Goal: Task Accomplishment & Management: Manage account settings

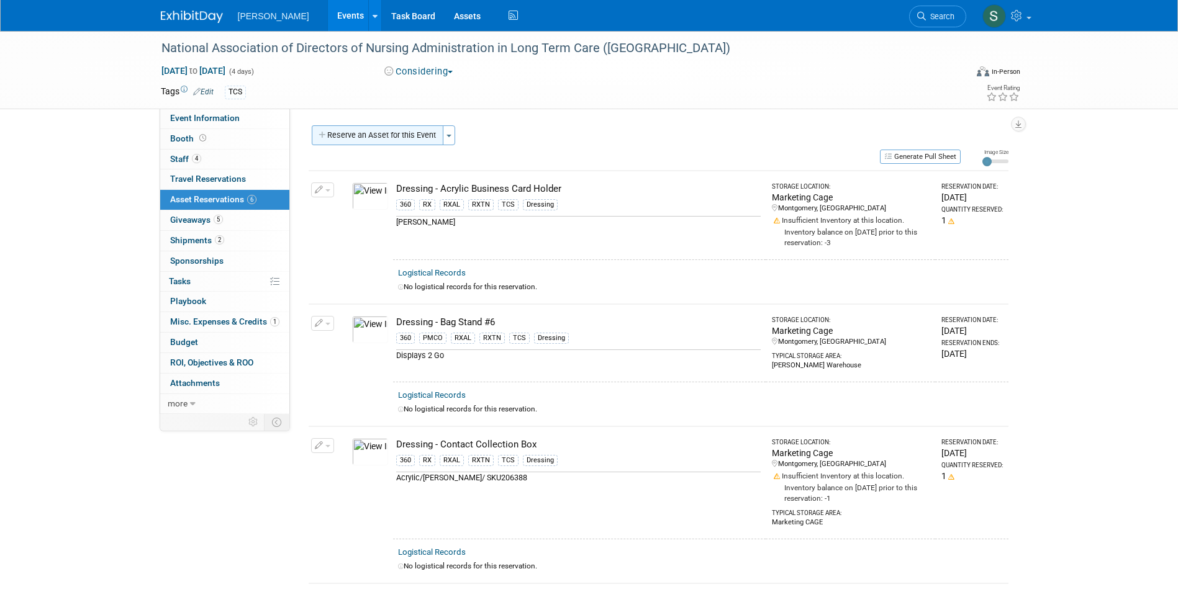
click at [397, 136] on button "Reserve an Asset for this Event" at bounding box center [378, 135] width 132 height 20
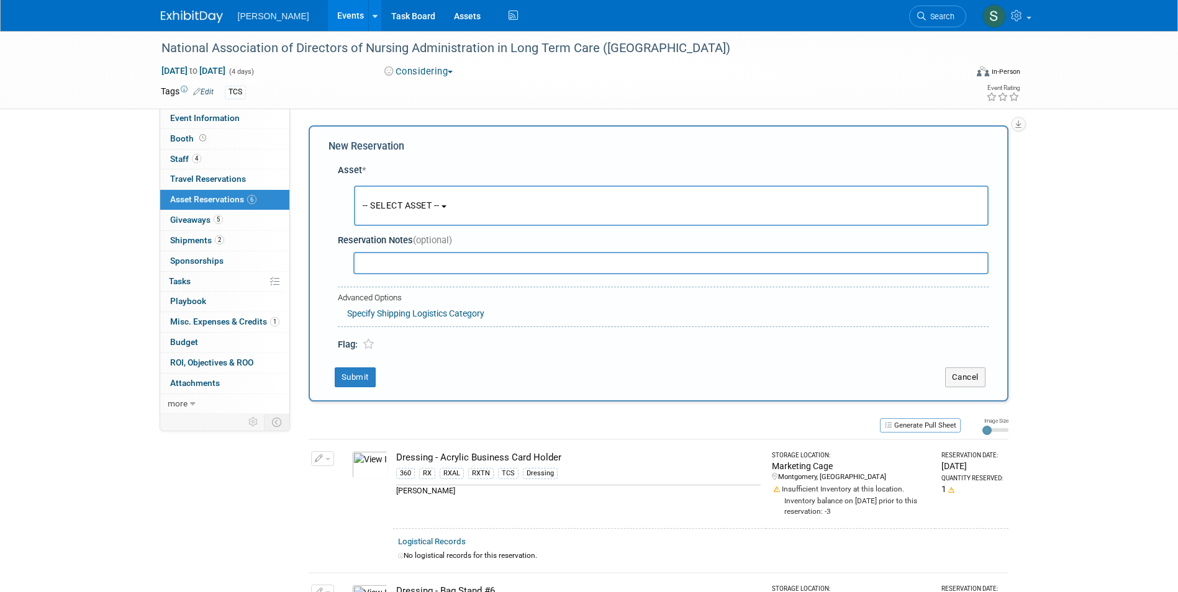
scroll to position [12, 0]
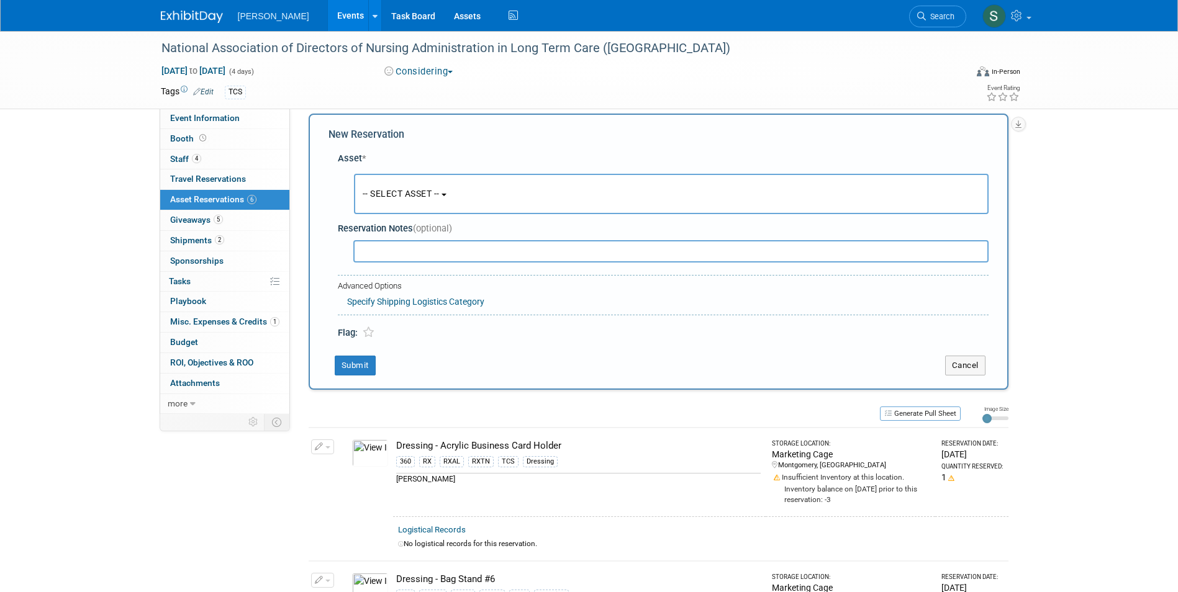
click at [407, 202] on button "-- SELECT ASSET --" at bounding box center [671, 194] width 635 height 40
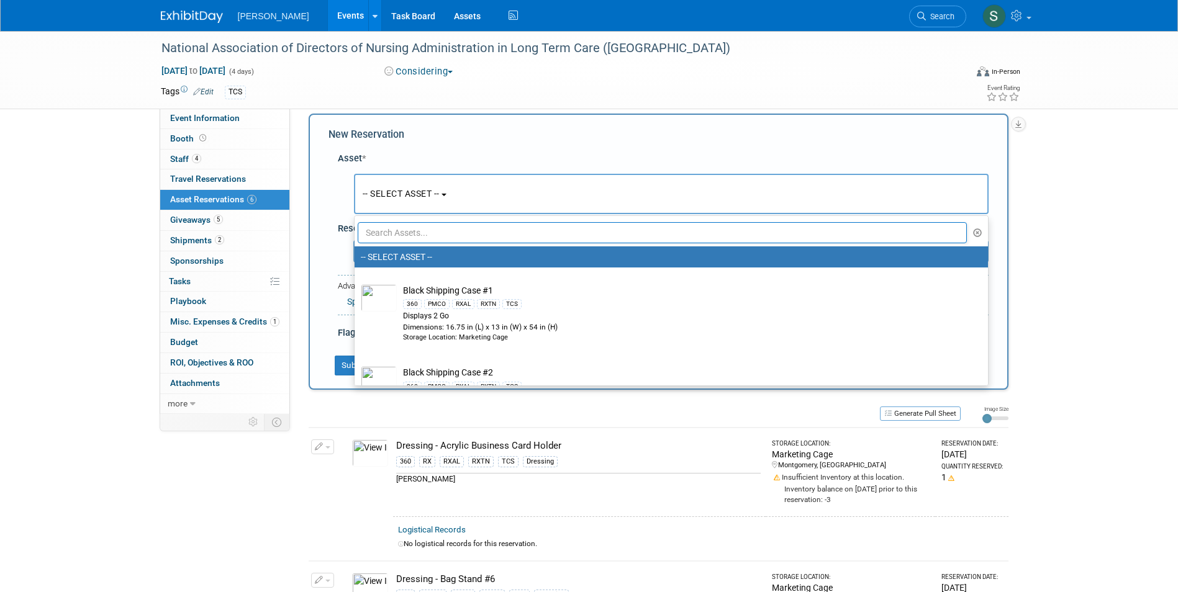
click at [428, 245] on ul "-- SELECT ASSET -- Black Shipping Case #1 360 PMCO RXAL RXTN TCS Displays 2 Go …" at bounding box center [671, 300] width 635 height 171
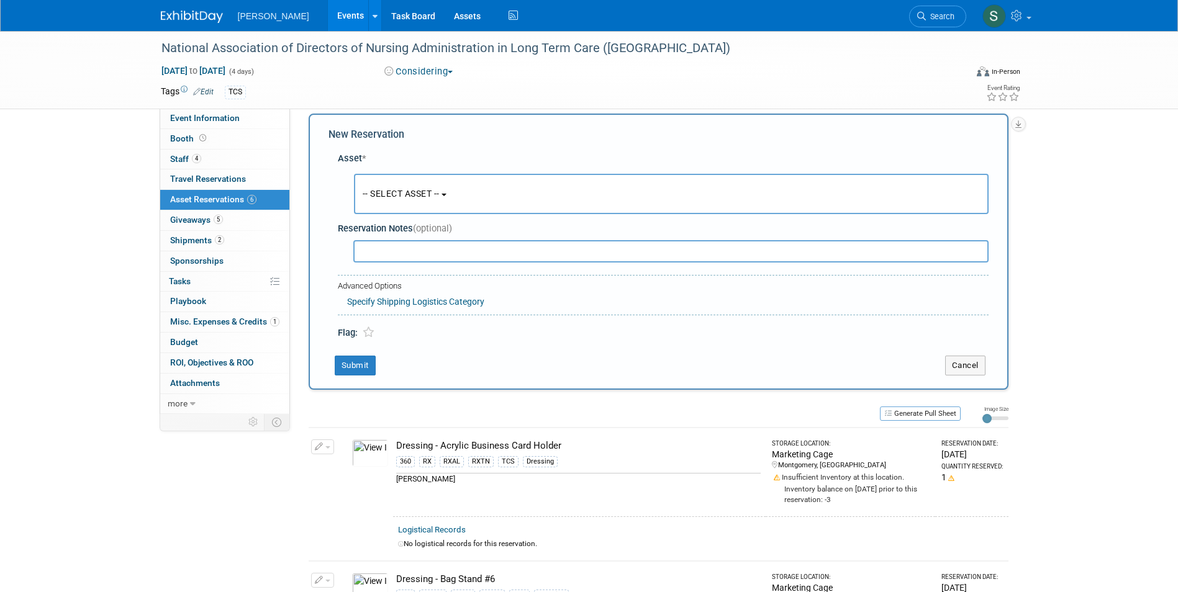
click at [427, 238] on div at bounding box center [666, 250] width 646 height 25
click at [412, 197] on span "-- SELECT ASSET --" at bounding box center [401, 194] width 77 height 10
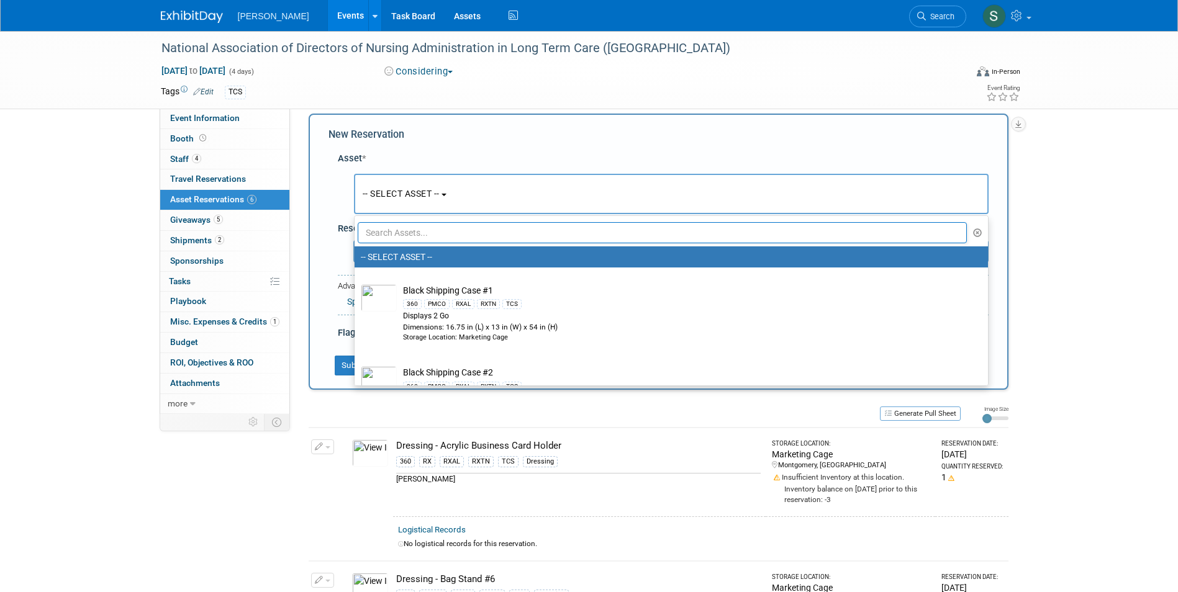
click at [412, 232] on input "text" at bounding box center [663, 232] width 610 height 21
click at [386, 236] on input "text" at bounding box center [663, 232] width 610 height 21
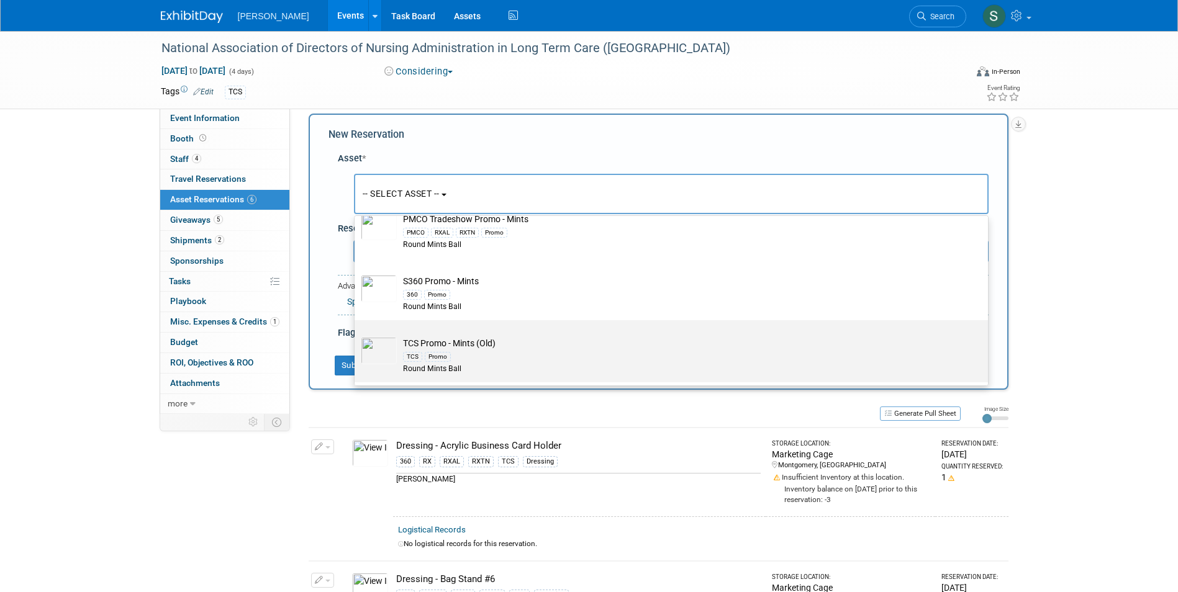
scroll to position [74, 0]
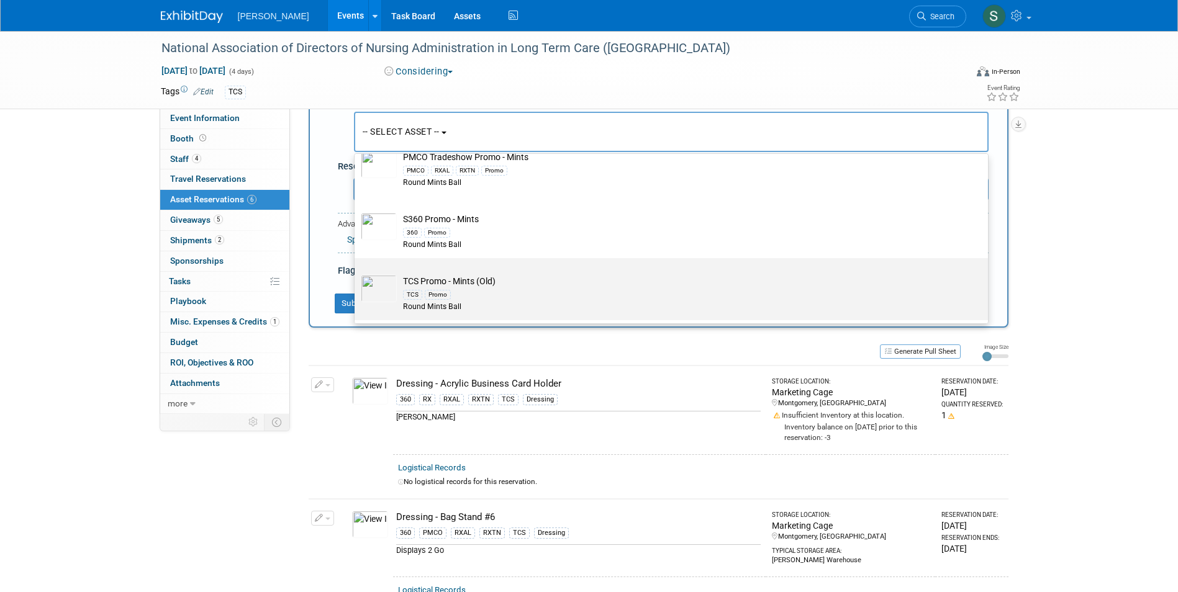
type input "MINT"
click at [522, 290] on div "TCS Promo" at bounding box center [683, 294] width 560 height 14
click at [356, 273] on input "TCS Promo - Mints (Old) TCS Promo Round Mints Ball" at bounding box center [352, 269] width 8 height 8
select select "10722528"
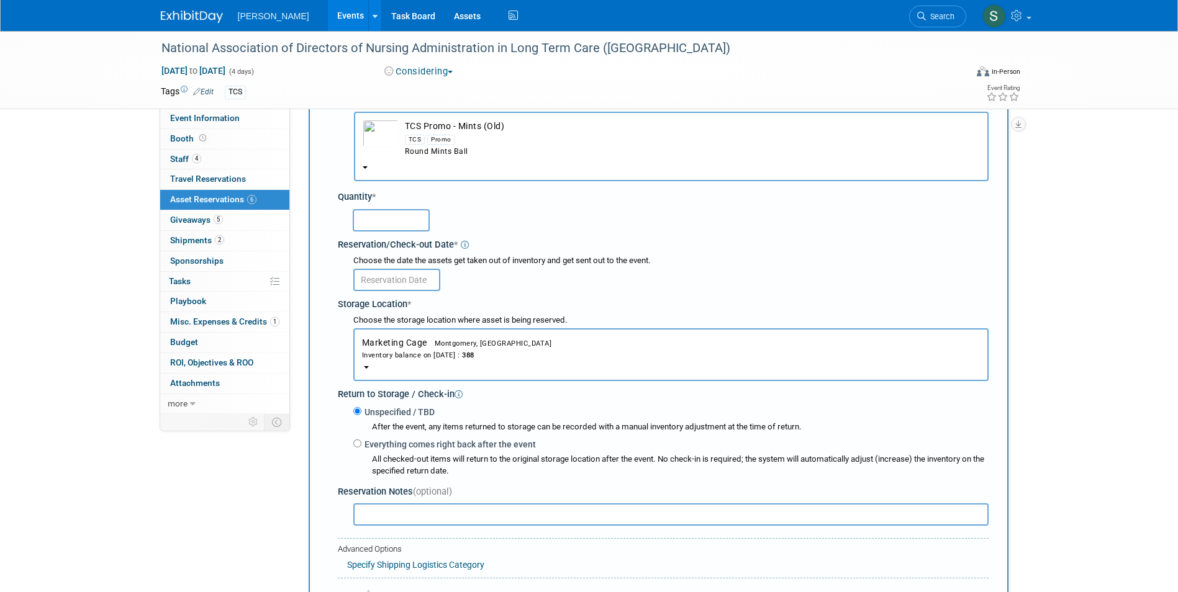
click at [366, 209] on input "text" at bounding box center [391, 220] width 77 height 22
type input "100"
click at [397, 289] on input "text" at bounding box center [396, 280] width 87 height 22
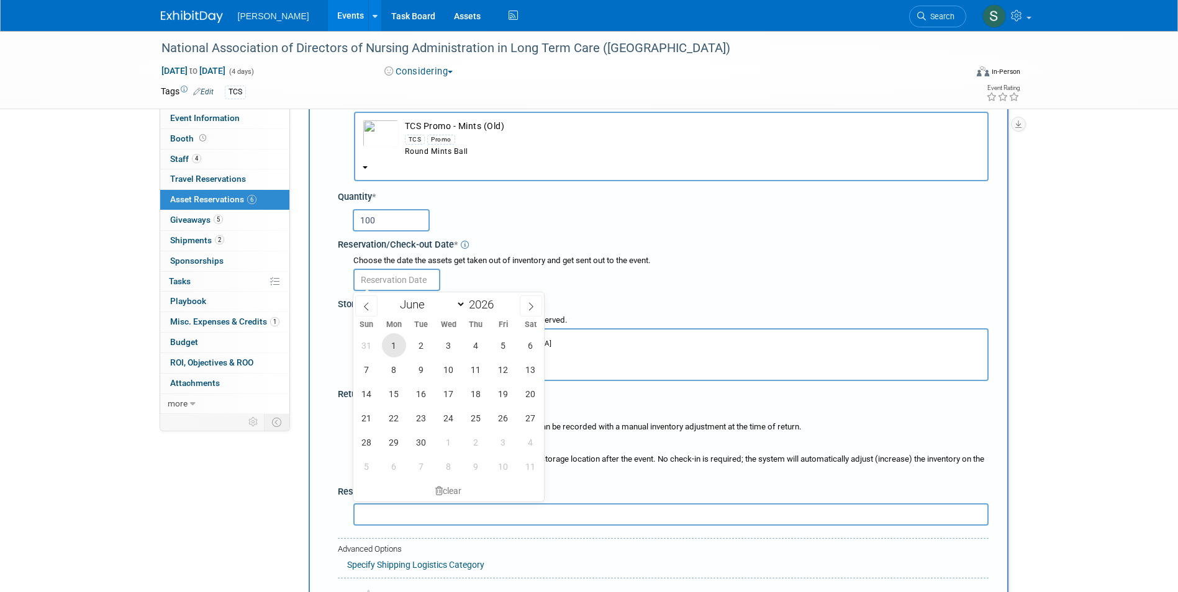
click at [393, 335] on span "1" at bounding box center [394, 345] width 24 height 24
type input "Jun 1, 2026"
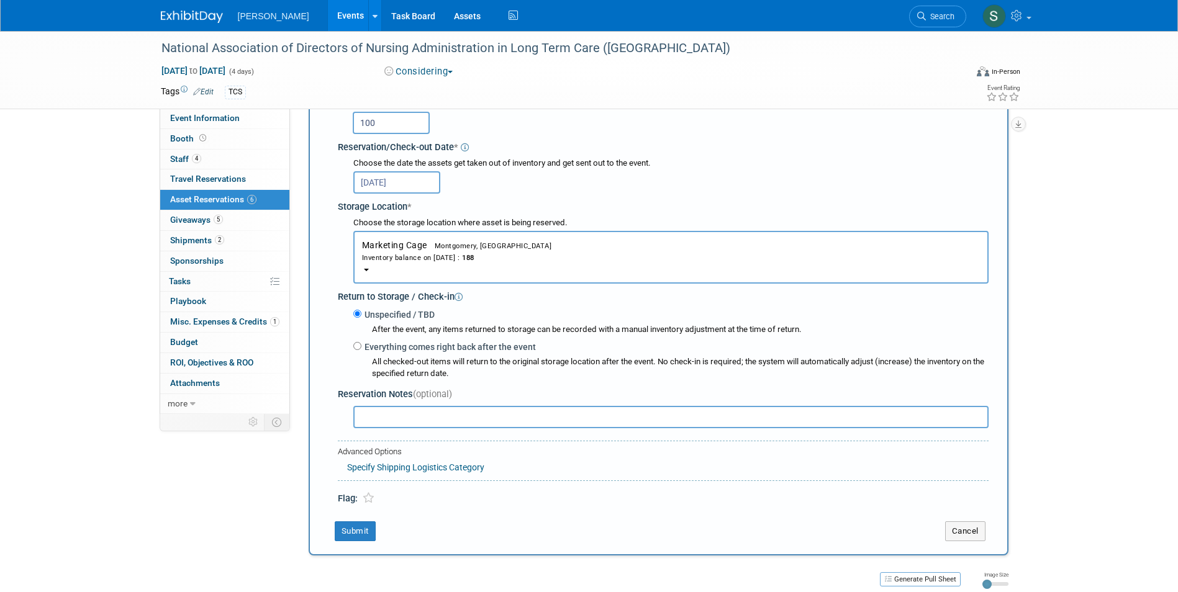
scroll to position [322, 0]
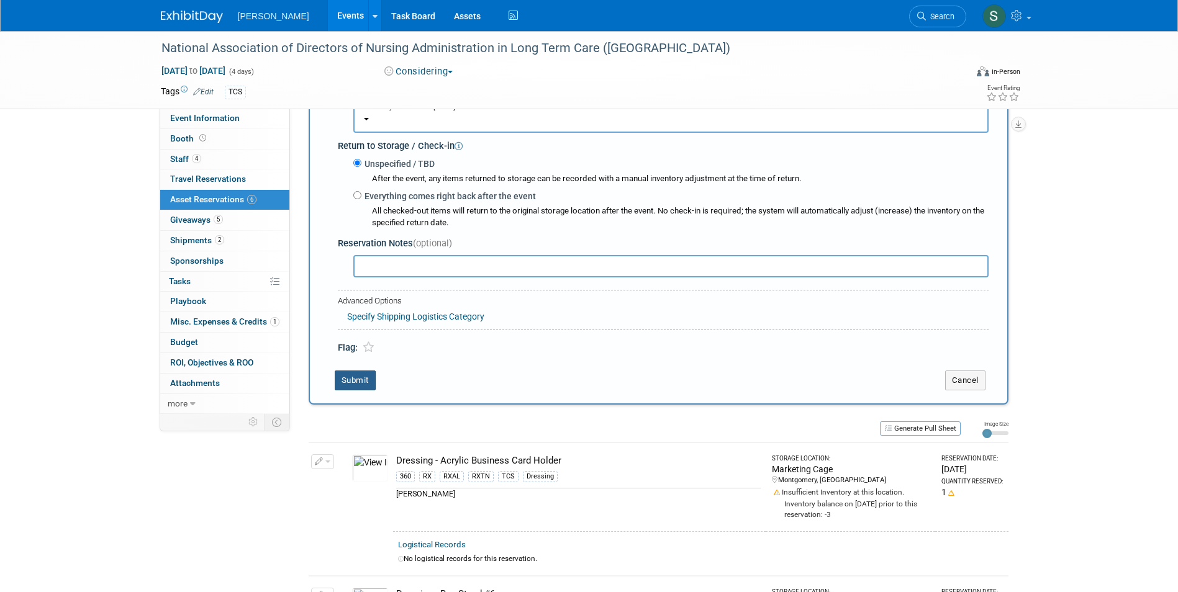
click at [346, 380] on button "Submit" at bounding box center [355, 381] width 41 height 20
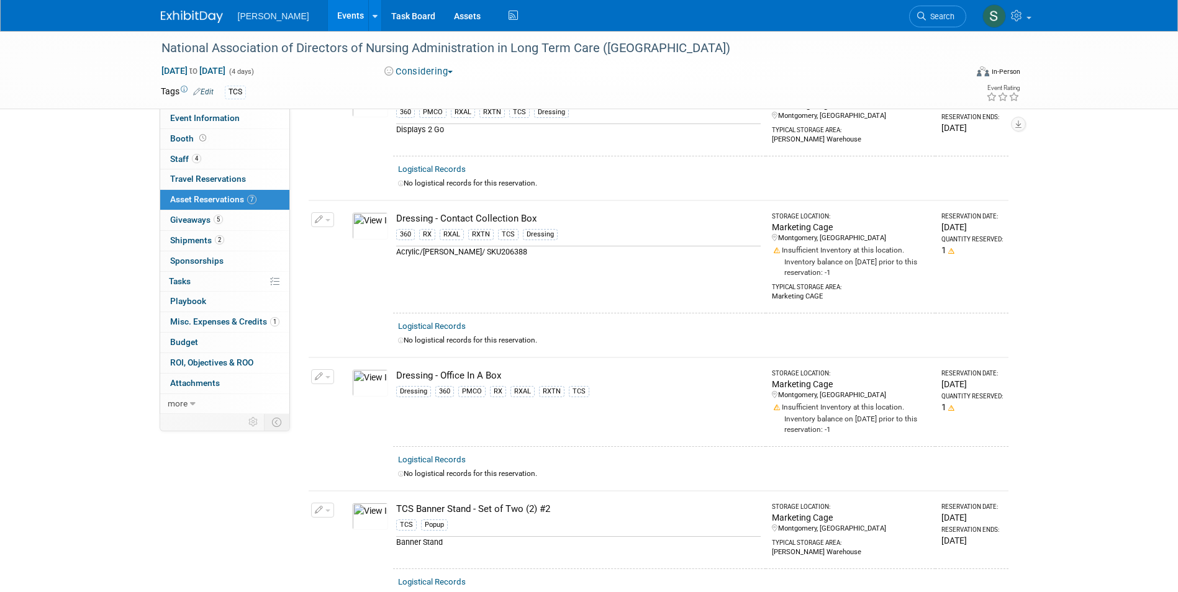
scroll to position [0, 0]
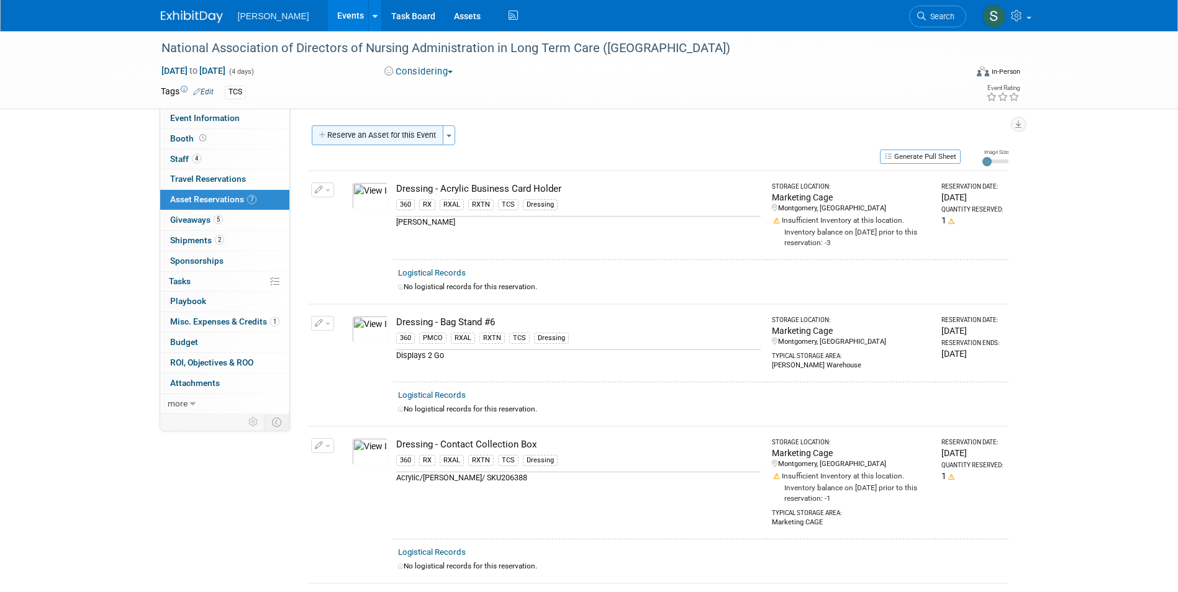
click at [386, 139] on button "Reserve an Asset for this Event" at bounding box center [378, 135] width 132 height 20
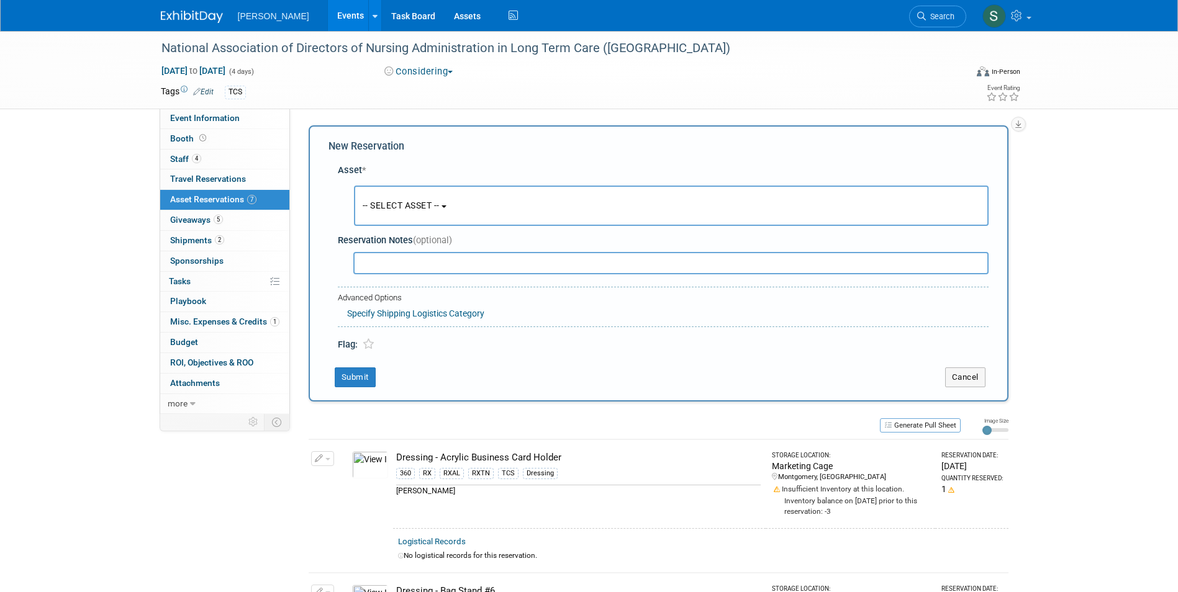
scroll to position [12, 0]
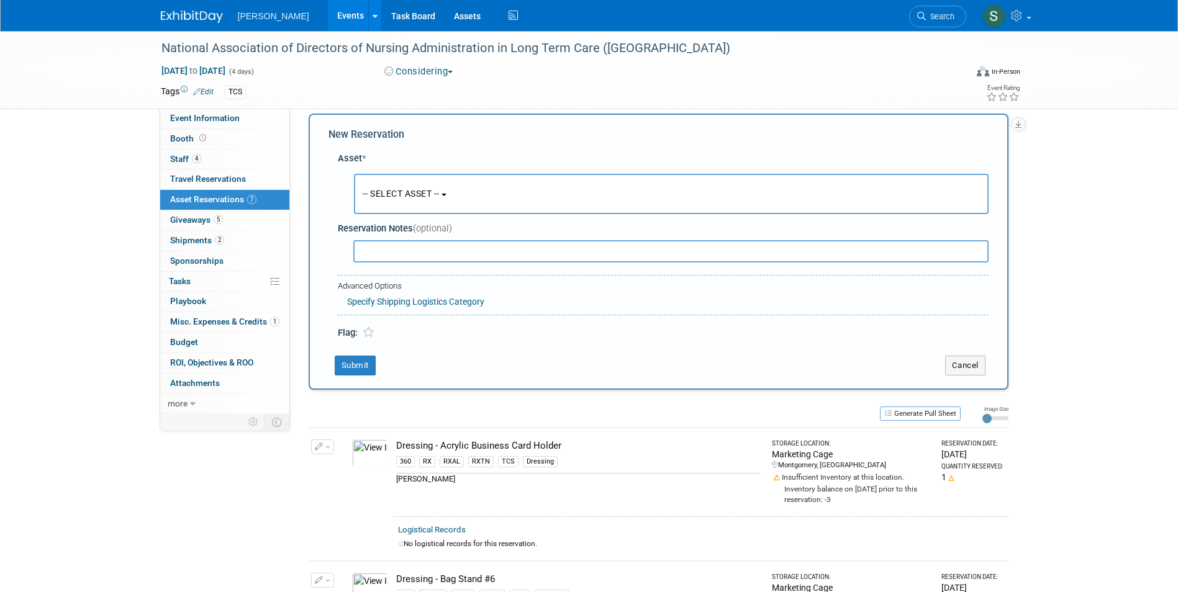
click at [391, 184] on button "-- SELECT ASSET --" at bounding box center [671, 194] width 635 height 40
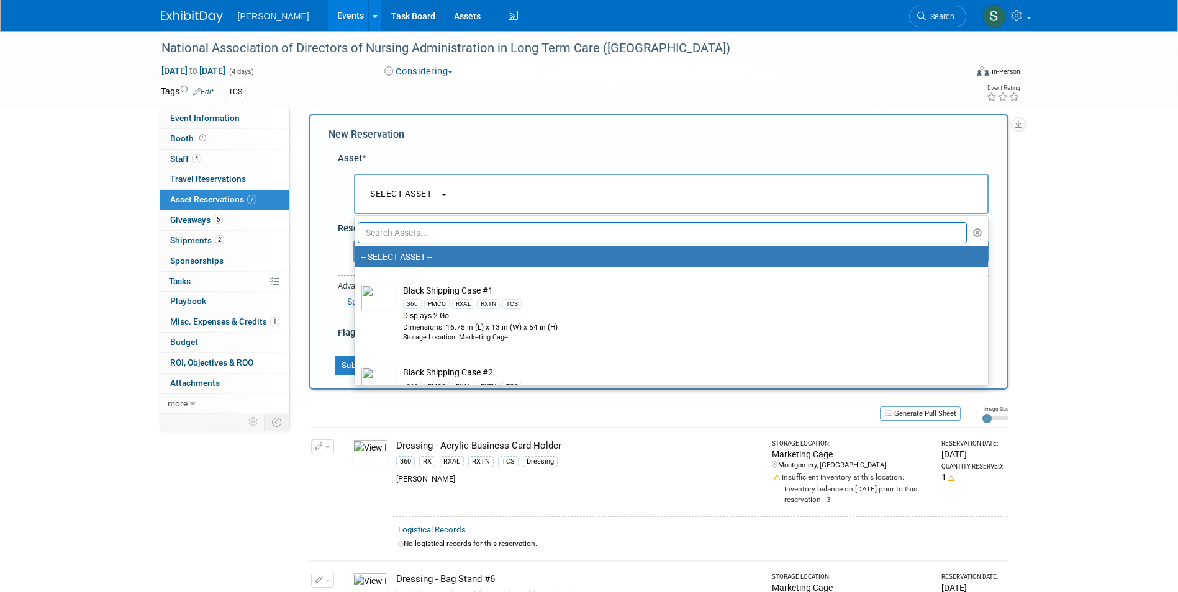
click at [399, 232] on input "text" at bounding box center [663, 232] width 610 height 21
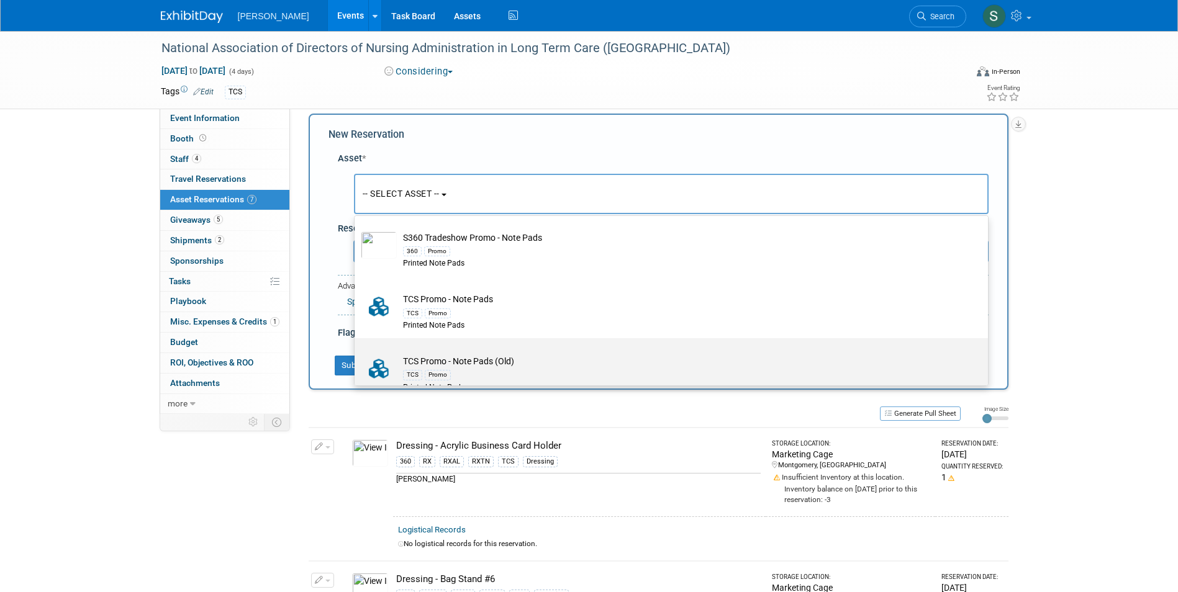
scroll to position [310, 0]
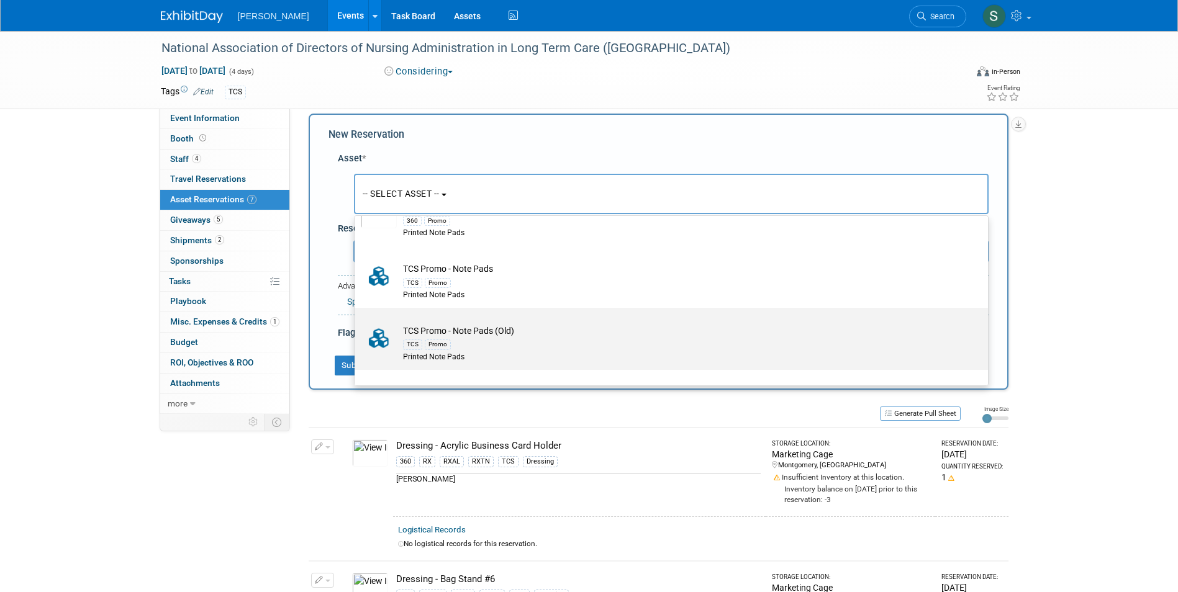
type input "NOTE PADS"
click at [518, 338] on td "TCS Promo - Note Pads (Old) TCS Promo Printed Note Pads" at bounding box center [680, 344] width 566 height 38
click at [356, 323] on input "TCS Promo - Note Pads (Old) TCS Promo Printed Note Pads" at bounding box center [352, 319] width 8 height 8
select select "10722529"
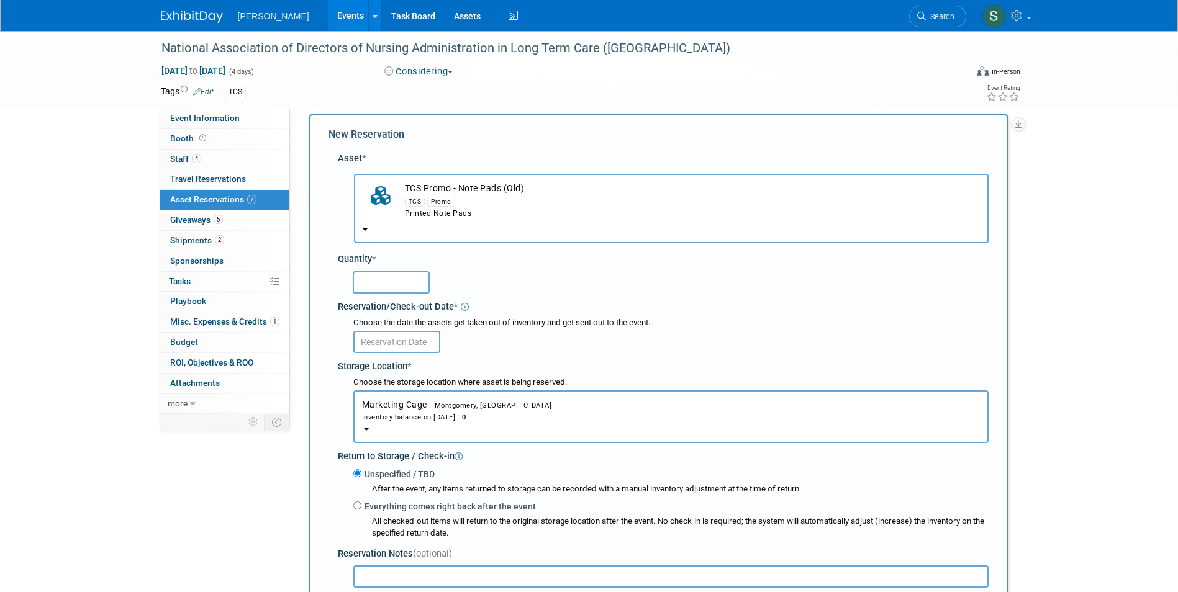
click at [390, 283] on input "text" at bounding box center [391, 282] width 77 height 22
type input "50"
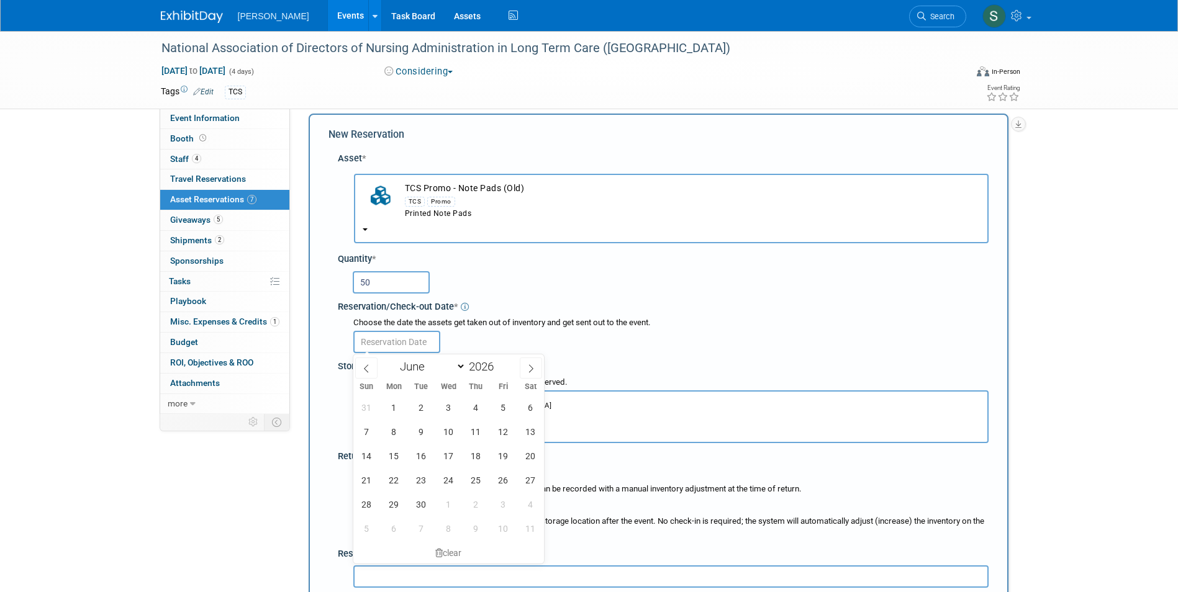
click at [399, 343] on body "Turenne Events Add Event Bulk Upload Events Shareable Event Boards Recently Vie…" at bounding box center [589, 284] width 1178 height 592
click at [396, 401] on span "1" at bounding box center [394, 407] width 24 height 24
type input "Jun 1, 2026"
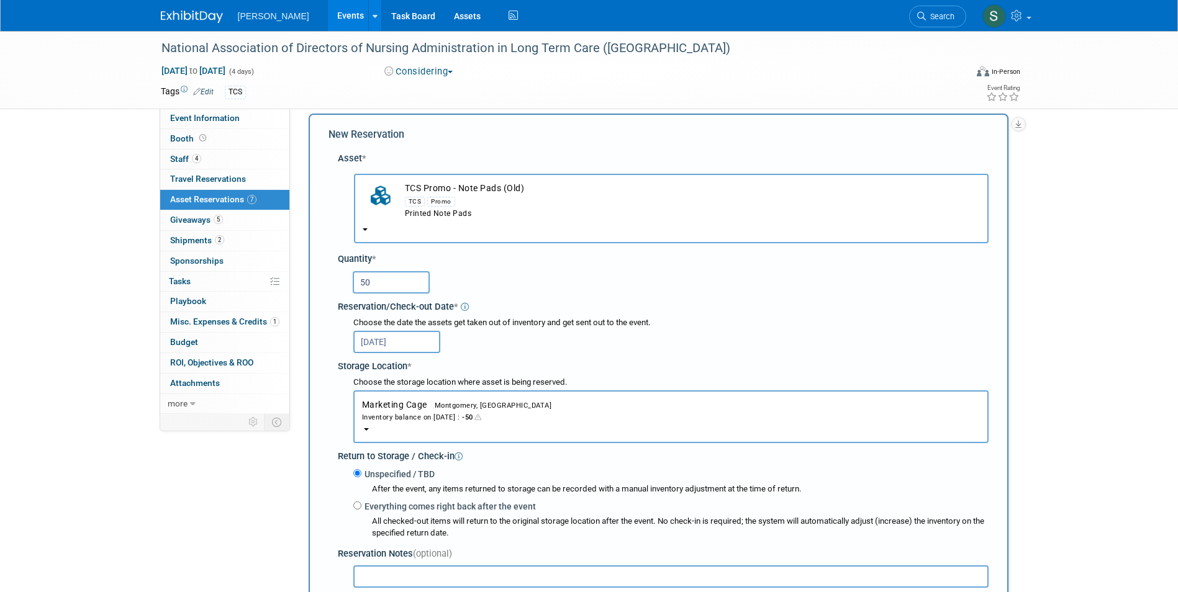
click at [341, 361] on div "Storage Location *" at bounding box center [663, 364] width 651 height 17
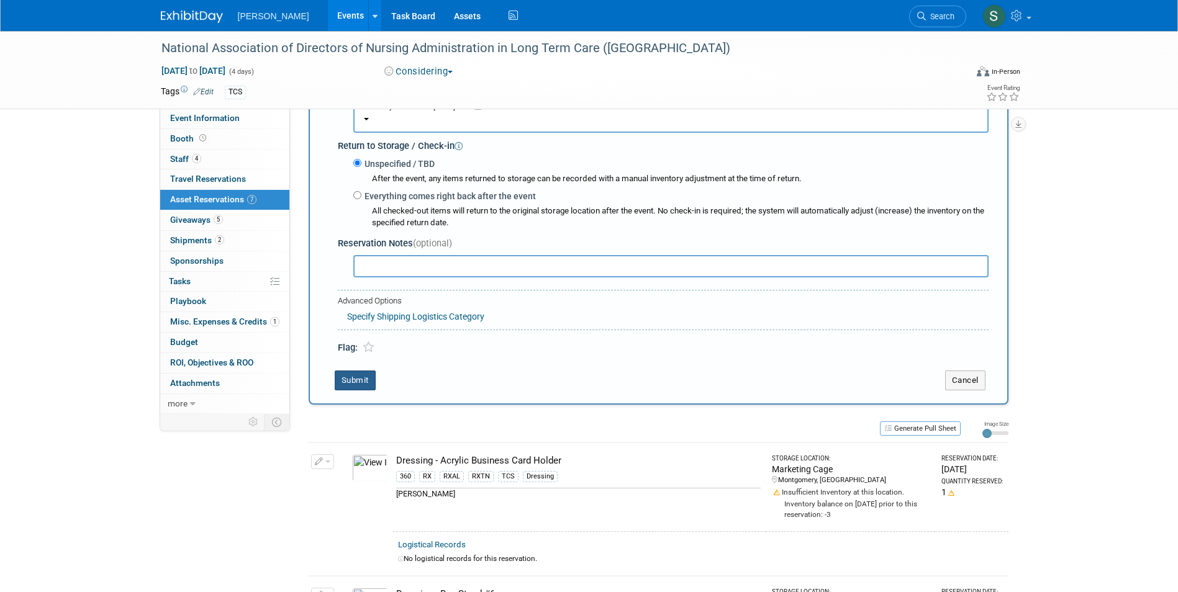
click at [339, 378] on button "Submit" at bounding box center [355, 381] width 41 height 20
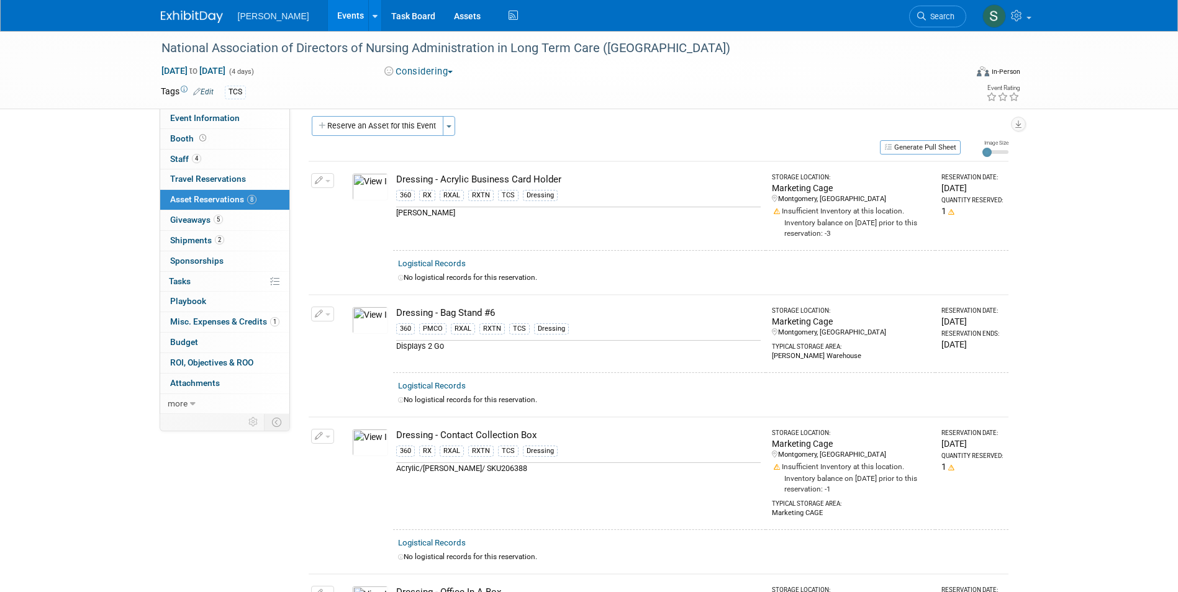
scroll to position [0, 0]
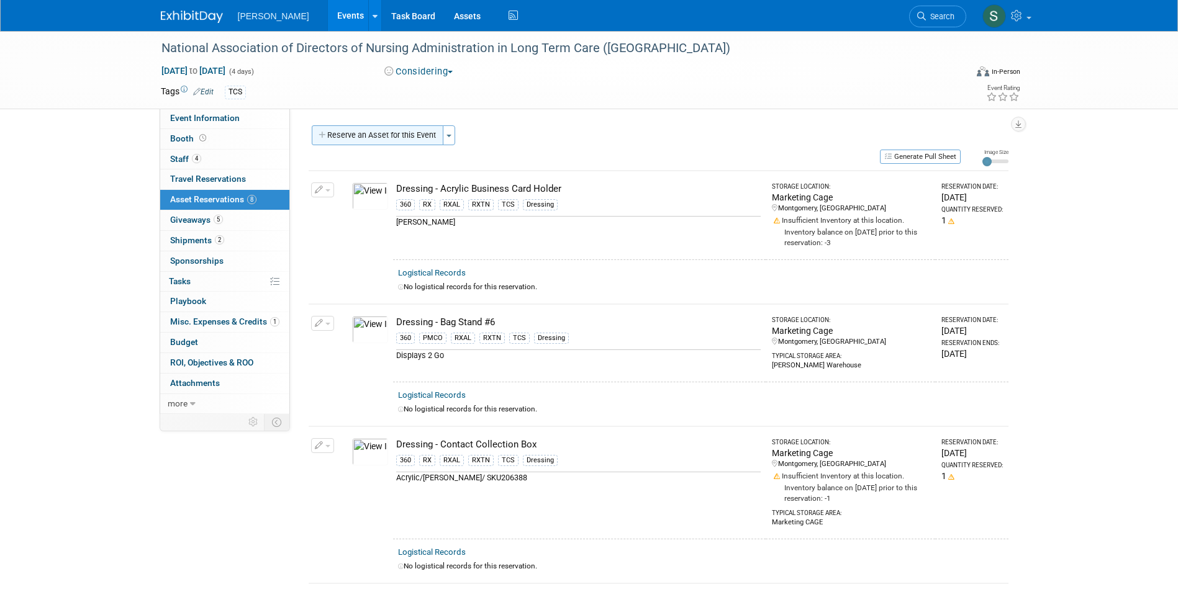
click at [392, 129] on button "Reserve an Asset for this Event" at bounding box center [378, 135] width 132 height 20
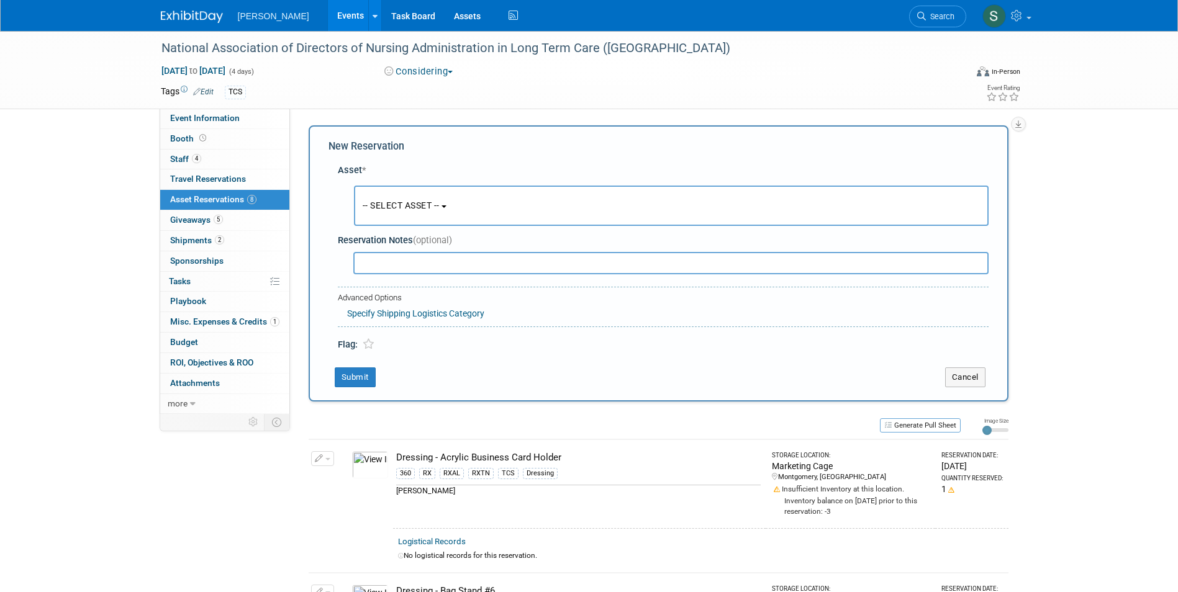
scroll to position [12, 0]
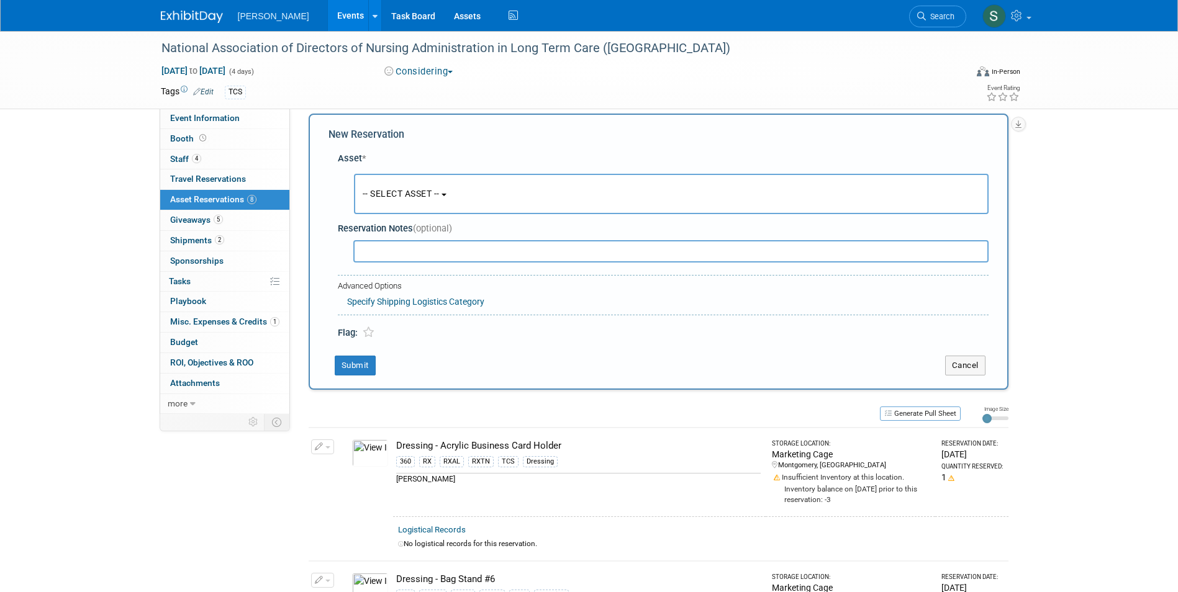
click at [386, 199] on button "-- SELECT ASSET --" at bounding box center [671, 194] width 635 height 40
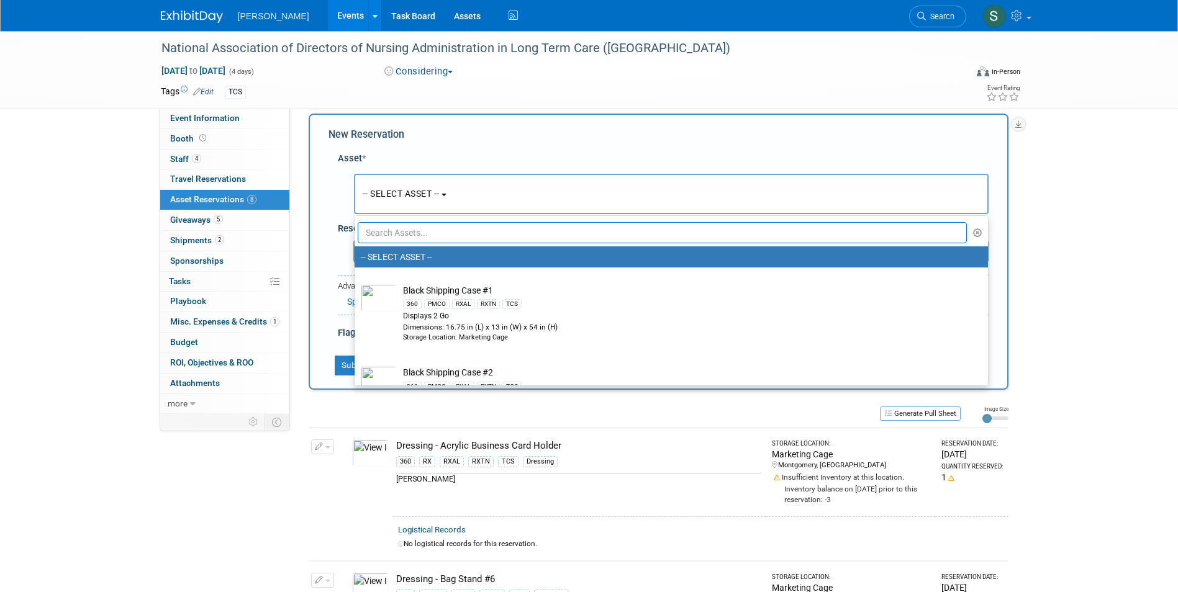
click at [404, 244] on ul "-- SELECT ASSET -- Black Shipping Case #1 360 PMCO RXAL RXTN TCS Displays 2 Go …" at bounding box center [671, 300] width 635 height 171
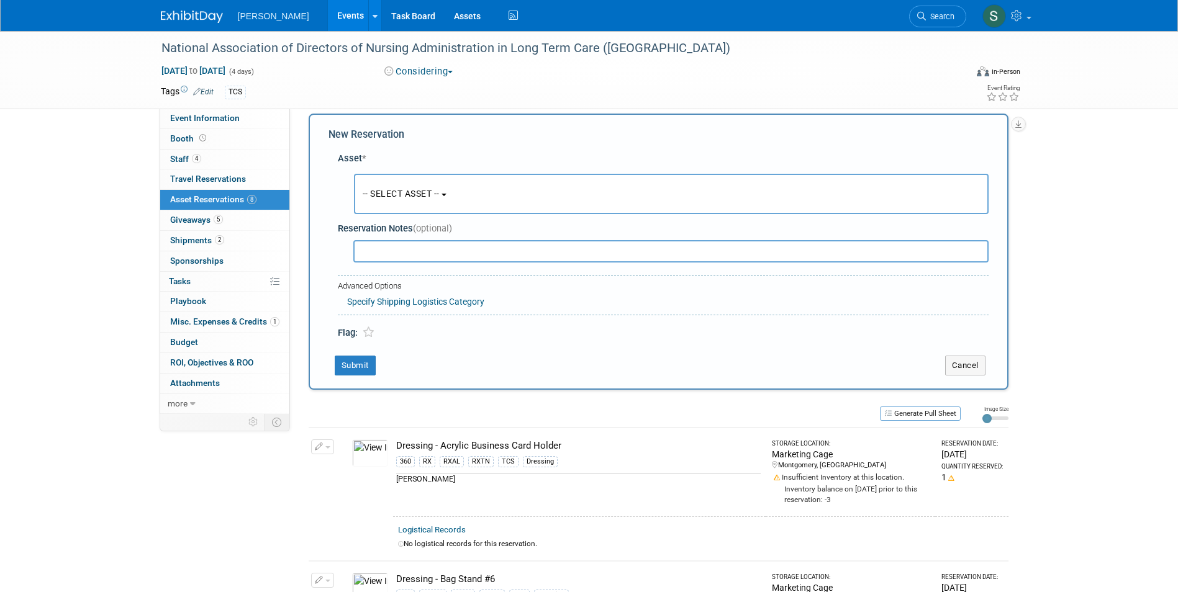
click at [398, 232] on div "Reservation Notes (optional)" at bounding box center [663, 228] width 651 height 13
click at [398, 201] on button "-- SELECT ASSET --" at bounding box center [671, 194] width 635 height 40
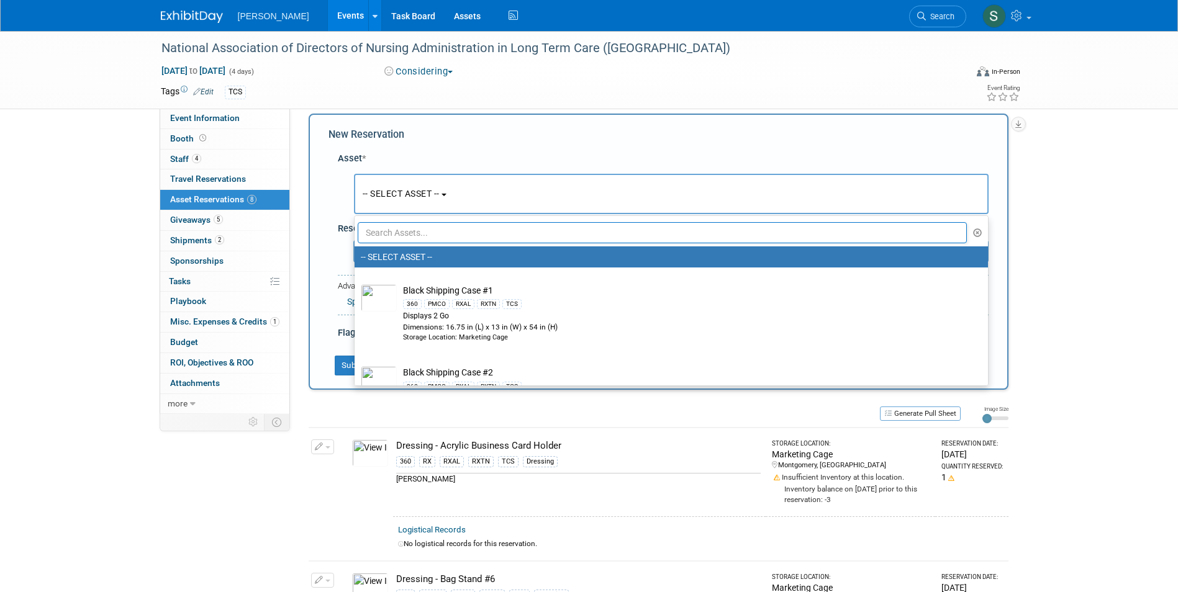
click at [403, 232] on input "text" at bounding box center [663, 232] width 610 height 21
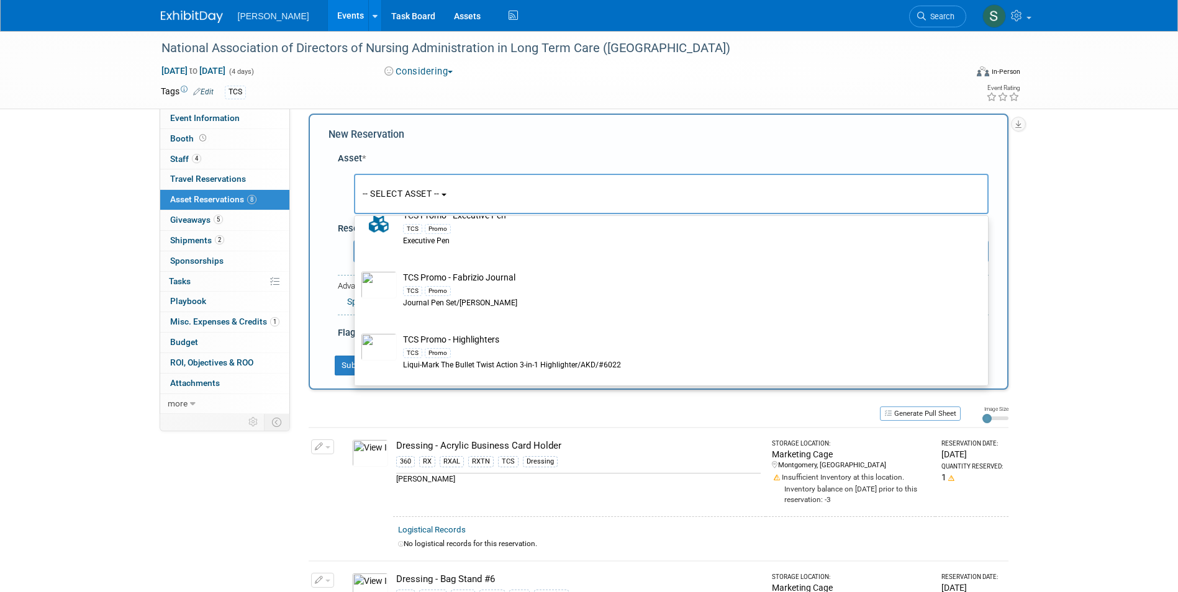
scroll to position [0, 0]
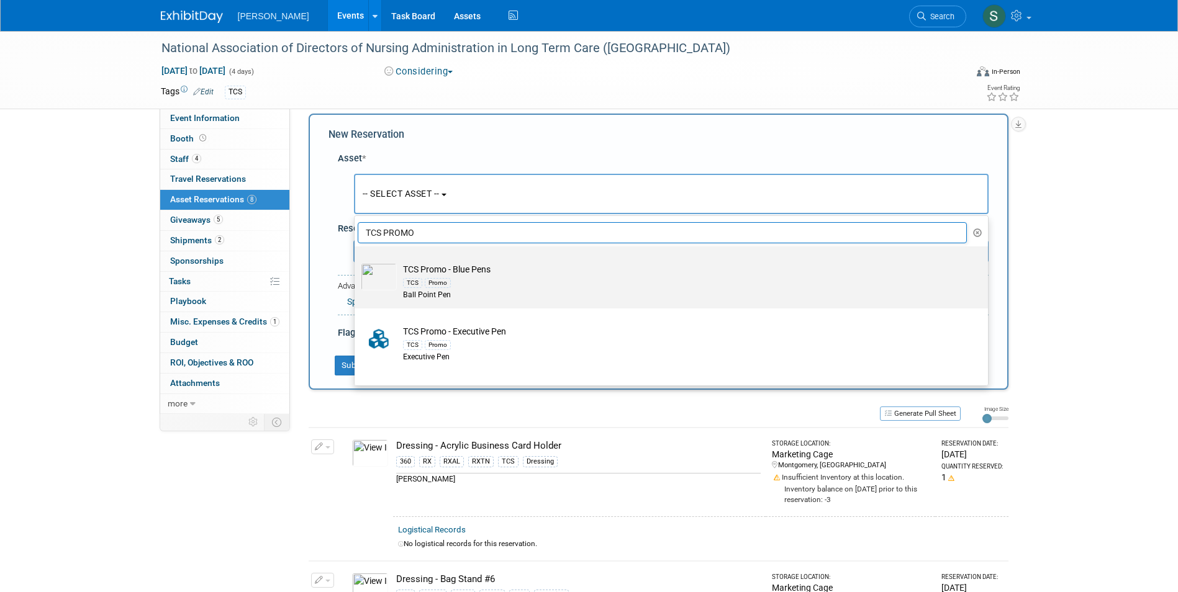
type input "TCS PROMO"
click at [574, 271] on td "TCS Promo - Blue Pens TCS Promo Ball Point Pen" at bounding box center [680, 282] width 566 height 38
click at [356, 261] on input "TCS Promo - Blue Pens TCS Promo Ball Point Pen" at bounding box center [352, 257] width 8 height 8
select select "10722530"
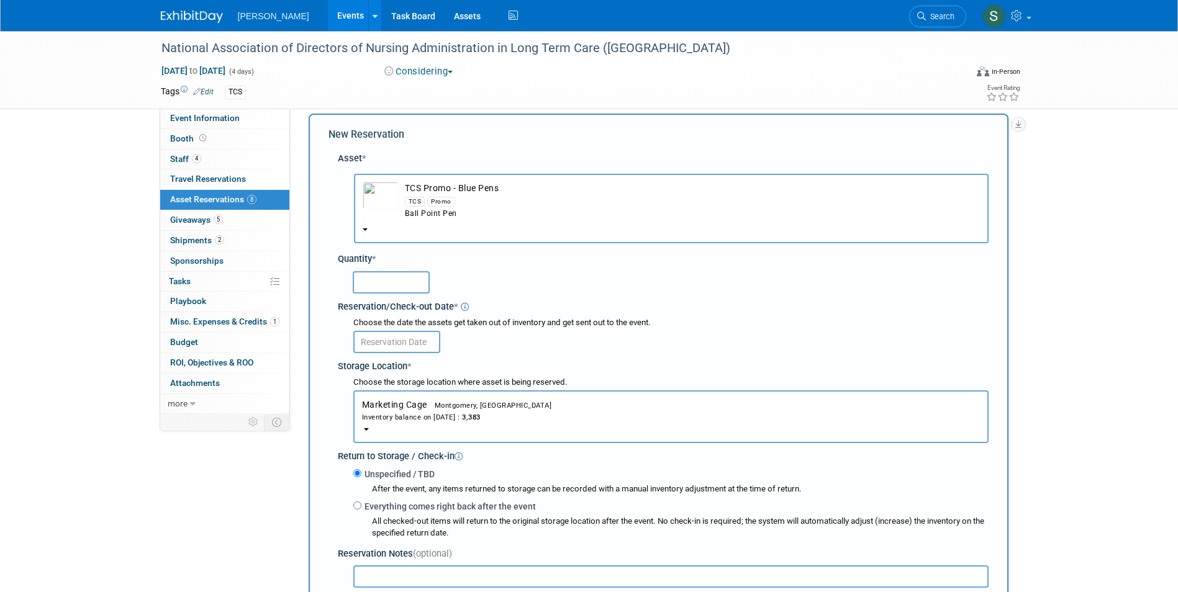
click at [402, 280] on input "text" at bounding box center [391, 282] width 77 height 22
type input "150"
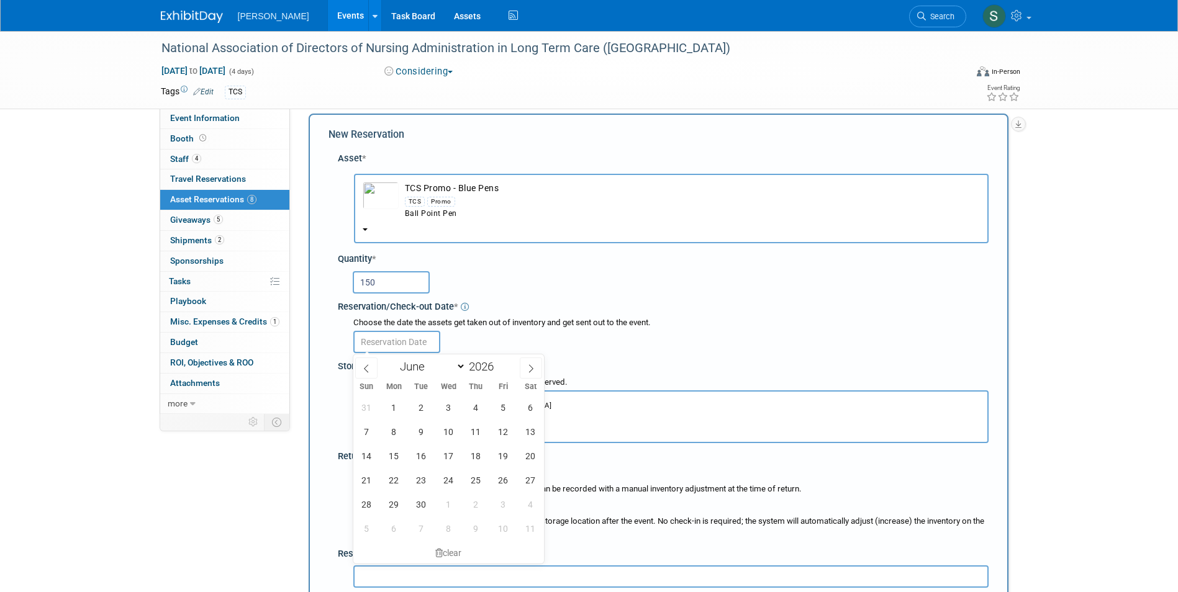
click at [382, 335] on input "text" at bounding box center [396, 342] width 87 height 22
click at [397, 410] on span "1" at bounding box center [394, 407] width 24 height 24
type input "Jun 1, 2026"
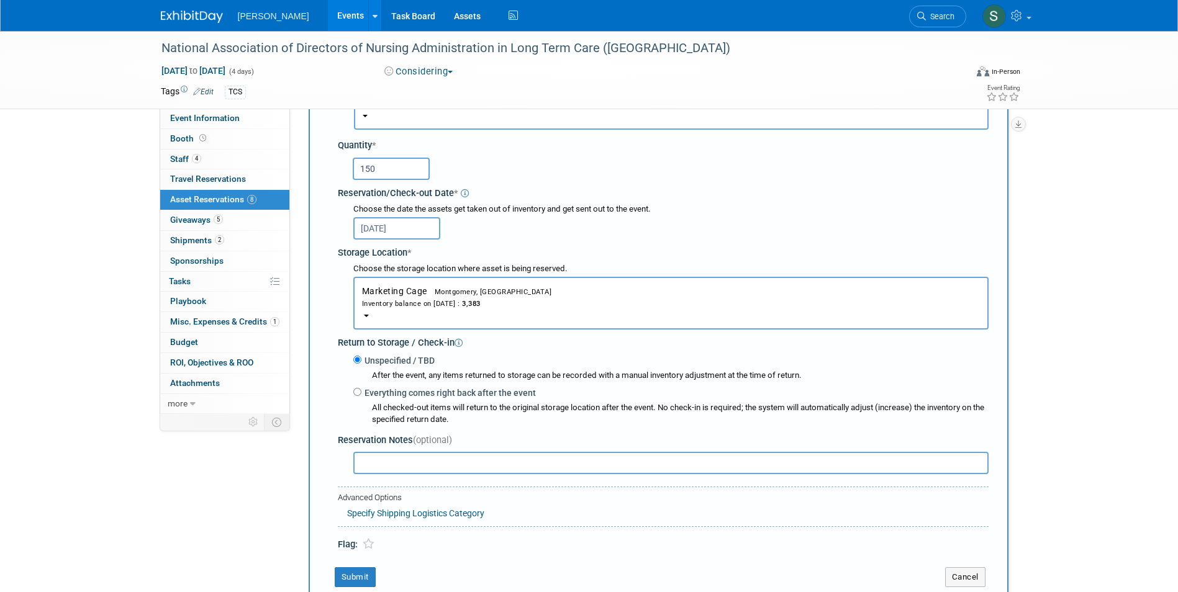
scroll to position [322, 0]
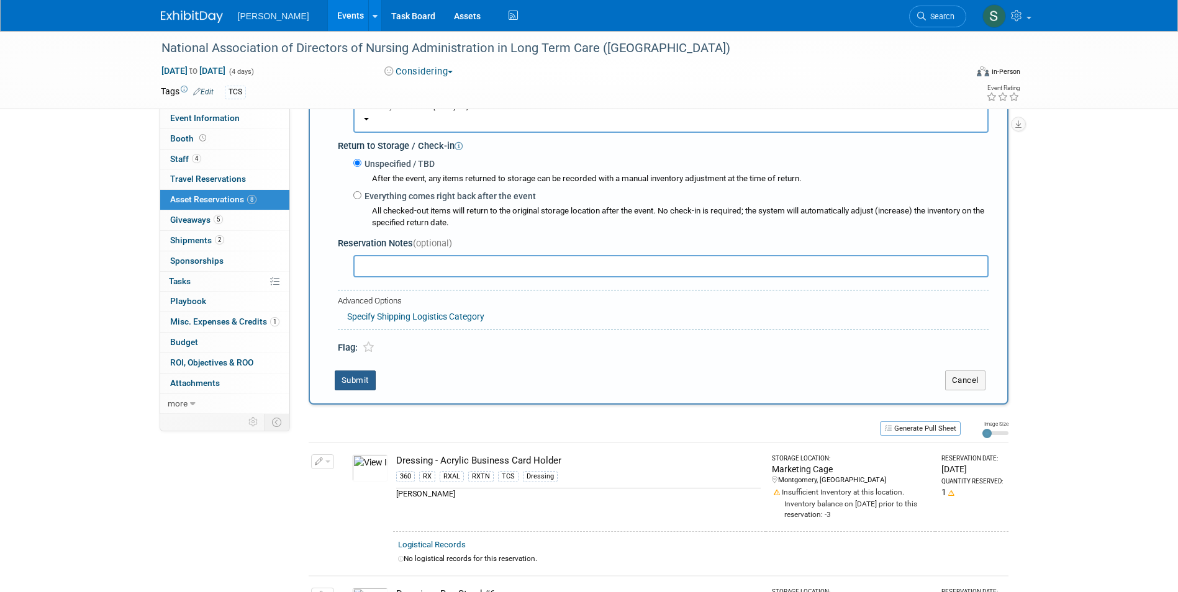
click at [343, 381] on button "Submit" at bounding box center [355, 381] width 41 height 20
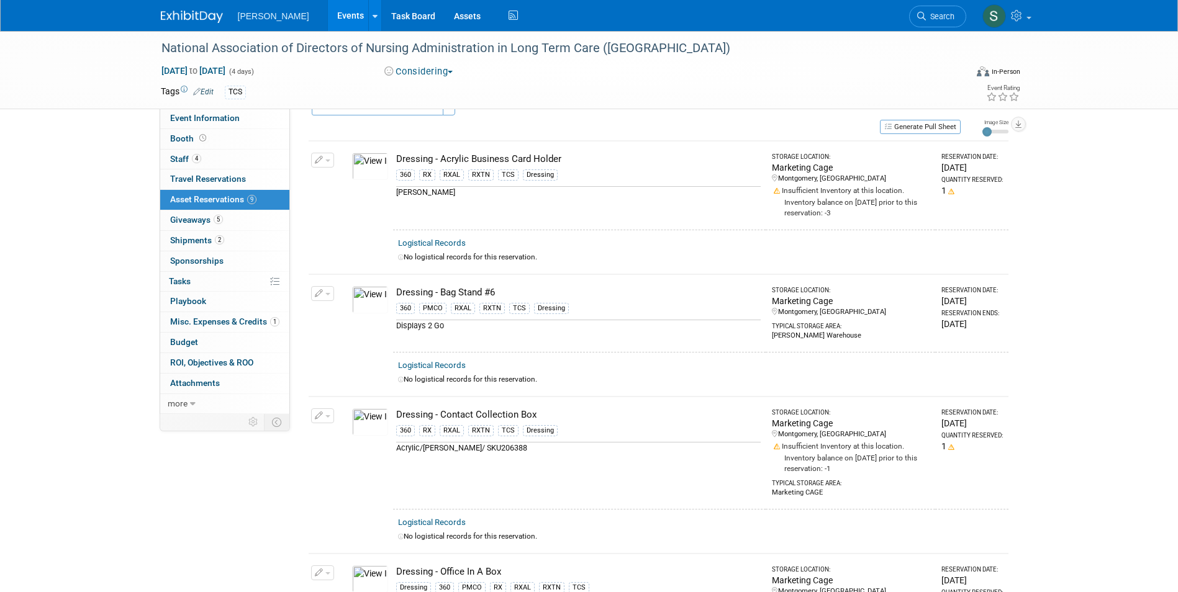
scroll to position [0, 0]
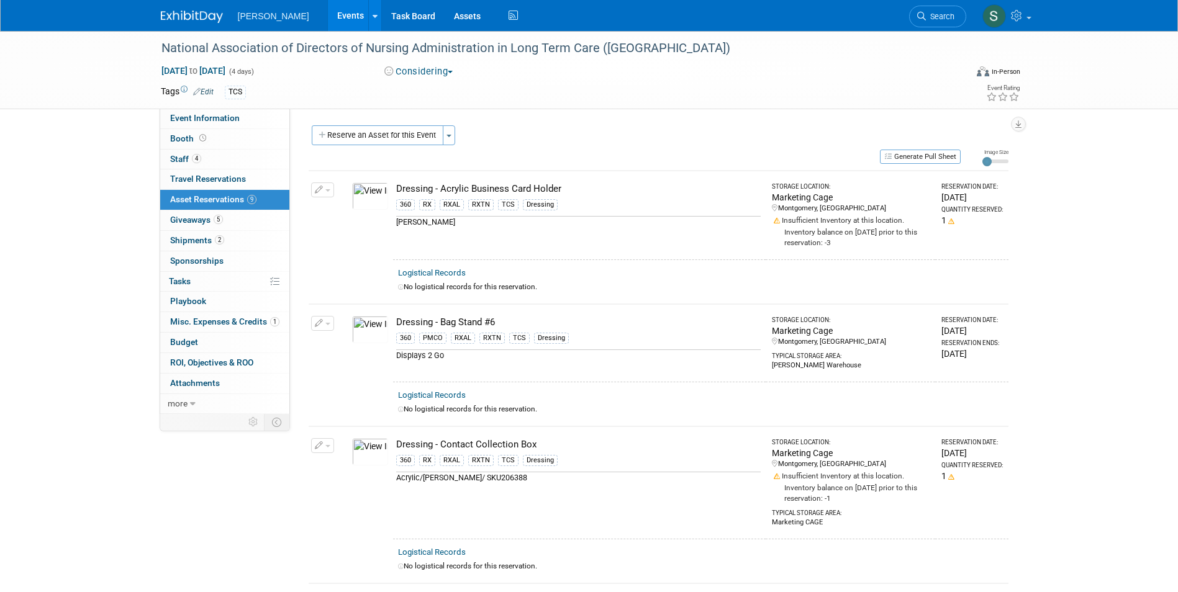
click at [381, 109] on div "National Association of Directors of Nursing Administration in Long Term Care (…" at bounding box center [589, 70] width 1178 height 78
click at [366, 125] on div "Participation Level: Exhibitor Exhibitor/Sponsor Projected Attendance: Specify …" at bounding box center [654, 261] width 728 height 305
click at [365, 130] on button "Reserve an Asset for this Event" at bounding box center [378, 135] width 132 height 20
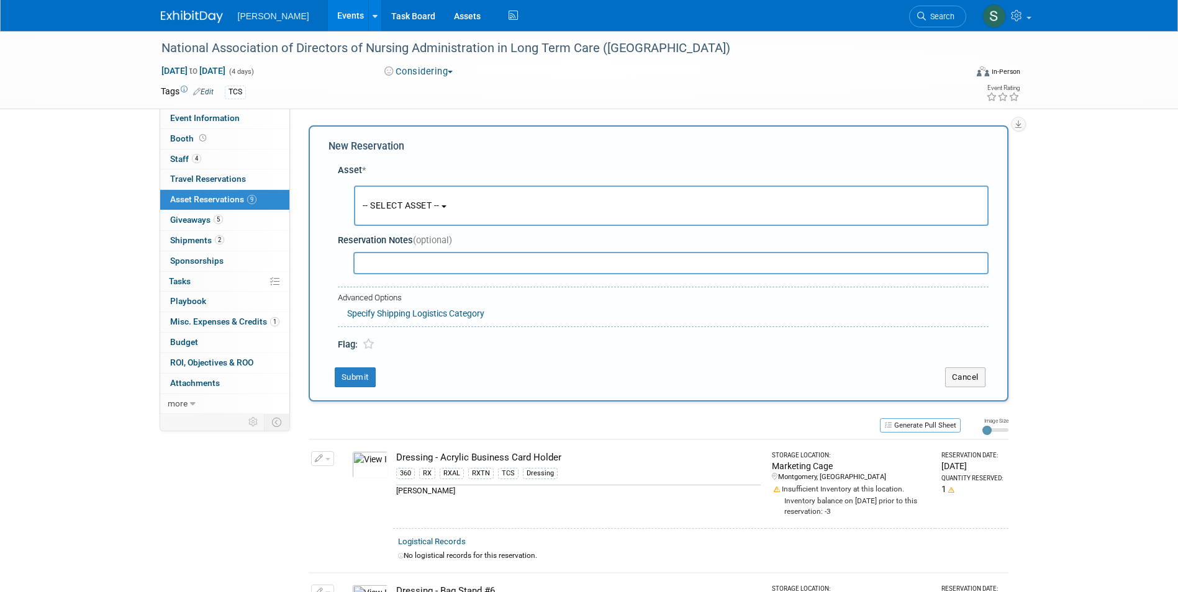
scroll to position [12, 0]
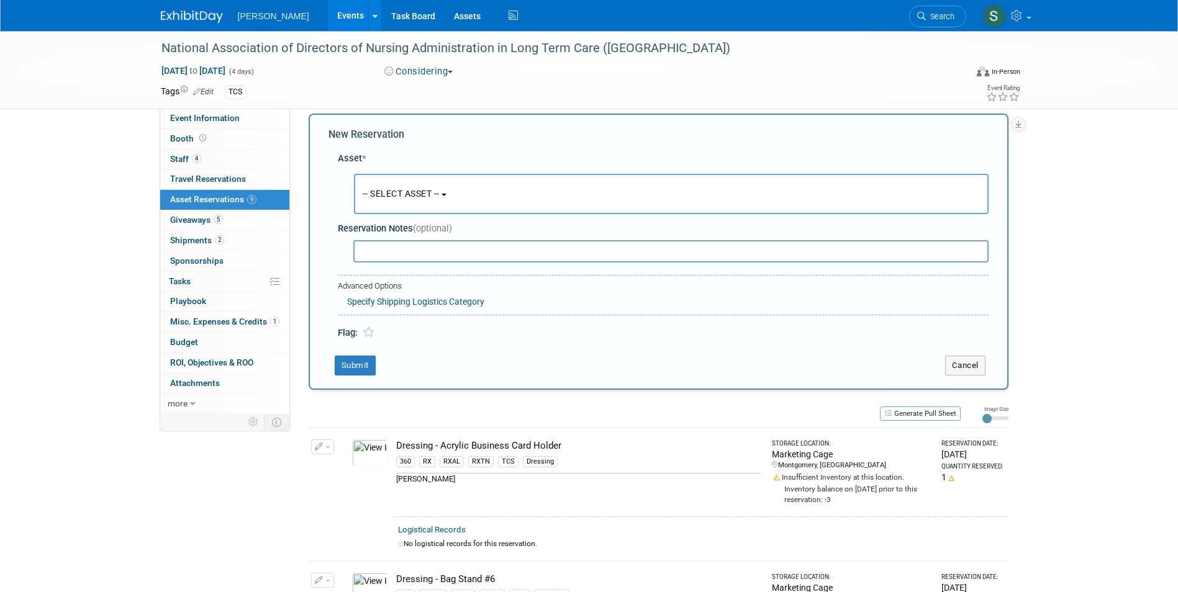
click at [402, 195] on span "-- SELECT ASSET --" at bounding box center [401, 194] width 77 height 10
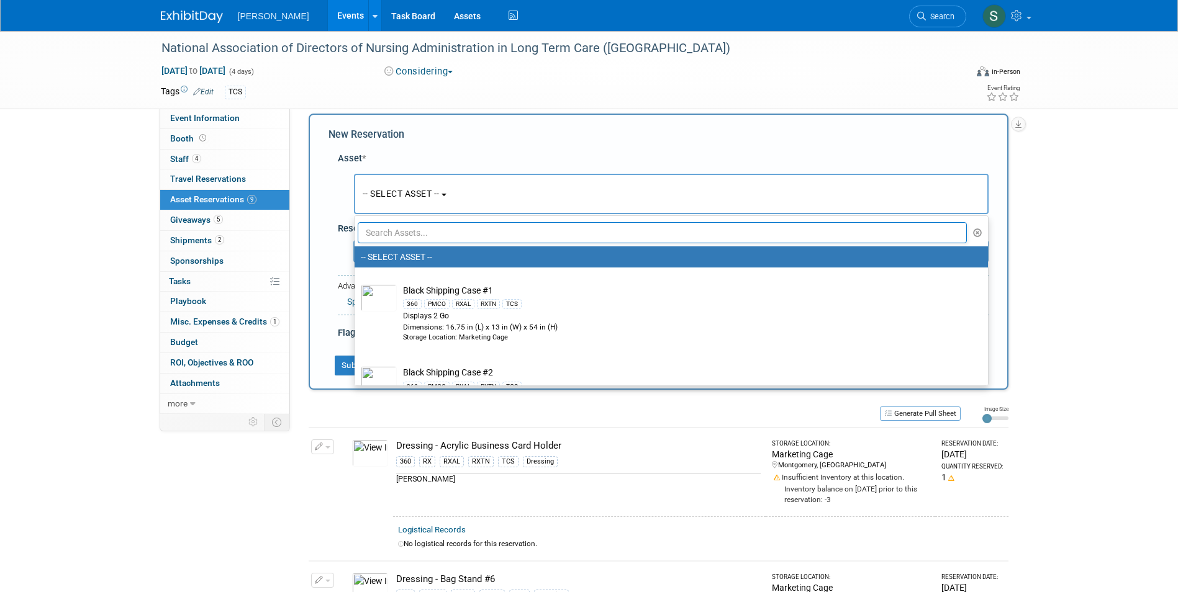
click at [403, 235] on input "text" at bounding box center [663, 232] width 610 height 21
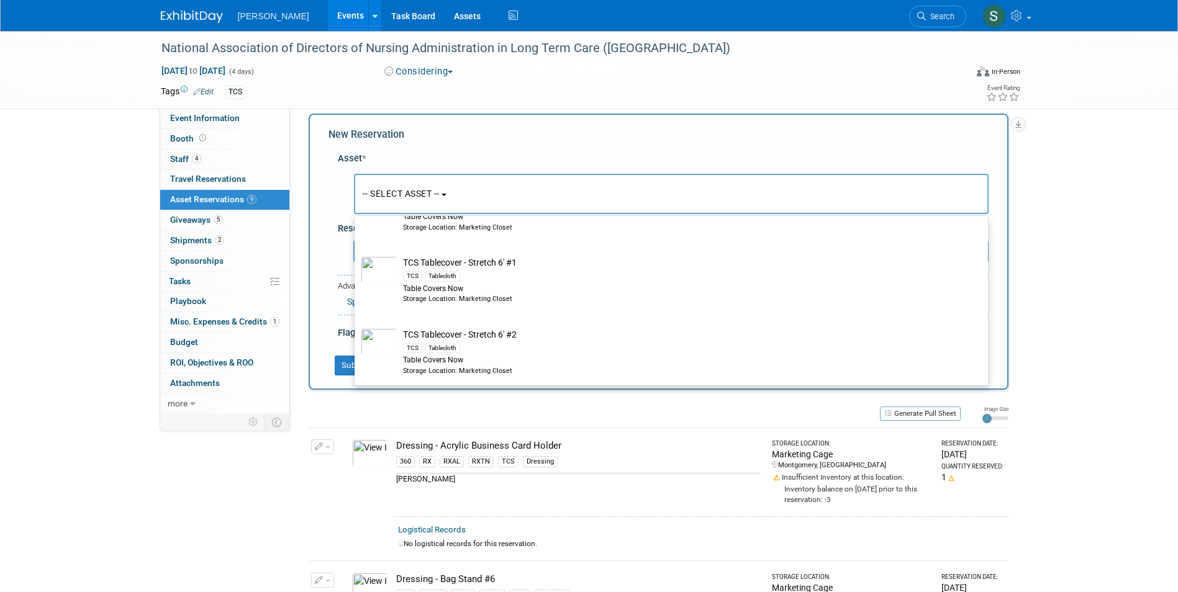
scroll to position [512, 0]
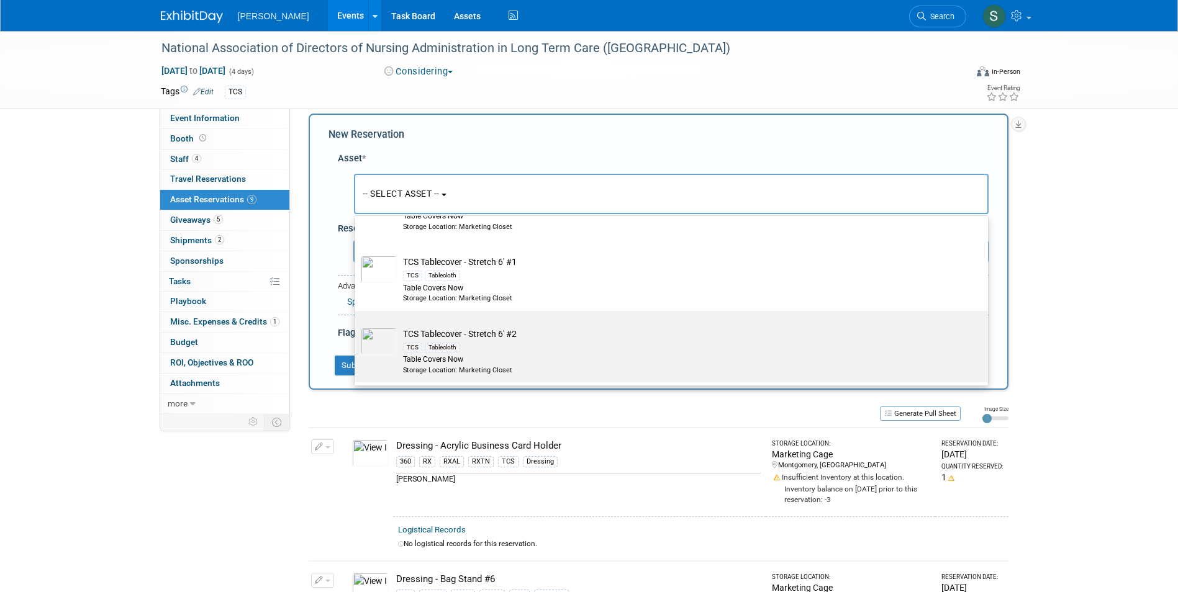
type input "stretch"
click at [547, 328] on td "TCS Tablecover - Stretch 6' #2 TCS Tablecloth Table Covers Now Storage Location…" at bounding box center [680, 351] width 566 height 47
click at [356, 326] on input "TCS Tablecover - Stretch 6' #2 TCS Tablecloth Table Covers Now Storage Location…" at bounding box center [352, 322] width 8 height 8
select select "10724055"
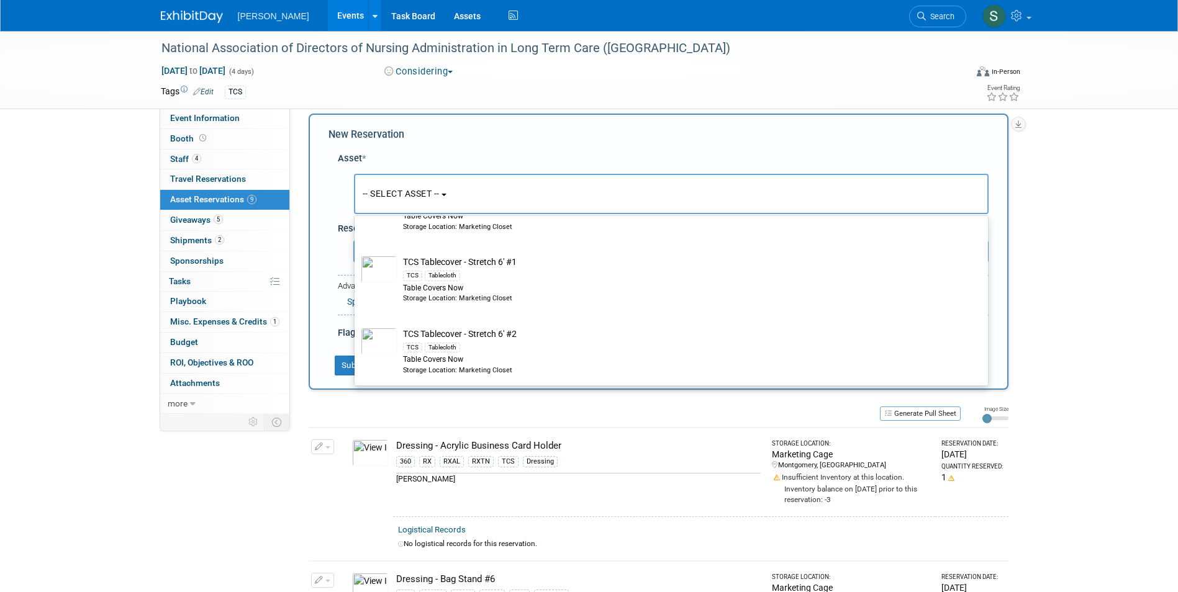
select select "5"
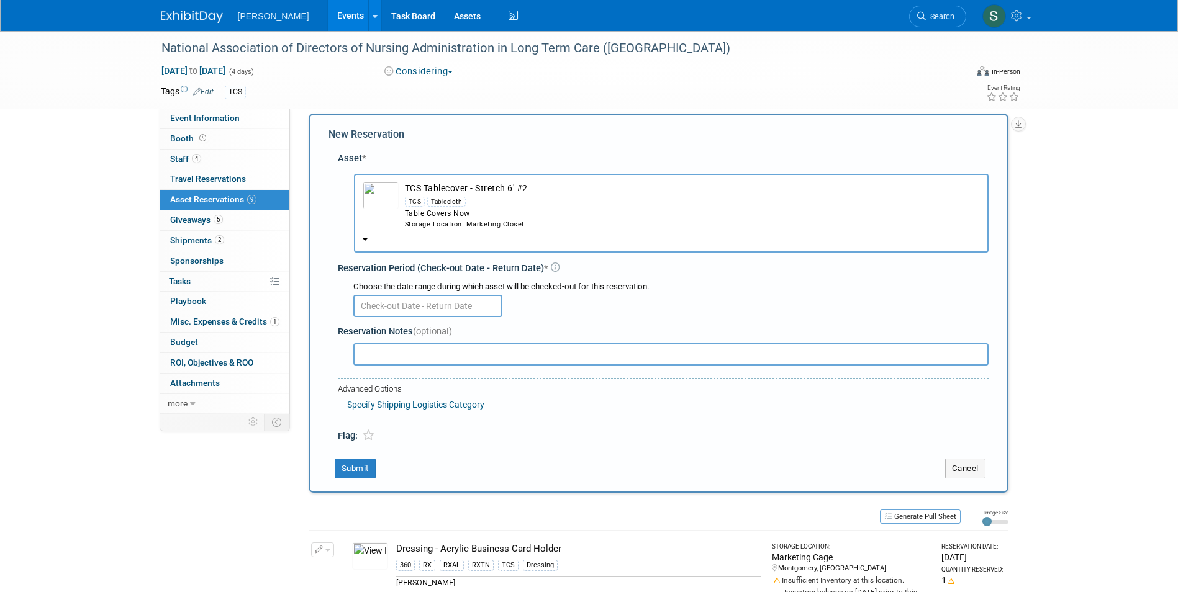
click at [407, 300] on input "text" at bounding box center [427, 306] width 149 height 22
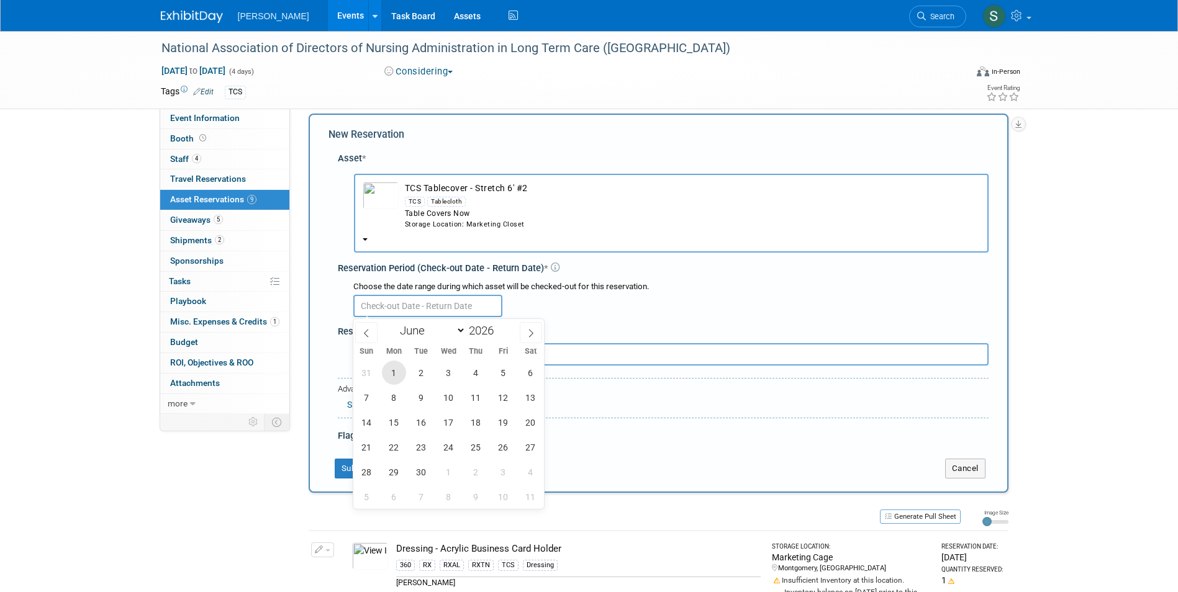
click at [396, 379] on span "1" at bounding box center [394, 373] width 24 height 24
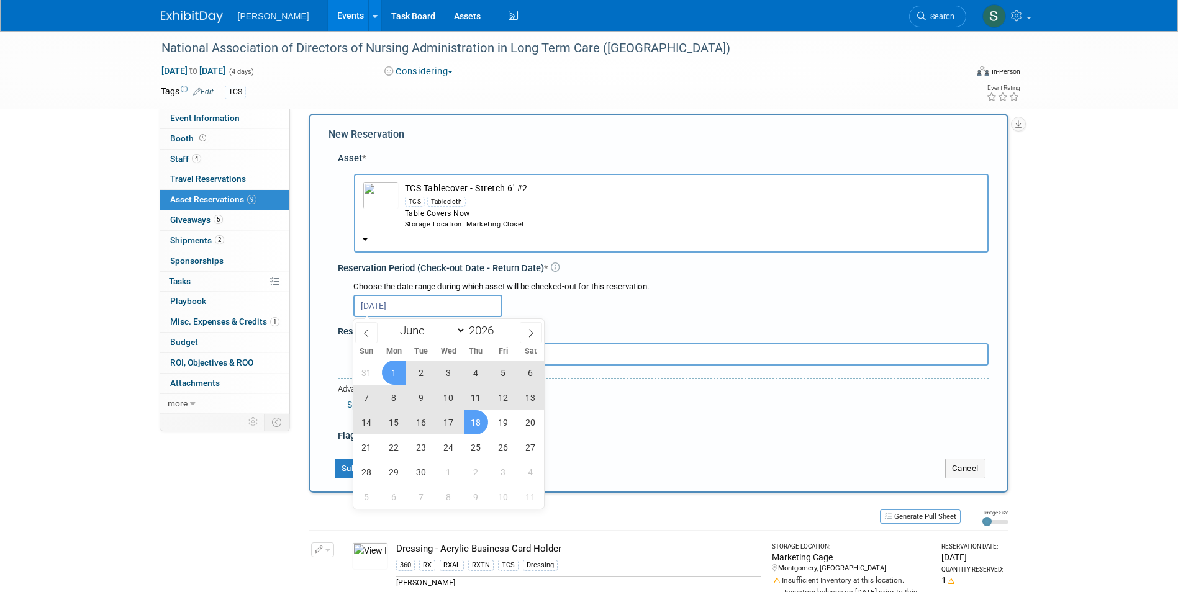
click at [471, 419] on span "18" at bounding box center [476, 422] width 24 height 24
type input "Jun 1, 2026 to Jun 18, 2026"
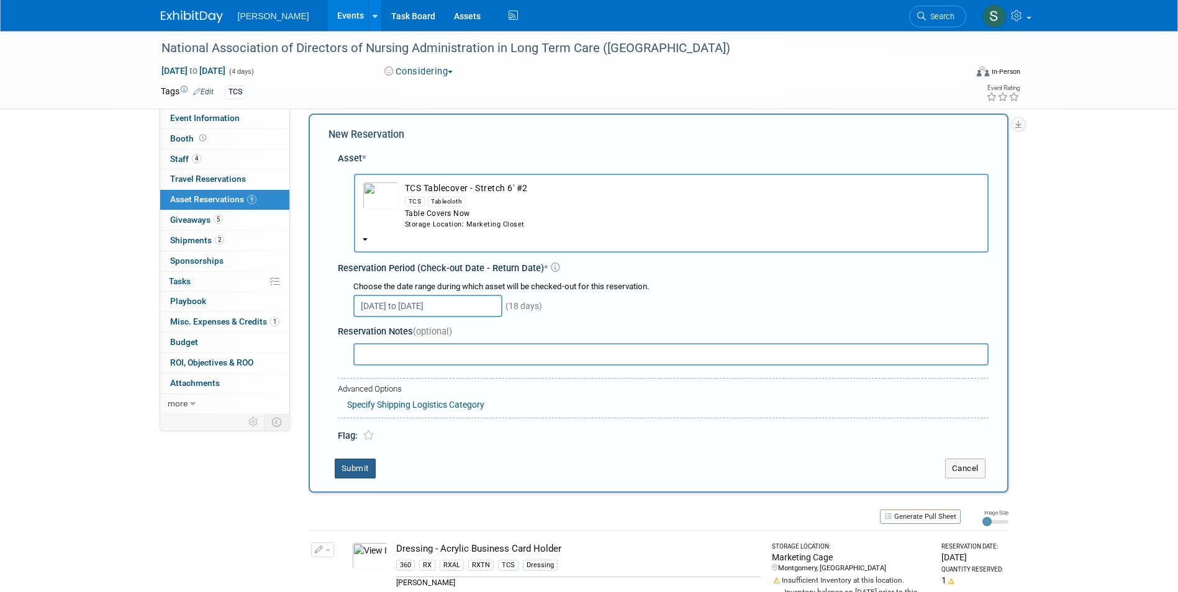
click at [373, 464] on button "Submit" at bounding box center [355, 469] width 41 height 20
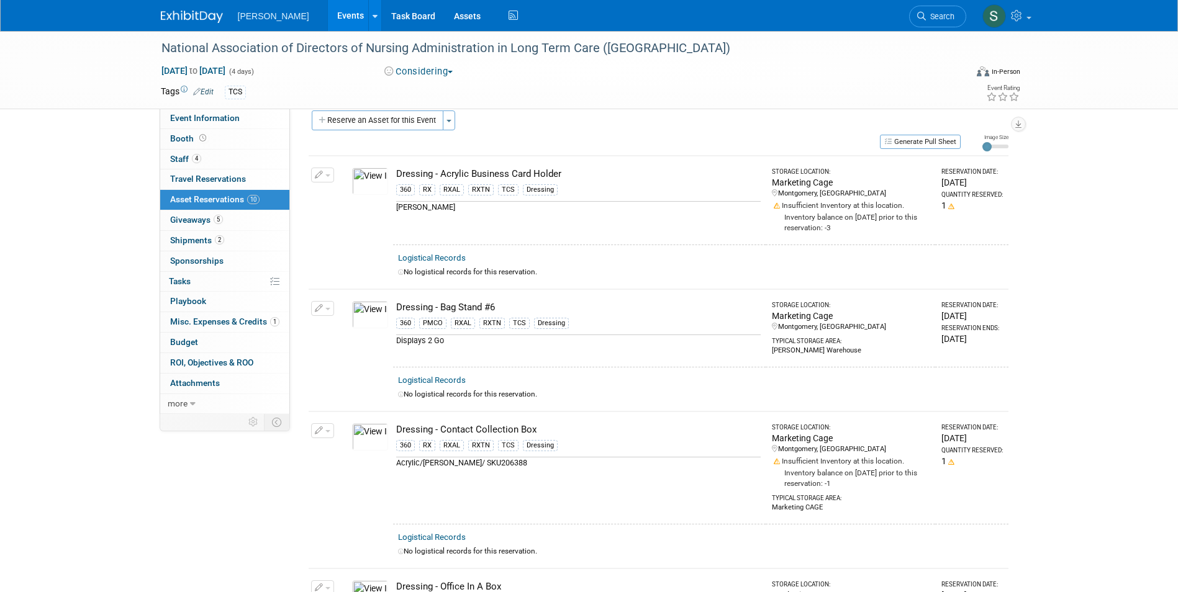
scroll to position [0, 0]
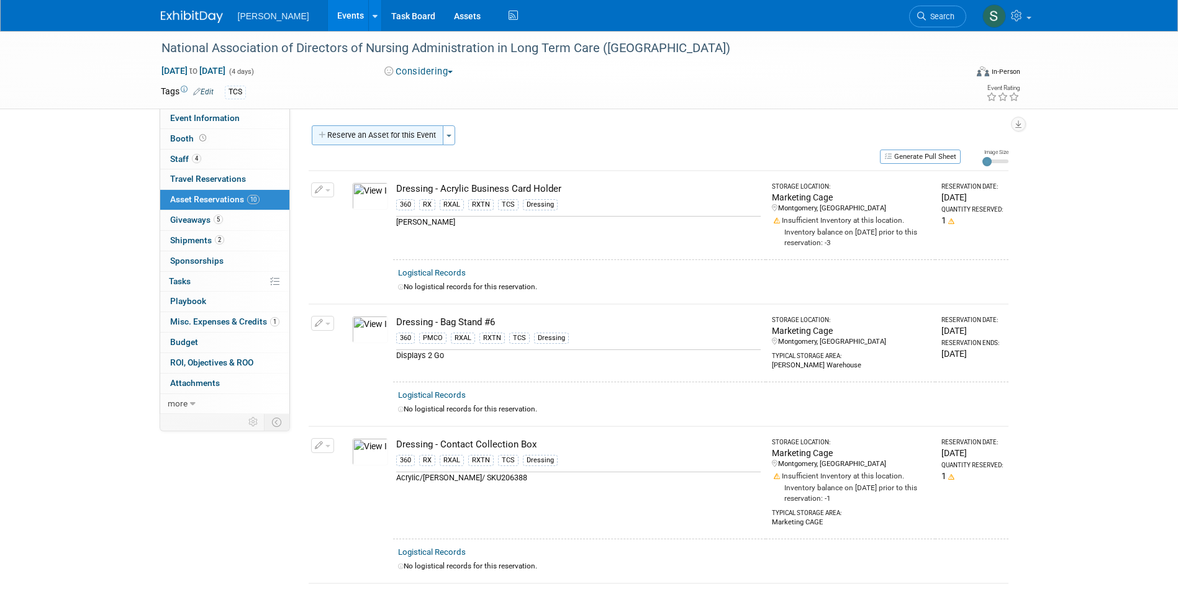
click at [403, 138] on button "Reserve an Asset for this Event" at bounding box center [378, 135] width 132 height 20
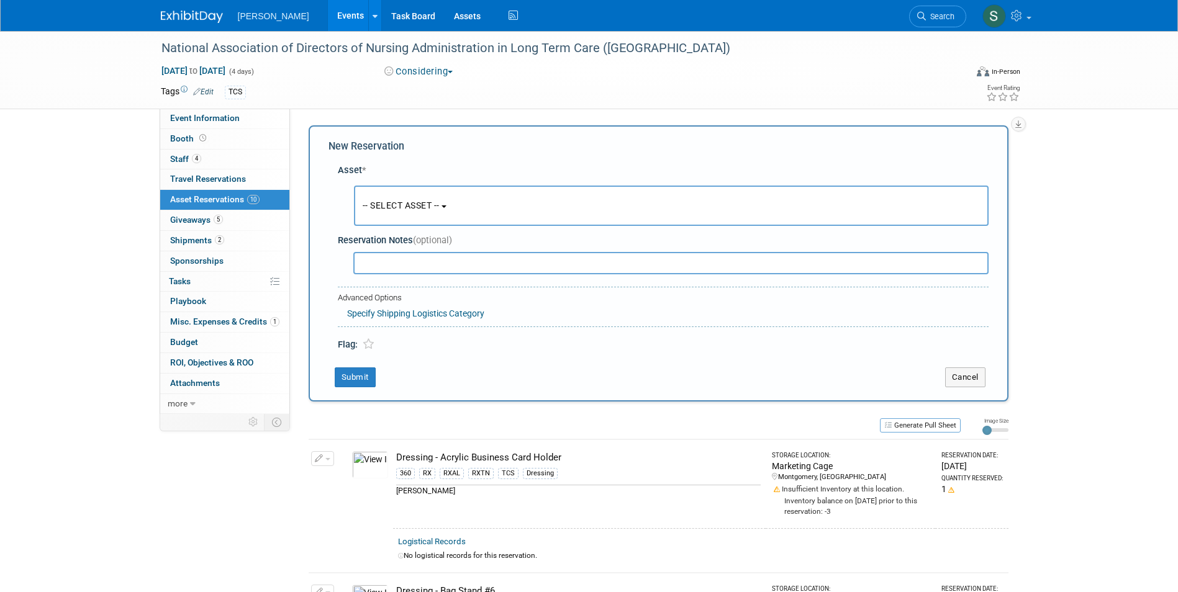
scroll to position [12, 0]
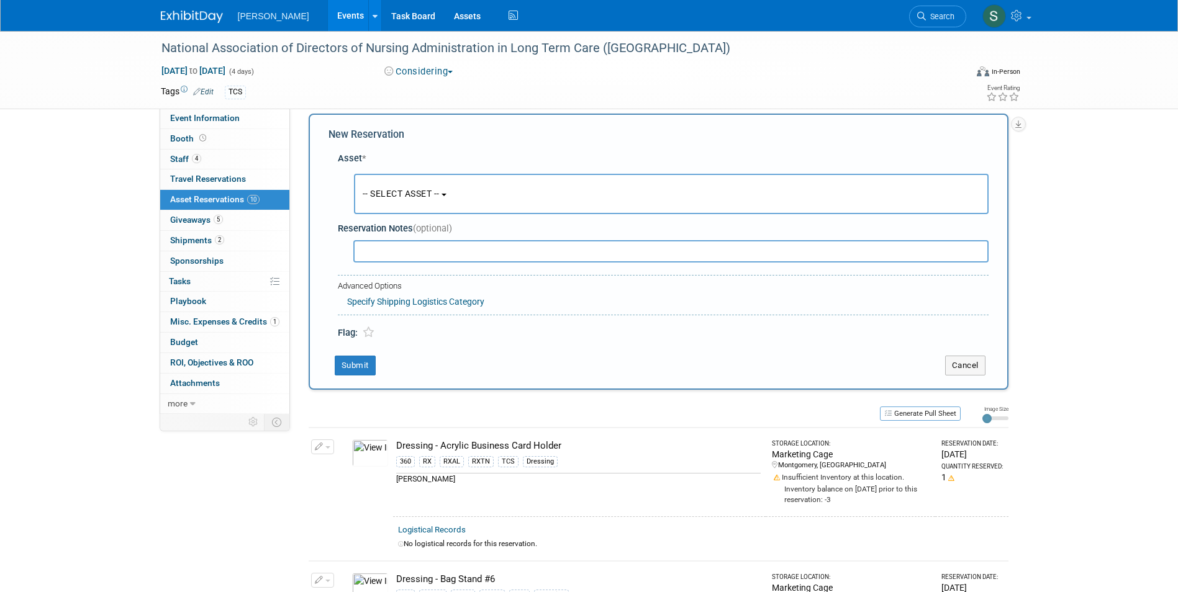
click at [388, 245] on input "text" at bounding box center [670, 251] width 635 height 22
type input "t"
type input "T"
click at [404, 197] on span "-- SELECT ASSET --" at bounding box center [401, 194] width 77 height 10
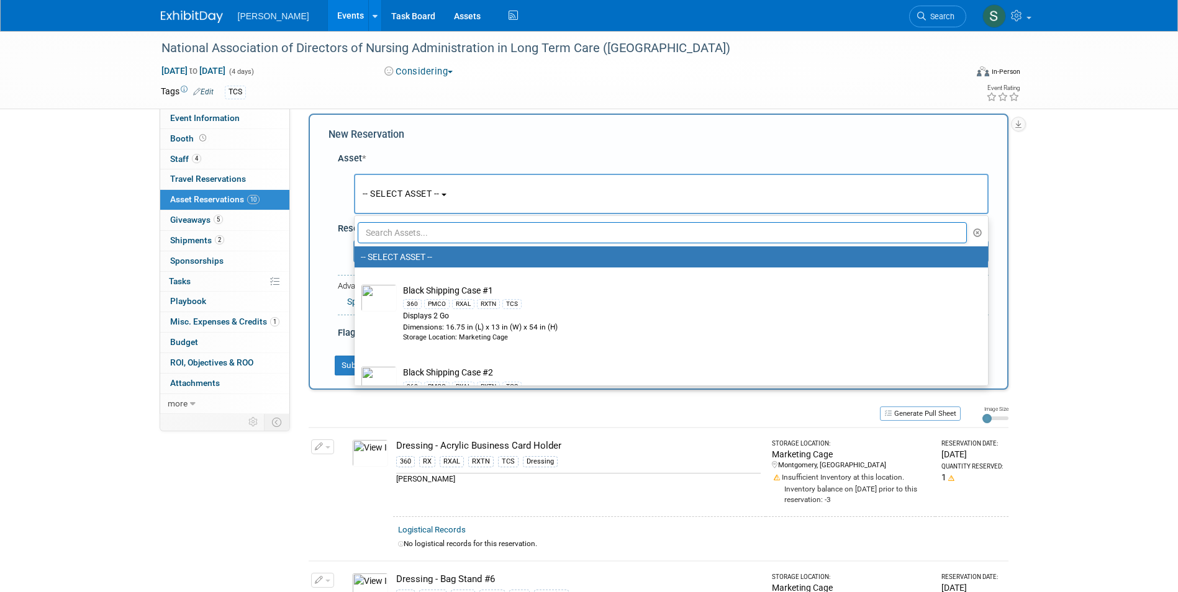
click at [409, 244] on ul "-- SELECT ASSET -- Black Shipping Case #1 360 PMCO RXAL RXTN TCS Displays 2 Go …" at bounding box center [671, 300] width 635 height 171
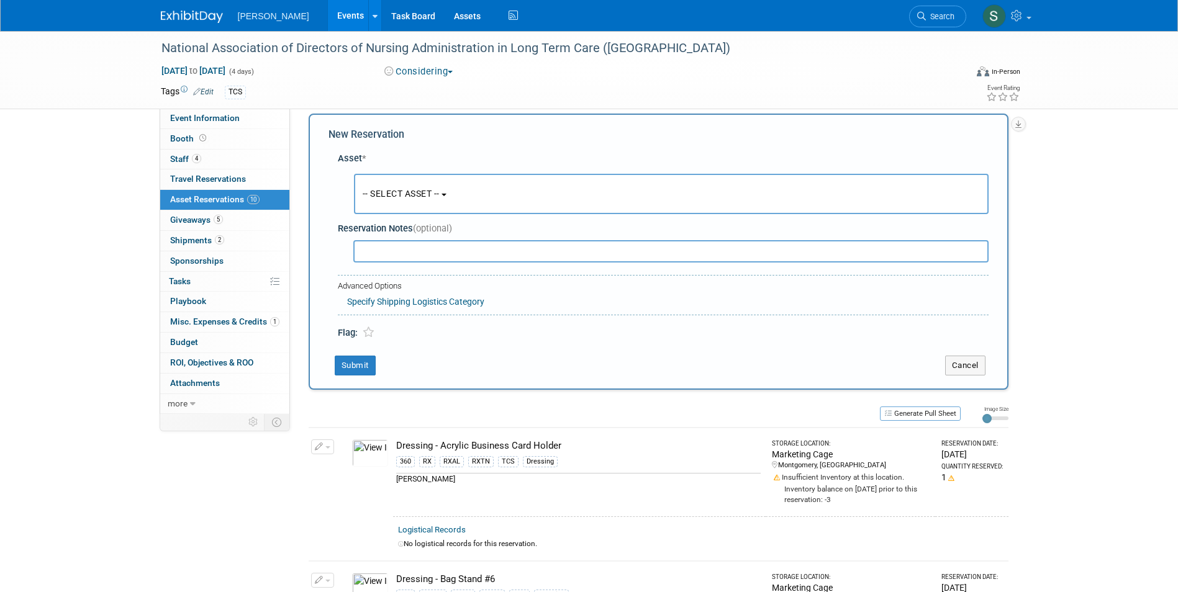
click at [408, 186] on button "-- SELECT ASSET --" at bounding box center [671, 194] width 635 height 40
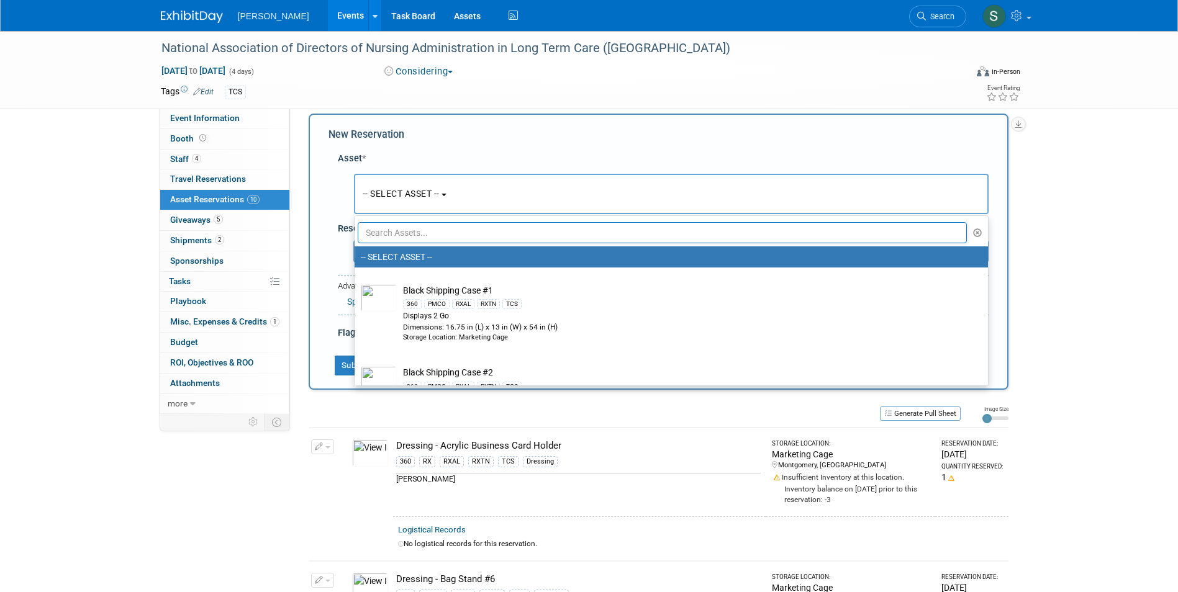
click at [407, 227] on input "text" at bounding box center [663, 232] width 610 height 21
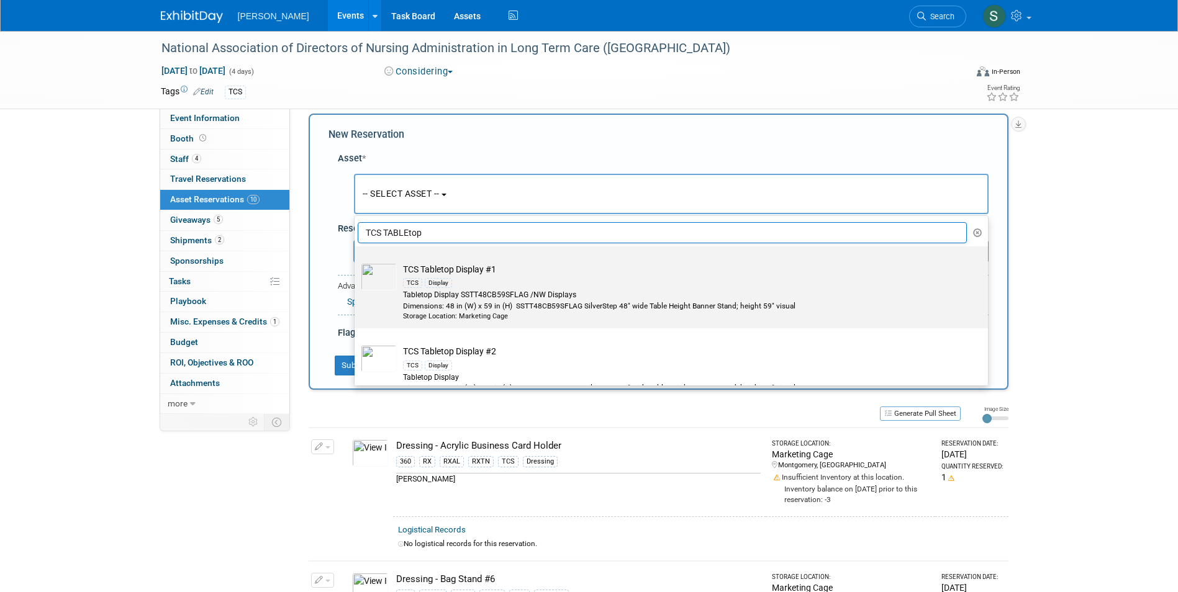
type input "TCS TABLEtop"
click at [465, 309] on div "Dimensions: 48 in (W) x 59 in (H) SSTT48CB59SFLAG SilverStep 48" wide Table Hei…" at bounding box center [683, 306] width 560 height 11
click at [356, 261] on input "TCS Tabletop Display #1 TCS Display Tabletop Display SSTT48CB59SFLAG /NW Displa…" at bounding box center [352, 257] width 8 height 8
select select "10722535"
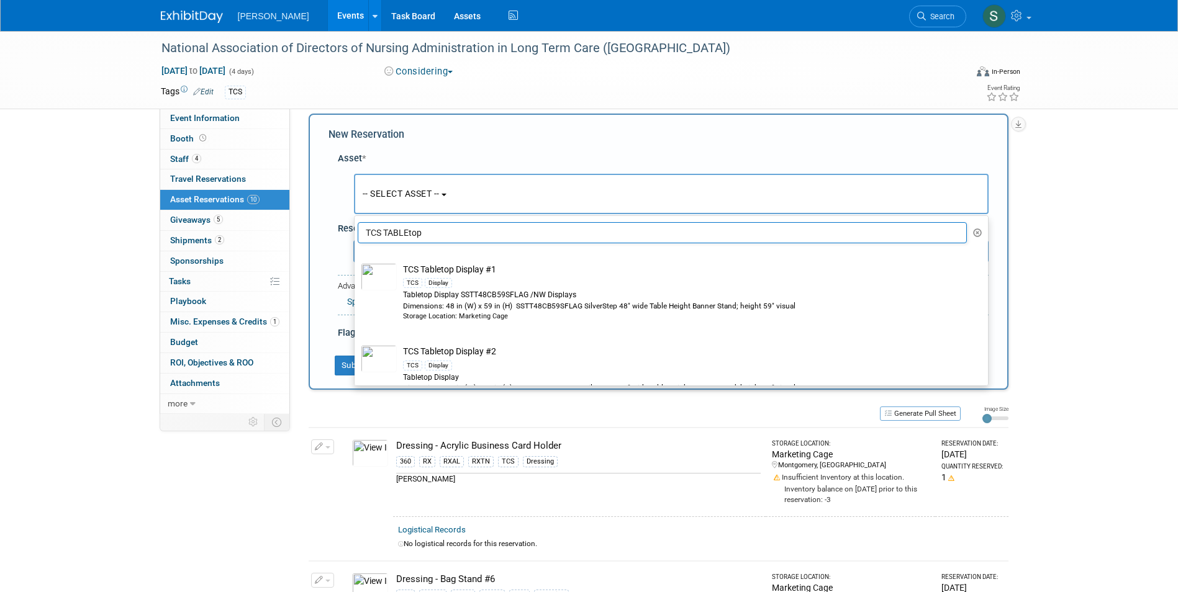
select select "5"
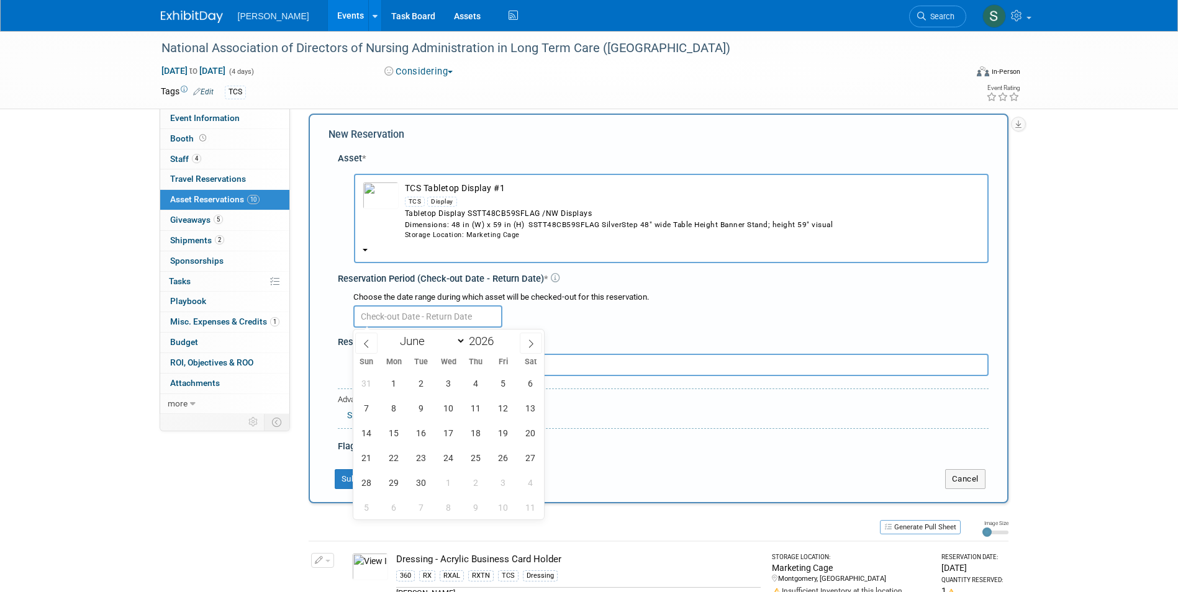
click at [420, 317] on input "text" at bounding box center [427, 316] width 149 height 22
click at [400, 383] on span "1" at bounding box center [394, 383] width 24 height 24
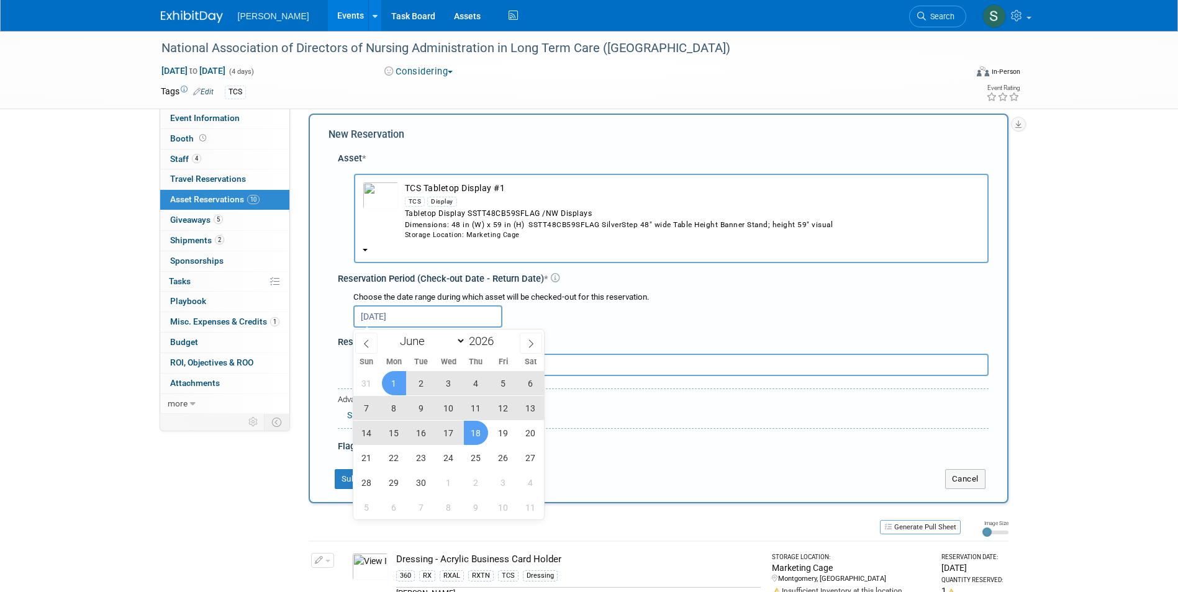
click at [471, 431] on span "18" at bounding box center [476, 433] width 24 height 24
type input "Jun 1, 2026 to Jun 18, 2026"
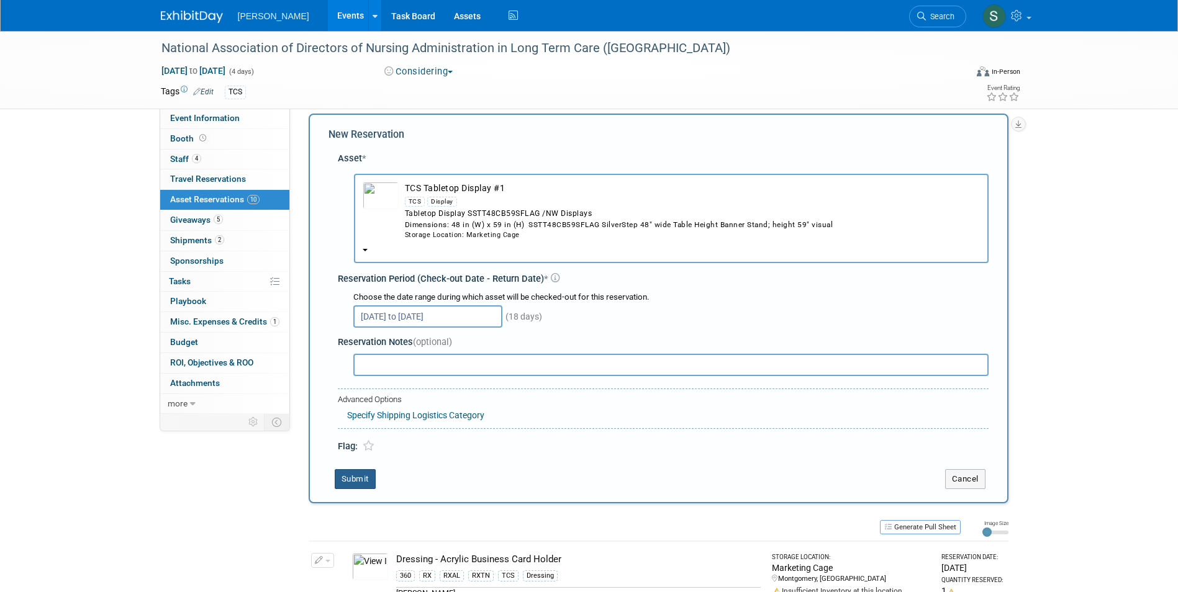
click at [356, 477] on button "Submit" at bounding box center [355, 479] width 41 height 20
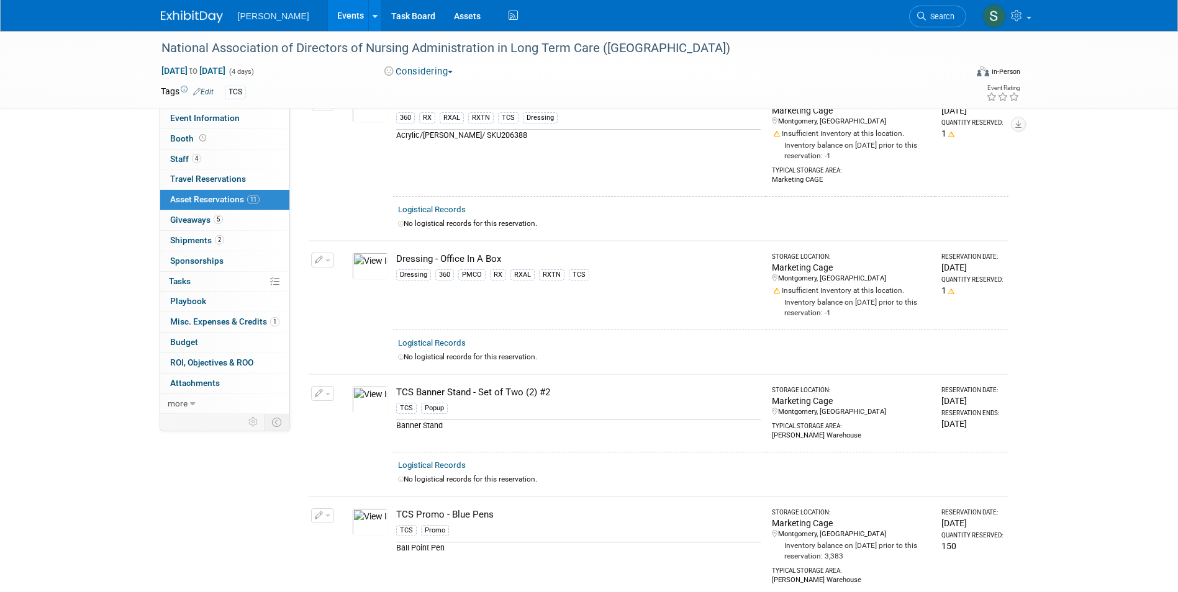
scroll to position [0, 0]
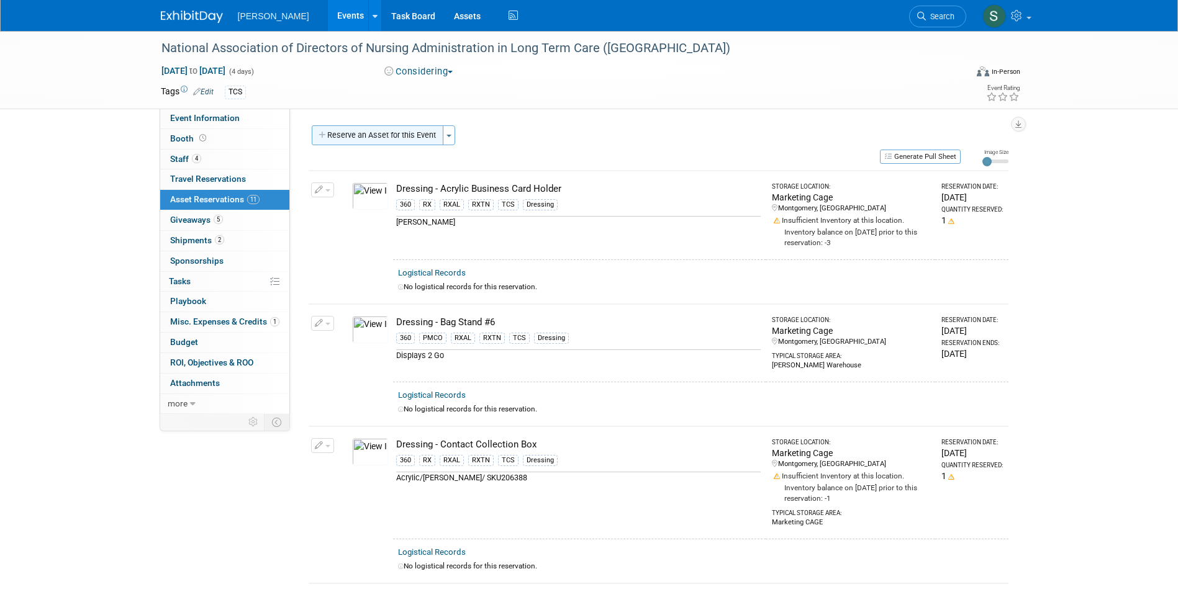
click at [428, 136] on button "Reserve an Asset for this Event" at bounding box center [378, 135] width 132 height 20
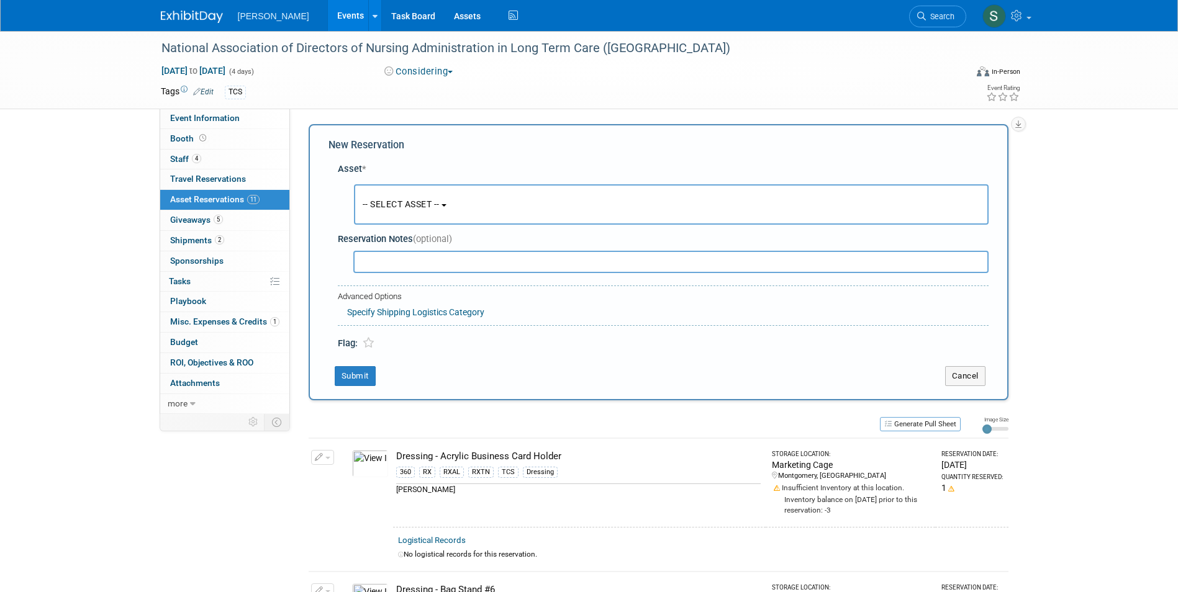
scroll to position [12, 0]
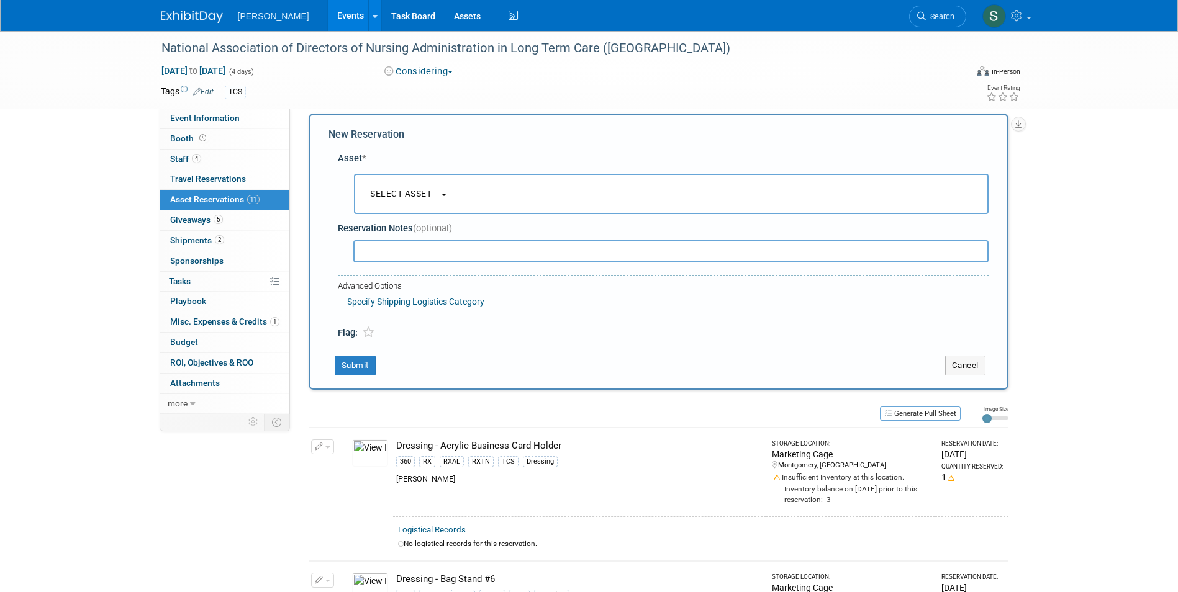
click at [435, 187] on button "-- SELECT ASSET --" at bounding box center [671, 194] width 635 height 40
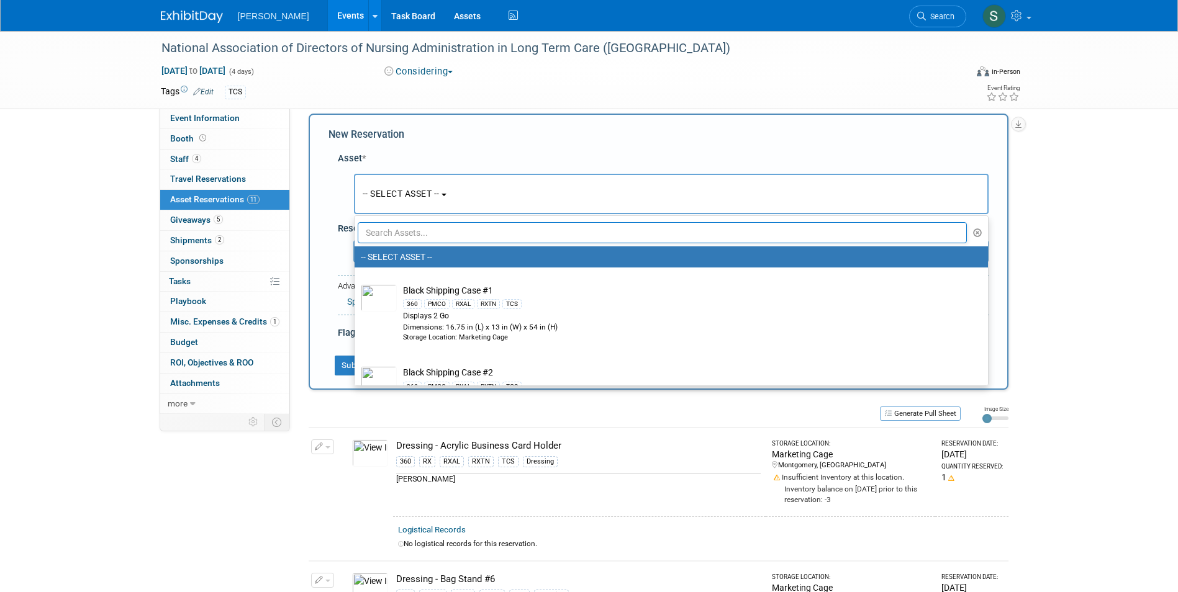
click at [404, 233] on input "text" at bounding box center [663, 232] width 610 height 21
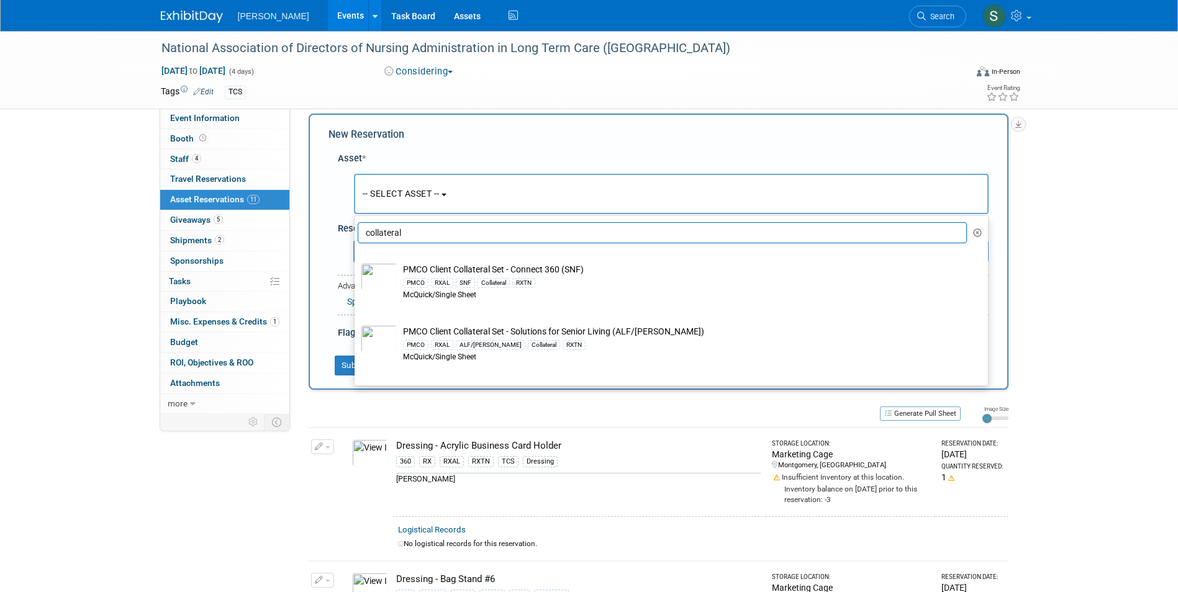
type input "collateral"
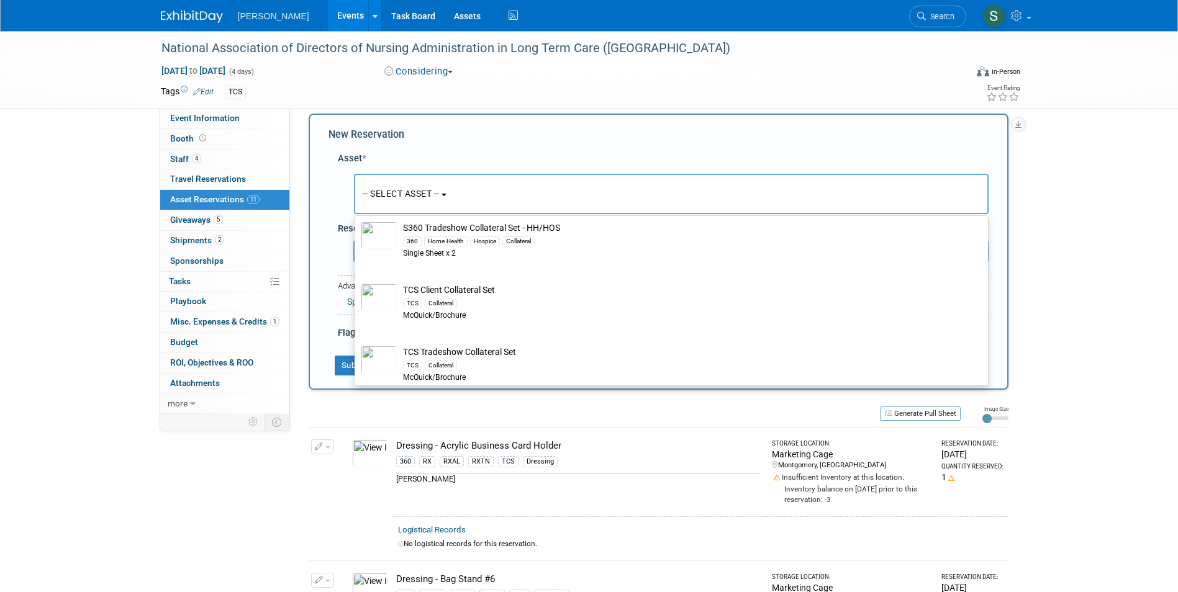
scroll to position [1319, 0]
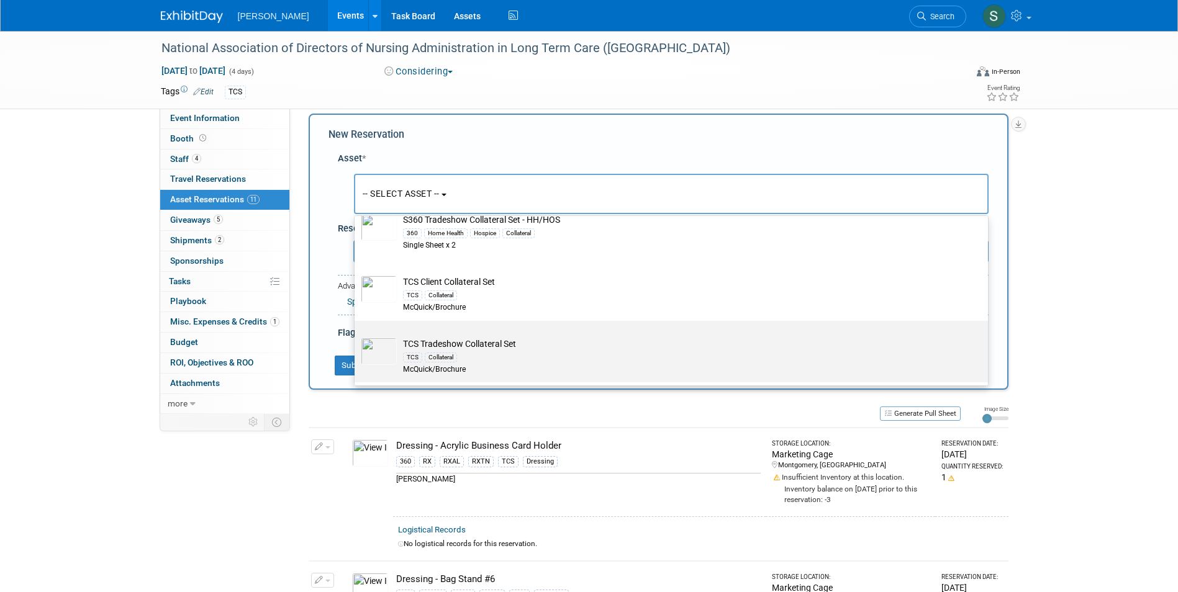
click at [500, 333] on label "TCS Tradeshow Collateral Set TCS Collateral McQuick/Brochure" at bounding box center [668, 351] width 615 height 57
click at [356, 333] on input "TCS Tradeshow Collateral Set TCS Collateral McQuick/Brochure" at bounding box center [352, 332] width 8 height 8
select select "10722522"
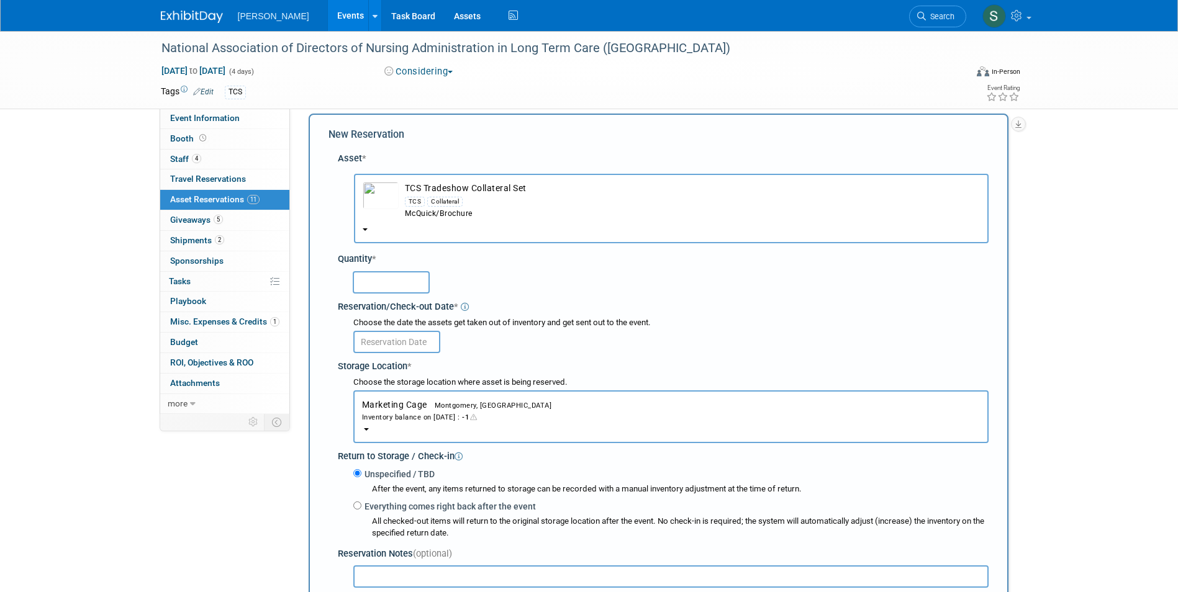
click at [385, 287] on input "text" at bounding box center [391, 282] width 77 height 22
type input "1"
click at [392, 343] on input "text" at bounding box center [396, 342] width 87 height 22
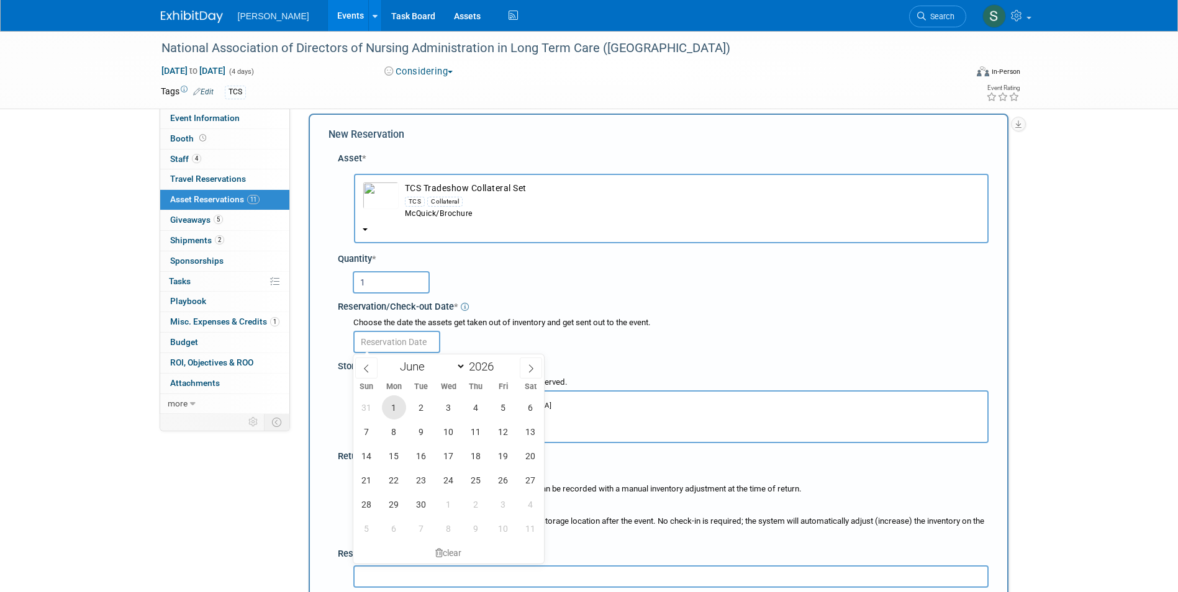
click at [392, 400] on span "1" at bounding box center [394, 407] width 24 height 24
type input "Jun 1, 2026"
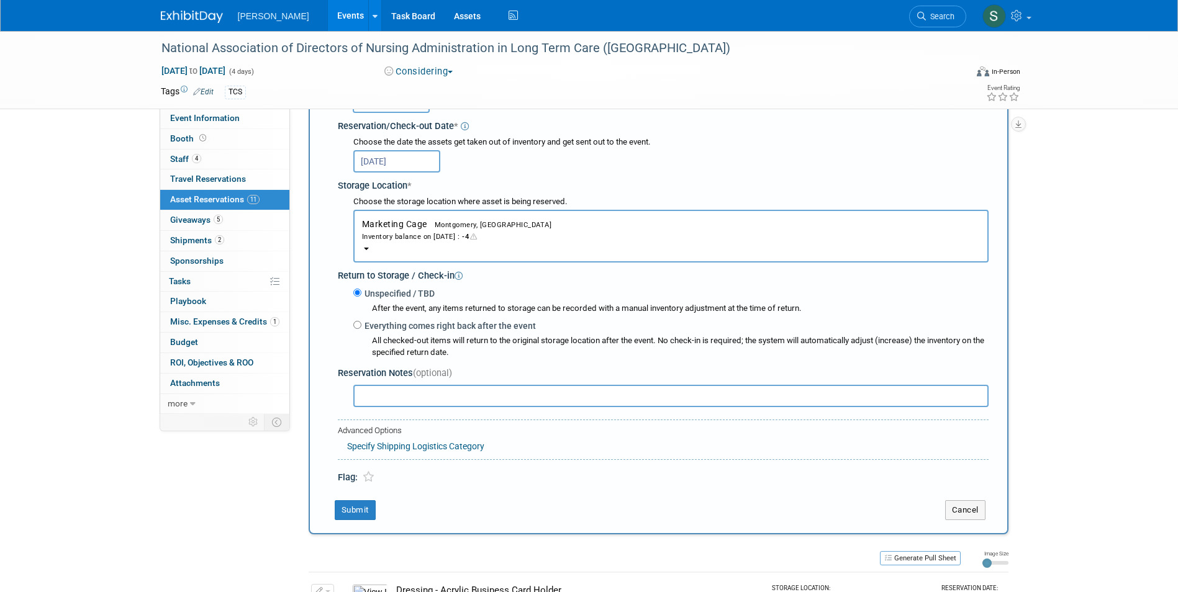
scroll to position [198, 0]
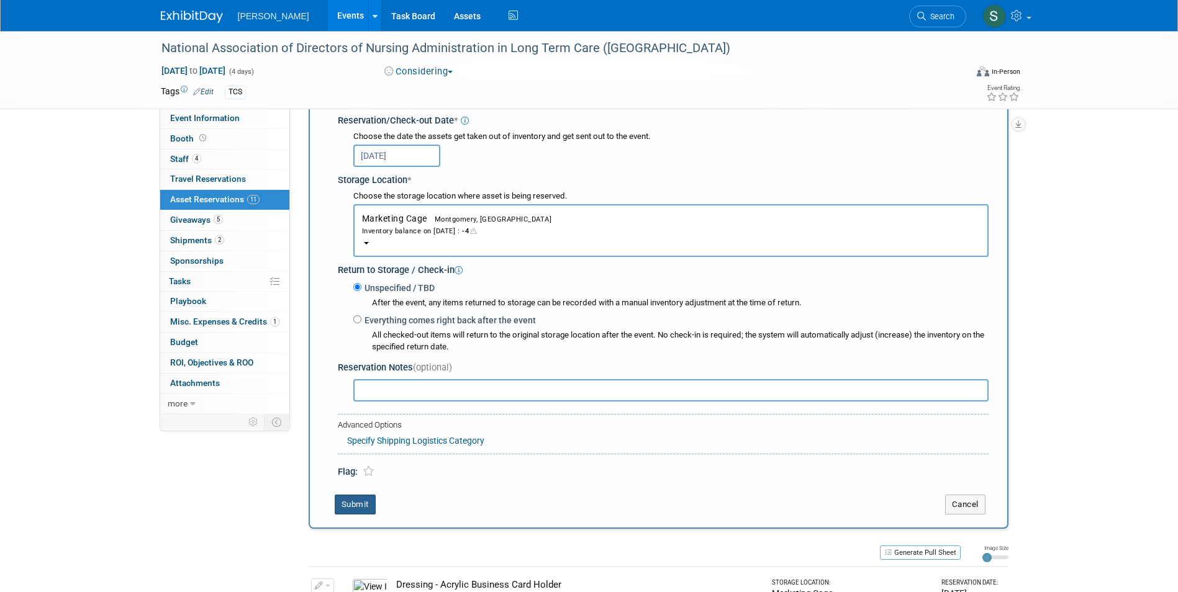
click at [348, 504] on button "Submit" at bounding box center [355, 505] width 41 height 20
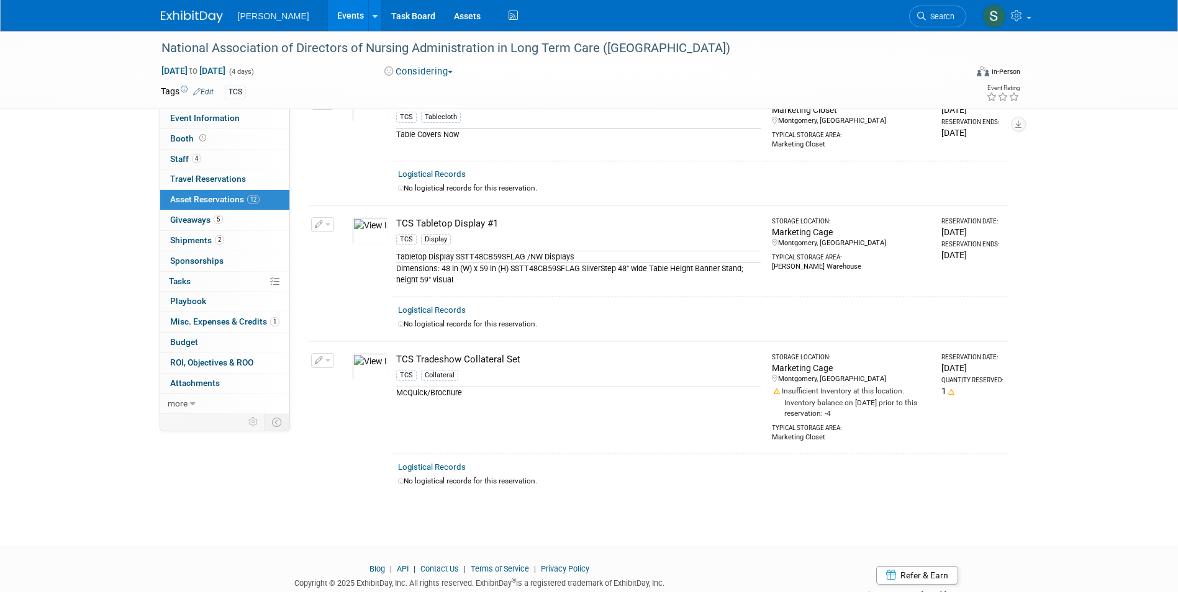
scroll to position [1330, 0]
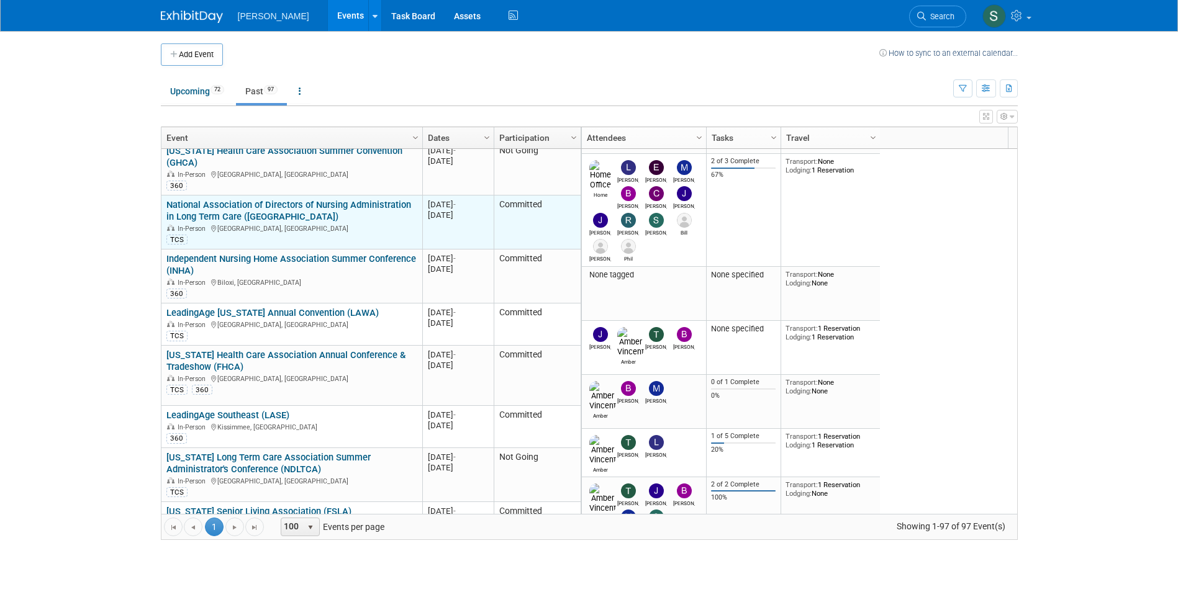
click at [318, 233] on div "TCS" at bounding box center [291, 239] width 250 height 12
click at [272, 199] on link "National Association of Directors of Nursing Administration in Long Term Care (…" at bounding box center [288, 210] width 245 height 23
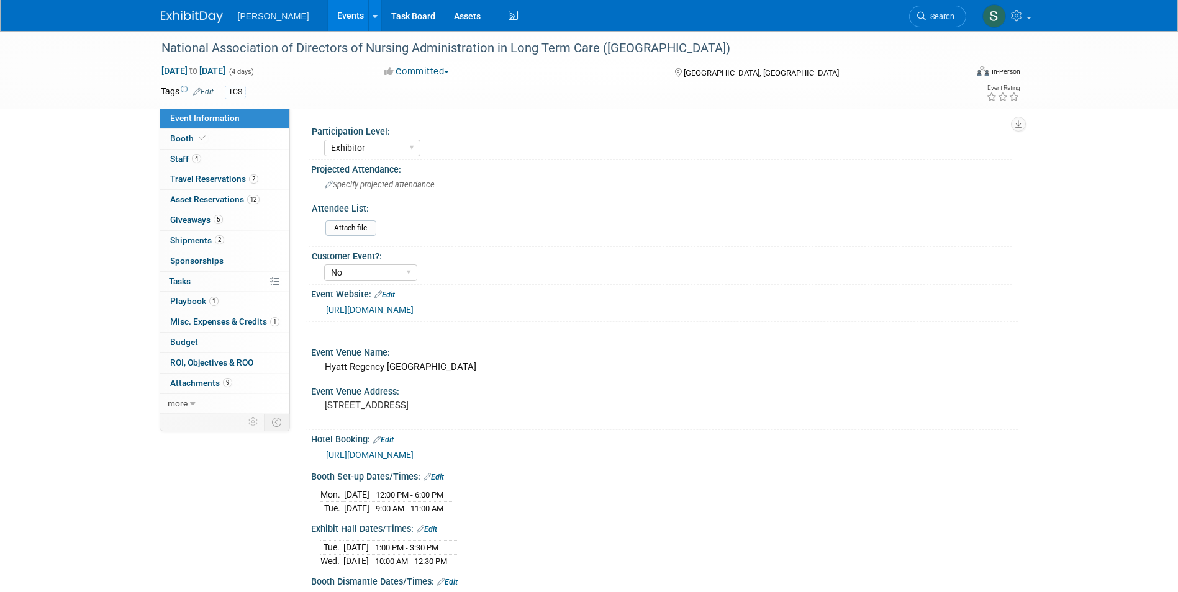
select select "Exhibitor"
select select "No"
click at [201, 200] on span "Asset Reservations 12" at bounding box center [214, 199] width 89 height 10
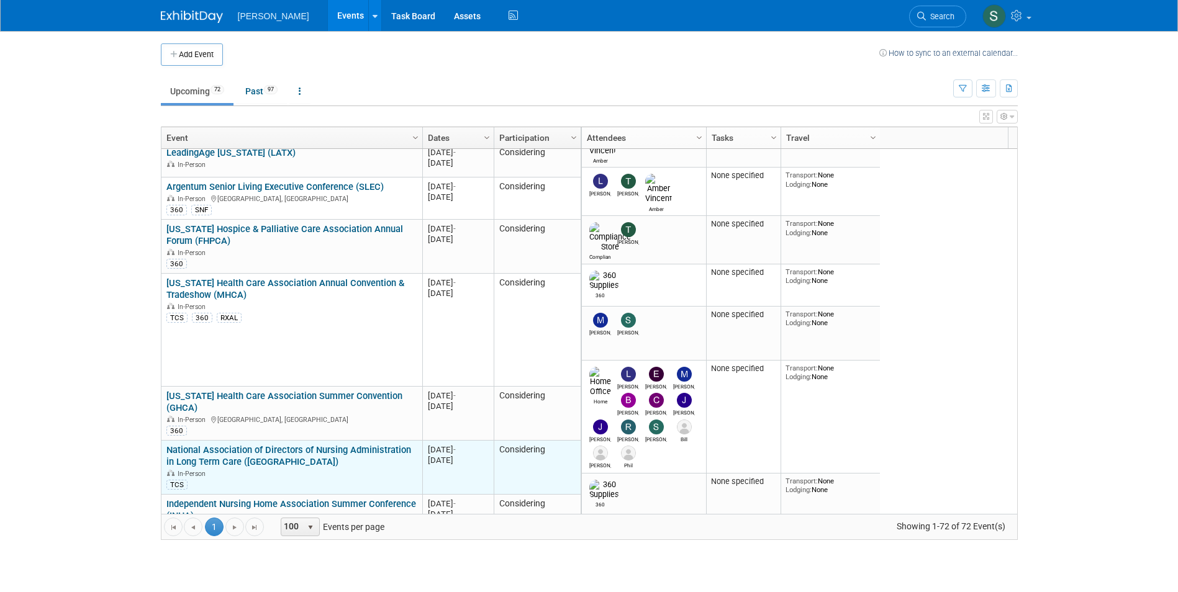
scroll to position [2086, 0]
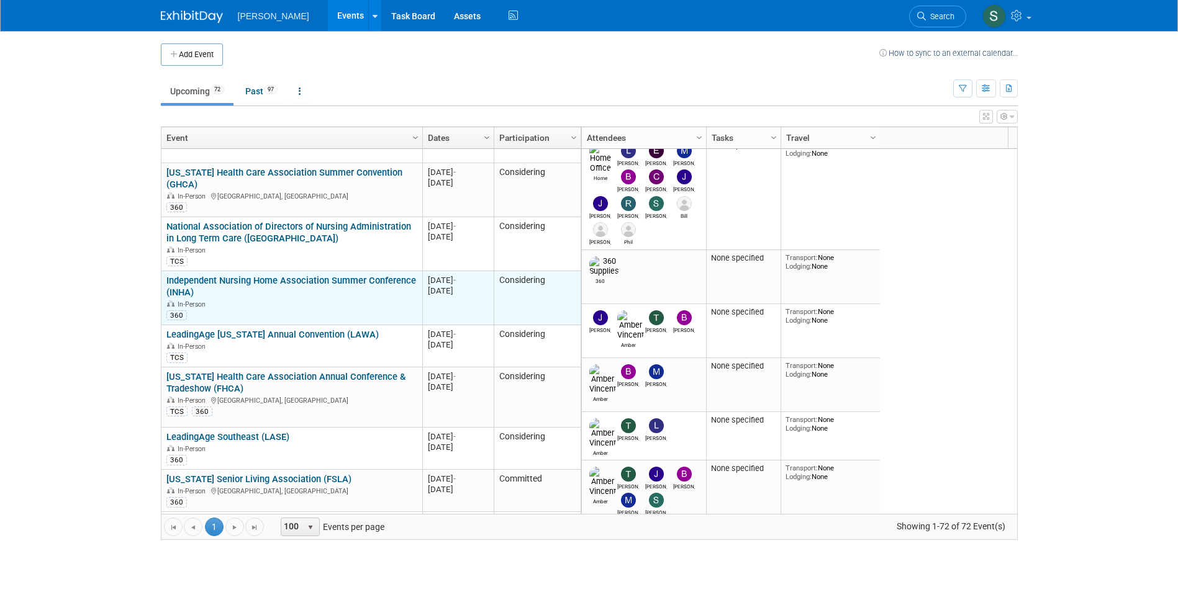
click at [318, 275] on link "Independent Nursing Home Association Summer Conference (INHA)" at bounding box center [291, 286] width 250 height 23
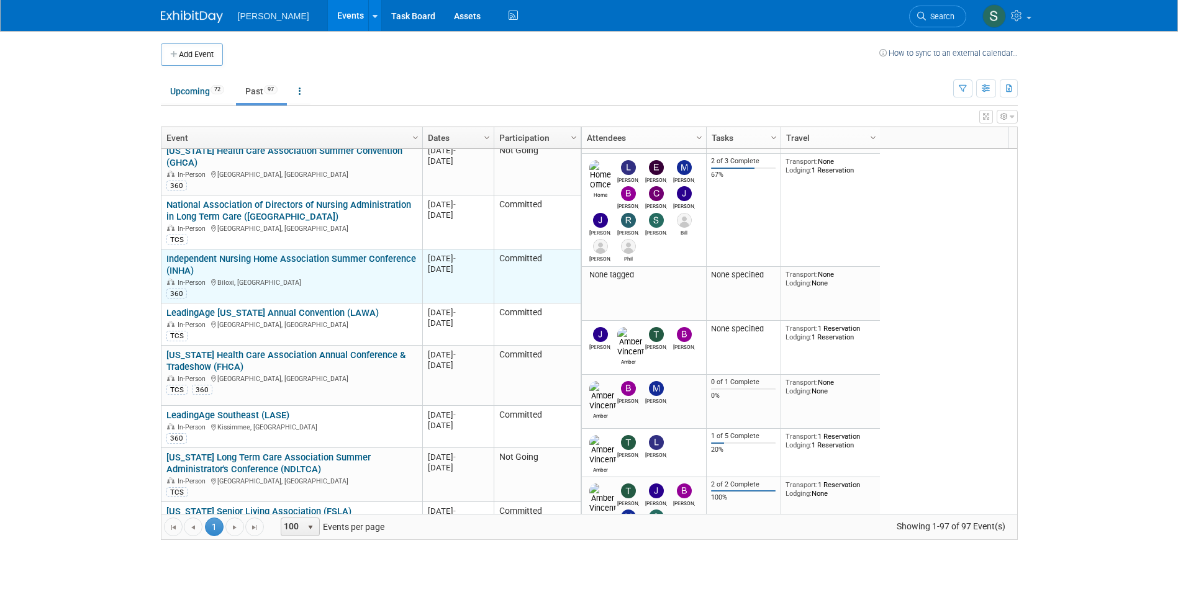
click at [340, 253] on link "Independent Nursing Home Association Summer Conference (INHA)" at bounding box center [291, 264] width 250 height 23
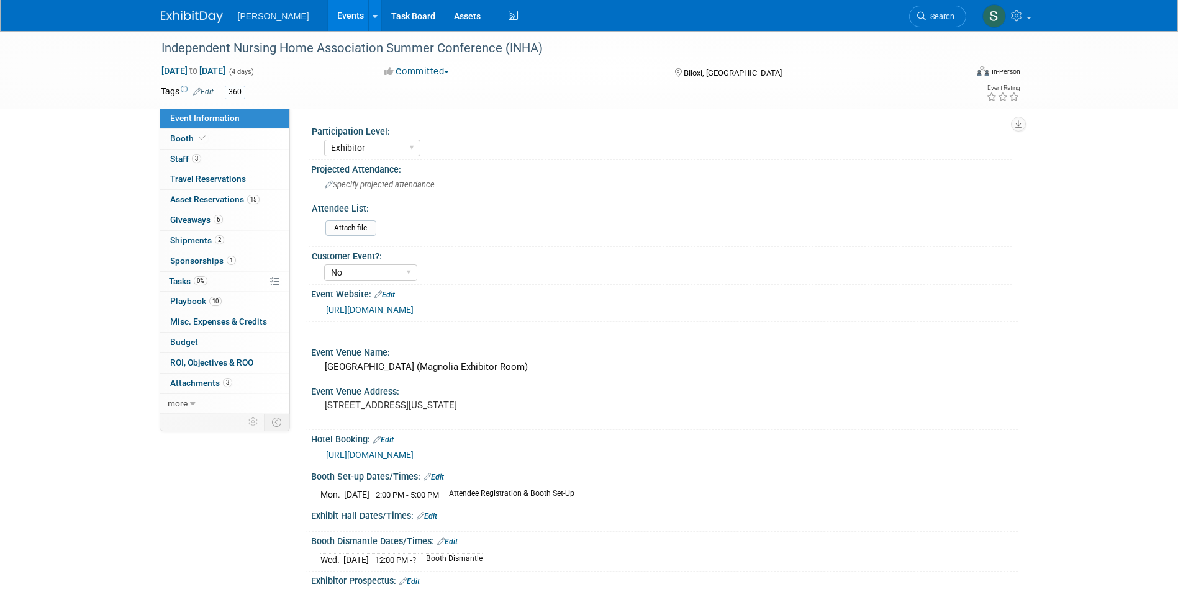
select select "Exhibitor"
select select "No"
click at [237, 202] on span "Asset Reservations 15" at bounding box center [214, 199] width 89 height 10
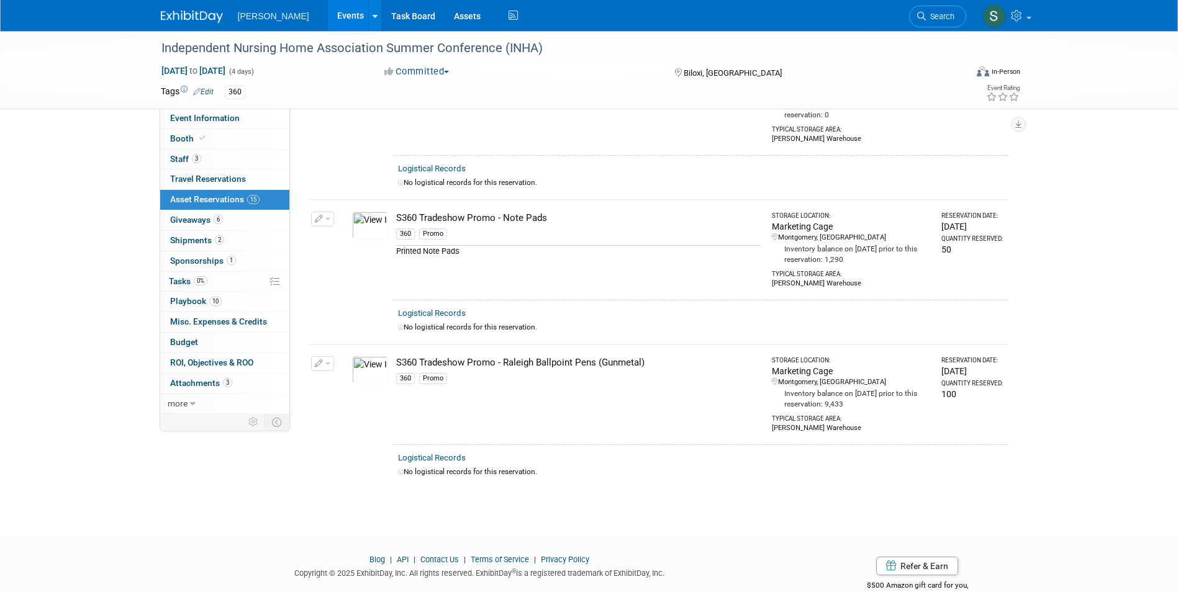
scroll to position [1697, 0]
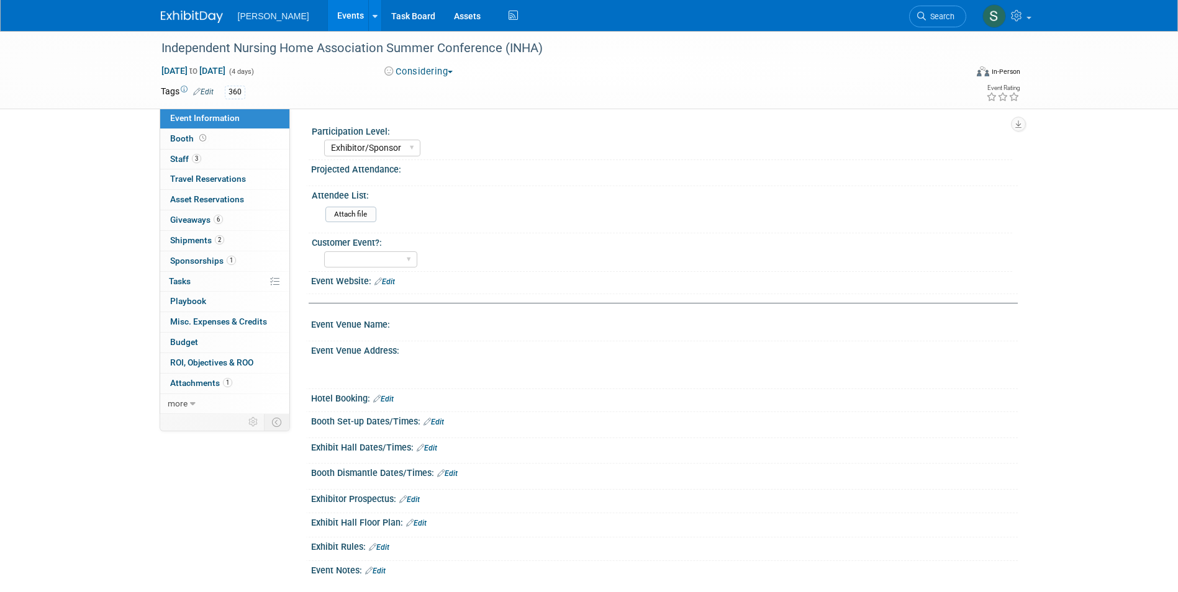
select select "Exhibitor/Sponsor"
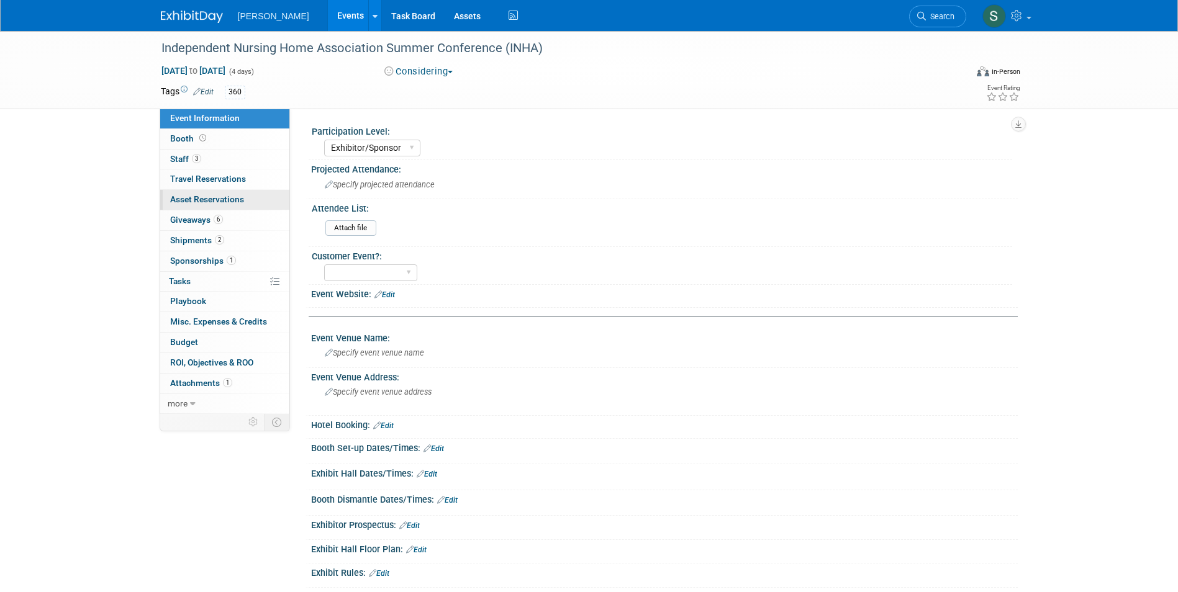
click at [196, 197] on span "Asset Reservations 0" at bounding box center [207, 199] width 74 height 10
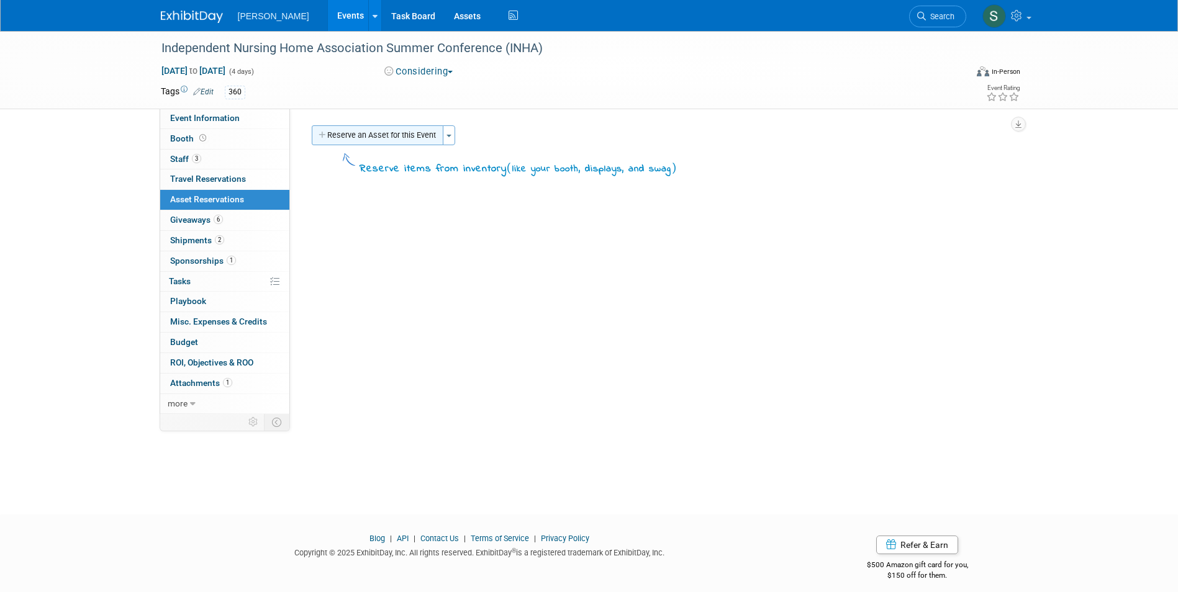
click at [376, 128] on button "Reserve an Asset for this Event" at bounding box center [378, 135] width 132 height 20
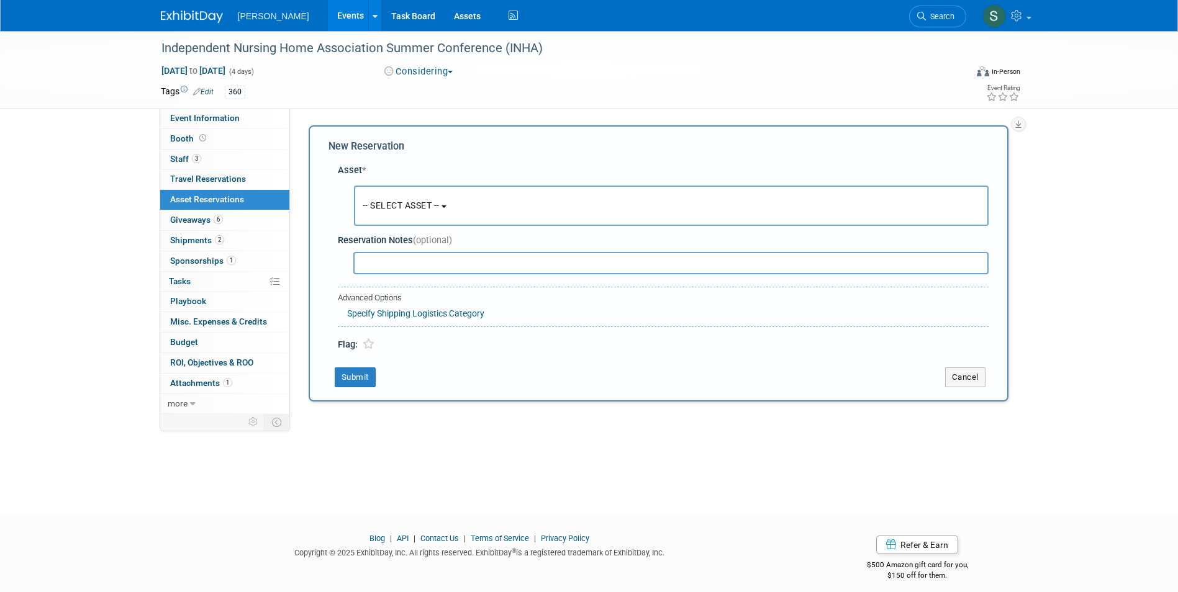
scroll to position [9, 0]
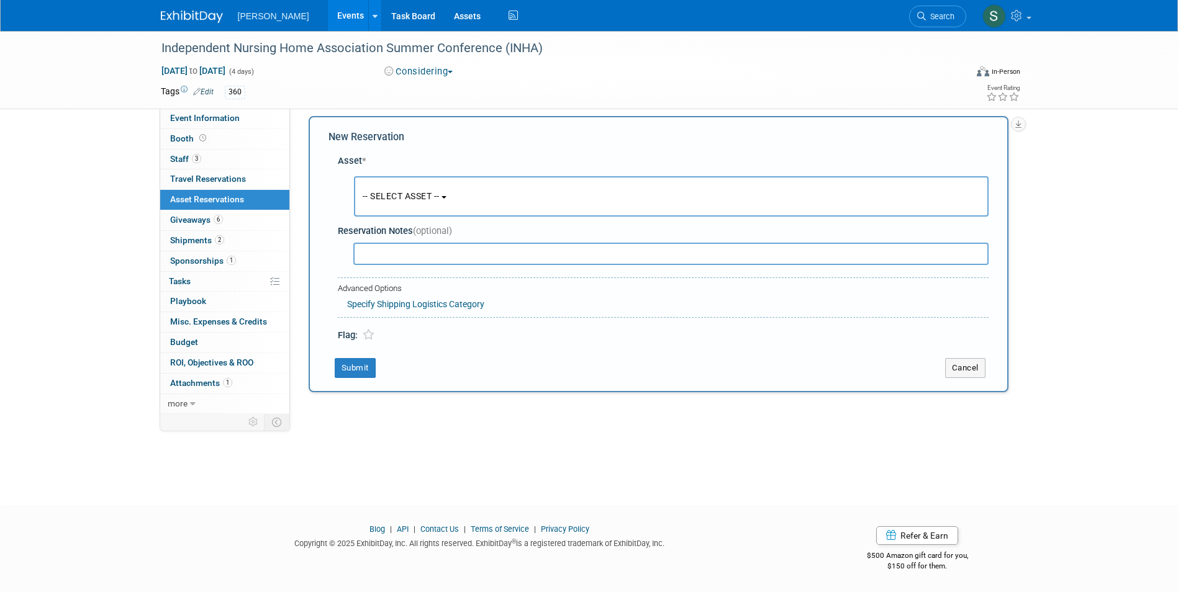
click at [513, 202] on button "-- SELECT ASSET --" at bounding box center [671, 196] width 635 height 40
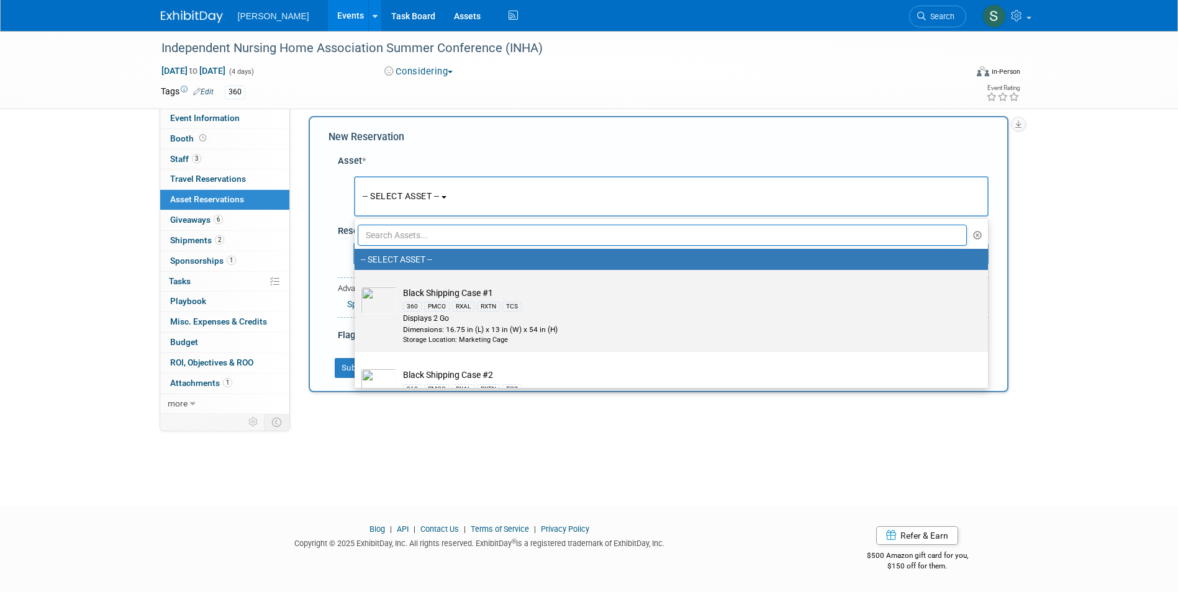
click at [552, 296] on td "Black Shipping Case #1 360 PMCO RXAL RXTN TCS Displays 2 Go Dimensions: 16.75 i…" at bounding box center [680, 316] width 566 height 58
click at [356, 285] on input "Black Shipping Case #1 360 PMCO RXAL RXTN TCS Displays 2 Go Dimensions: 16.75 i…" at bounding box center [352, 281] width 8 height 8
select select "10725898"
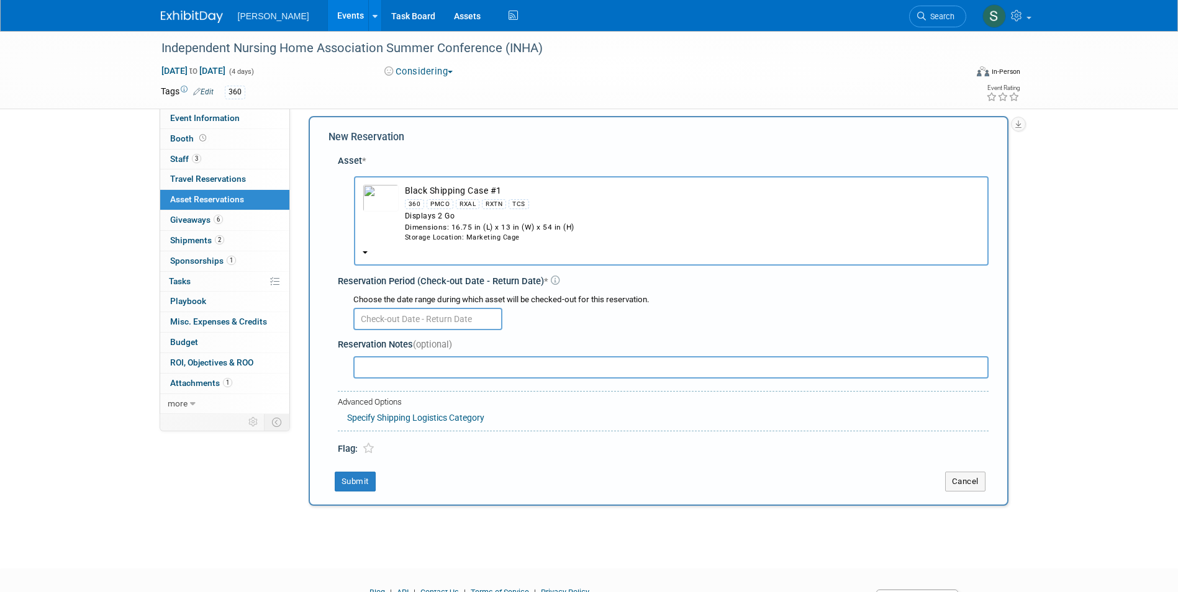
click at [386, 318] on input "text" at bounding box center [427, 319] width 149 height 22
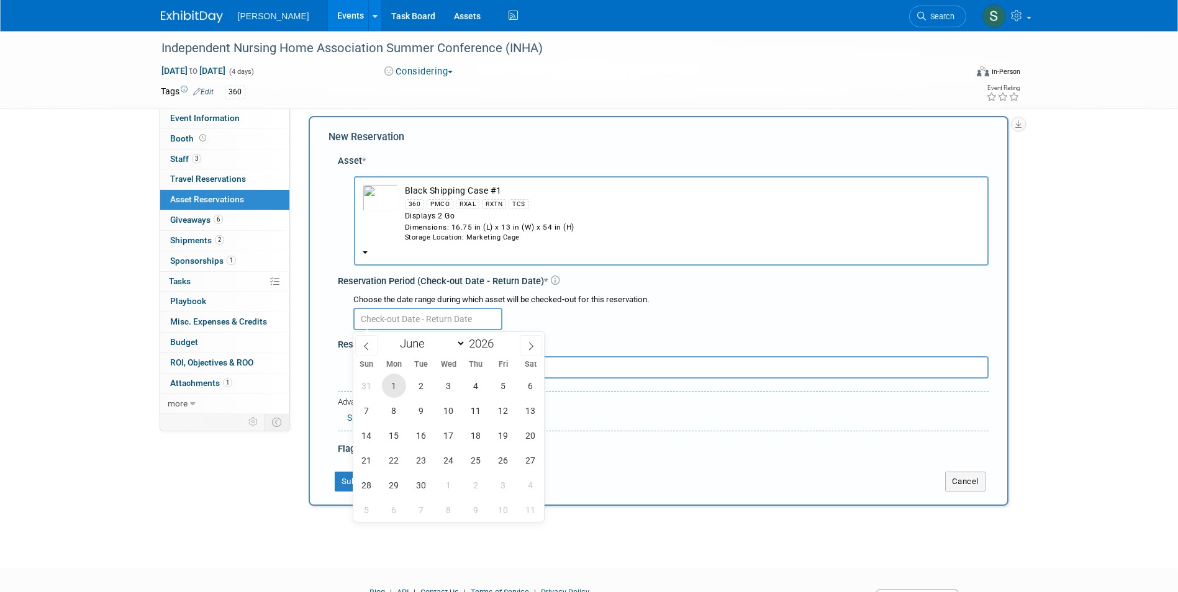
click at [391, 381] on span "1" at bounding box center [394, 386] width 24 height 24
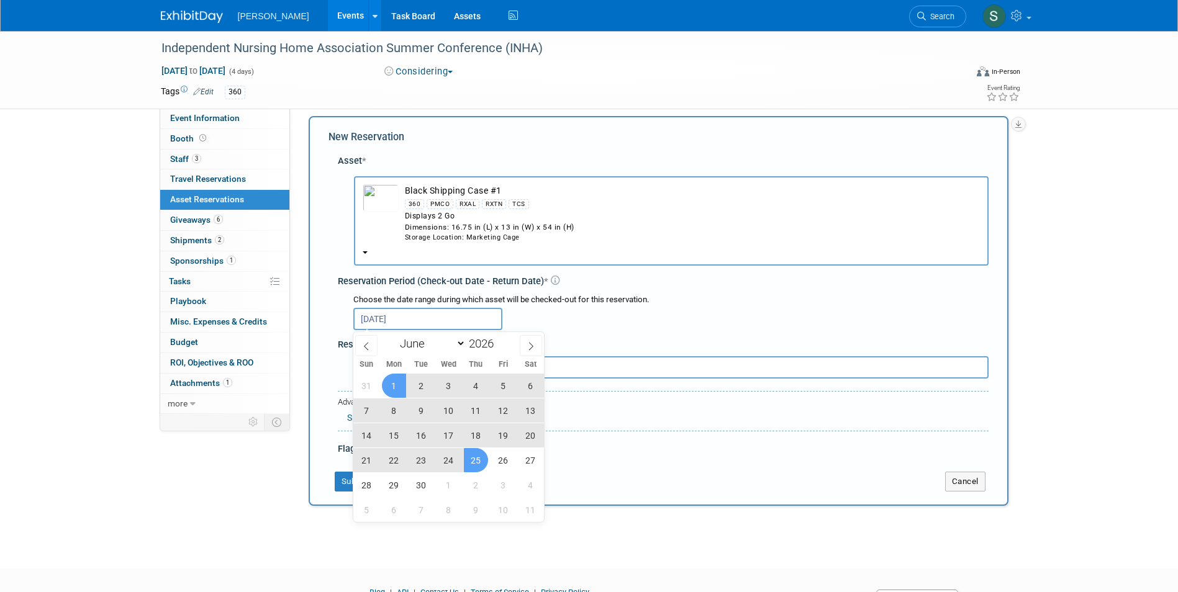
click at [474, 460] on span "25" at bounding box center [476, 460] width 24 height 24
type input "Jun 1, 2026 to Jun 25, 2026"
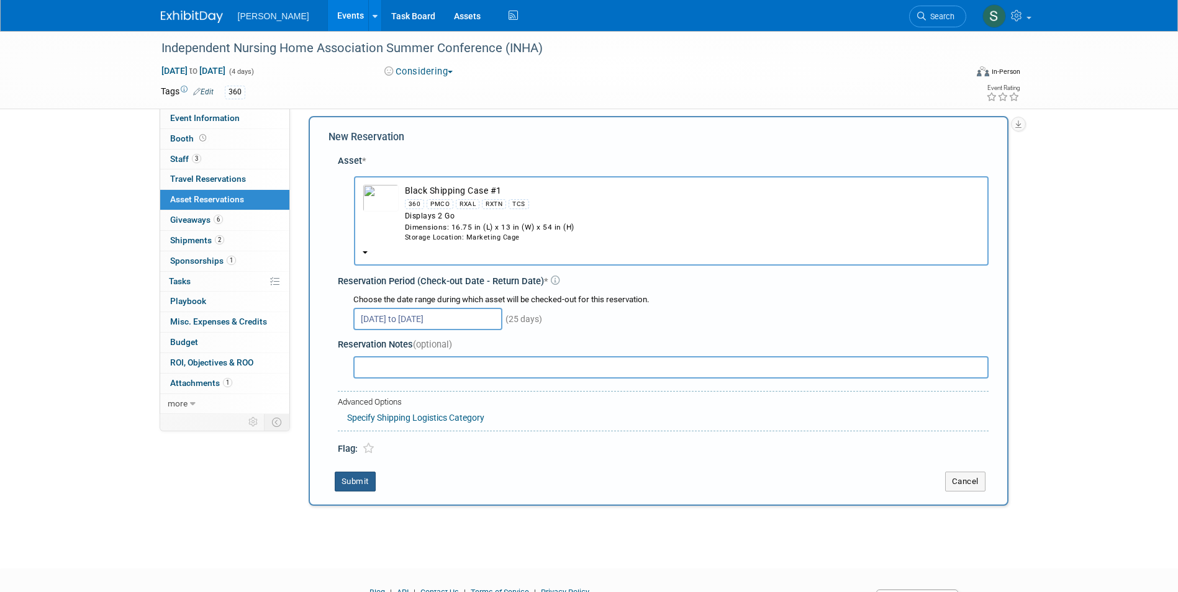
click at [363, 480] on button "Submit" at bounding box center [355, 482] width 41 height 20
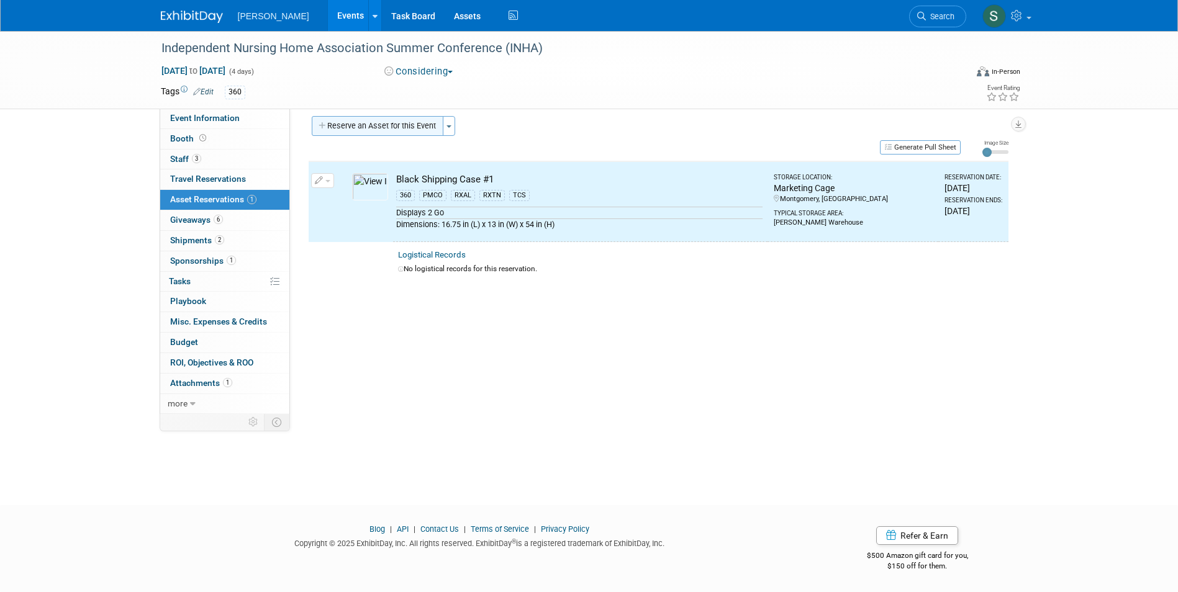
click at [353, 120] on button "Reserve an Asset for this Event" at bounding box center [378, 126] width 132 height 20
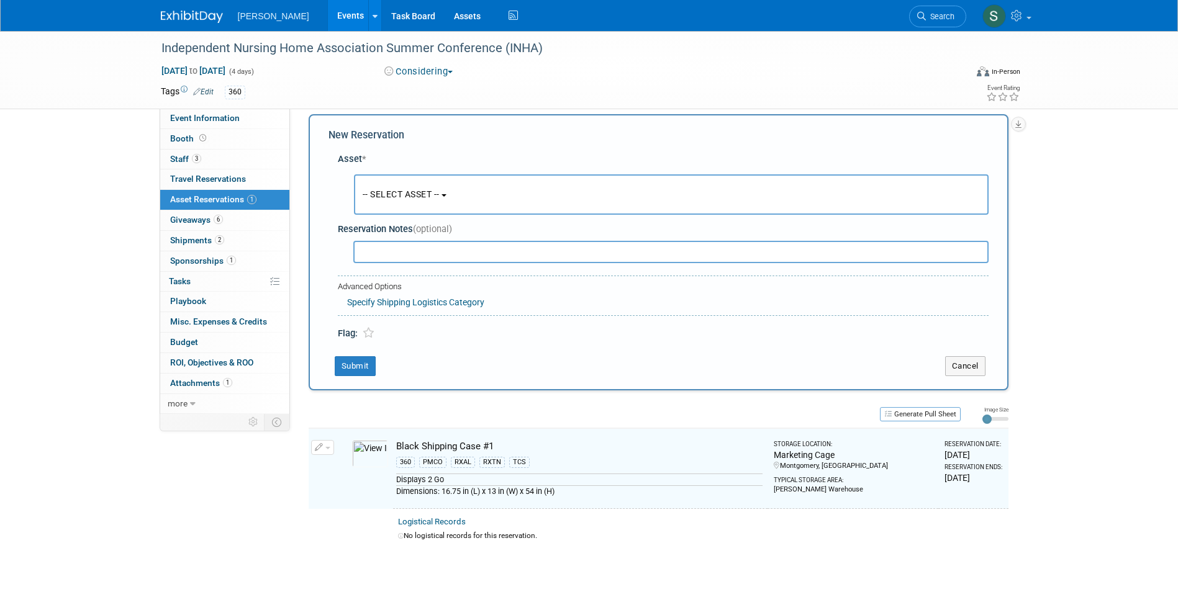
scroll to position [12, 0]
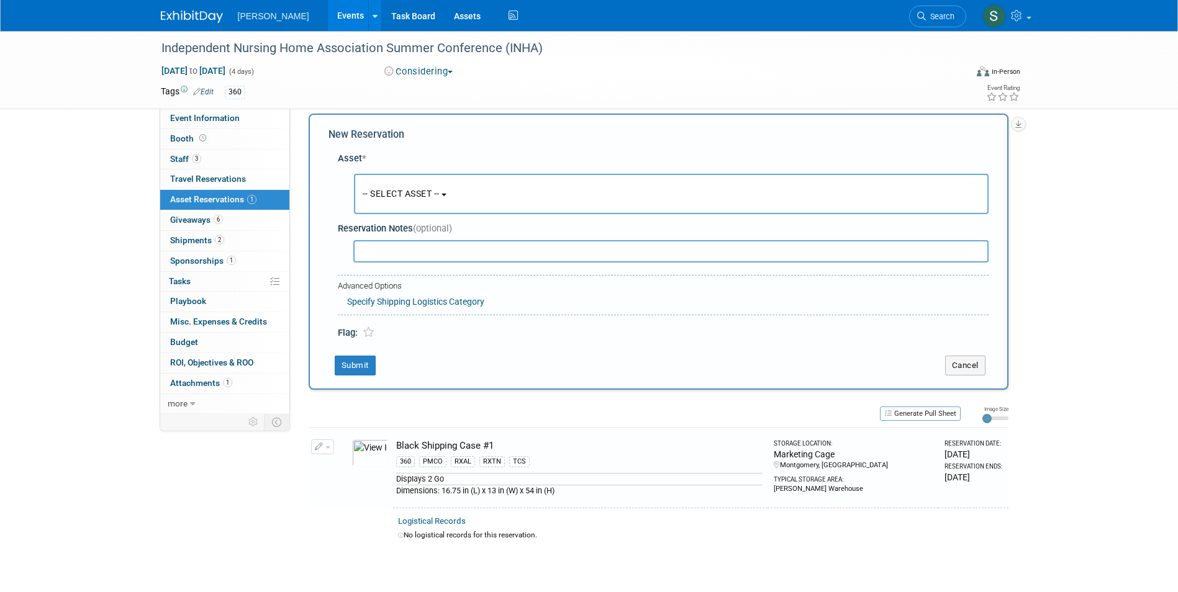
click at [369, 186] on button "-- SELECT ASSET --" at bounding box center [671, 194] width 635 height 40
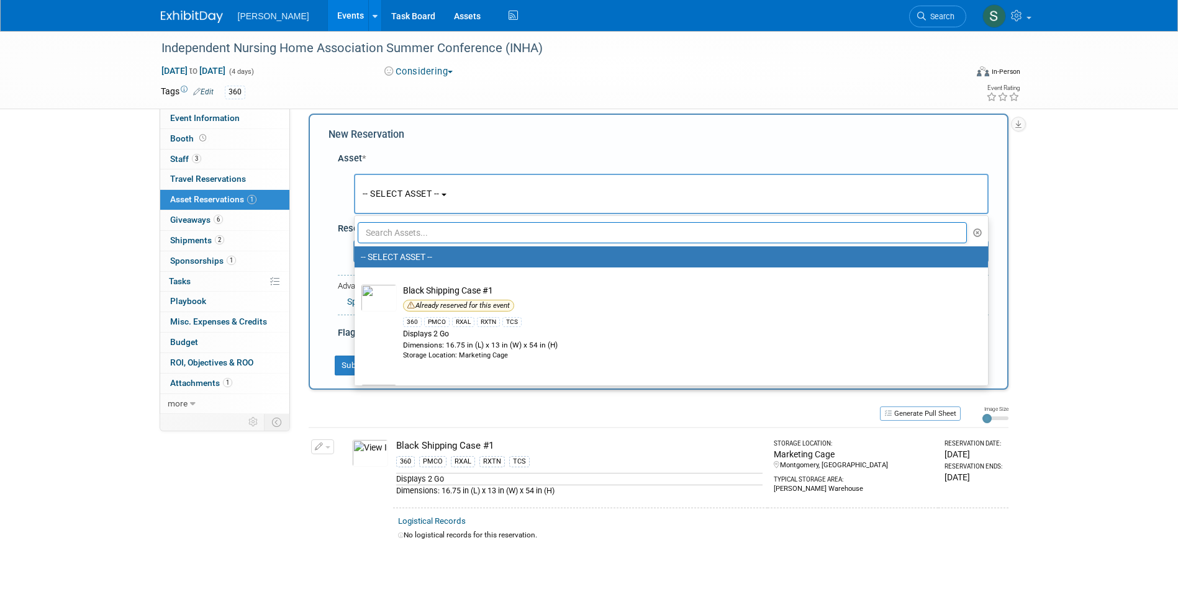
click at [403, 251] on label "-- SELECT ASSET --" at bounding box center [668, 257] width 615 height 16
click at [356, 253] on input "-- SELECT ASSET --" at bounding box center [352, 257] width 8 height 8
click at [394, 228] on input "text" at bounding box center [663, 232] width 610 height 21
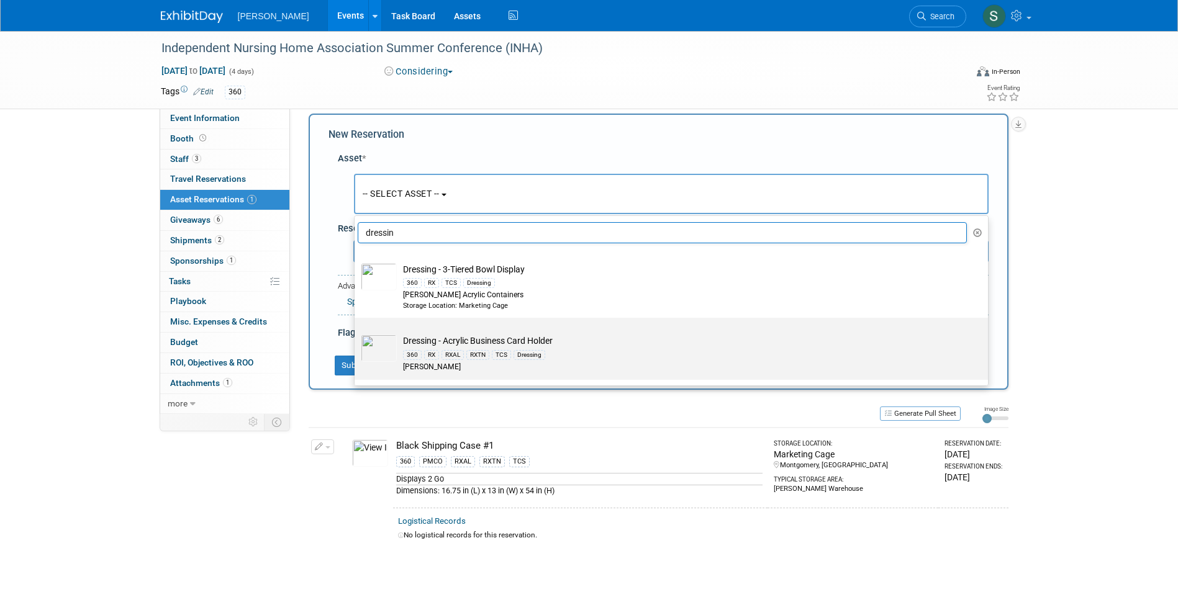
type input "dressin"
click at [570, 353] on div "360 RX RXAL RXTN TCS Dressing" at bounding box center [683, 354] width 560 height 14
click at [356, 333] on input "Dressing - Acrylic Business Card Holder 360 RX RXAL RXTN TCS Dressing Azar" at bounding box center [352, 329] width 8 height 8
type input "2026"
select select "10723995"
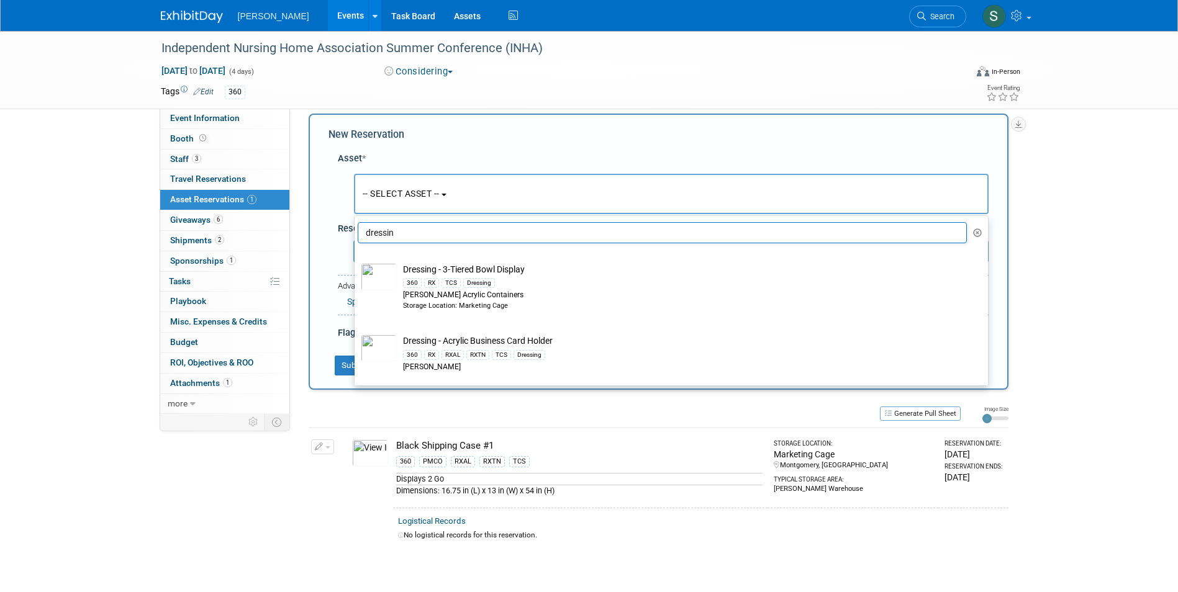
select select "5"
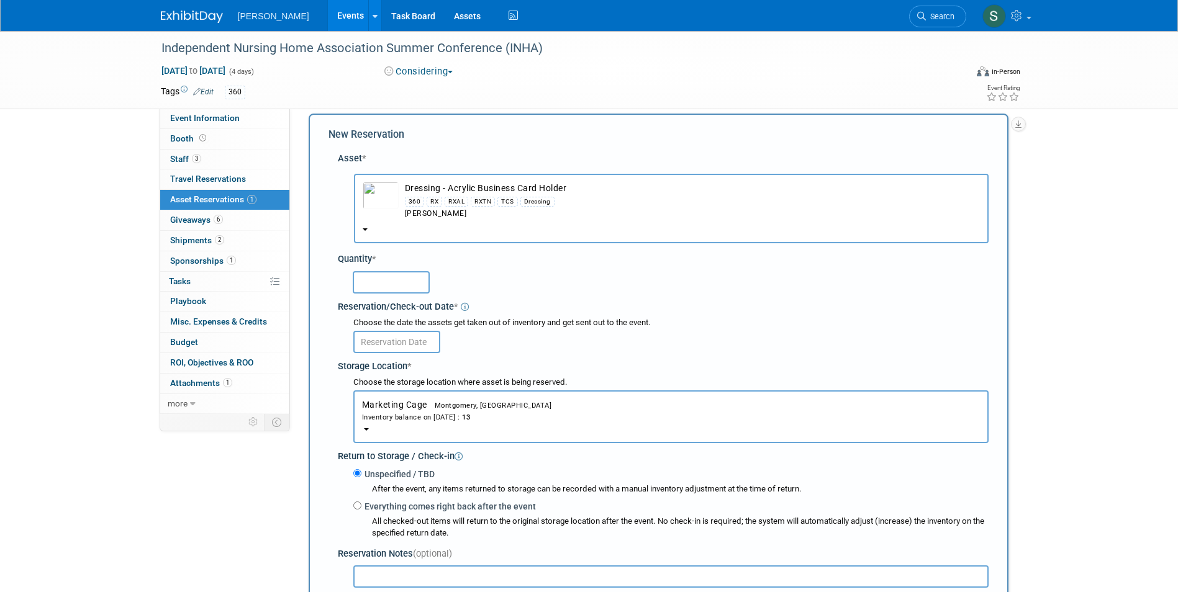
click at [386, 279] on input "text" at bounding box center [391, 282] width 77 height 22
type input "2"
click at [389, 336] on input "text" at bounding box center [396, 342] width 87 height 22
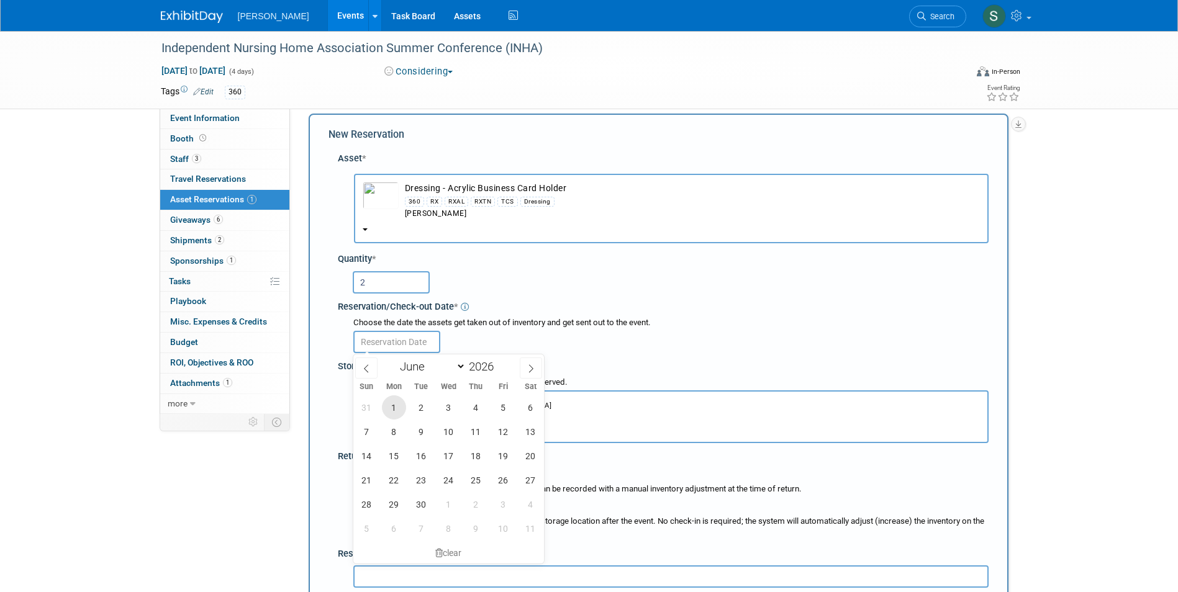
click at [389, 404] on span "1" at bounding box center [394, 407] width 24 height 24
type input "Jun 1, 2026"
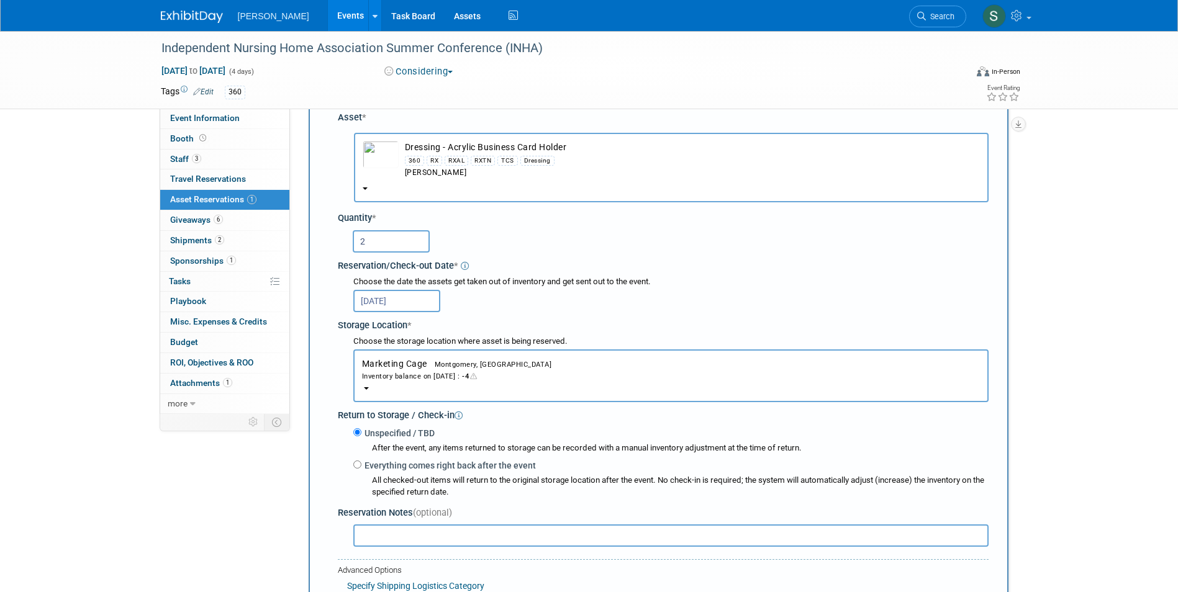
scroll to position [322, 0]
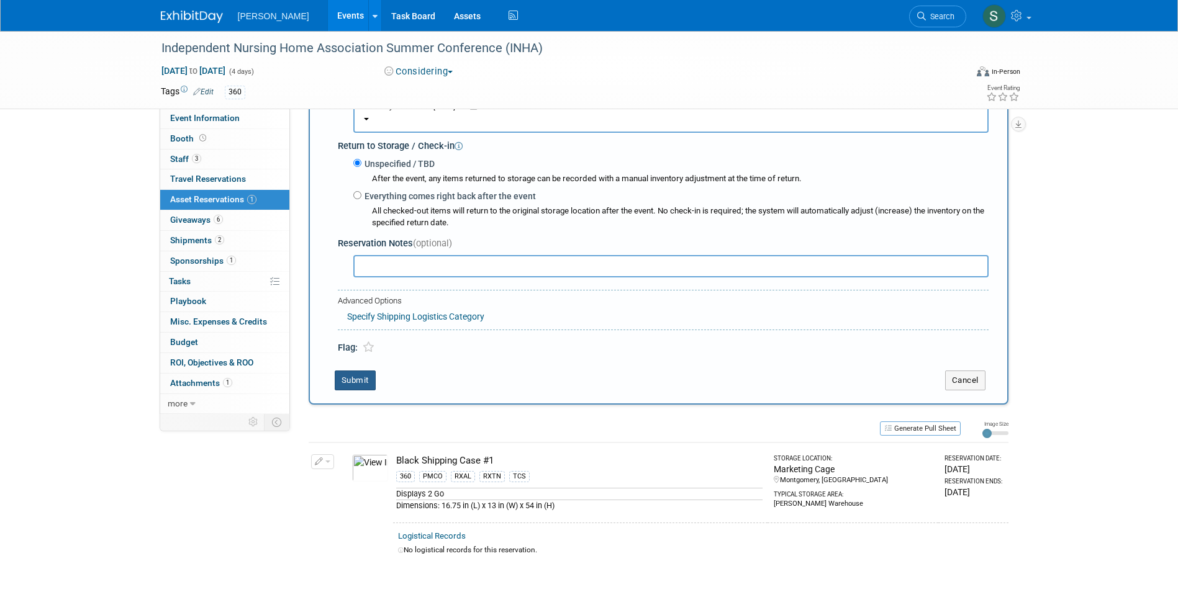
click at [345, 379] on button "Submit" at bounding box center [355, 381] width 41 height 20
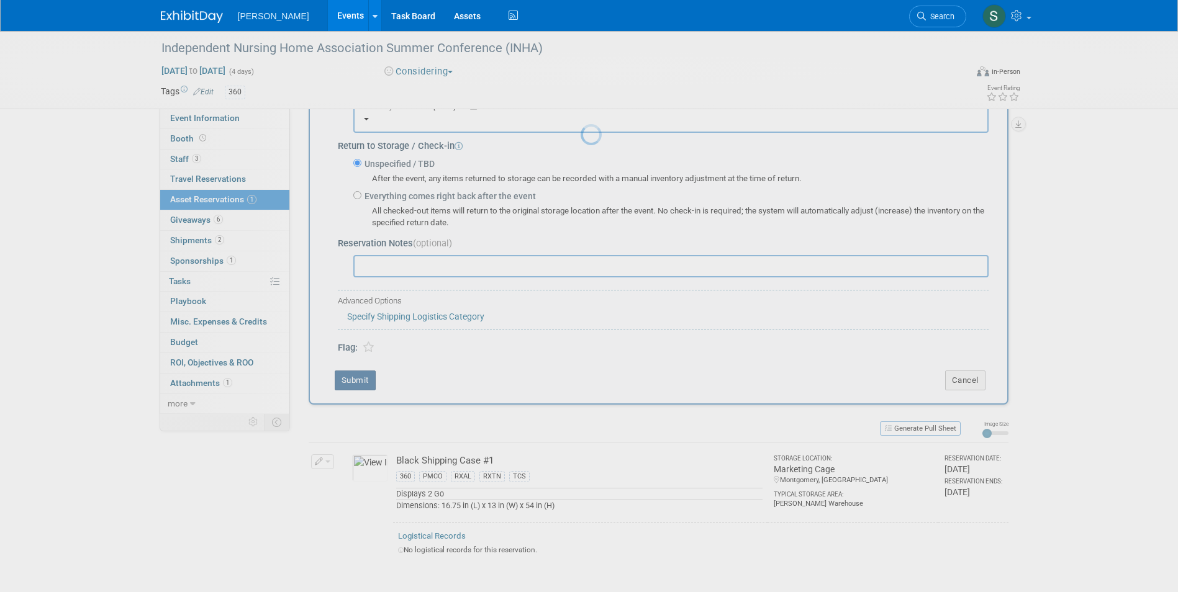
scroll to position [9, 0]
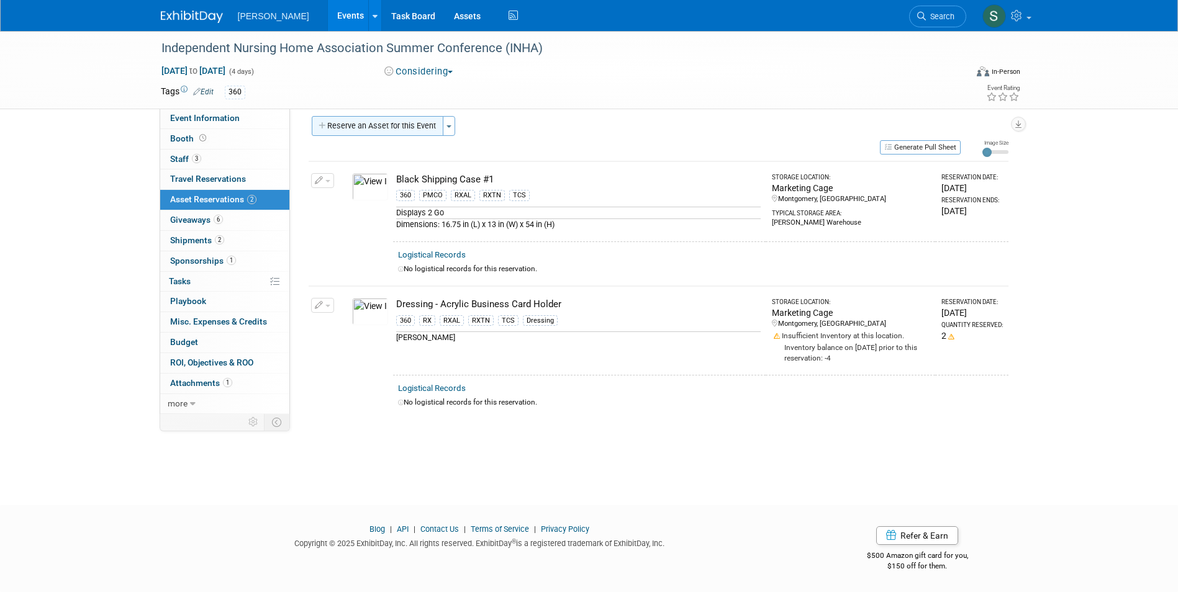
click at [405, 125] on button "Reserve an Asset for this Event" at bounding box center [378, 126] width 132 height 20
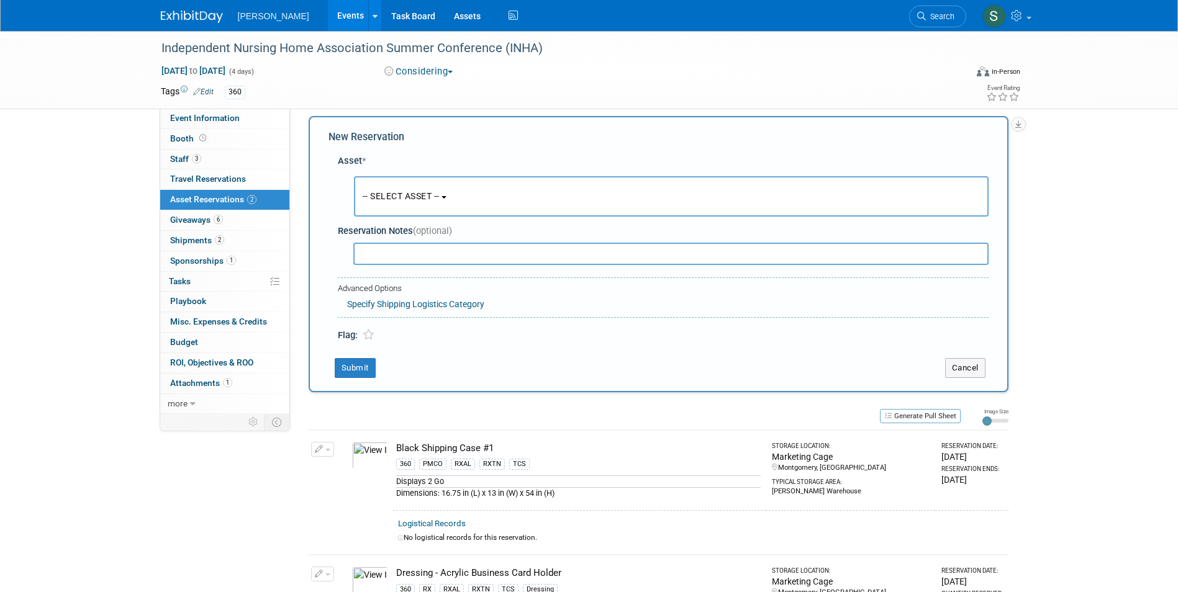
scroll to position [12, 0]
click at [420, 191] on span "-- SELECT ASSET --" at bounding box center [401, 194] width 77 height 10
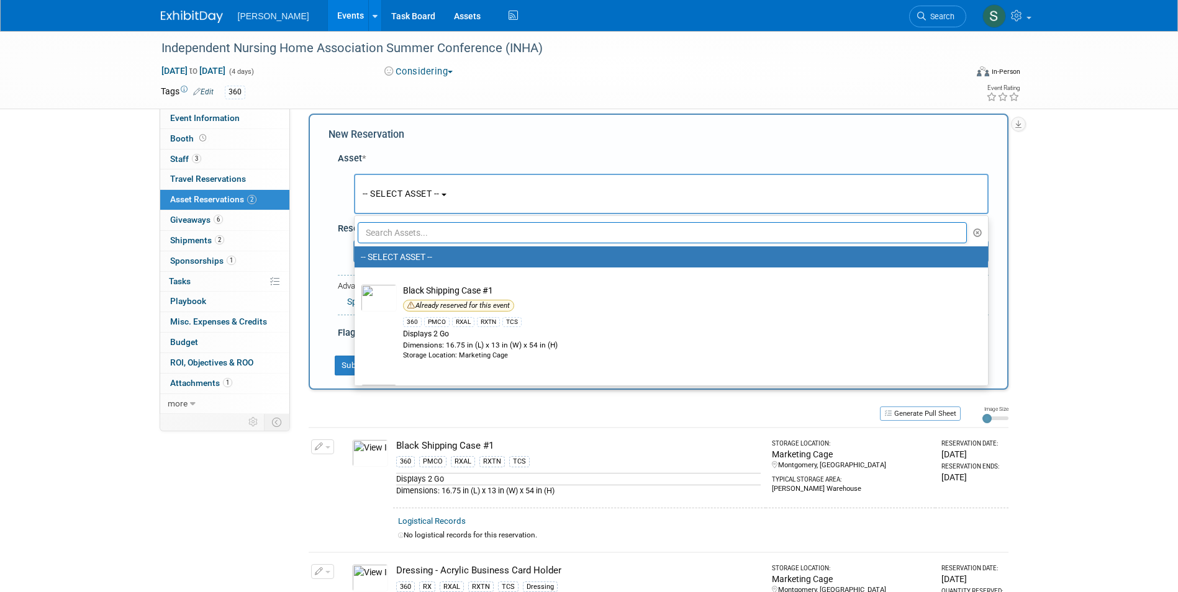
click at [407, 233] on input "text" at bounding box center [663, 232] width 610 height 21
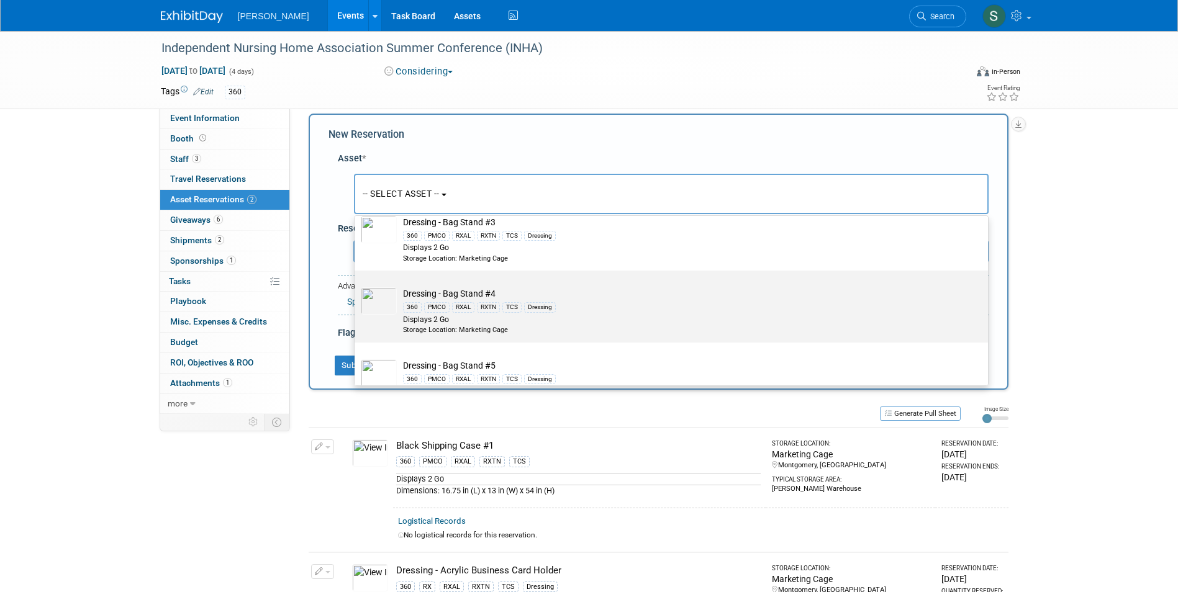
scroll to position [497, 0]
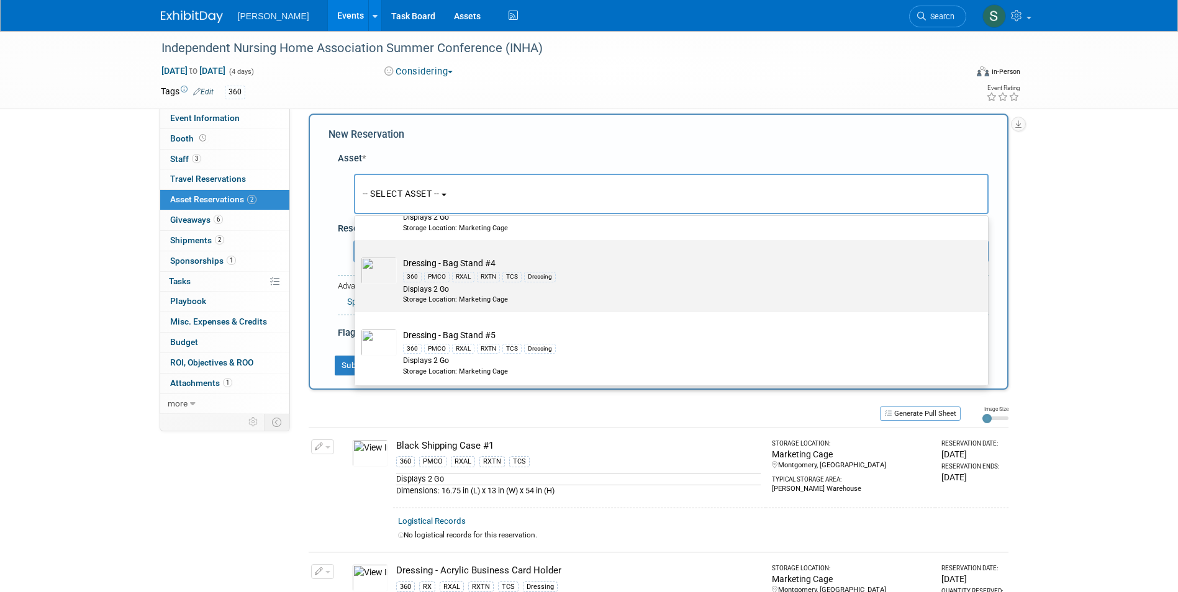
type input "dressing"
click at [591, 295] on div "Displays 2 Go" at bounding box center [683, 289] width 560 height 11
click at [356, 255] on input "Dressing - Bag Stand #4 360 PMCO RXAL RXTN TCS Dressing Displays 2 Go Storage L…" at bounding box center [352, 251] width 8 height 8
select select "10722741"
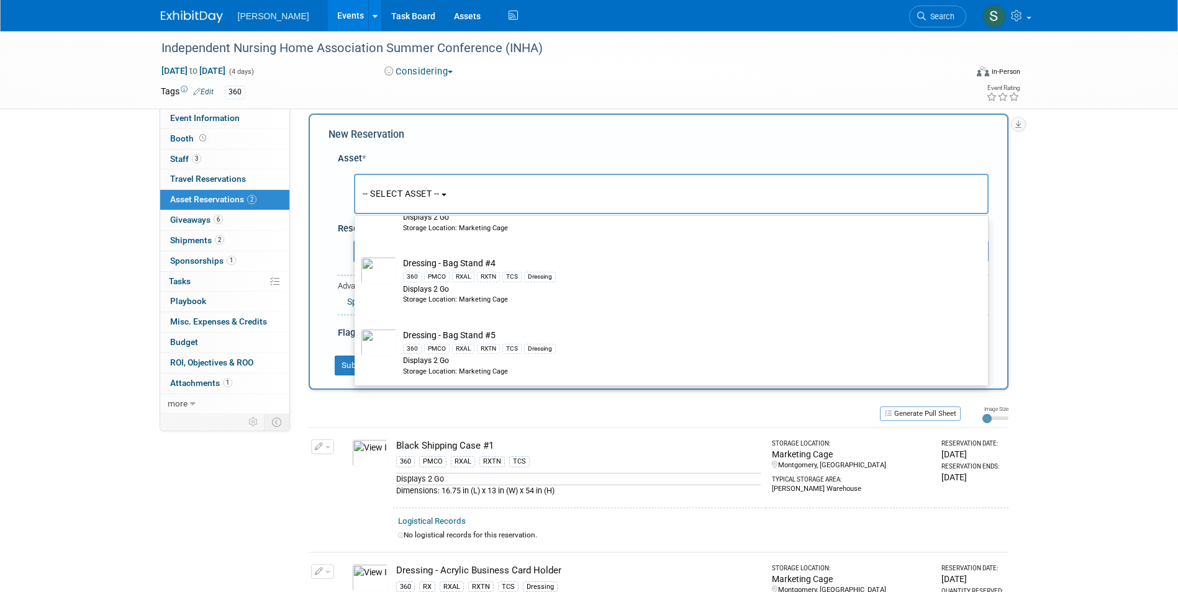
select select "5"
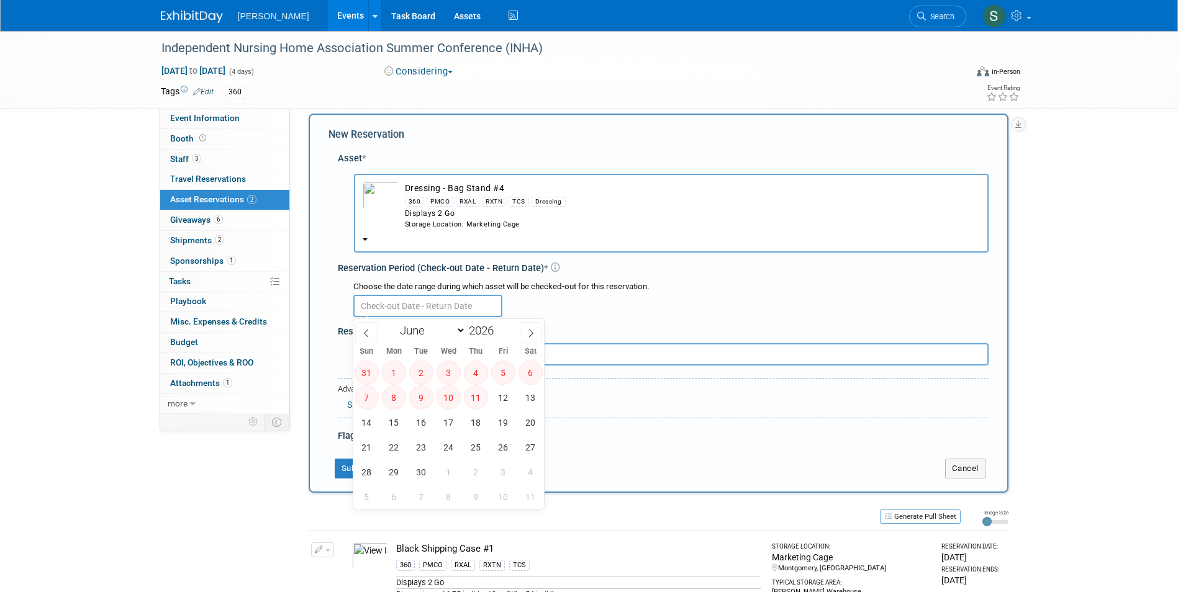
click at [435, 300] on input "text" at bounding box center [427, 306] width 149 height 22
click at [435, 305] on input "text" at bounding box center [427, 306] width 149 height 22
click at [427, 229] on span "Dressing - Bag Stand #4 360 PMCO RXAL RXTN TCS Dressing Displays 2 Go Storage L…" at bounding box center [671, 226] width 617 height 10
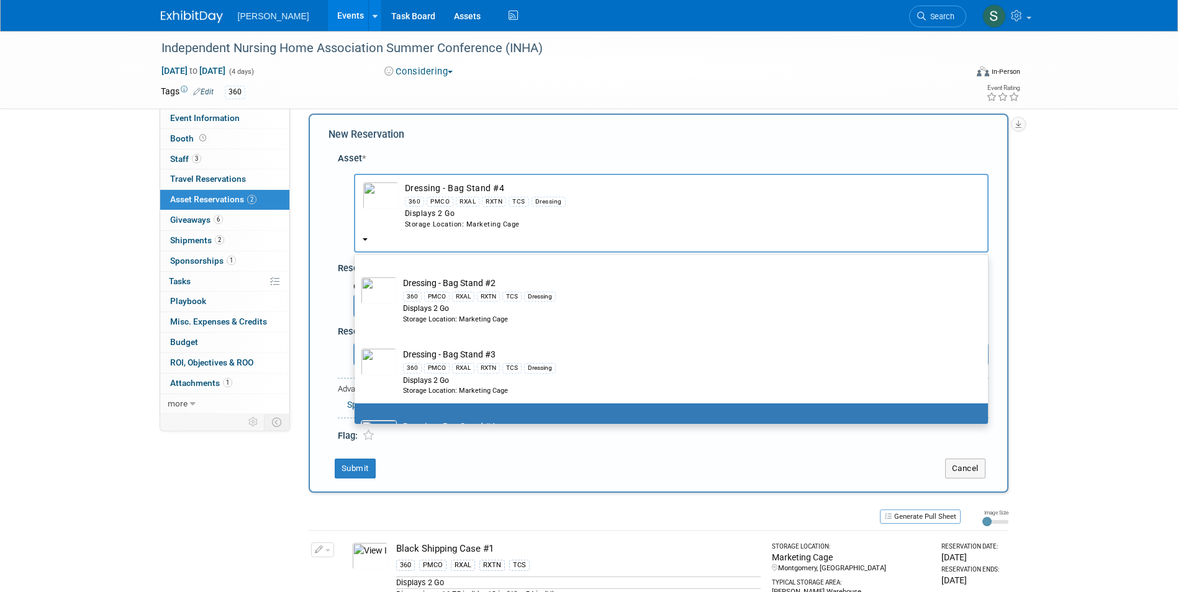
scroll to position [310, 0]
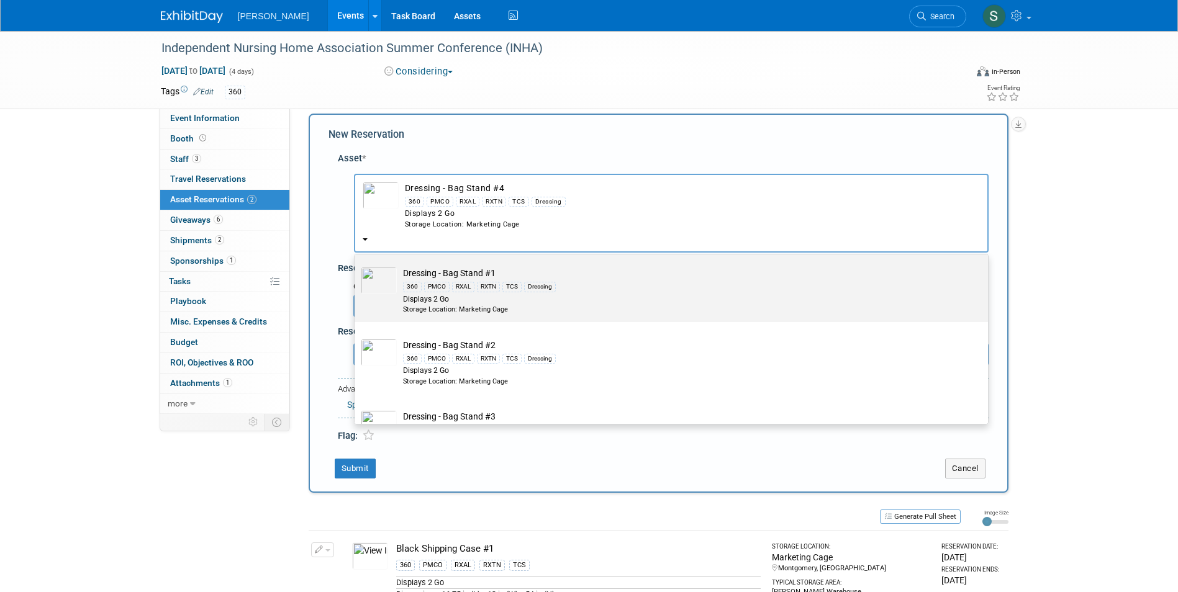
click at [475, 305] on div "Displays 2 Go" at bounding box center [683, 299] width 560 height 11
click at [356, 265] on input "Dressing - Bag Stand #1 360 PMCO RXAL RXTN TCS Dressing Displays 2 Go Storage L…" at bounding box center [352, 261] width 8 height 8
select select "10722740"
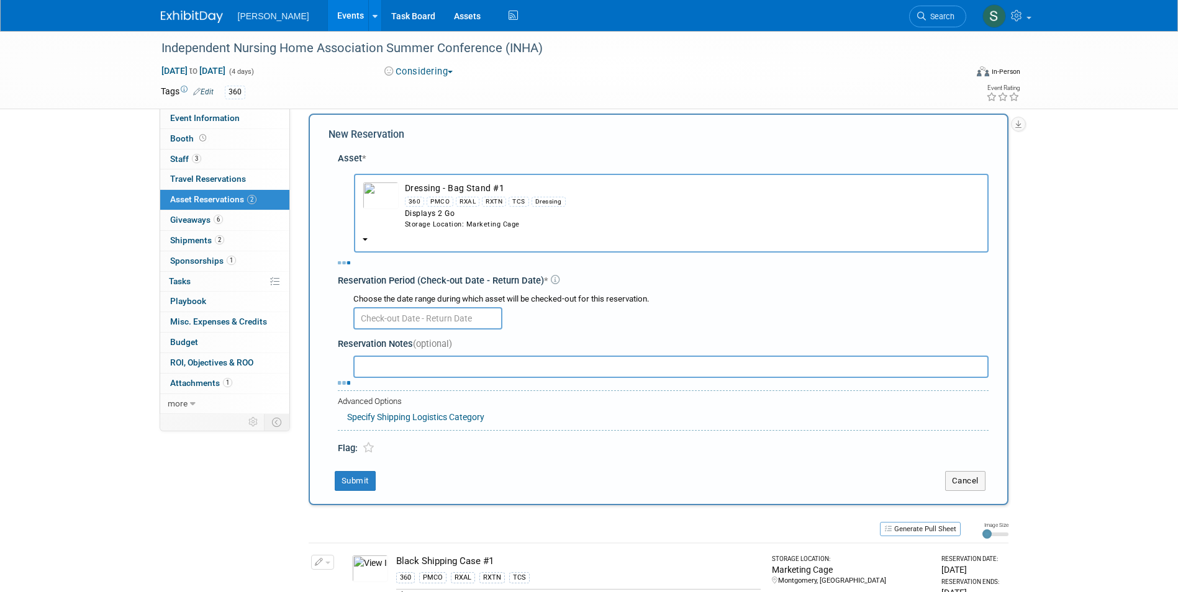
select select "5"
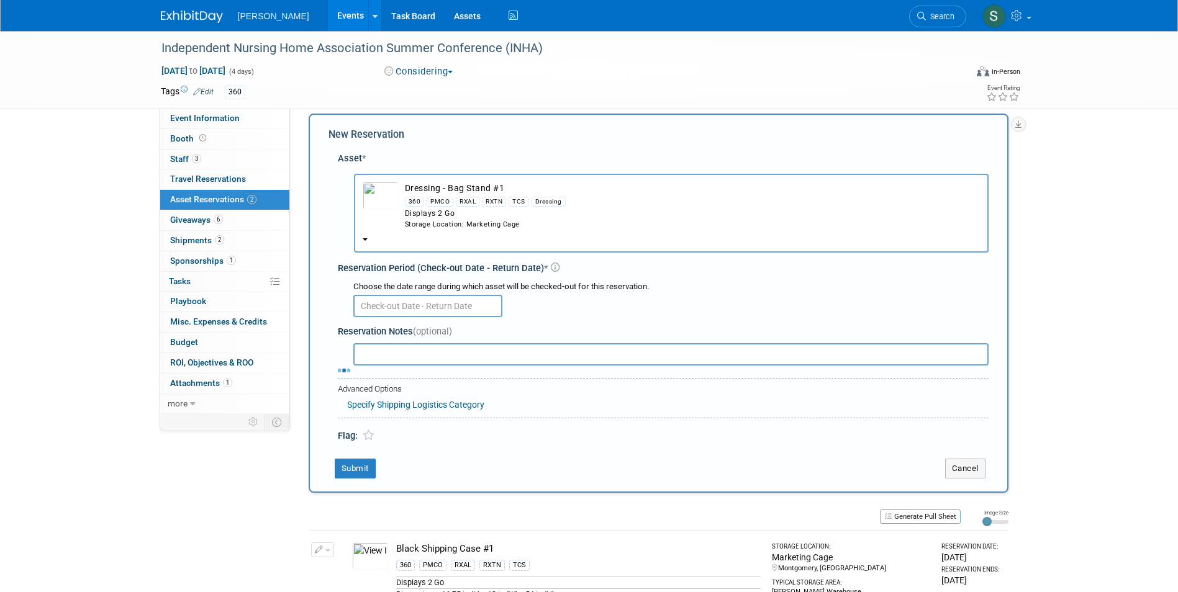
click at [411, 304] on input "text" at bounding box center [427, 306] width 149 height 22
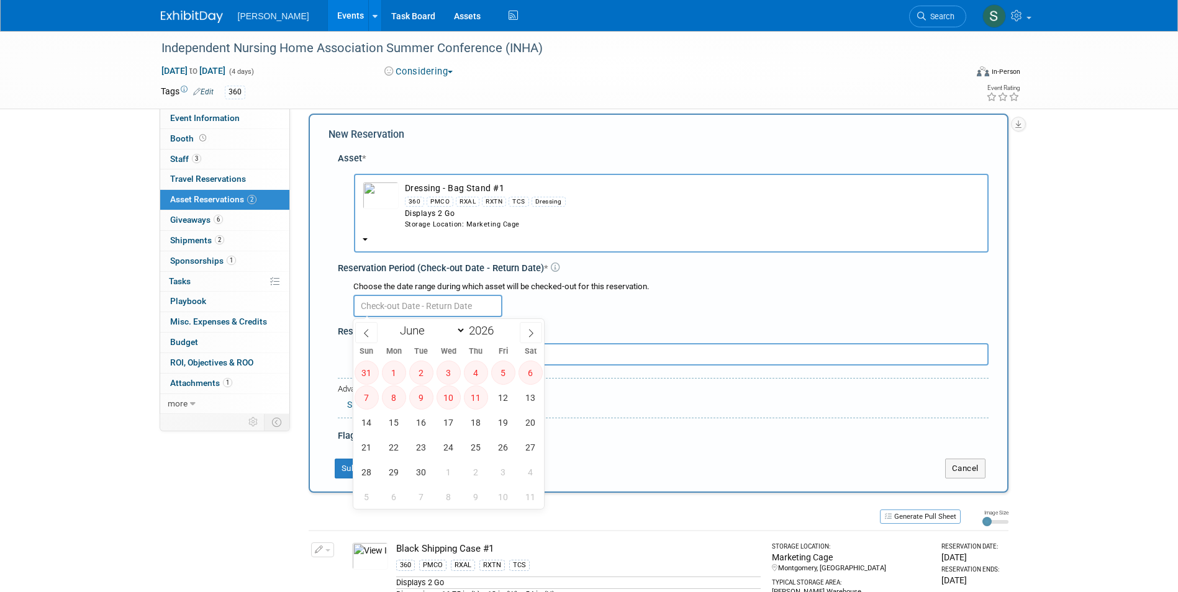
click at [411, 304] on input "text" at bounding box center [427, 306] width 149 height 22
click at [431, 229] on span "Dressing - Bag Stand #1 360 PMCO RXAL RXTN TCS Dressing Displays 2 Go Storage L…" at bounding box center [671, 226] width 617 height 10
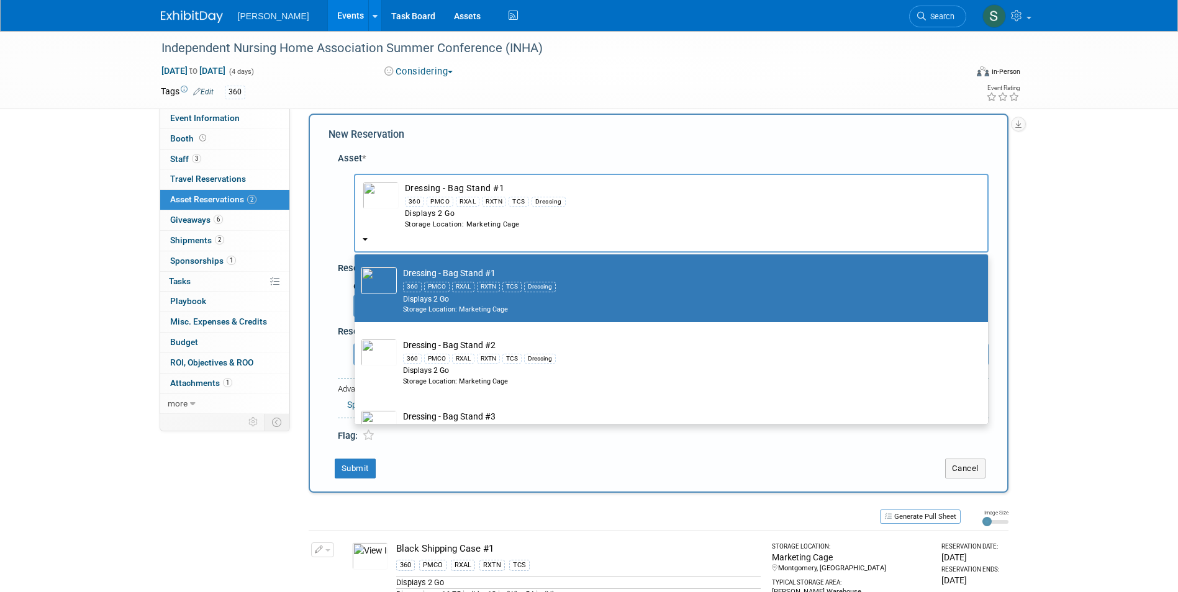
click at [425, 233] on button "Dressing - Bag Stand #1 360 PMCO RXAL RXTN TCS Dressing Displays 2 Go Storage L…" at bounding box center [671, 213] width 635 height 79
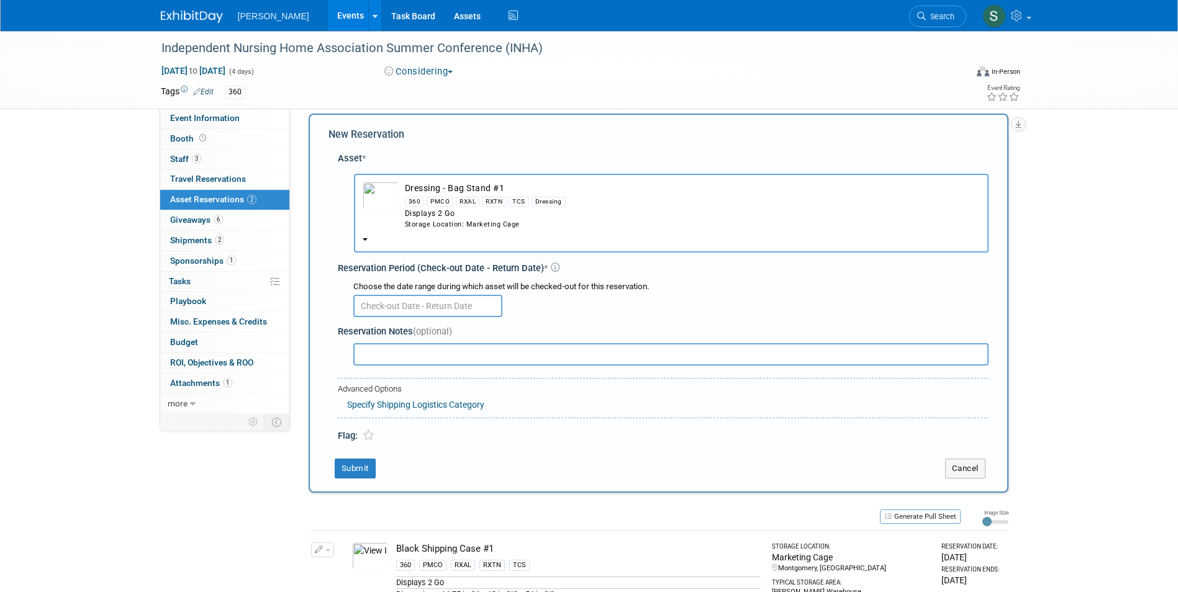
click at [425, 233] on button "Dressing - Bag Stand #1 360 PMCO RXAL RXTN TCS Dressing Displays 2 Go Storage L…" at bounding box center [671, 213] width 635 height 79
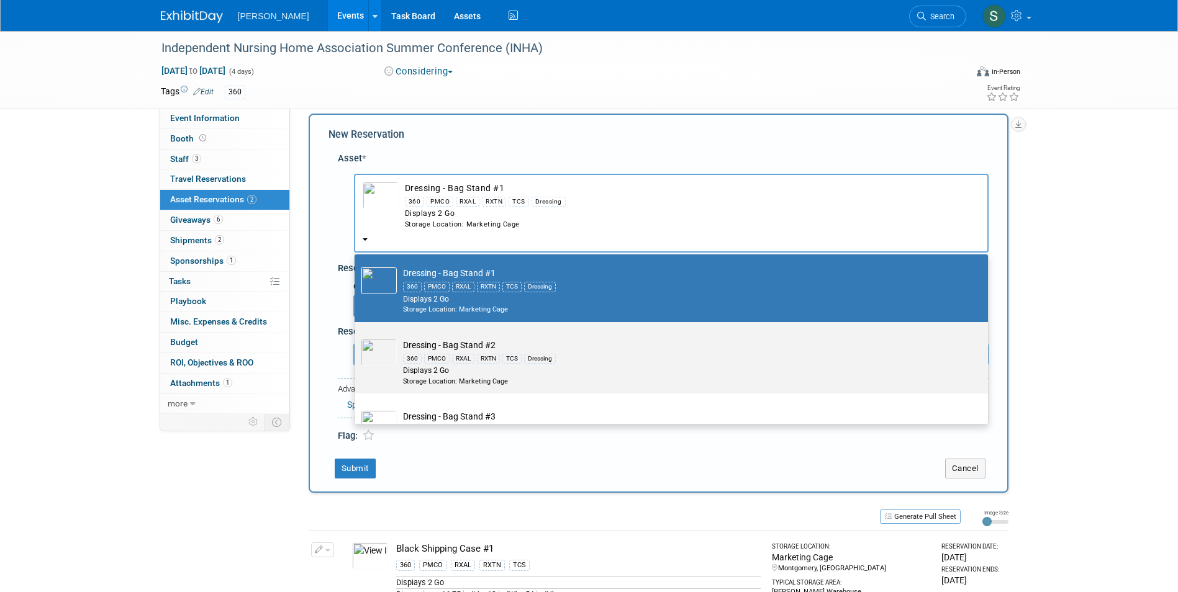
click at [441, 343] on td "Dressing - Bag Stand #2 360 PMCO RXAL RXTN TCS Dressing Displays 2 Go Storage L…" at bounding box center [680, 362] width 566 height 47
click at [356, 337] on input "Dressing - Bag Stand #2 360 PMCO RXAL RXTN TCS Dressing Displays 2 Go Storage L…" at bounding box center [352, 333] width 8 height 8
select select "10722536"
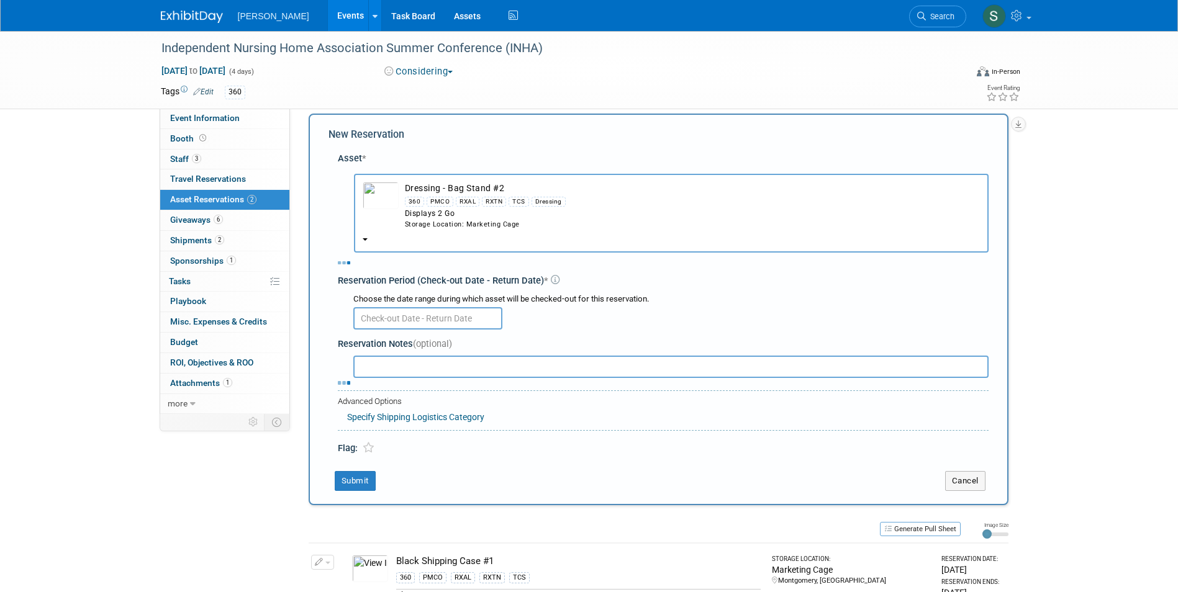
select select "5"
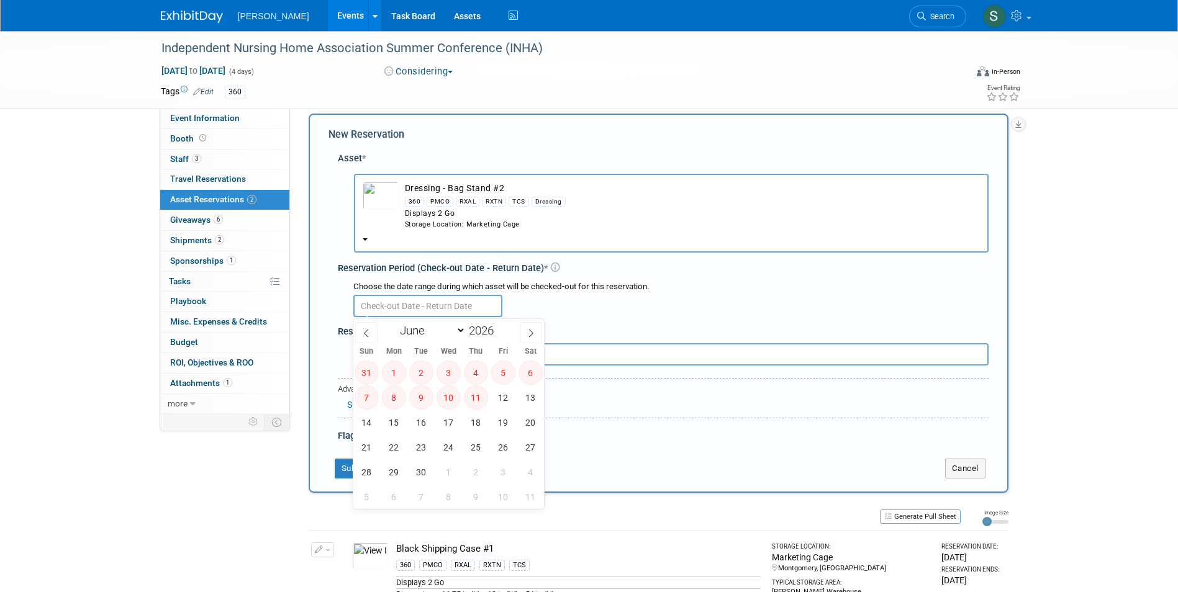
click at [407, 307] on input "text" at bounding box center [427, 306] width 149 height 22
click at [403, 308] on input "text" at bounding box center [427, 306] width 149 height 22
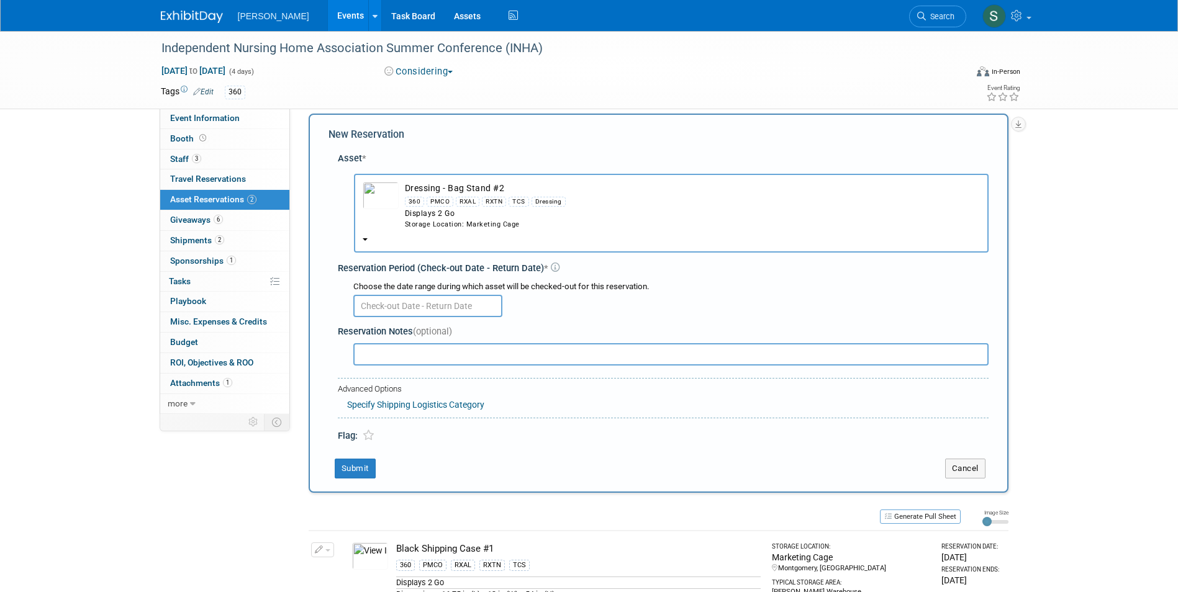
click at [414, 240] on button "Dressing - Bag Stand #2 360 PMCO RXAL RXTN TCS Dressing Displays 2 Go Storage L…" at bounding box center [671, 213] width 635 height 79
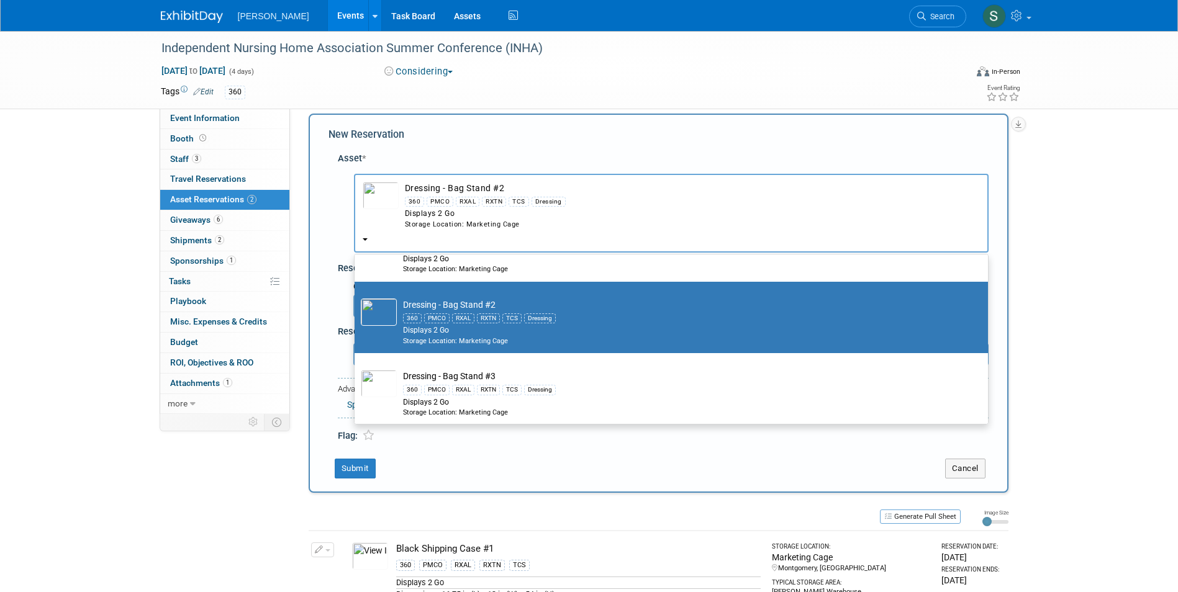
scroll to position [373, 0]
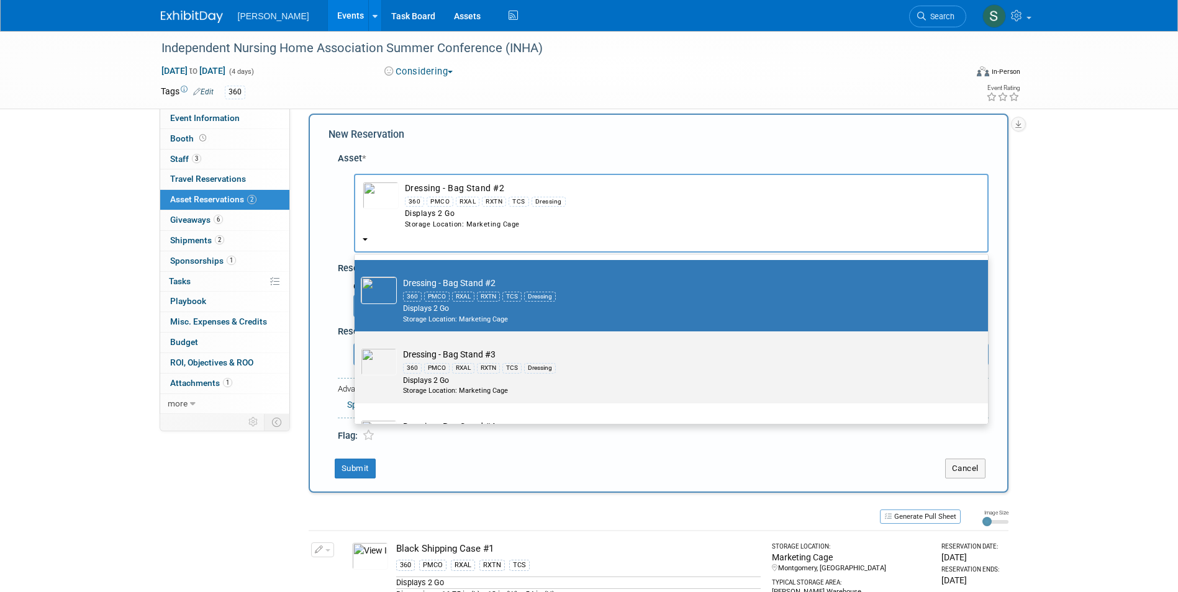
click at [541, 350] on label "Dressing - Bag Stand #3 360 PMCO RXAL RXTN TCS Dressing Displays 2 Go Storage L…" at bounding box center [668, 367] width 615 height 66
click at [356, 346] on input "Dressing - Bag Stand #3 360 PMCO RXAL RXTN TCS Dressing Displays 2 Go Storage L…" at bounding box center [352, 342] width 8 height 8
select select "10722739"
select select "5"
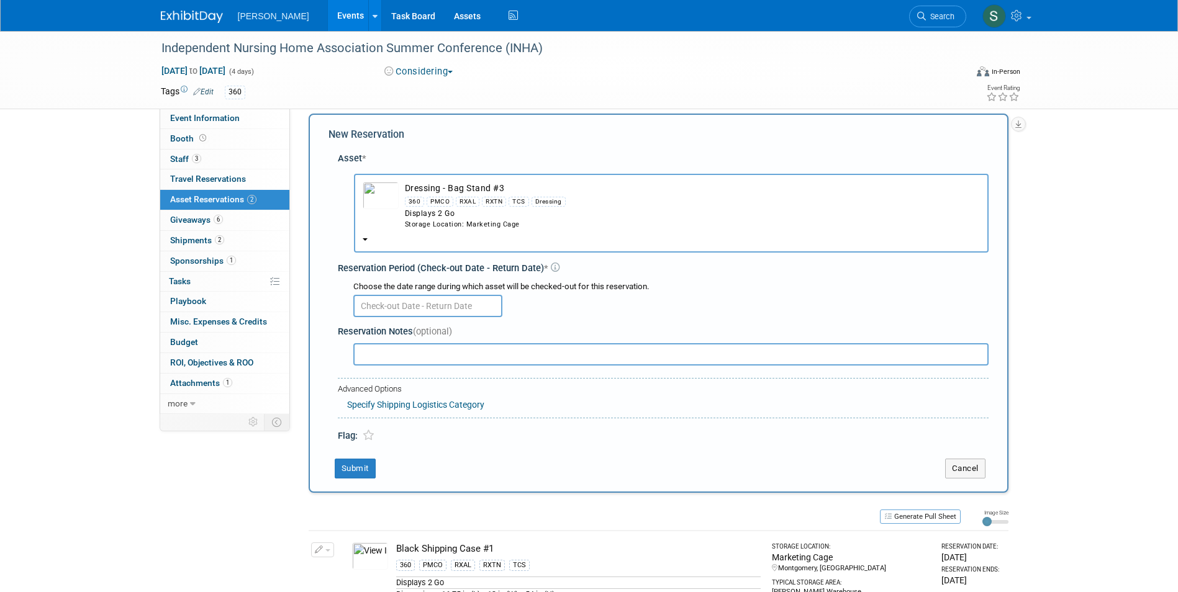
click at [407, 305] on input "text" at bounding box center [427, 306] width 149 height 22
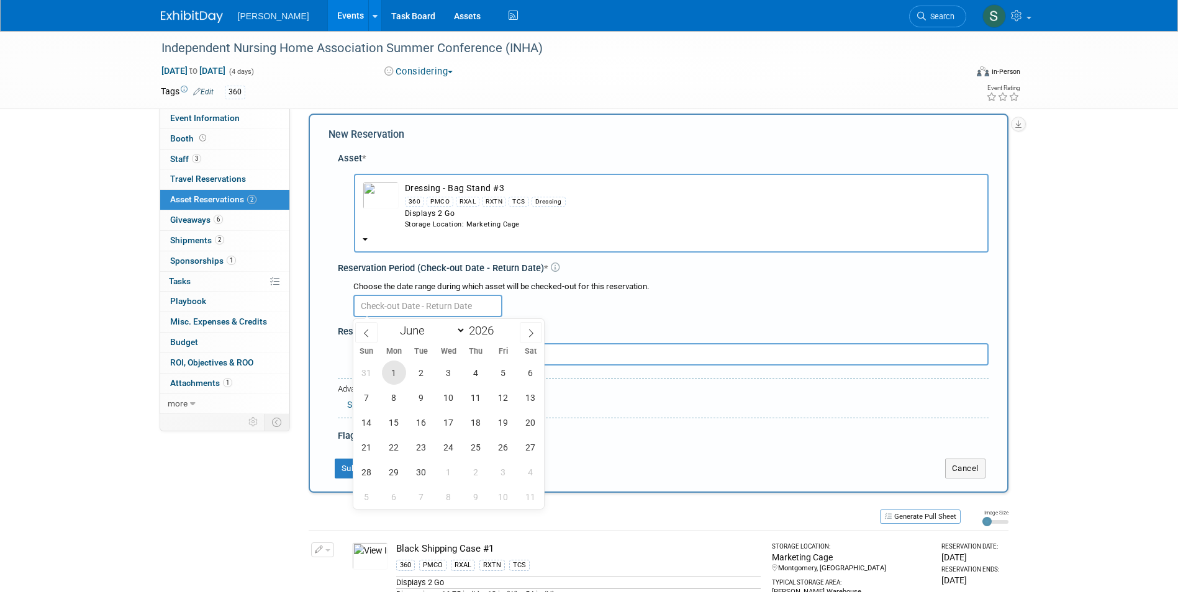
click at [394, 377] on span "1" at bounding box center [394, 373] width 24 height 24
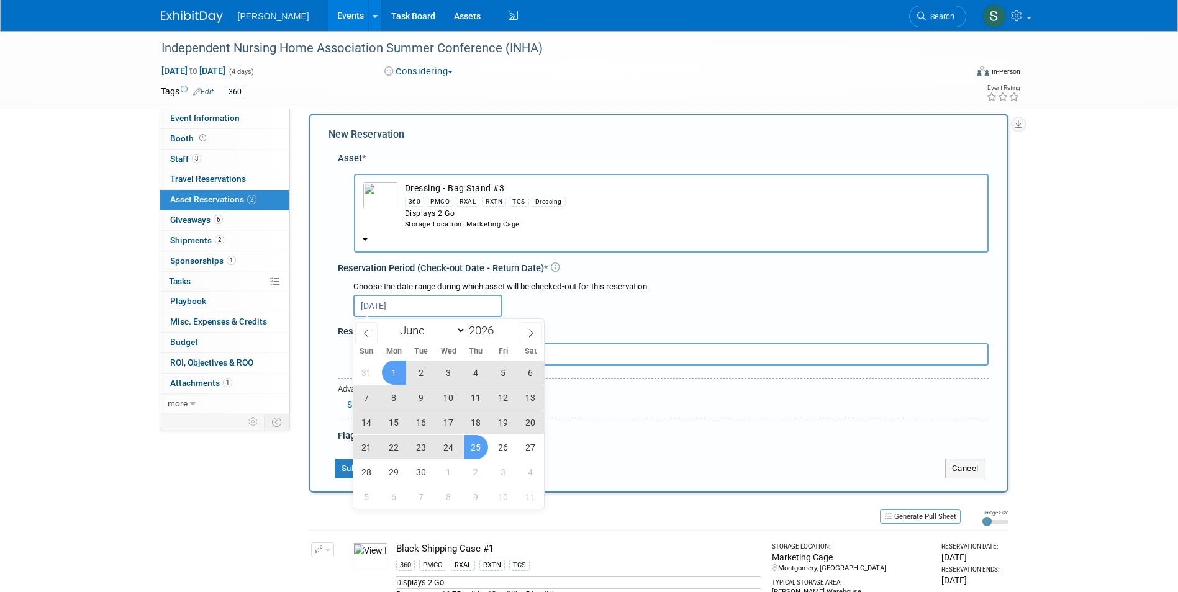
click at [475, 445] on span "25" at bounding box center [476, 447] width 24 height 24
type input "Jun 1, 2026 to Jun 25, 2026"
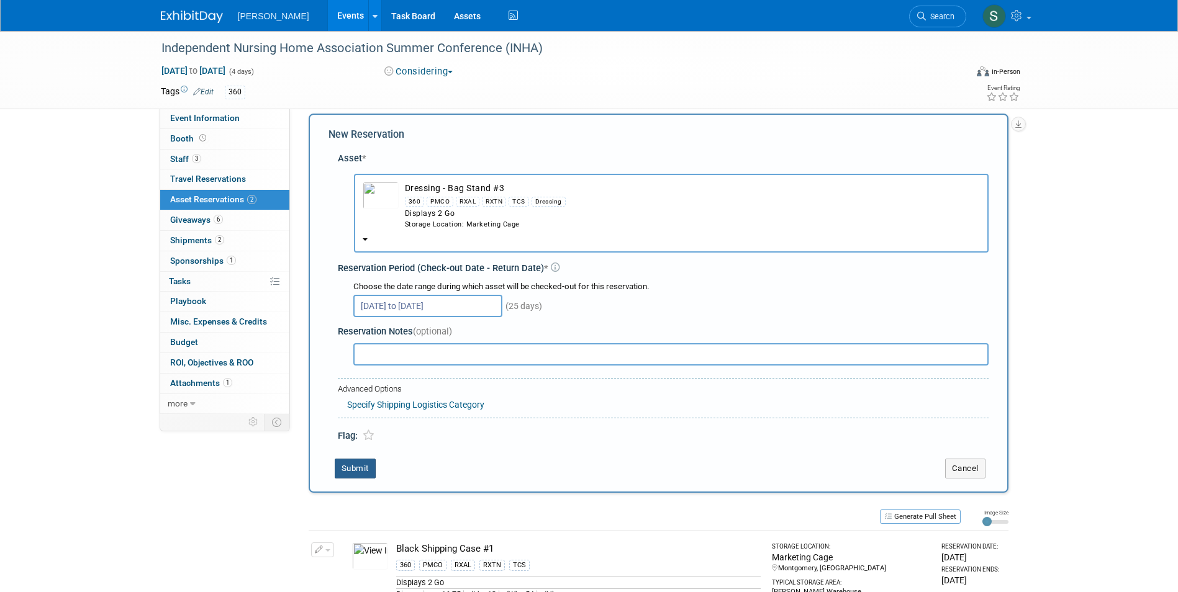
click at [343, 464] on button "Submit" at bounding box center [355, 469] width 41 height 20
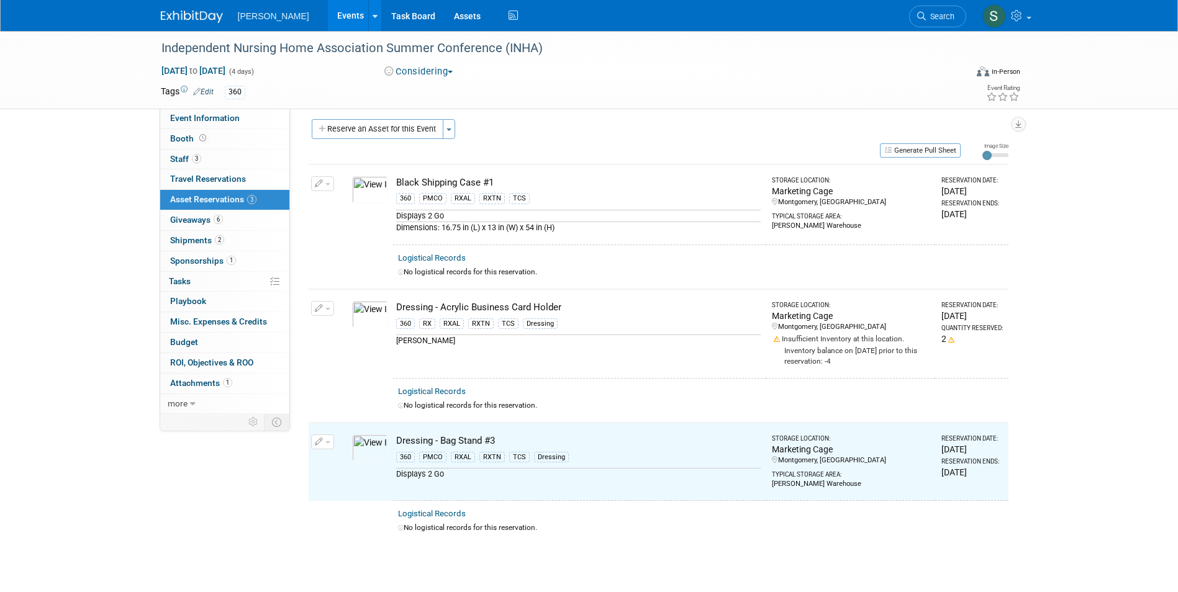
scroll to position [0, 0]
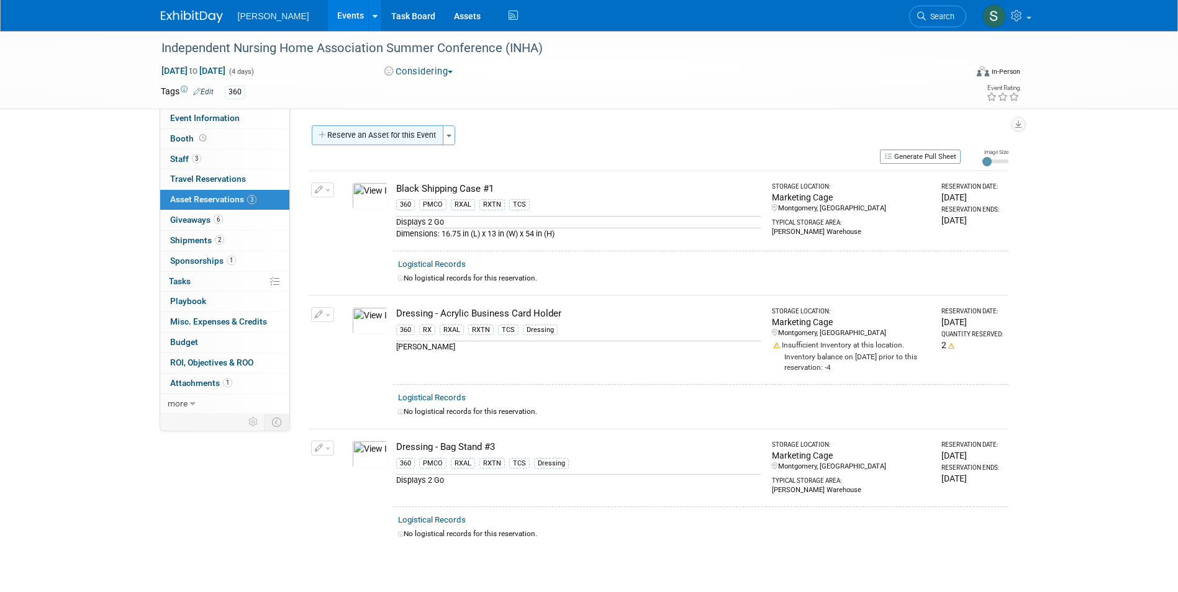
click at [394, 132] on button "Reserve an Asset for this Event" at bounding box center [378, 135] width 132 height 20
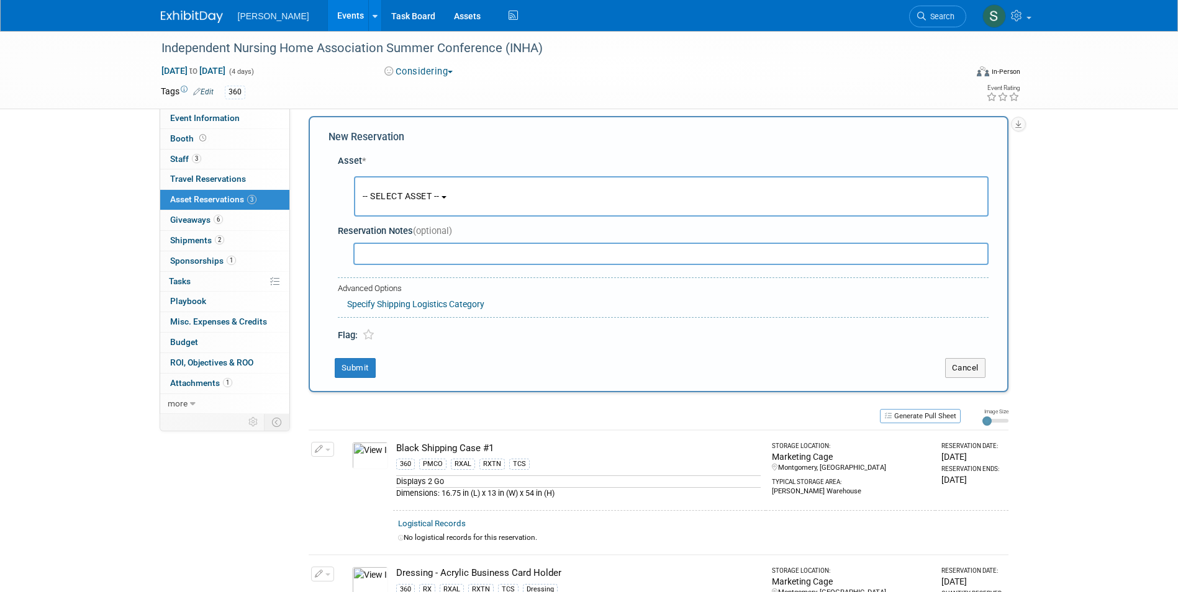
scroll to position [12, 0]
click at [422, 204] on button "-- SELECT ASSET --" at bounding box center [671, 194] width 635 height 40
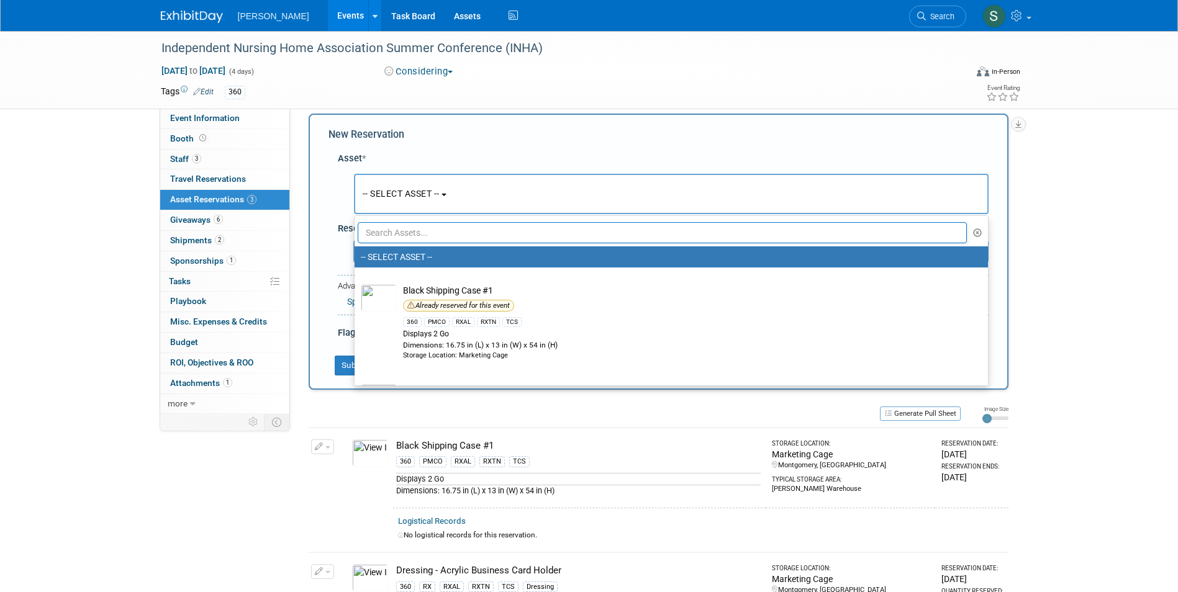
click at [424, 235] on input "text" at bounding box center [663, 232] width 610 height 21
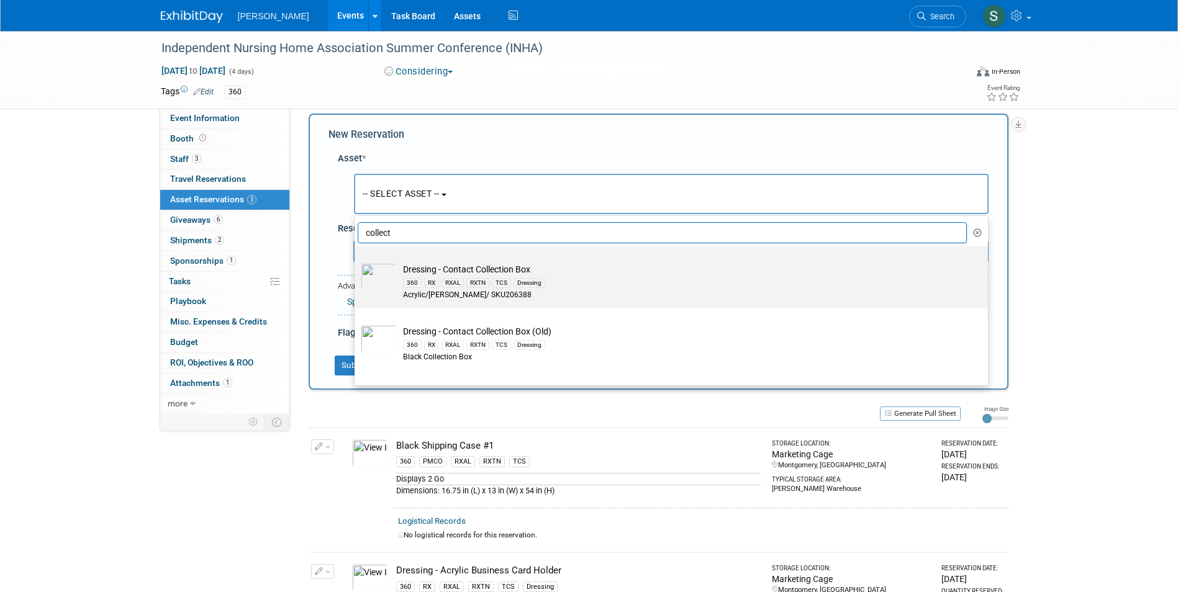
type input "collect"
click at [587, 279] on div "360 RX RXAL RXTN TCS Dressing" at bounding box center [683, 283] width 560 height 14
click at [356, 261] on input "Dressing - Contact Collection Box 360 RX RXAL RXTN TCS Dressing Acrylic/Azar/ S…" at bounding box center [352, 257] width 8 height 8
select select "10724623"
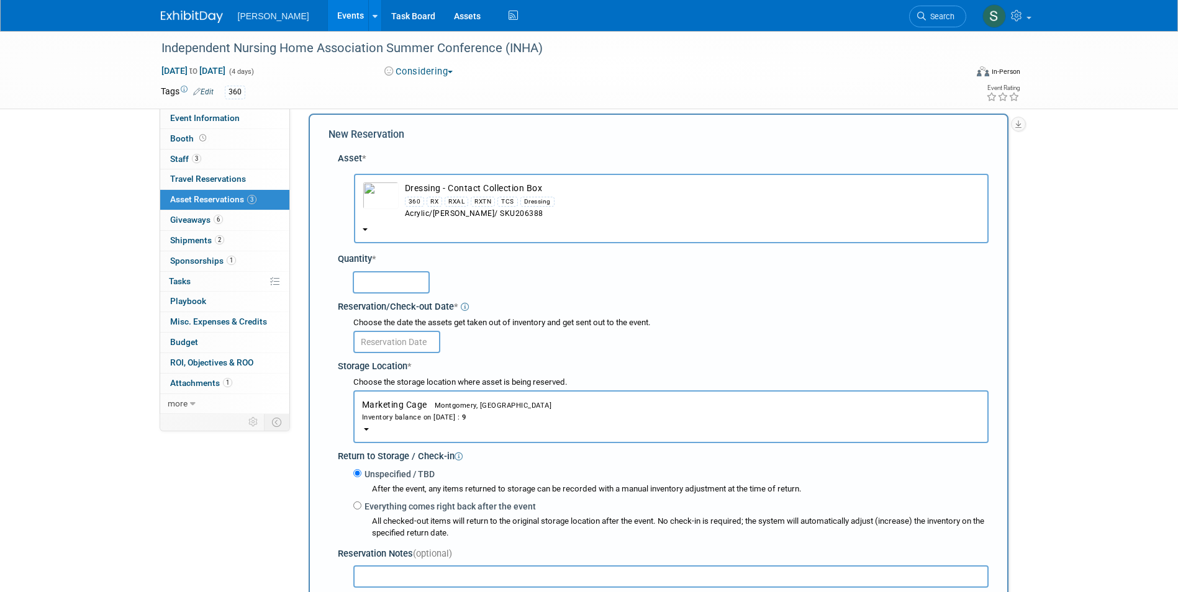
click at [381, 278] on input "text" at bounding box center [391, 282] width 77 height 22
type input "2"
type input "1"
click at [386, 342] on input "text" at bounding box center [396, 342] width 87 height 22
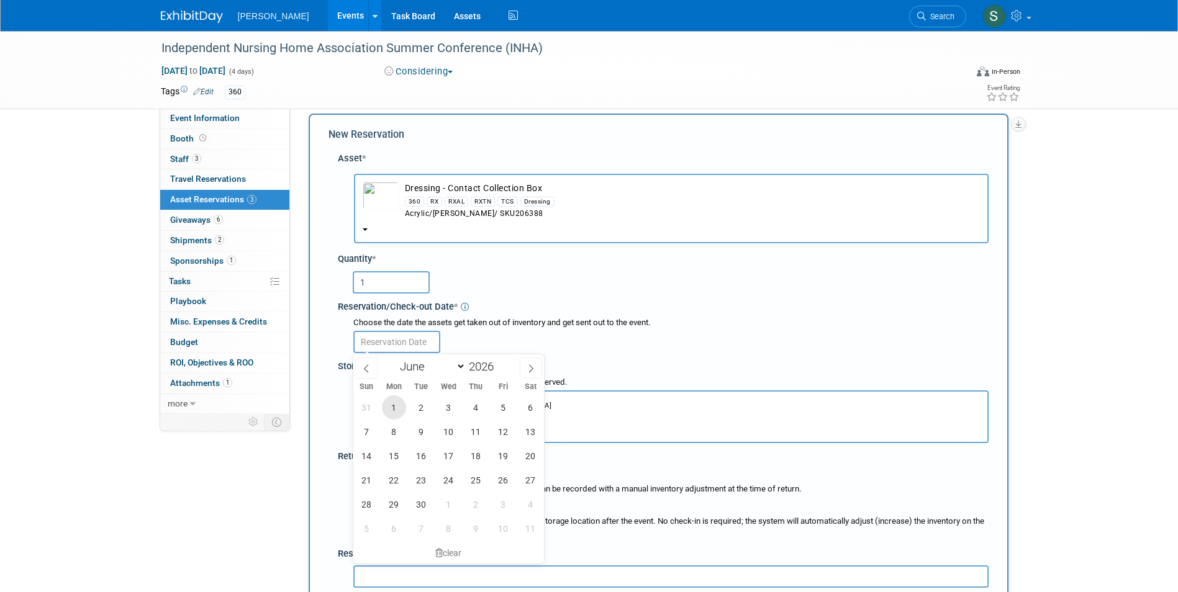
click at [391, 407] on span "1" at bounding box center [394, 407] width 24 height 24
type input "Jun 1, 2026"
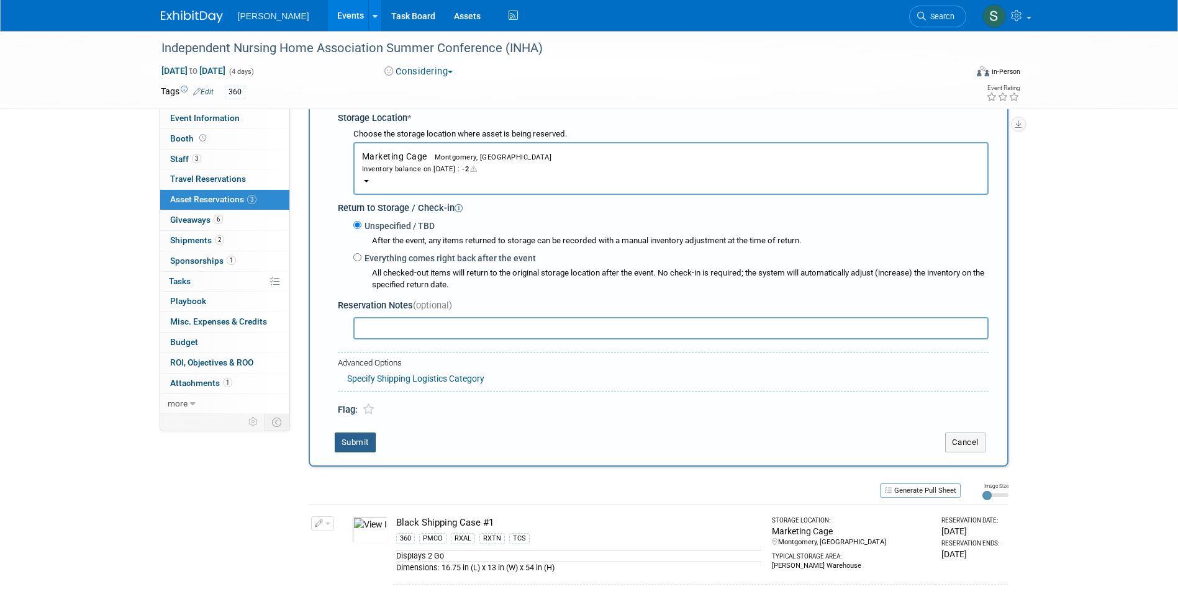
click at [363, 437] on button "Submit" at bounding box center [355, 443] width 41 height 20
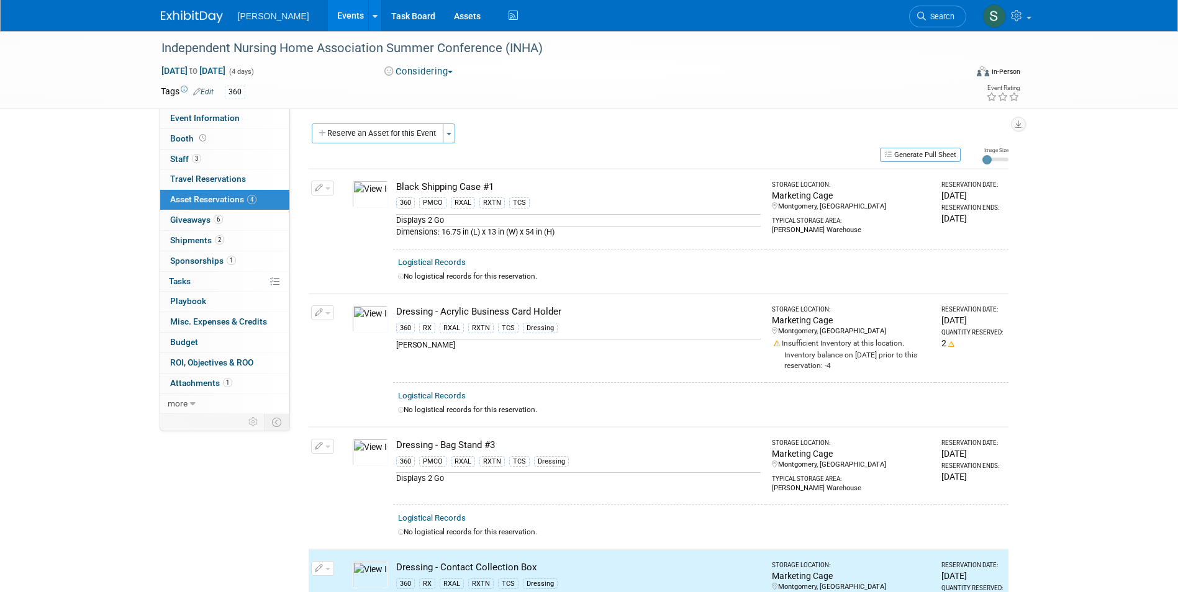
scroll to position [0, 0]
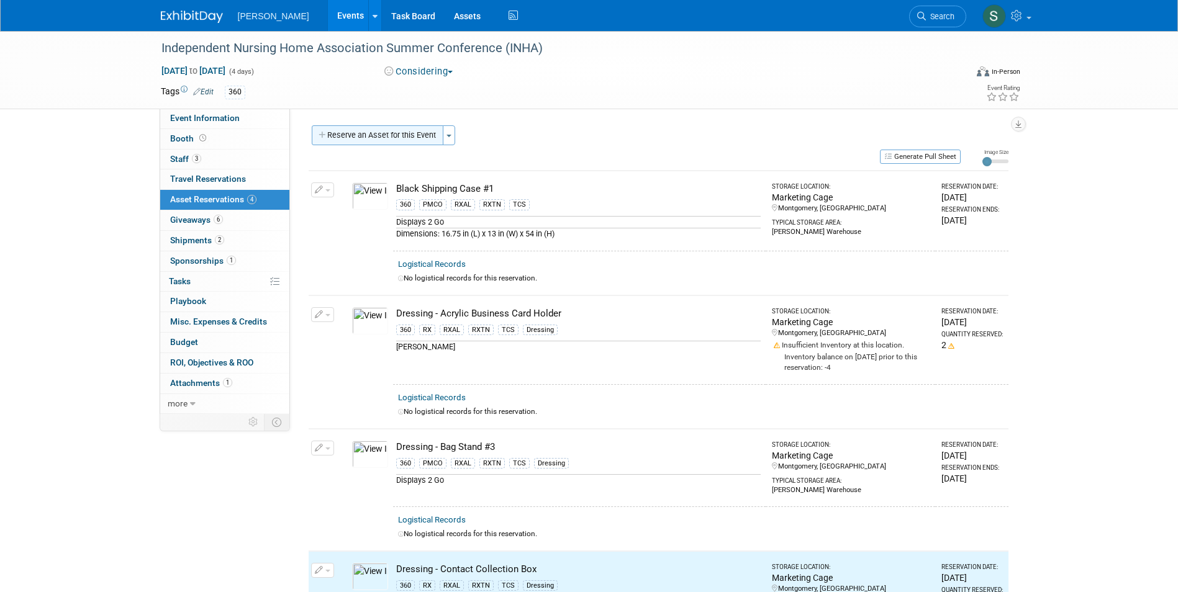
click at [410, 132] on button "Reserve an Asset for this Event" at bounding box center [378, 135] width 132 height 20
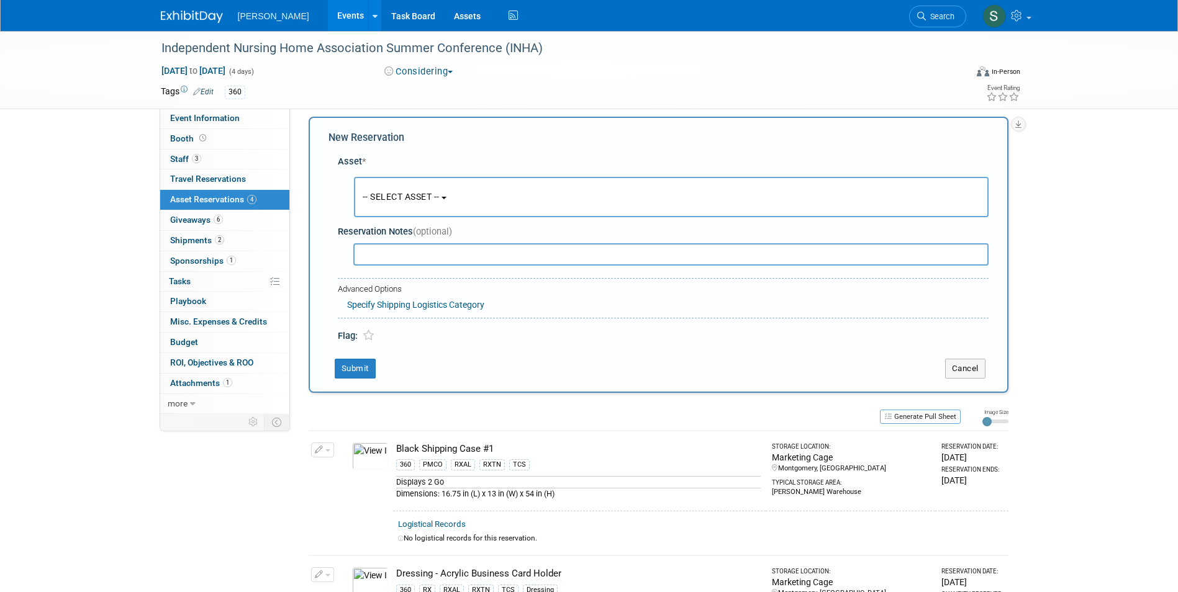
scroll to position [12, 0]
click at [395, 191] on span "-- SELECT ASSET --" at bounding box center [401, 194] width 77 height 10
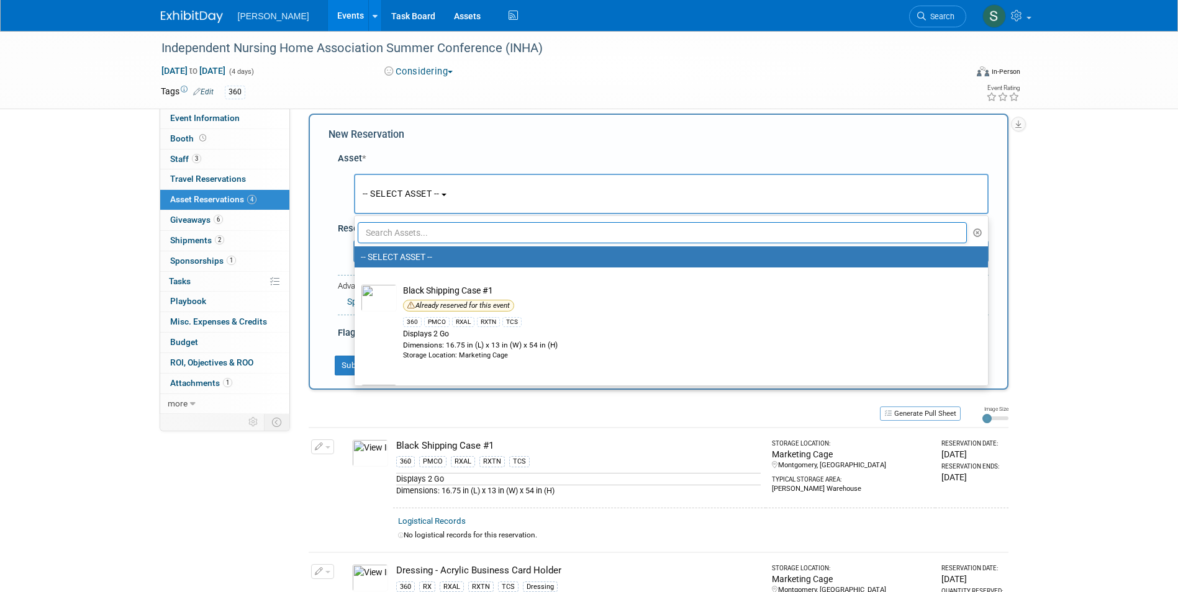
click at [400, 236] on input "text" at bounding box center [663, 232] width 610 height 21
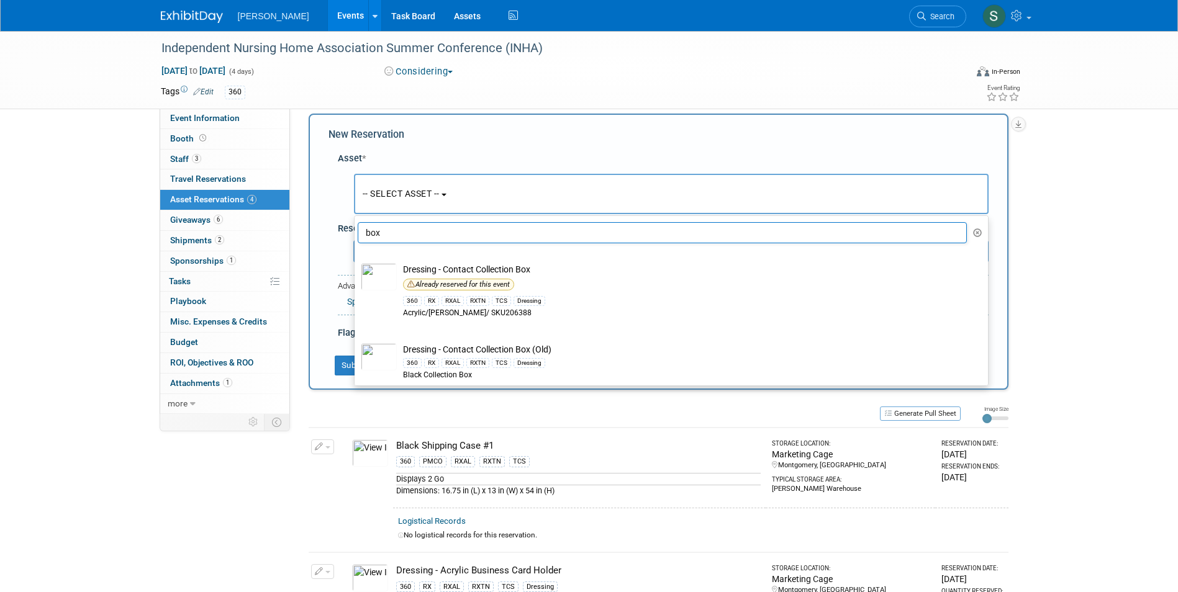
scroll to position [58, 0]
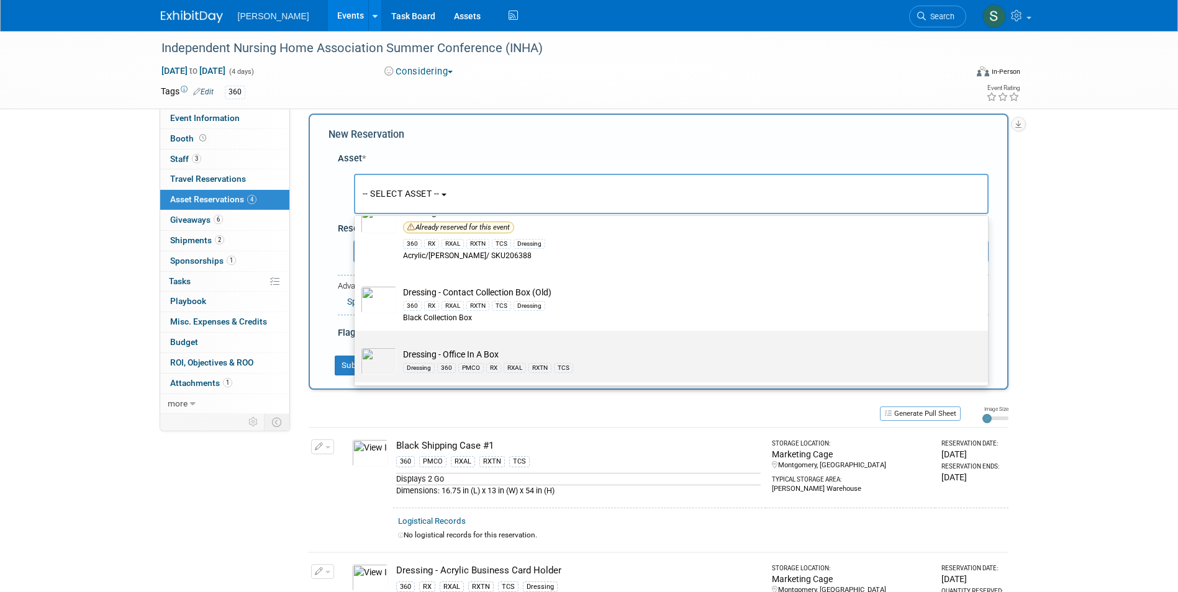
type input "box"
click at [441, 350] on td "Dressing - Office In A Box Dressing 360 PMCO RX RXAL RXTN TCS" at bounding box center [680, 361] width 566 height 27
click at [356, 346] on input "Dressing - Office In A Box Dressing 360 PMCO RX RXAL RXTN TCS" at bounding box center [352, 342] width 8 height 8
select select "10724056"
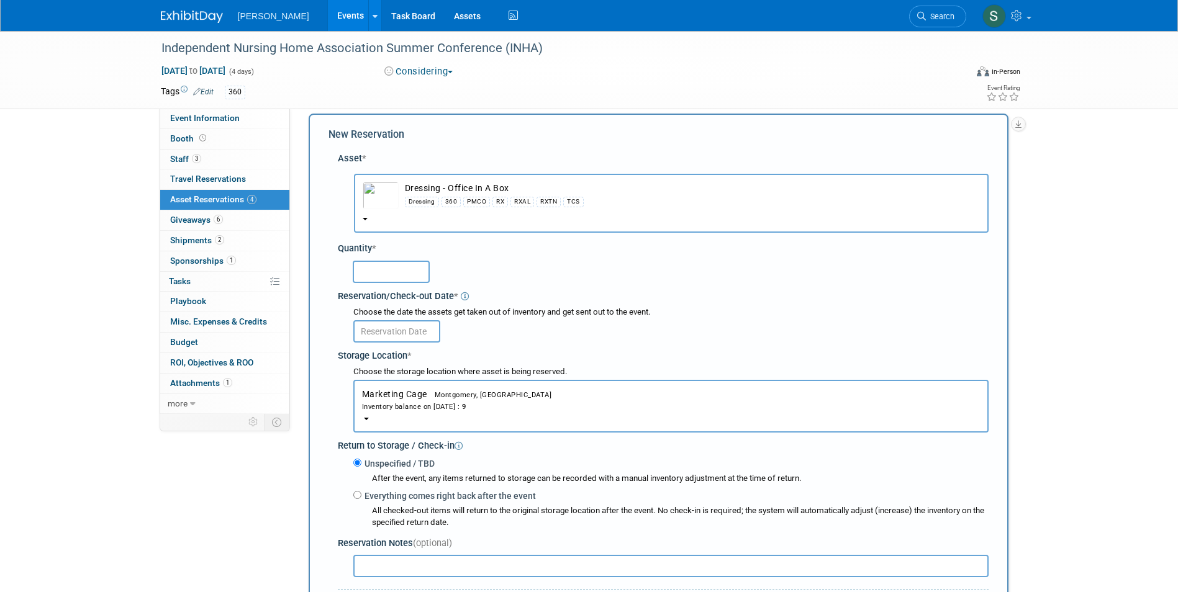
click at [400, 277] on input "text" at bounding box center [391, 272] width 77 height 22
type input "1"
click at [379, 327] on input "text" at bounding box center [396, 331] width 87 height 22
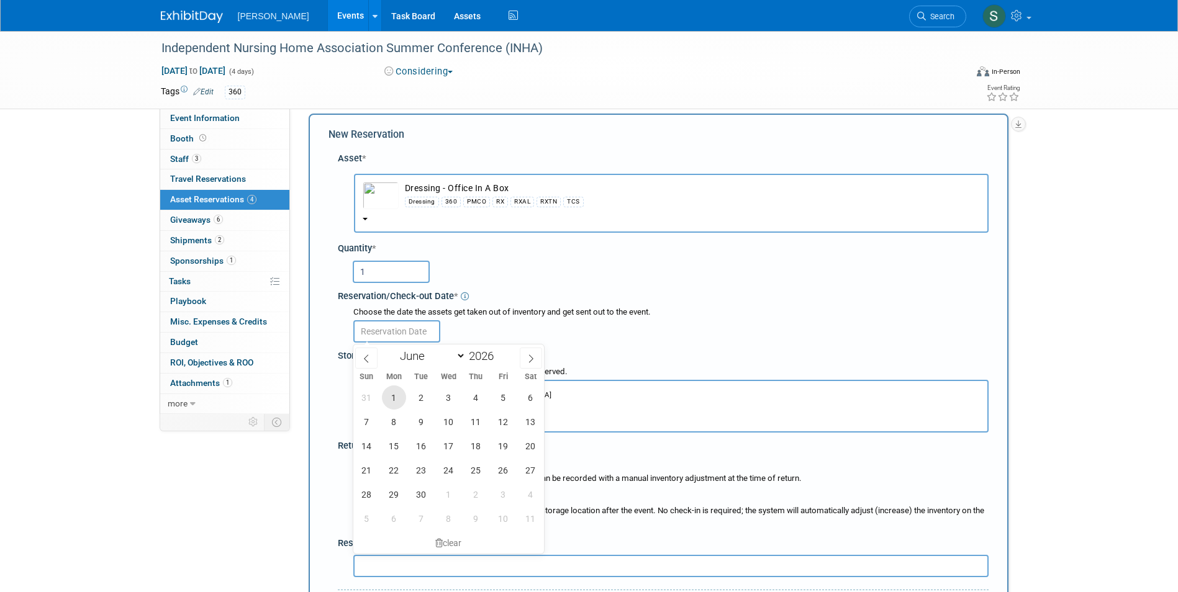
click at [395, 397] on span "1" at bounding box center [394, 398] width 24 height 24
type input "Jun 1, 2026"
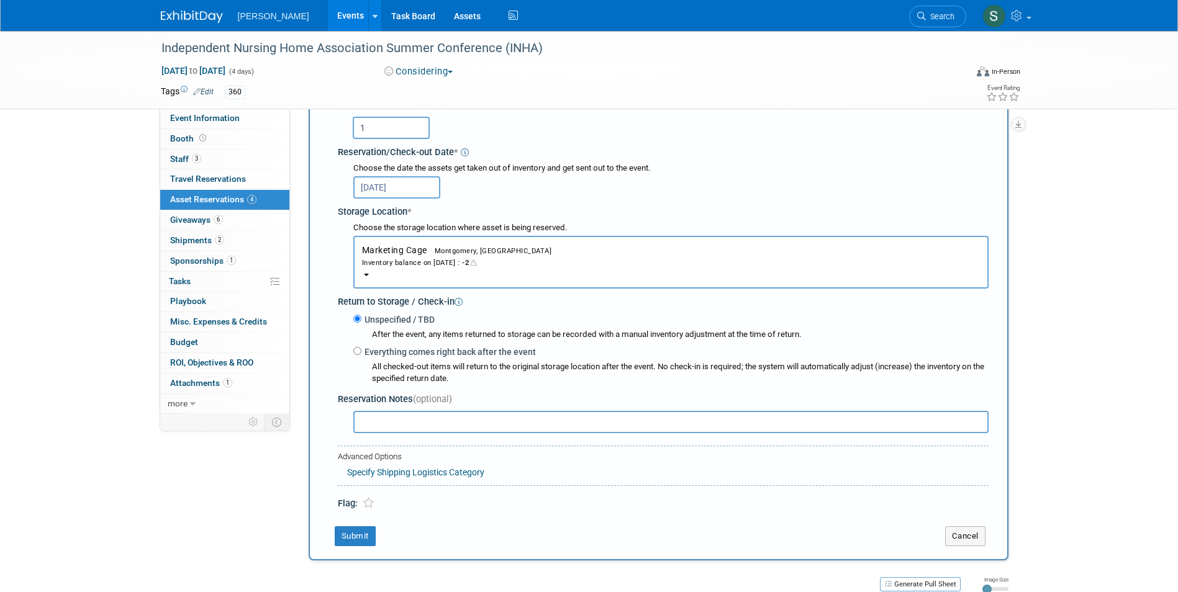
scroll to position [322, 0]
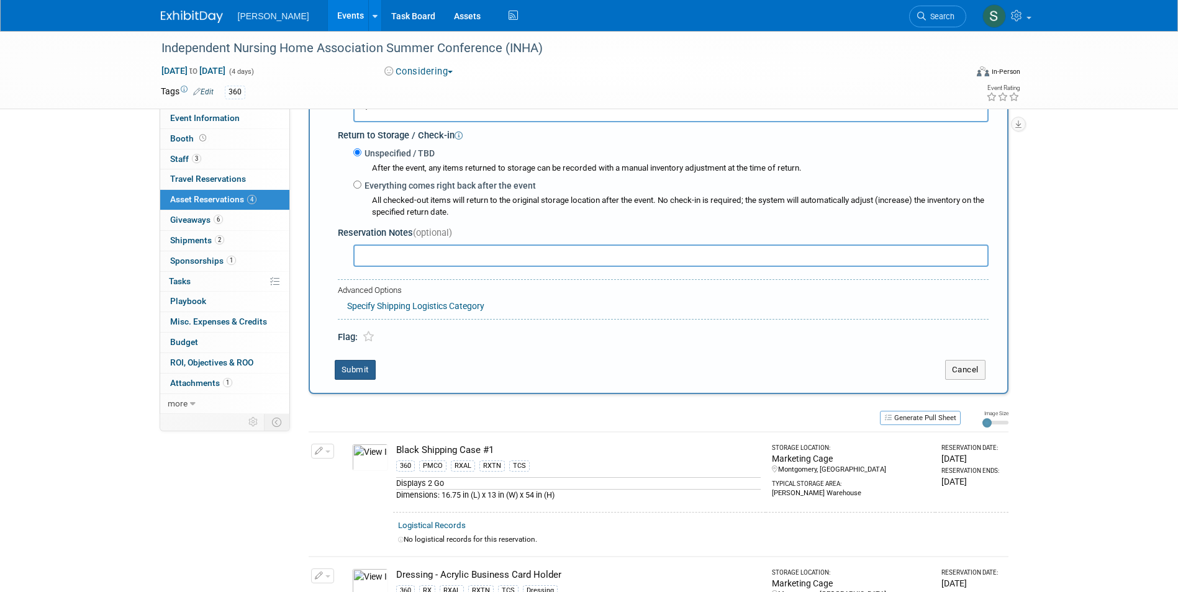
click at [351, 370] on button "Submit" at bounding box center [355, 370] width 41 height 20
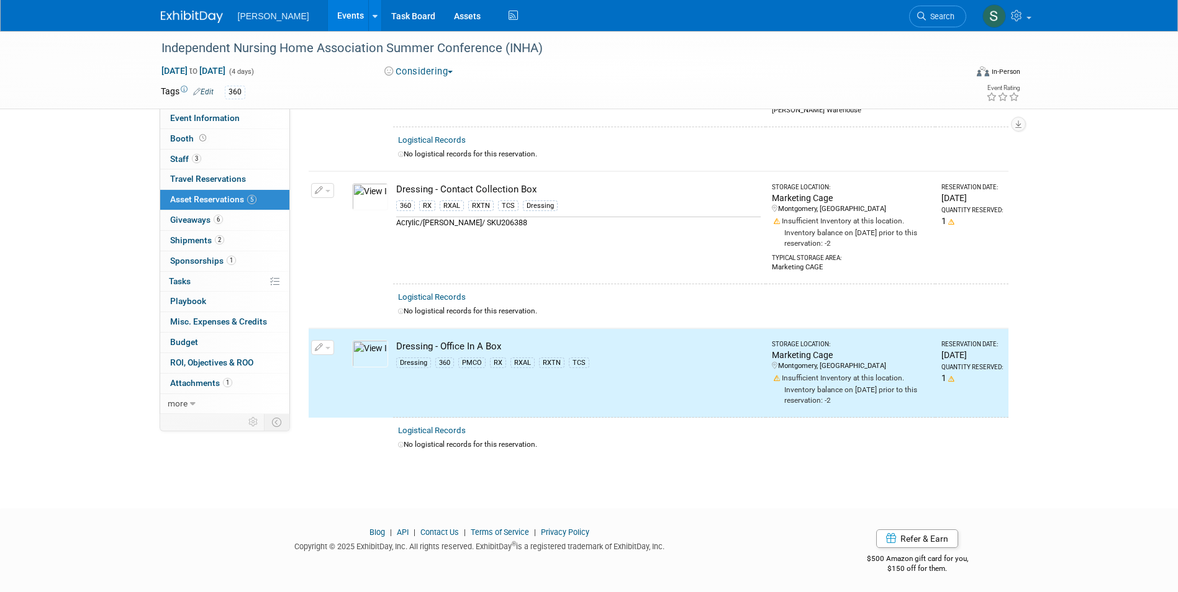
scroll to position [0, 0]
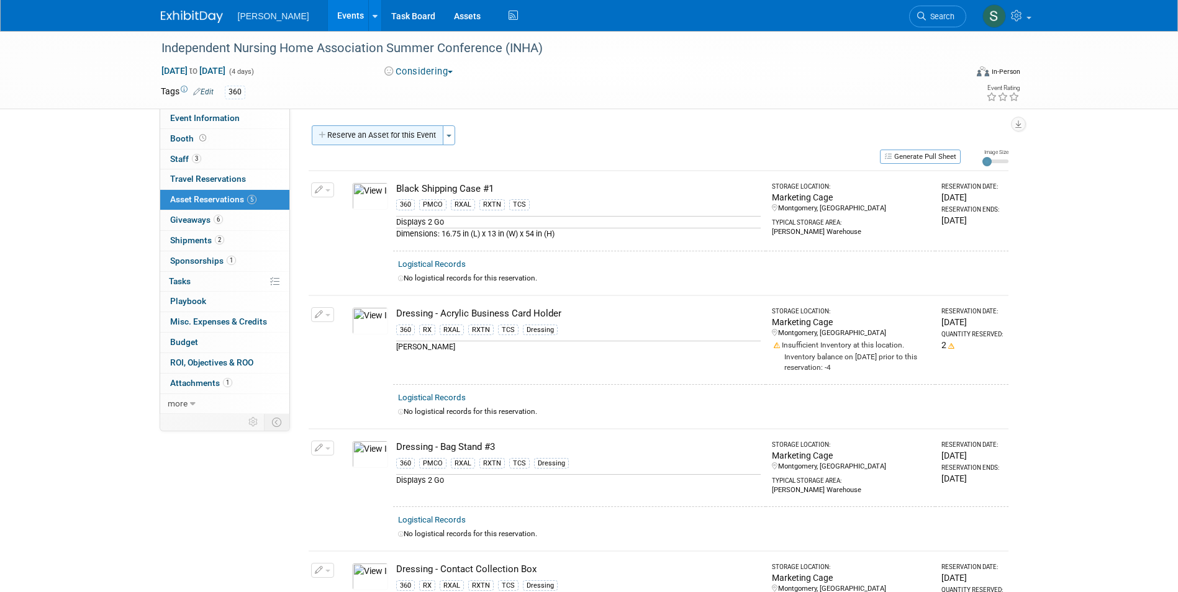
click at [392, 139] on button "Reserve an Asset for this Event" at bounding box center [378, 135] width 132 height 20
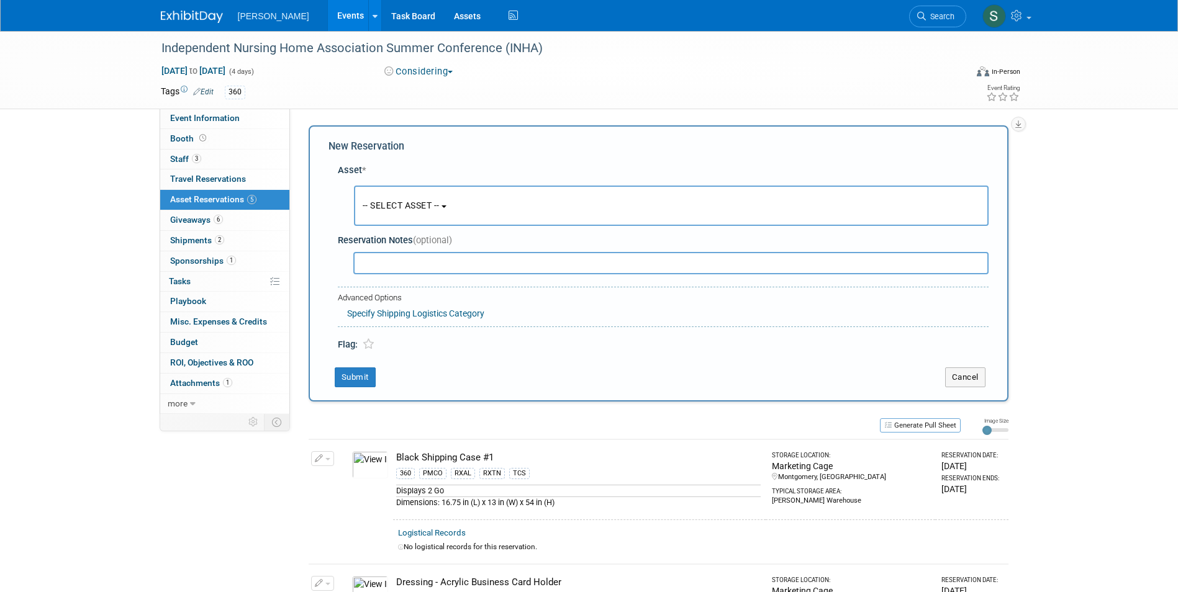
scroll to position [12, 0]
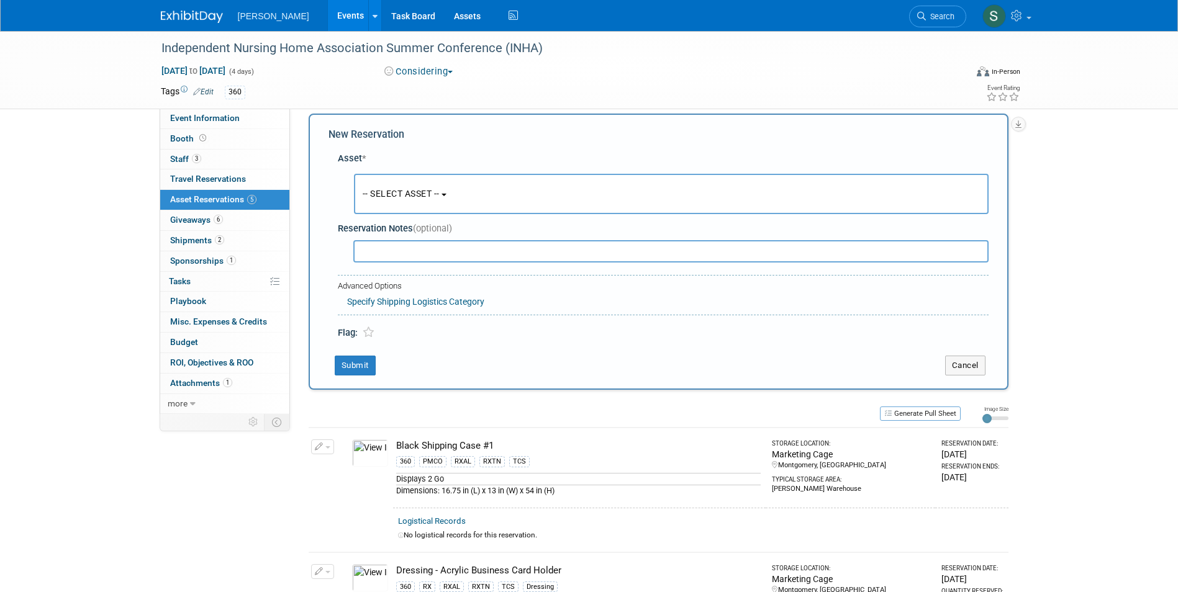
click at [397, 177] on button "-- SELECT ASSET --" at bounding box center [671, 194] width 635 height 40
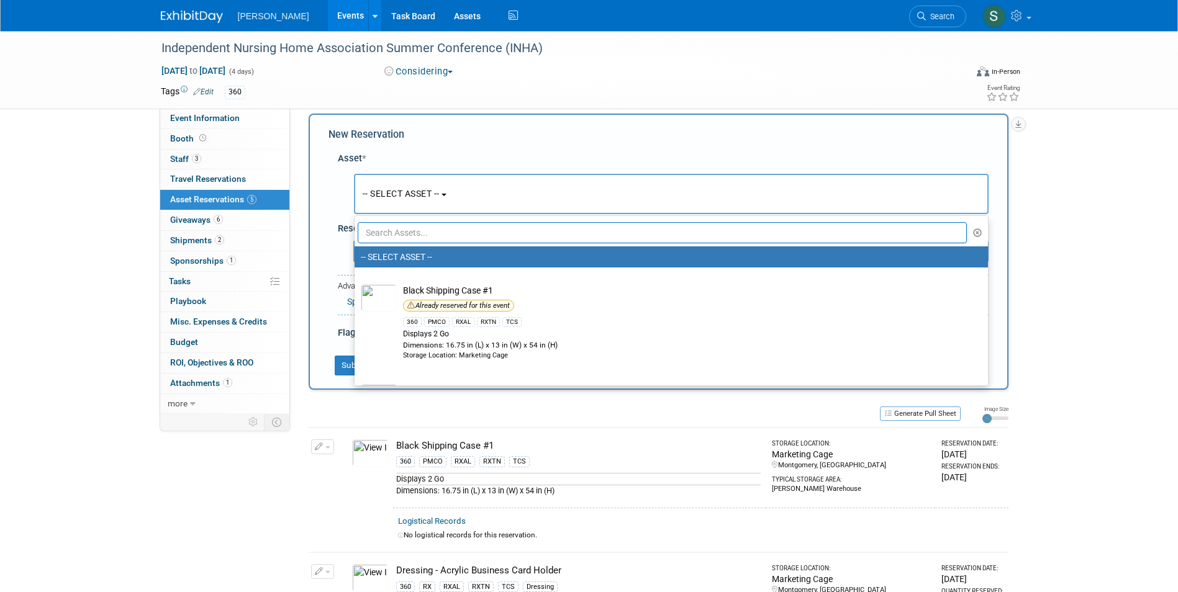
click at [404, 227] on input "text" at bounding box center [663, 232] width 610 height 21
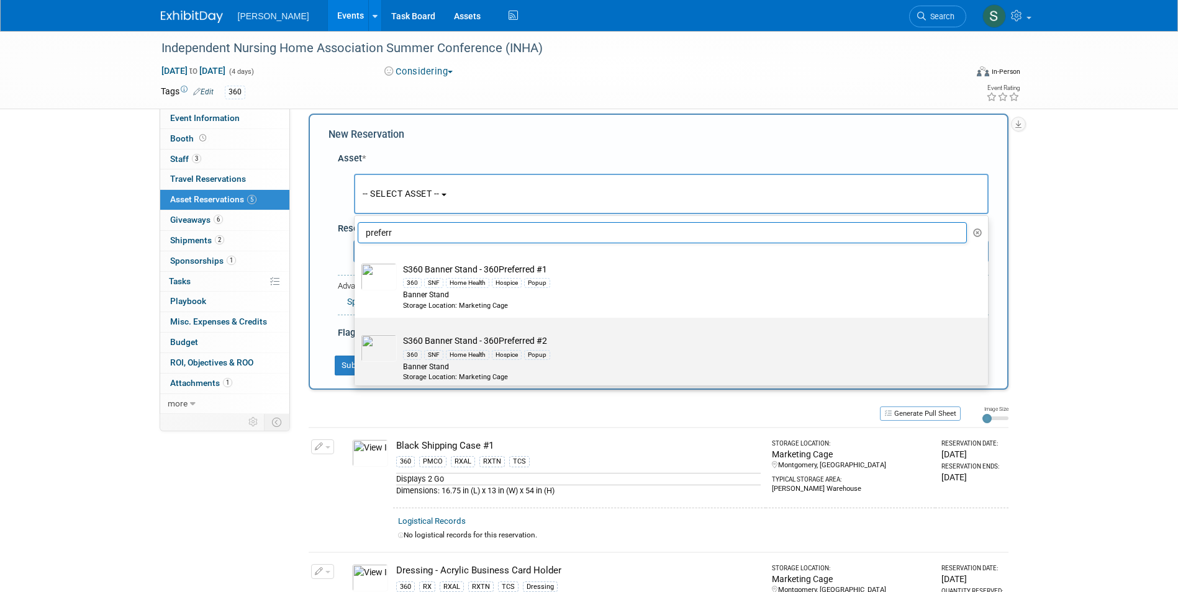
type input "preferr"
click at [618, 344] on td "S360 Banner Stand - 360Preferred #2 360 SNF Home Health Hospice Popup Banner St…" at bounding box center [680, 358] width 566 height 47
click at [356, 333] on input "S360 Banner Stand - 360Preferred #2 360 SNF Home Health Hospice Popup Banner St…" at bounding box center [352, 329] width 8 height 8
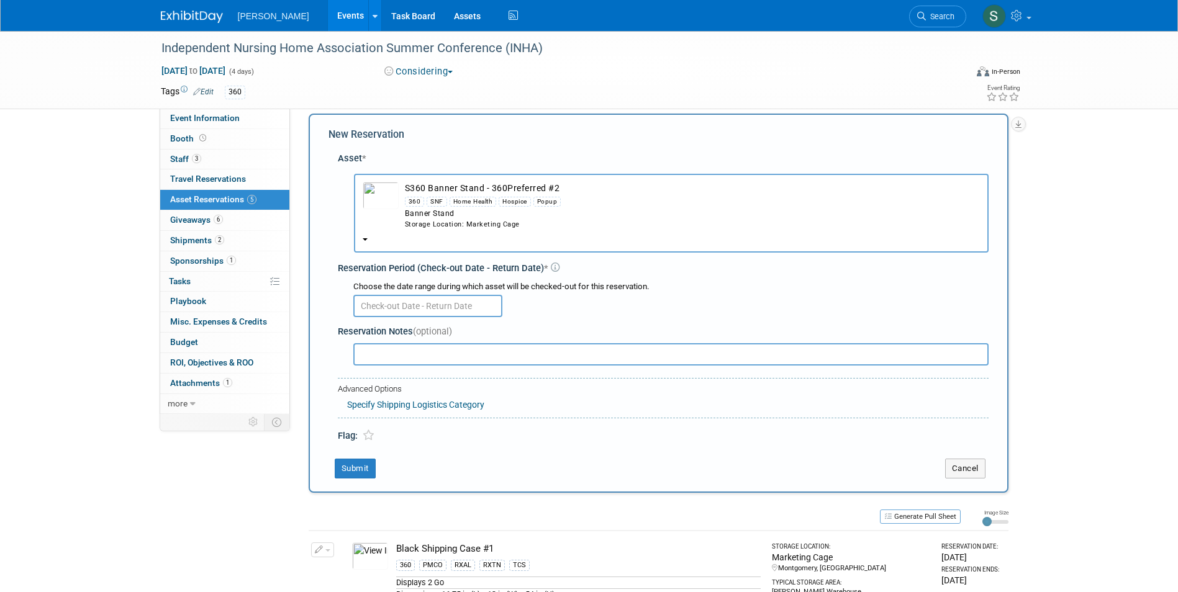
click at [394, 291] on div "Choose the date range during which asset will be checked-out for this reservati…" at bounding box center [670, 287] width 635 height 12
click at [394, 302] on input "text" at bounding box center [427, 306] width 149 height 22
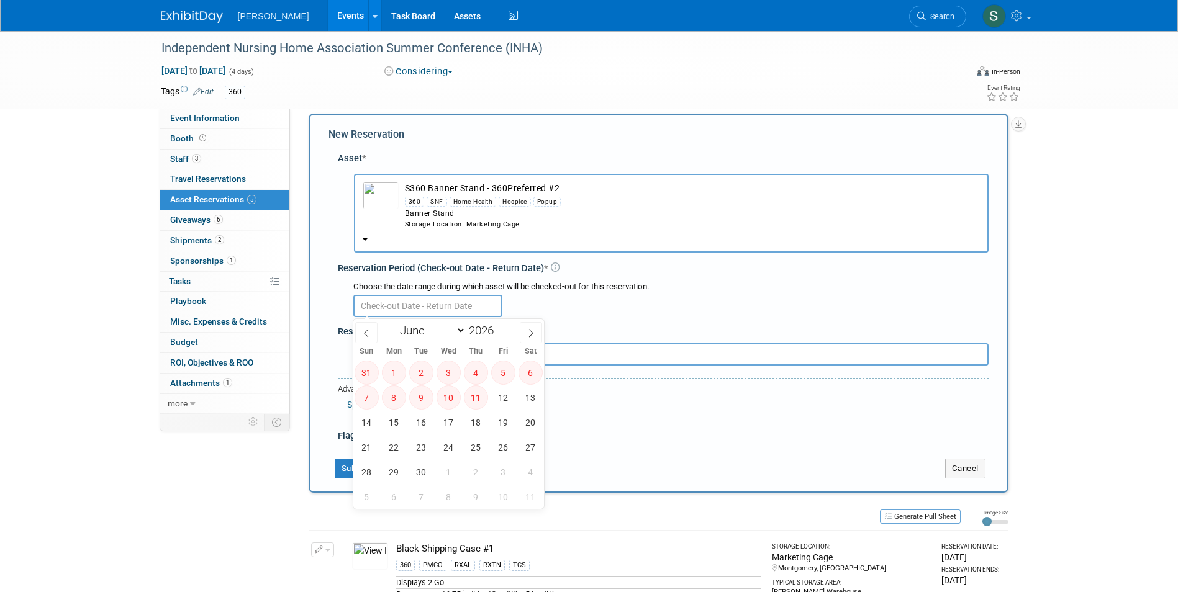
click at [400, 307] on input "text" at bounding box center [427, 306] width 149 height 22
click at [341, 304] on div "Choose the date range during which asset will be checked-out for this reservati…" at bounding box center [663, 297] width 651 height 45
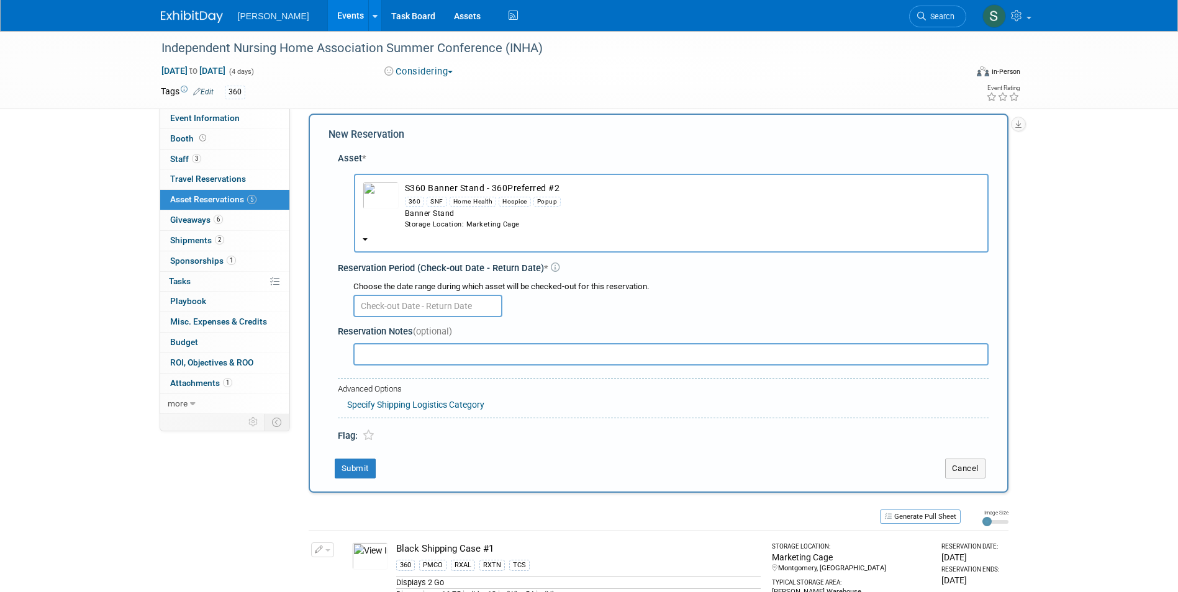
click at [377, 213] on td "button" at bounding box center [381, 205] width 36 height 47
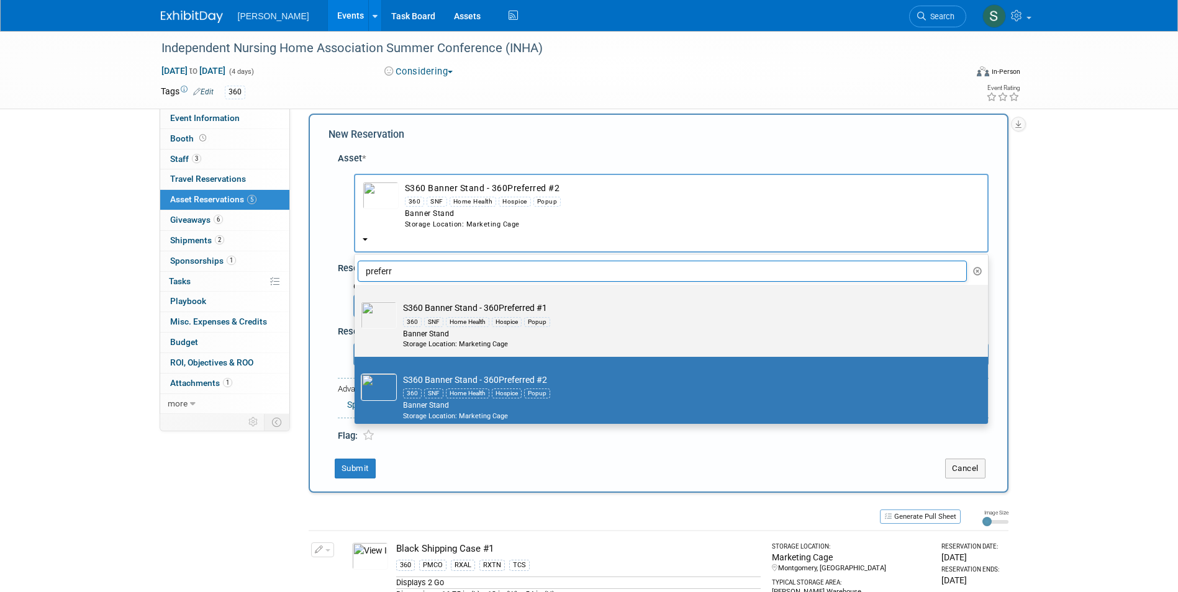
click at [408, 336] on div "Banner Stand" at bounding box center [683, 334] width 560 height 11
click at [356, 300] on input "S360 Banner Stand - 360Preferred #1 360 SNF Home Health Hospice Popup Banner St…" at bounding box center [352, 296] width 8 height 8
select select "10722321"
select select "5"
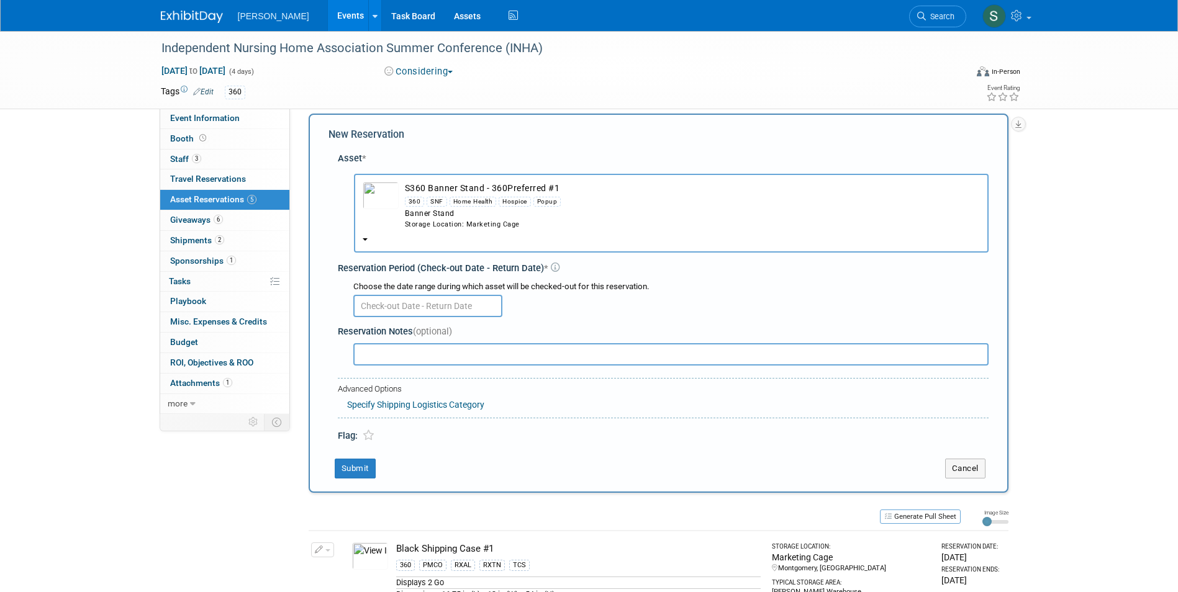
click at [385, 302] on input "text" at bounding box center [427, 306] width 149 height 22
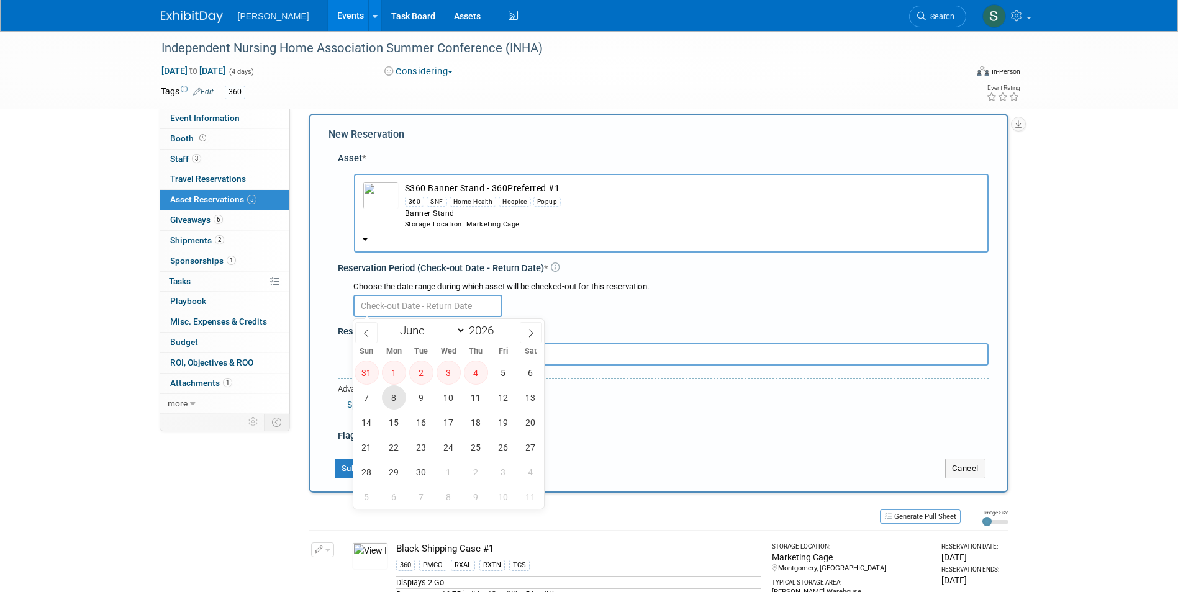
click at [394, 402] on span "8" at bounding box center [394, 398] width 24 height 24
click at [477, 431] on span "18" at bounding box center [476, 422] width 24 height 24
type input "Jun 8, 2026 to Jun 18, 2026"
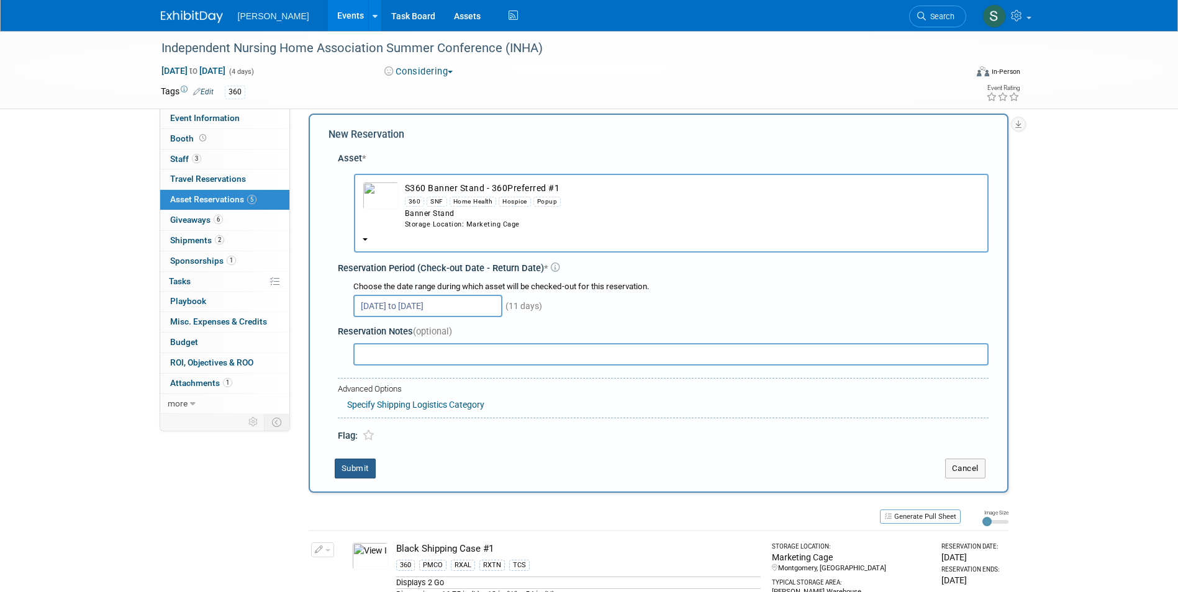
click at [353, 468] on button "Submit" at bounding box center [355, 469] width 41 height 20
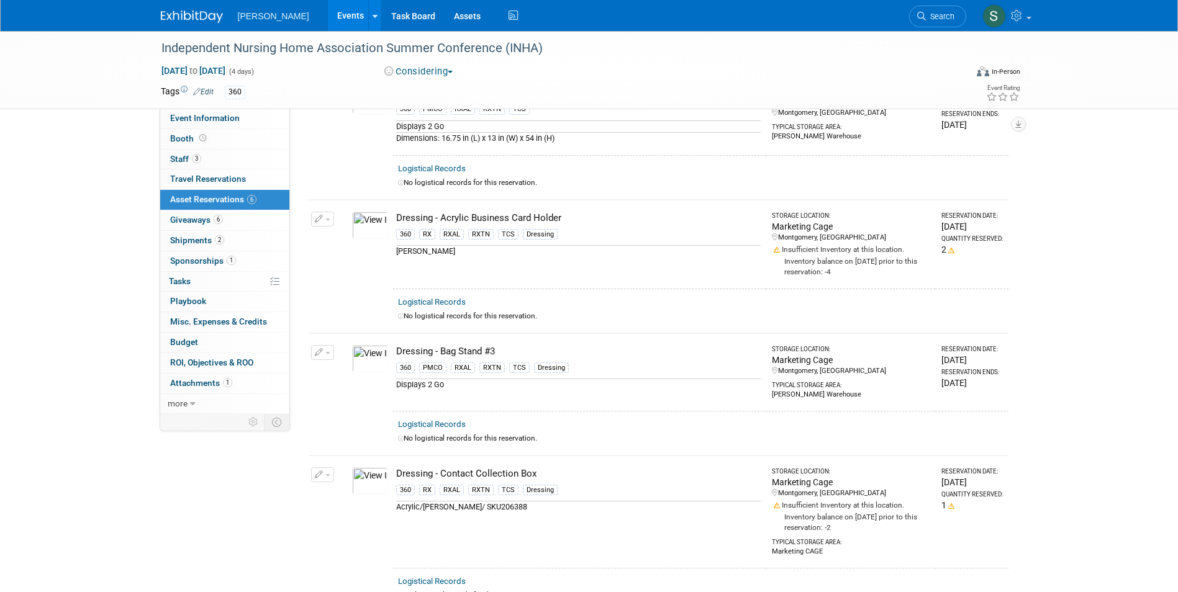
scroll to position [0, 0]
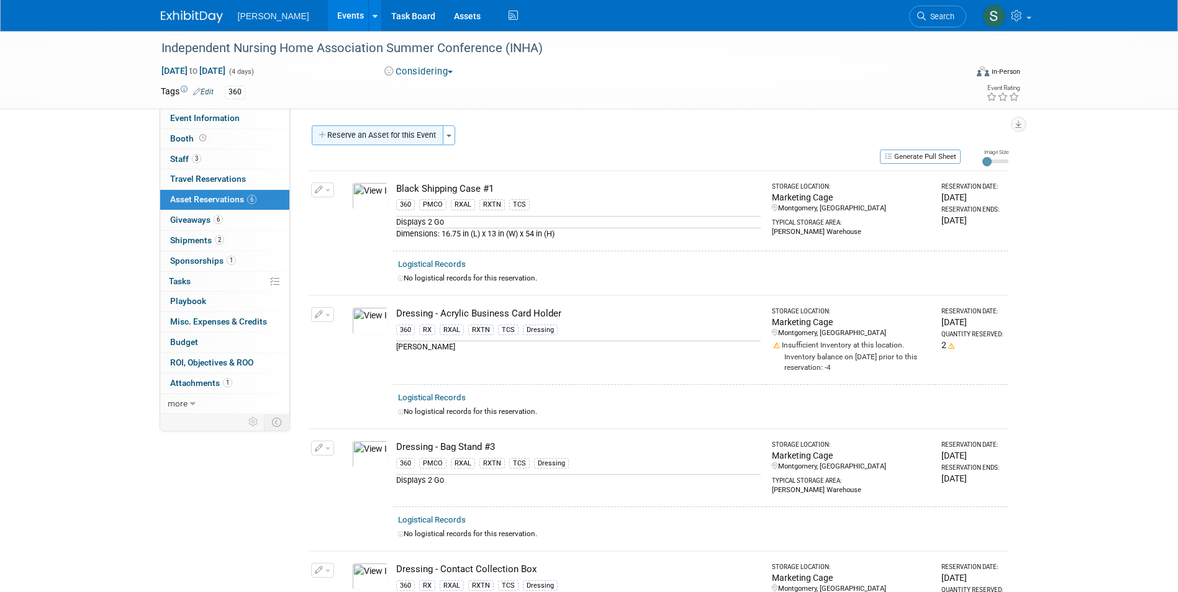
click at [376, 134] on button "Reserve an Asset for this Event" at bounding box center [378, 135] width 132 height 20
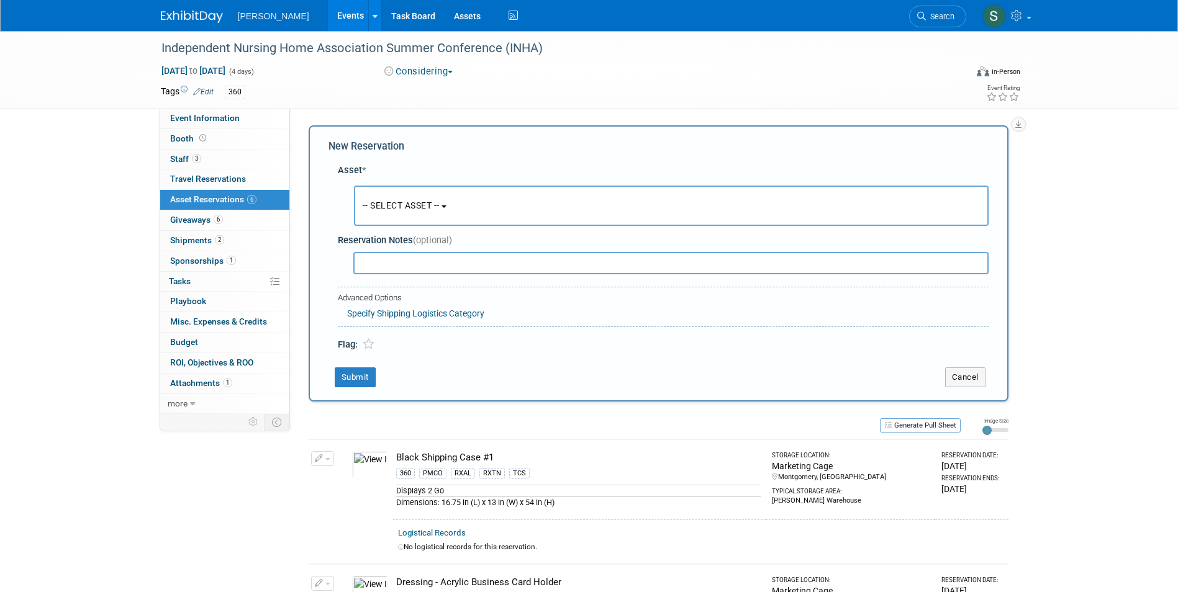
scroll to position [12, 0]
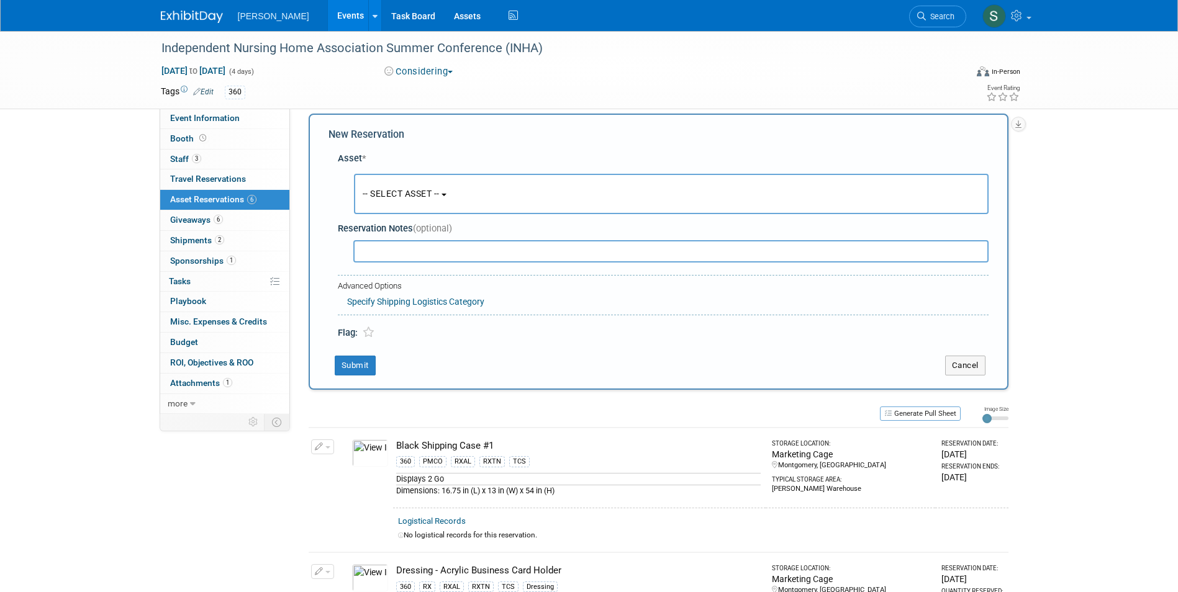
click at [395, 185] on button "-- SELECT ASSET --" at bounding box center [671, 194] width 635 height 40
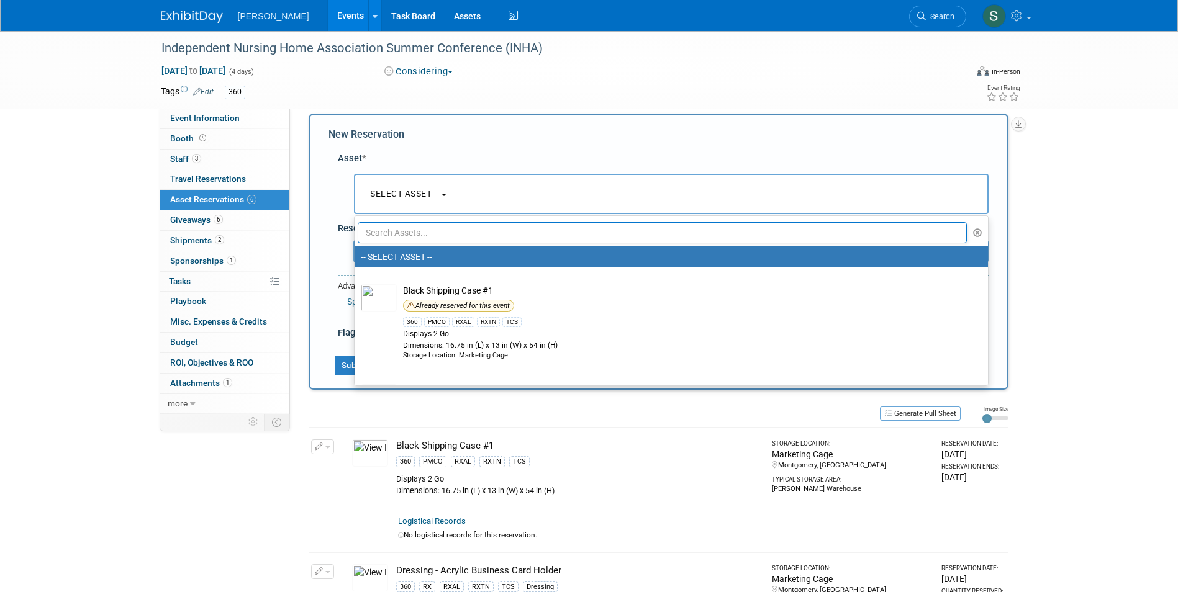
click at [411, 230] on input "text" at bounding box center [663, 232] width 610 height 21
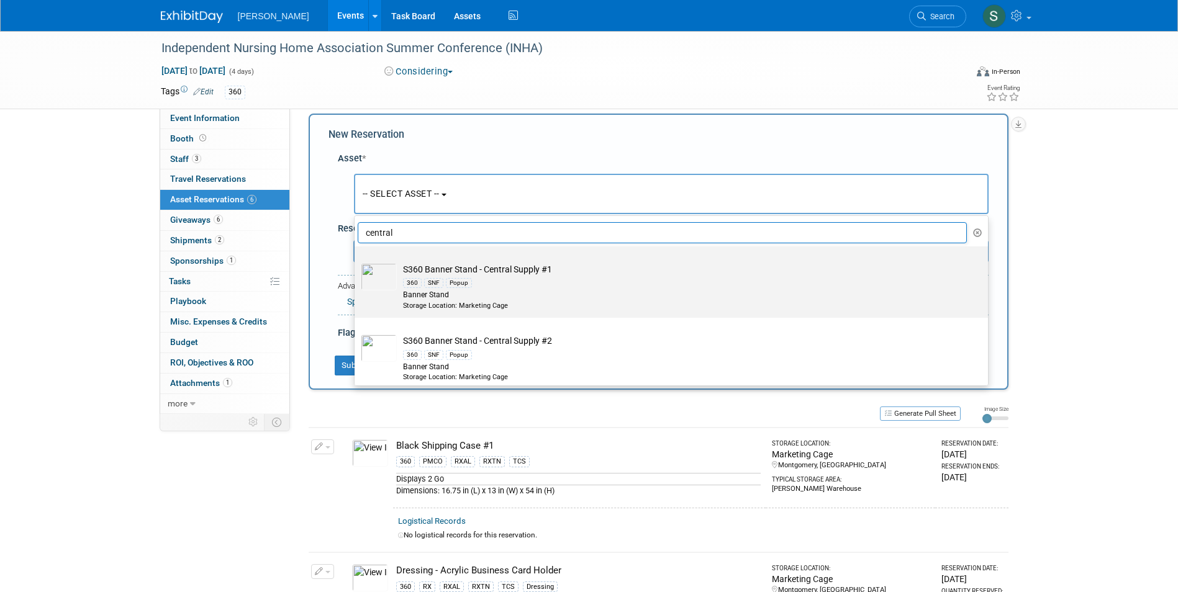
type input "central"
click at [517, 297] on div "Banner Stand" at bounding box center [683, 295] width 560 height 11
click at [356, 261] on input "S360 Banner Stand - Central Supply #1 360 SNF Popup Banner Stand Storage Locati…" at bounding box center [352, 257] width 8 height 8
select select "10722322"
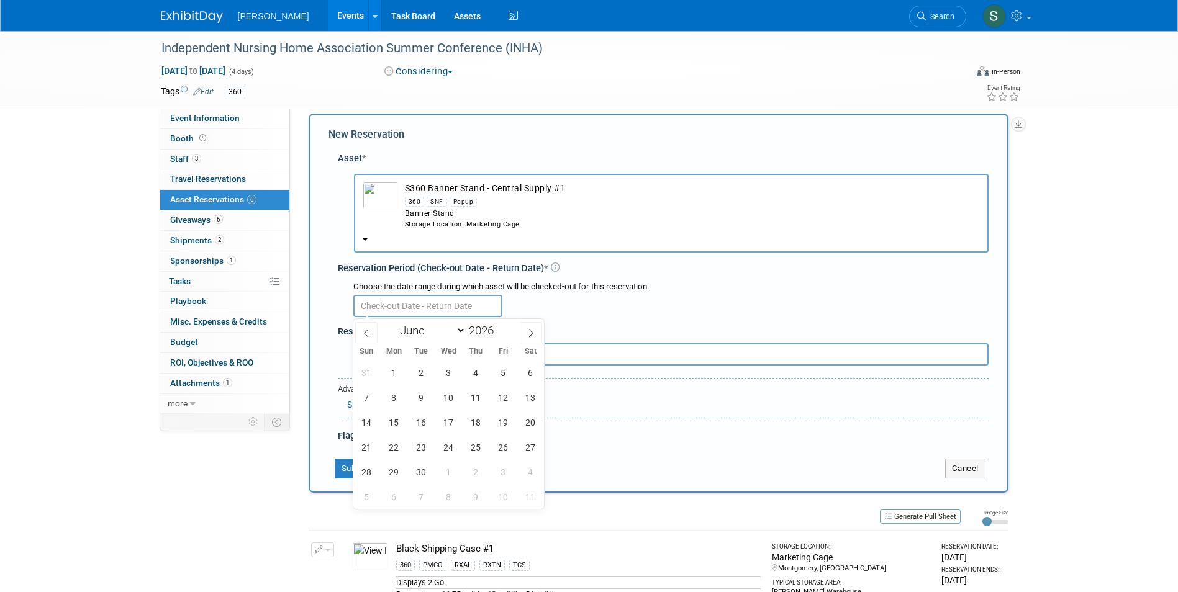
click at [392, 304] on input "text" at bounding box center [427, 306] width 149 height 22
click at [395, 367] on span "1" at bounding box center [394, 373] width 24 height 24
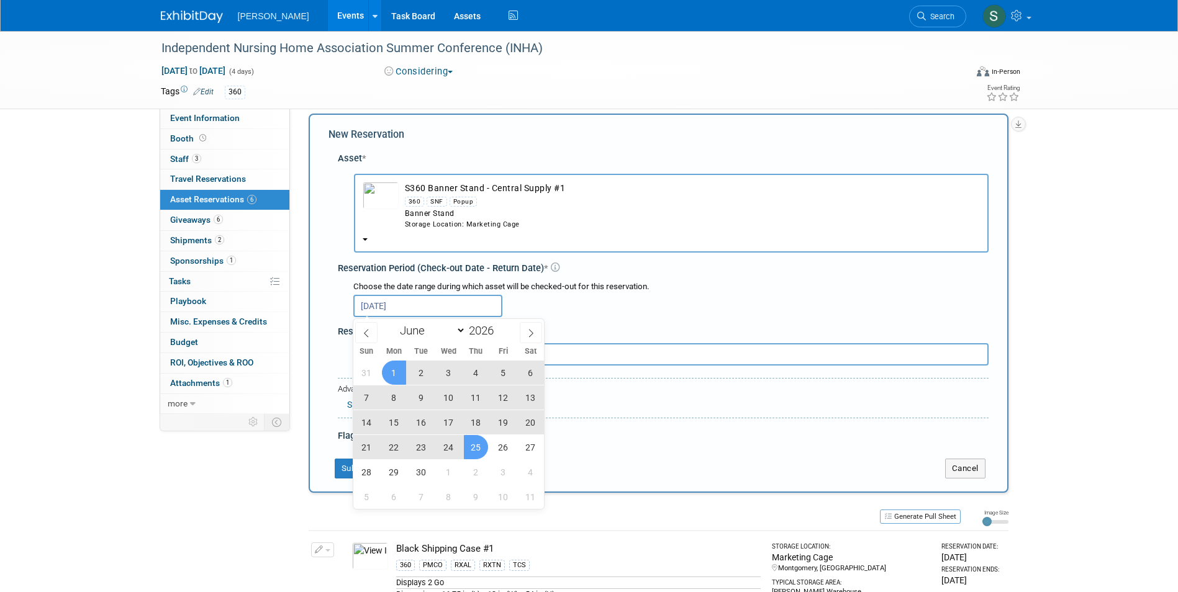
click at [480, 441] on span "25" at bounding box center [476, 447] width 24 height 24
type input "Jun 1, 2026 to Jun 25, 2026"
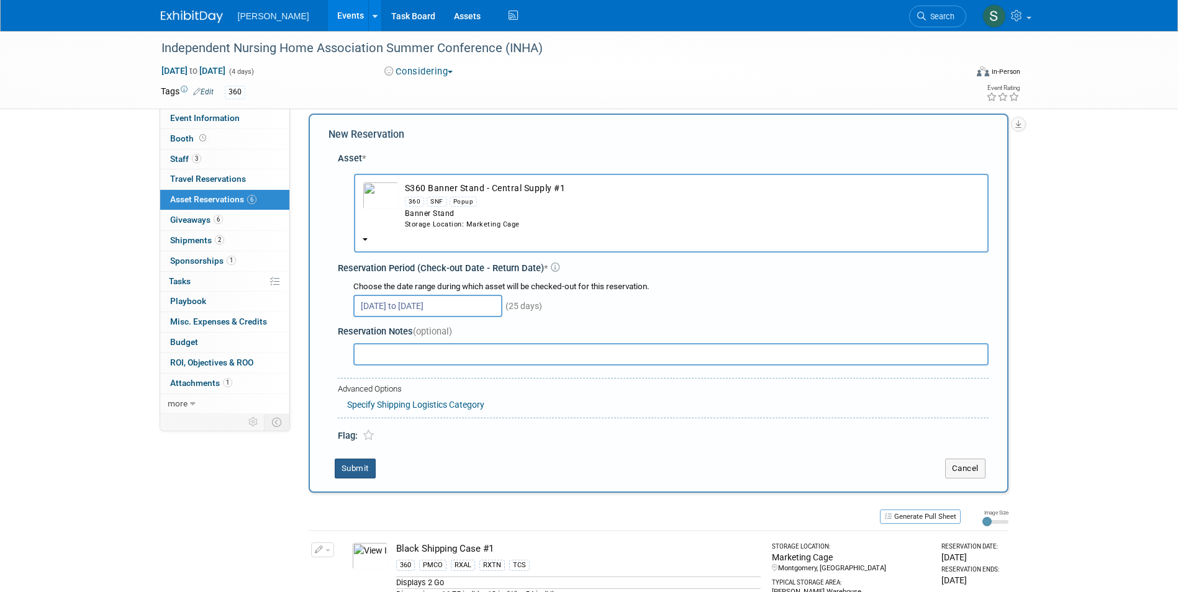
click at [356, 467] on button "Submit" at bounding box center [355, 469] width 41 height 20
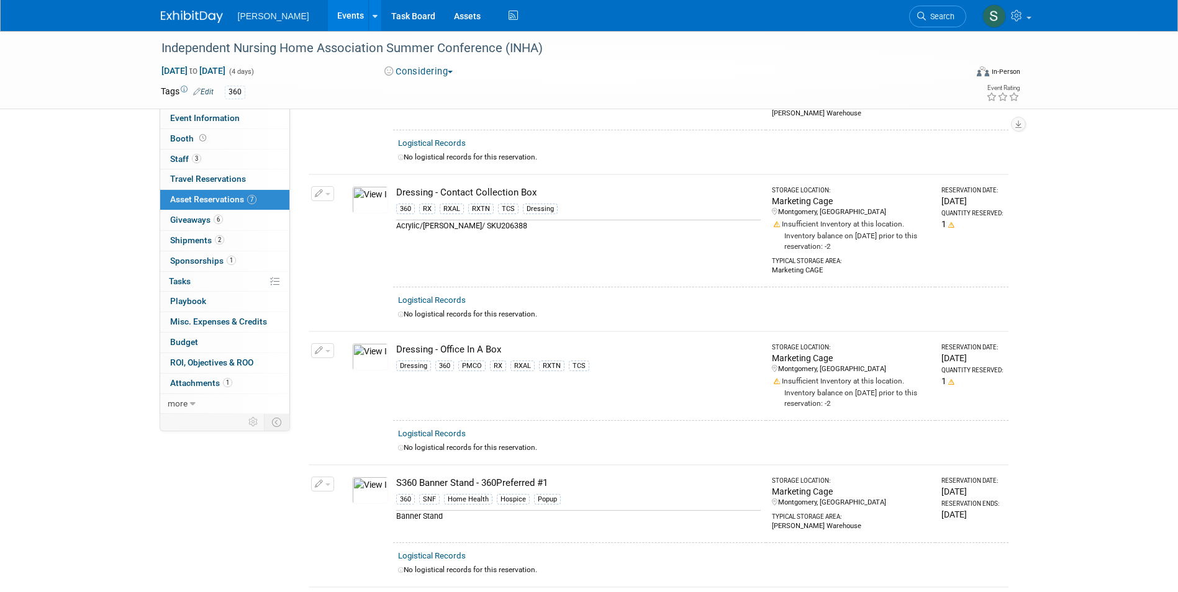
scroll to position [499, 0]
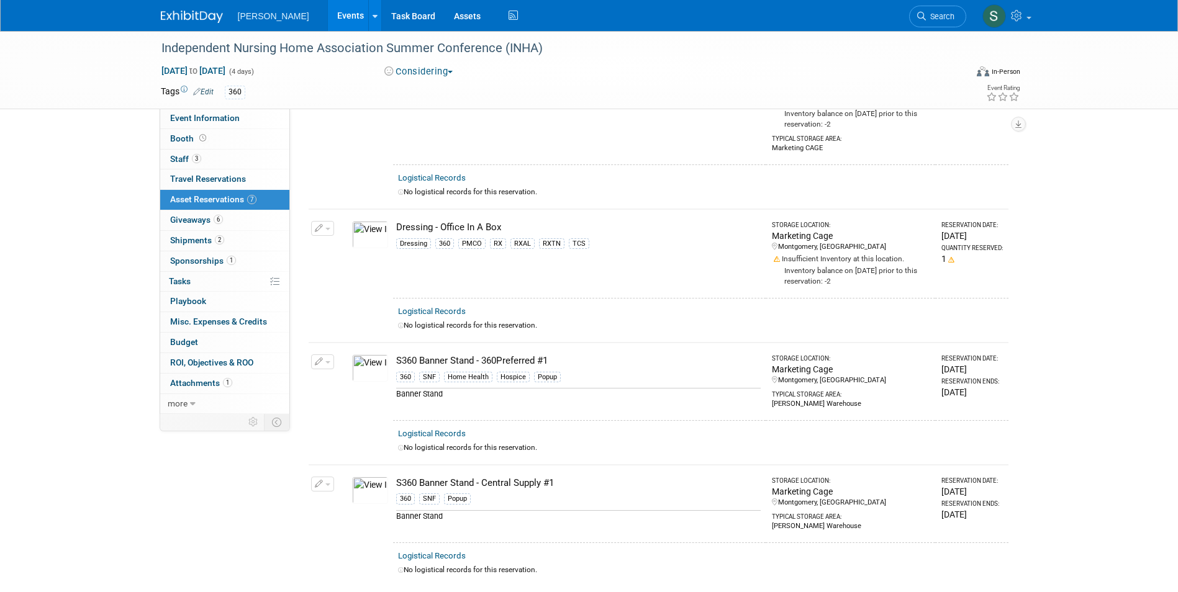
click at [324, 364] on button "button" at bounding box center [322, 362] width 23 height 15
click at [334, 374] on button "Change Reservation" at bounding box center [370, 382] width 105 height 17
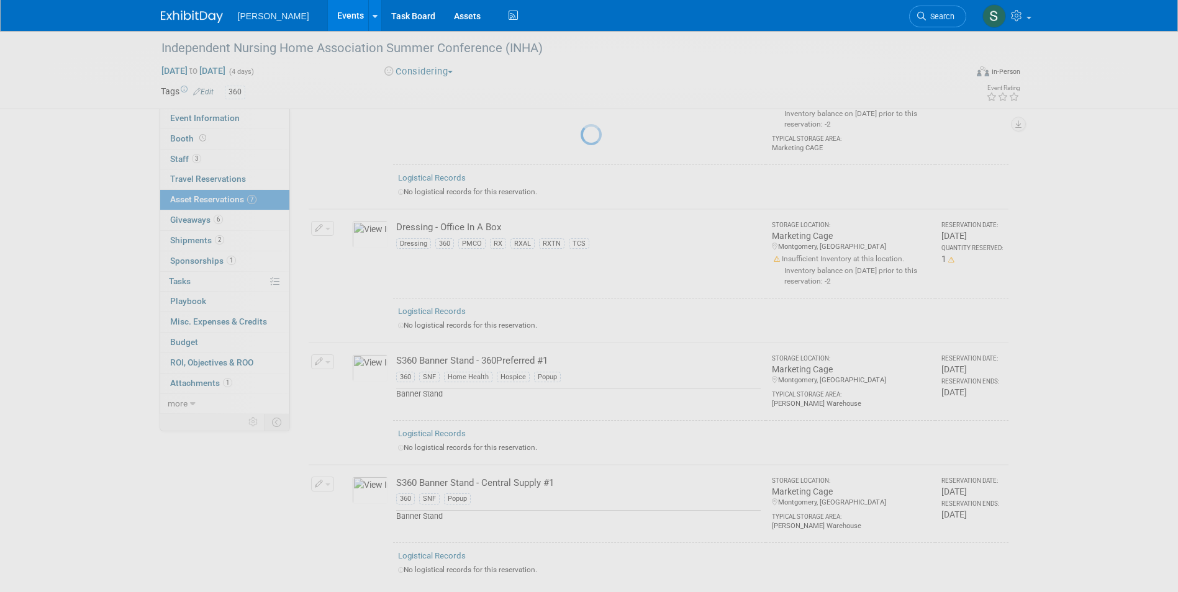
select select "5"
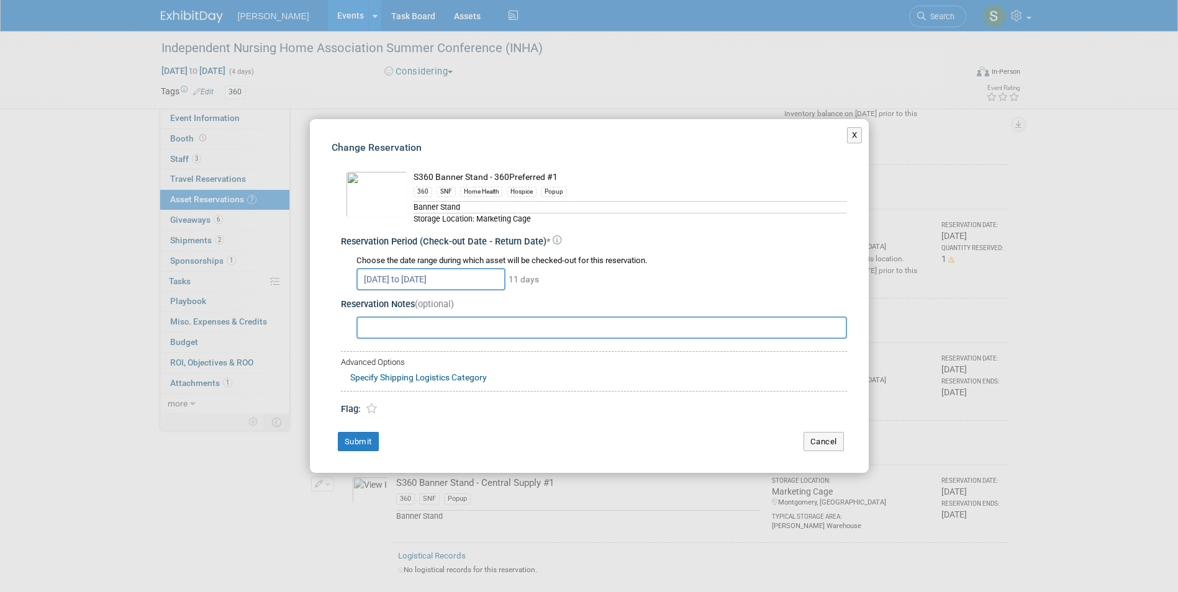
click at [413, 276] on input "Jun 8, 2026 to Jun 18, 2026" at bounding box center [430, 279] width 149 height 22
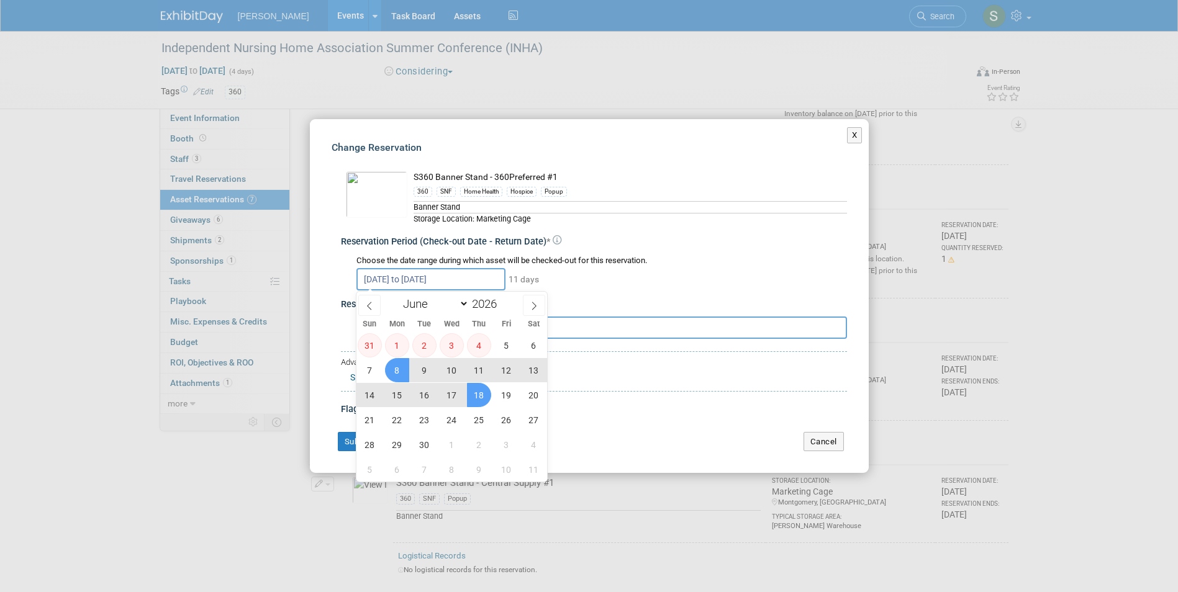
click at [394, 373] on span "8" at bounding box center [397, 370] width 24 height 24
click at [475, 421] on span "25" at bounding box center [479, 420] width 24 height 24
type input "Jun 8, 2026 to Jun 25, 2026"
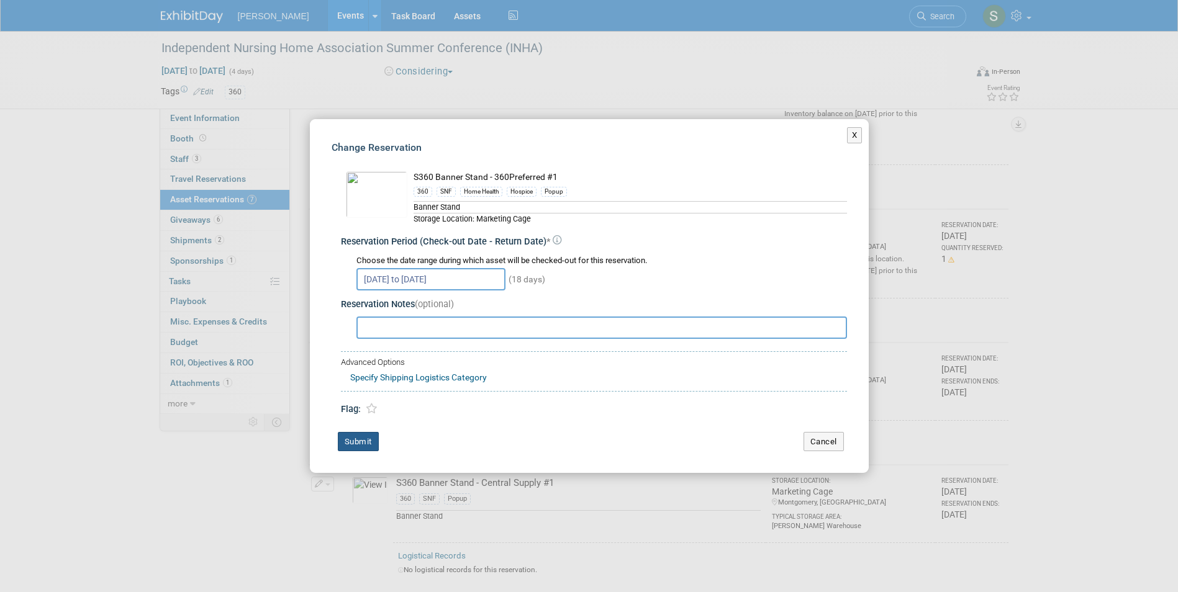
click at [369, 439] on button "Submit" at bounding box center [358, 442] width 41 height 20
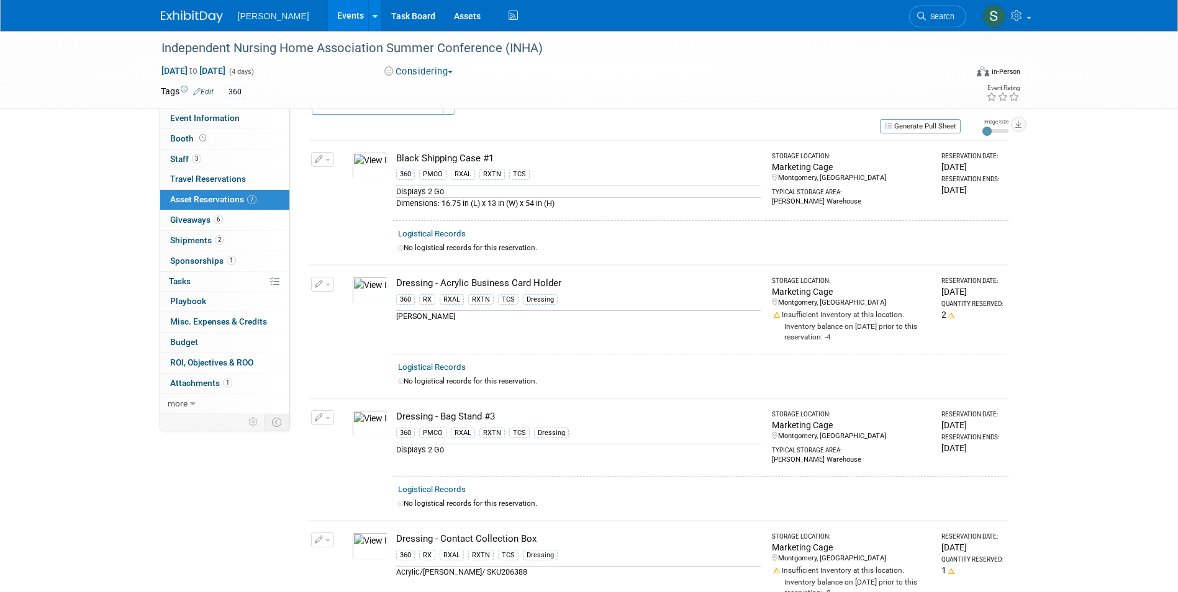
scroll to position [0, 0]
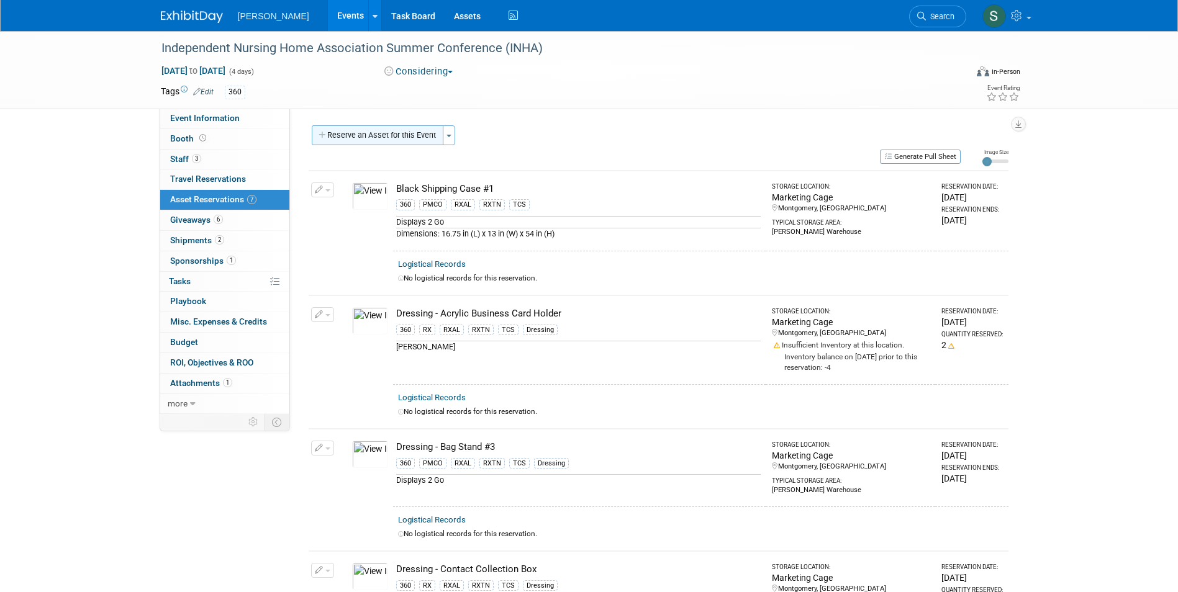
click at [373, 127] on button "Reserve an Asset for this Event" at bounding box center [378, 135] width 132 height 20
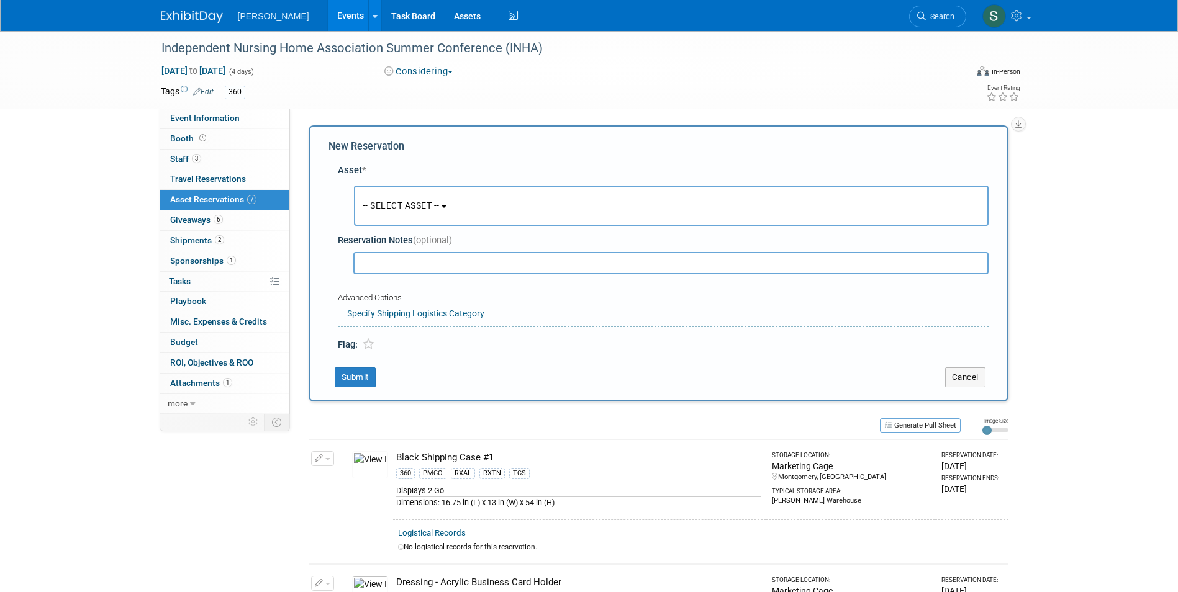
scroll to position [12, 0]
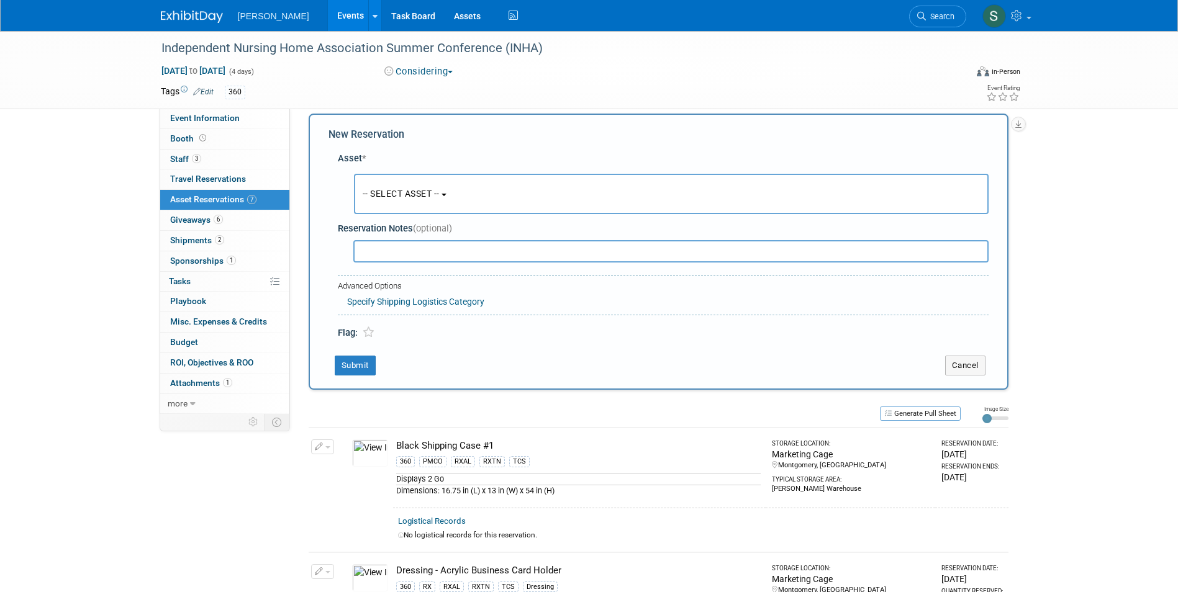
click at [405, 190] on span "-- SELECT ASSET --" at bounding box center [401, 194] width 77 height 10
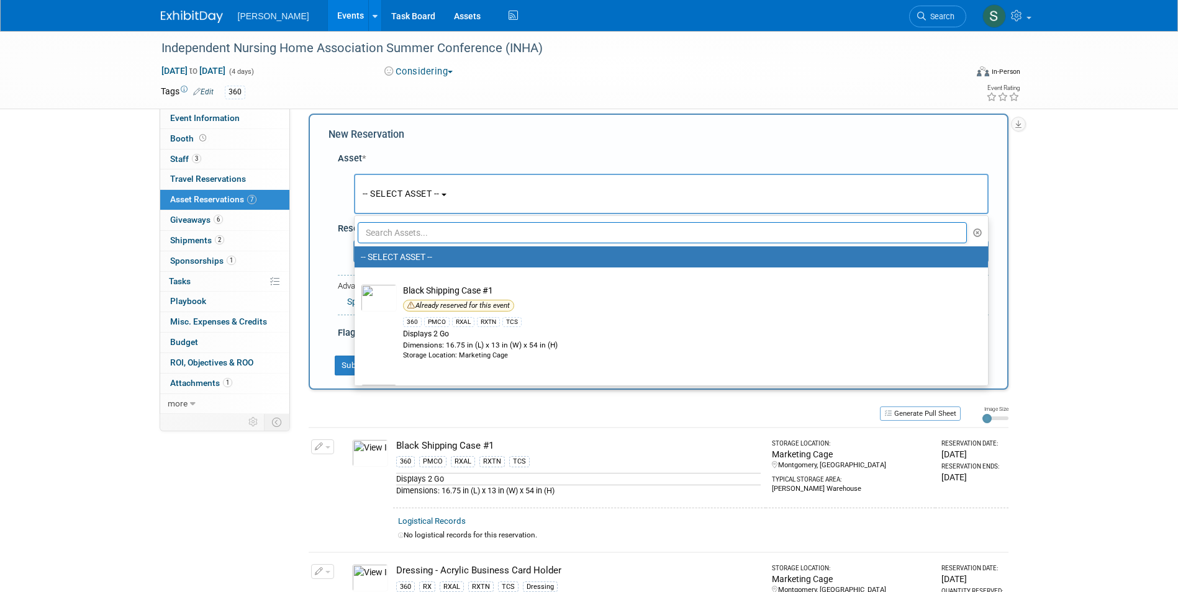
click at [421, 240] on input "text" at bounding box center [663, 232] width 610 height 21
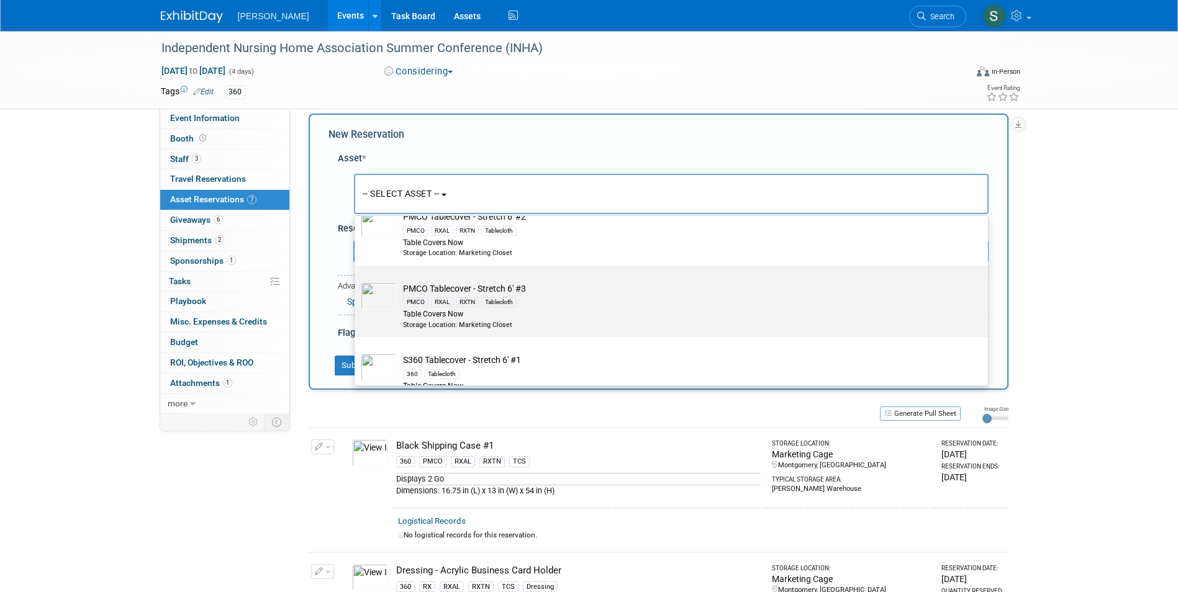
scroll to position [186, 0]
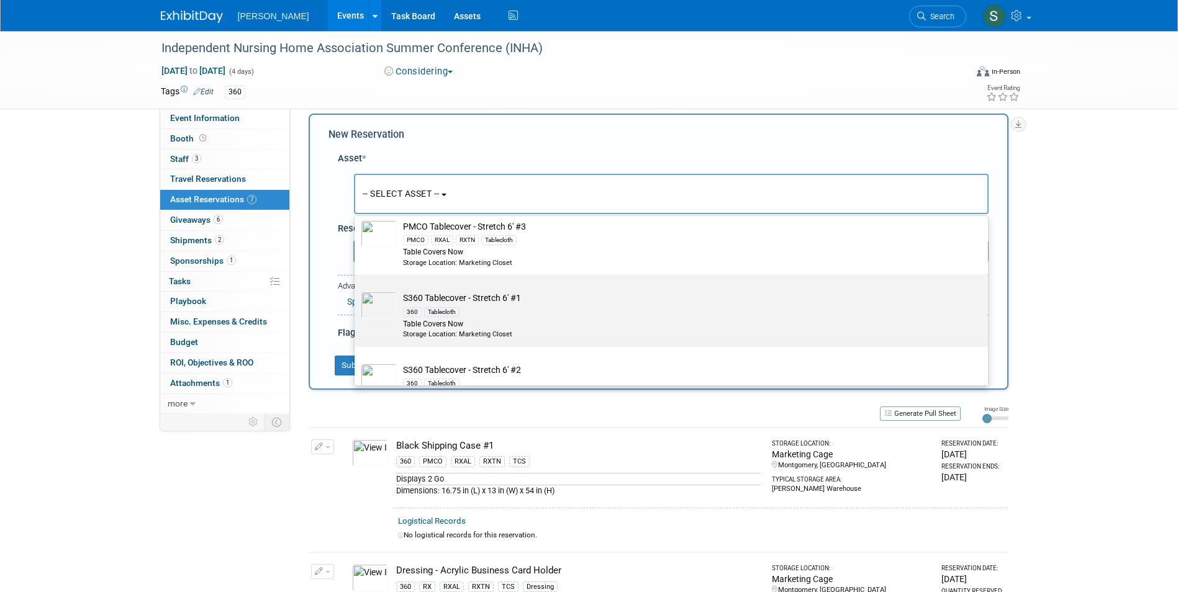
type input "stretch"
click at [553, 302] on td "S360 Tablecover - Stretch 6' #1 360 Tablecloth Table Covers Now Storage Locatio…" at bounding box center [680, 315] width 566 height 47
click at [356, 290] on input "S360 Tablecover - Stretch 6' #1 360 Tablecloth Table Covers Now Storage Locatio…" at bounding box center [352, 286] width 8 height 8
radio input "true"
select select "10722333"
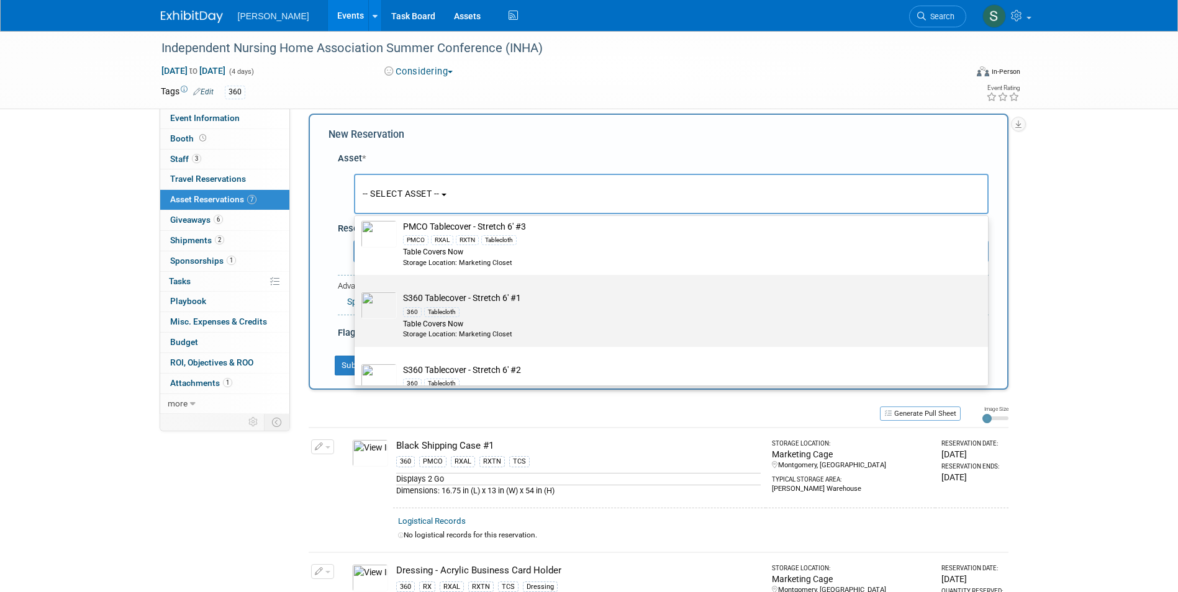
type input "stretch"
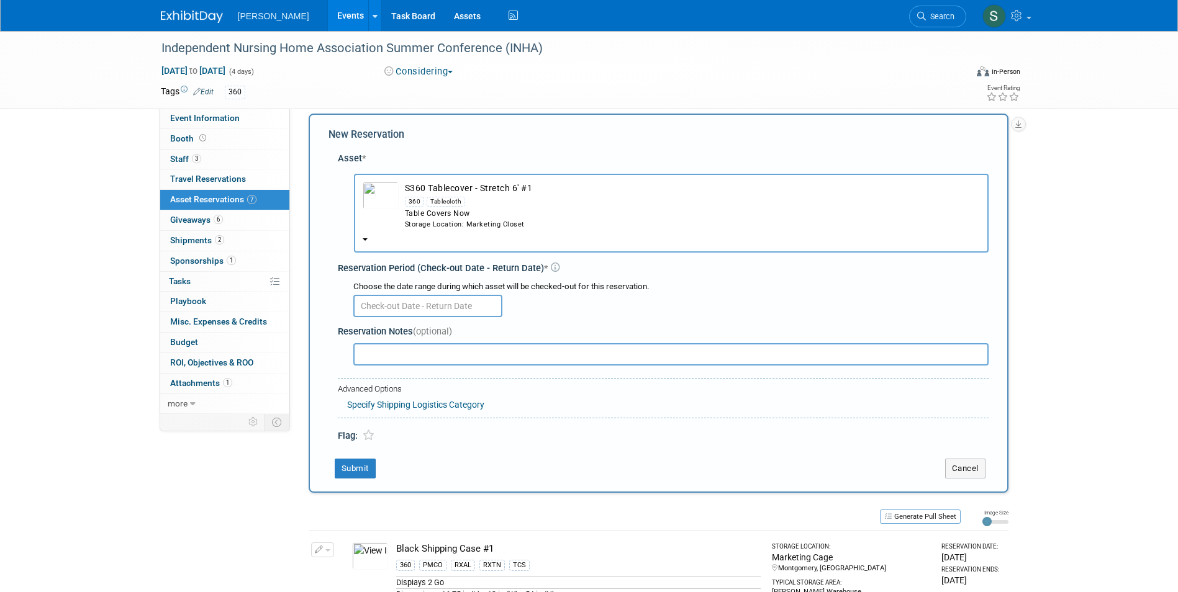
click at [402, 299] on input "text" at bounding box center [427, 306] width 149 height 22
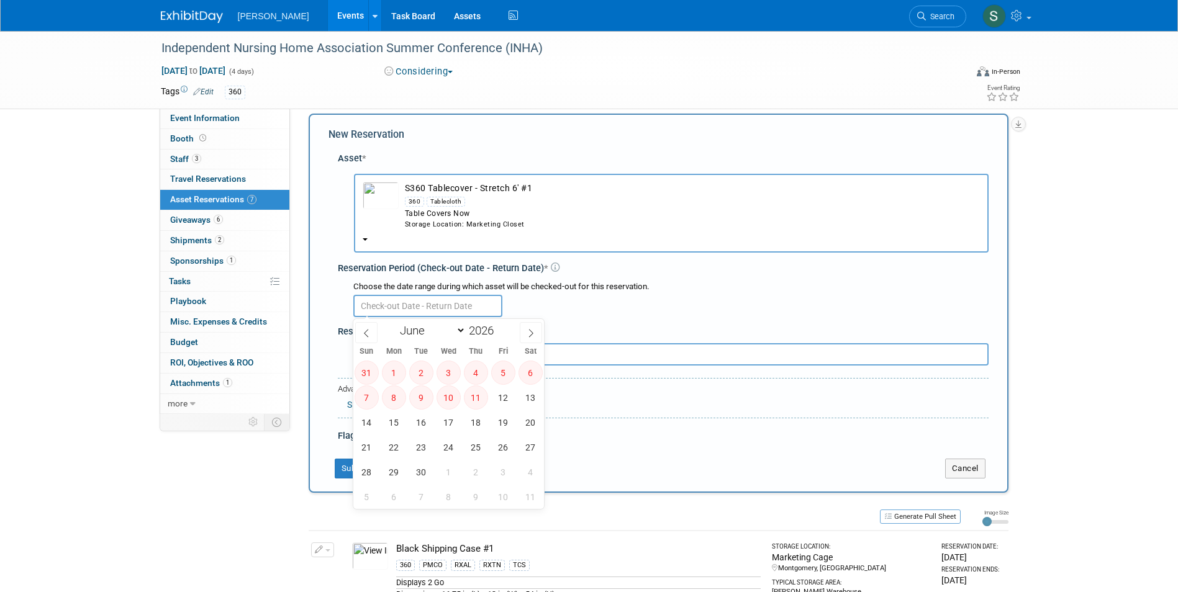
click at [402, 299] on input "text" at bounding box center [427, 306] width 149 height 22
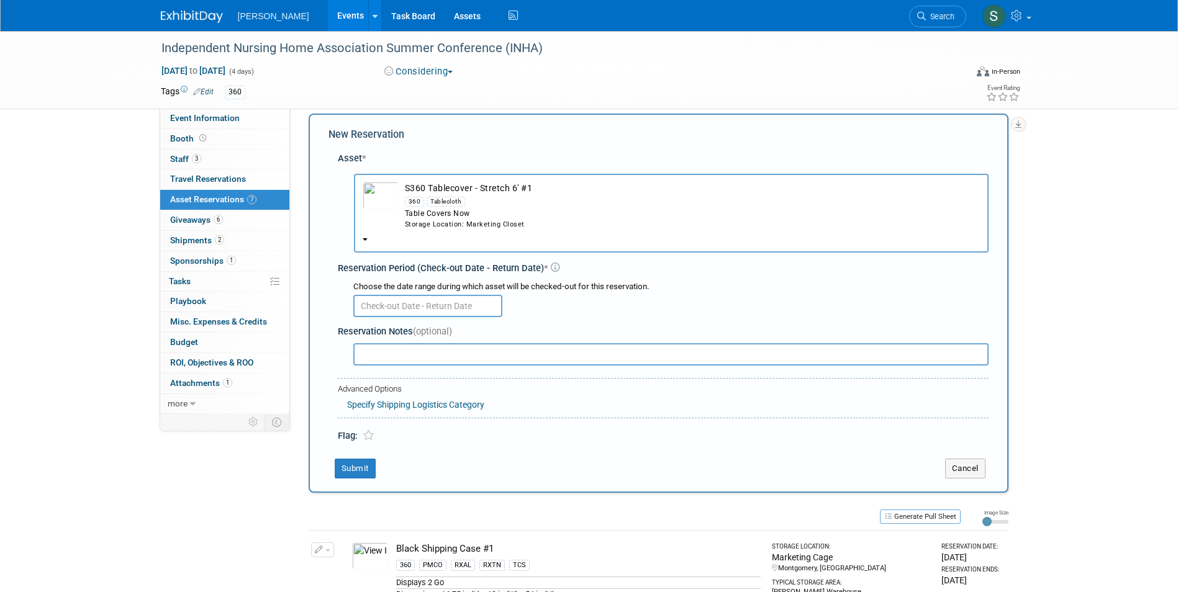
click at [405, 242] on button "S360 Tablecover - Stretch 6' #1 360 Tablecloth Table Covers Now Storage Locatio…" at bounding box center [671, 213] width 635 height 79
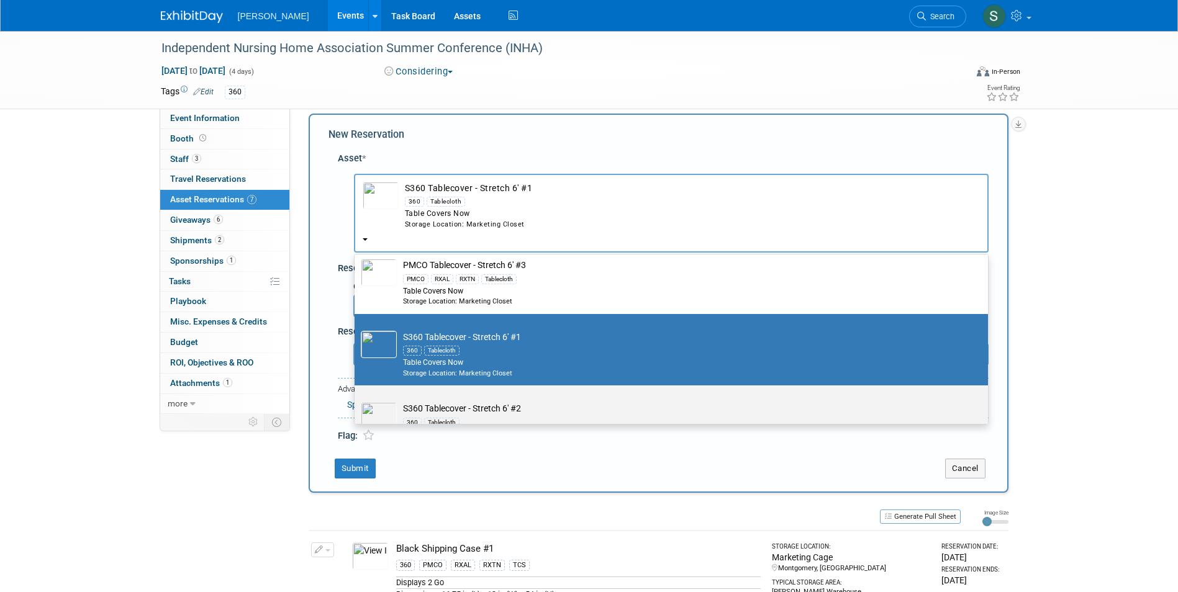
click at [474, 394] on label "S360 Tablecover - Stretch 6' #2 360 Tablecloth Table Covers Now Storage Locatio…" at bounding box center [668, 421] width 615 height 66
click at [356, 394] on input "S360 Tablecover - Stretch 6' #2 360 Tablecloth Table Covers Now Storage Locatio…" at bounding box center [352, 396] width 8 height 8
select select "10727925"
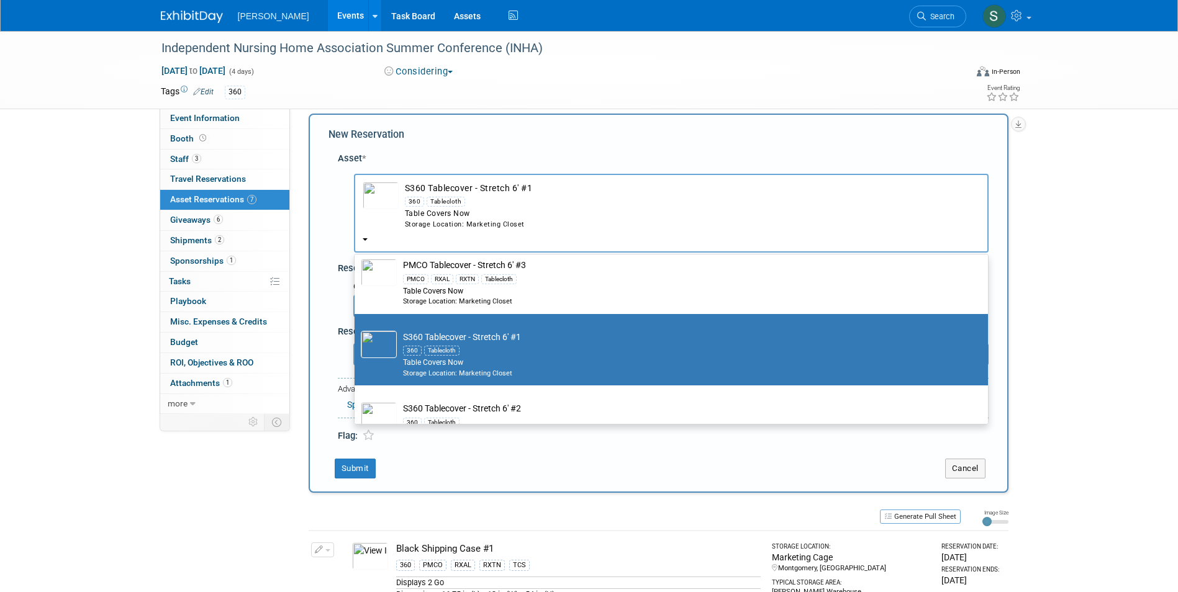
select select "5"
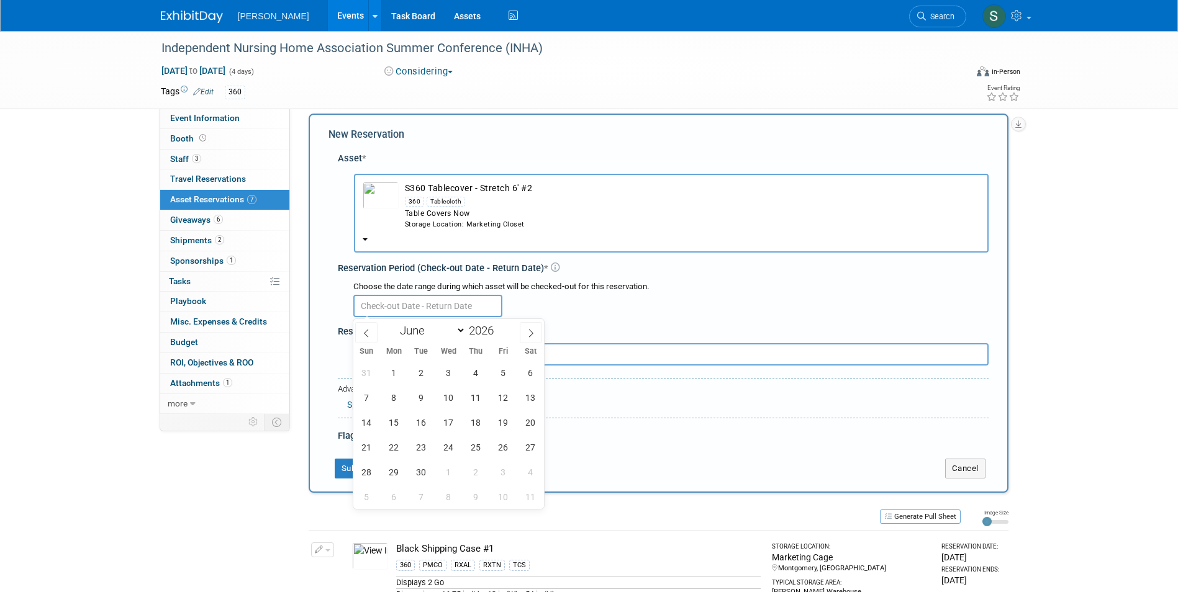
click at [399, 310] on input "text" at bounding box center [427, 306] width 149 height 22
click at [401, 369] on span "1" at bounding box center [394, 373] width 24 height 24
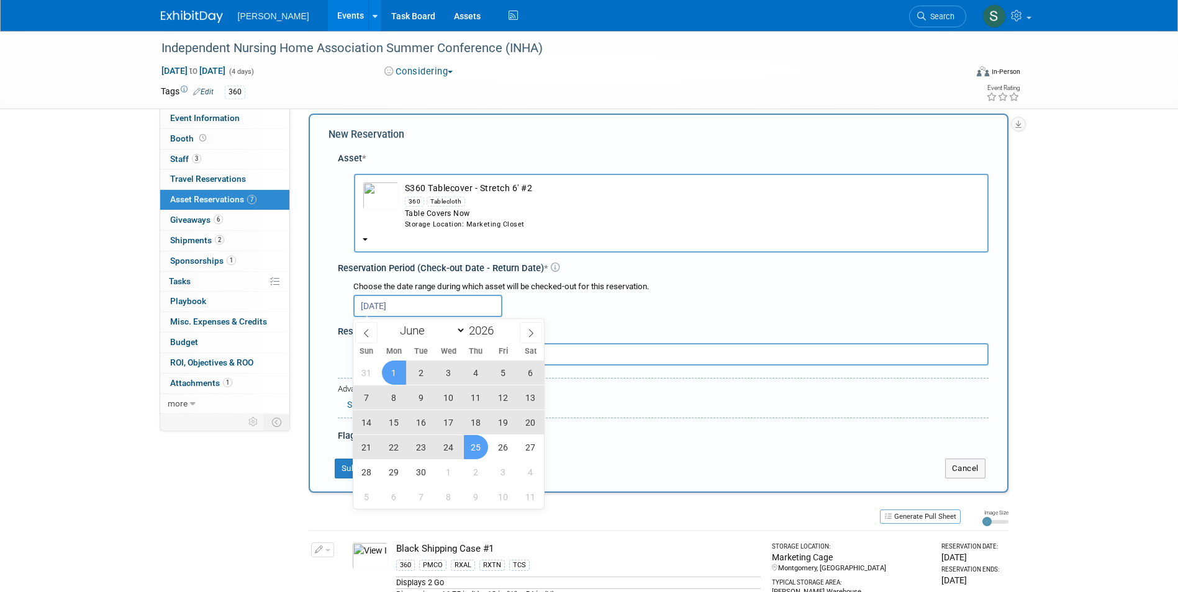
click at [476, 440] on span "25" at bounding box center [476, 447] width 24 height 24
type input "Jun 1, 2026 to Jun 25, 2026"
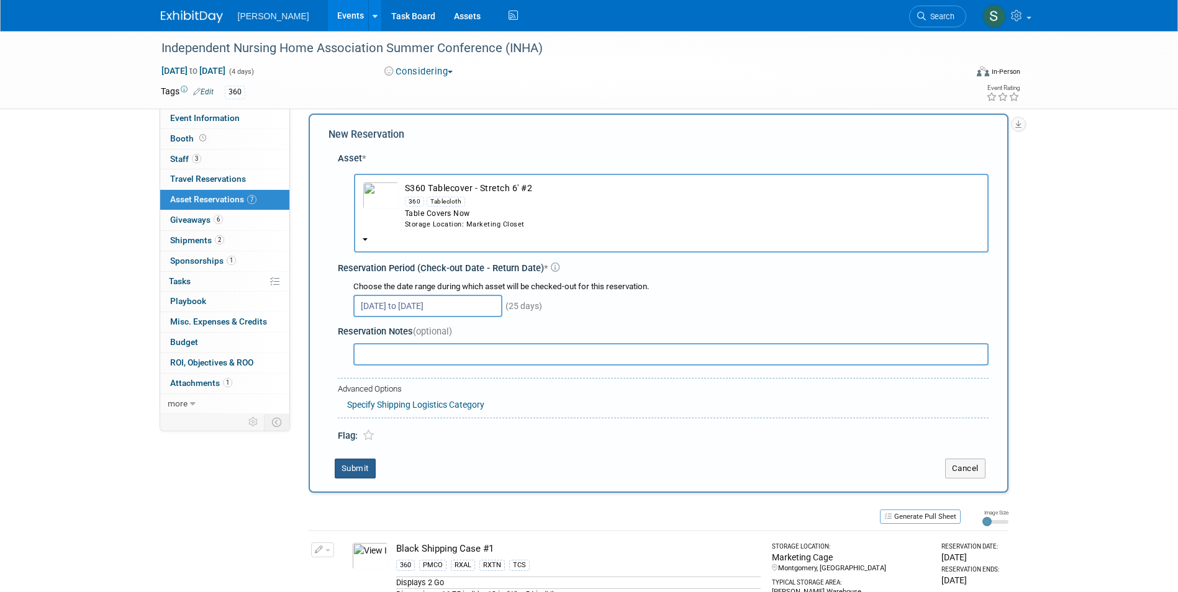
click at [363, 466] on button "Submit" at bounding box center [355, 469] width 41 height 20
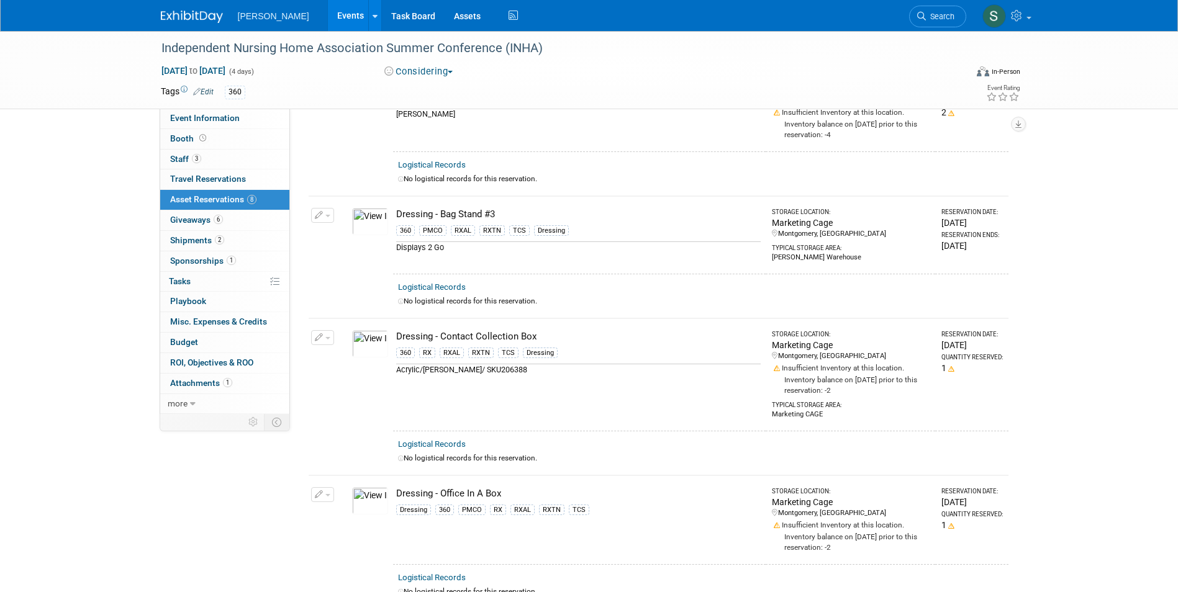
scroll to position [0, 0]
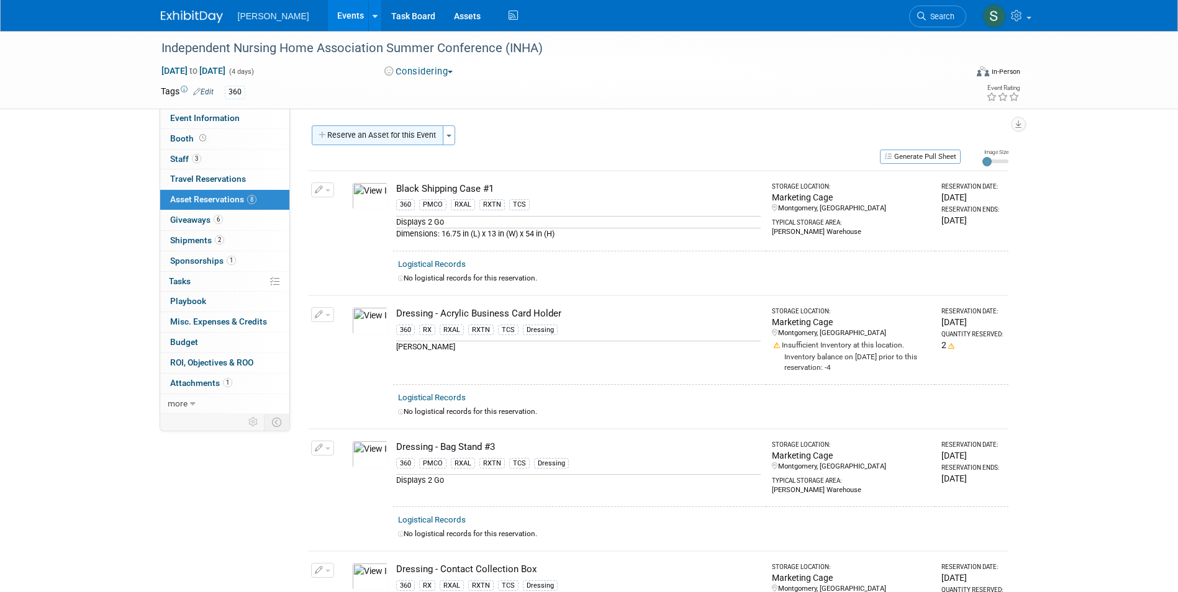
click at [402, 133] on button "Reserve an Asset for this Event" at bounding box center [378, 135] width 132 height 20
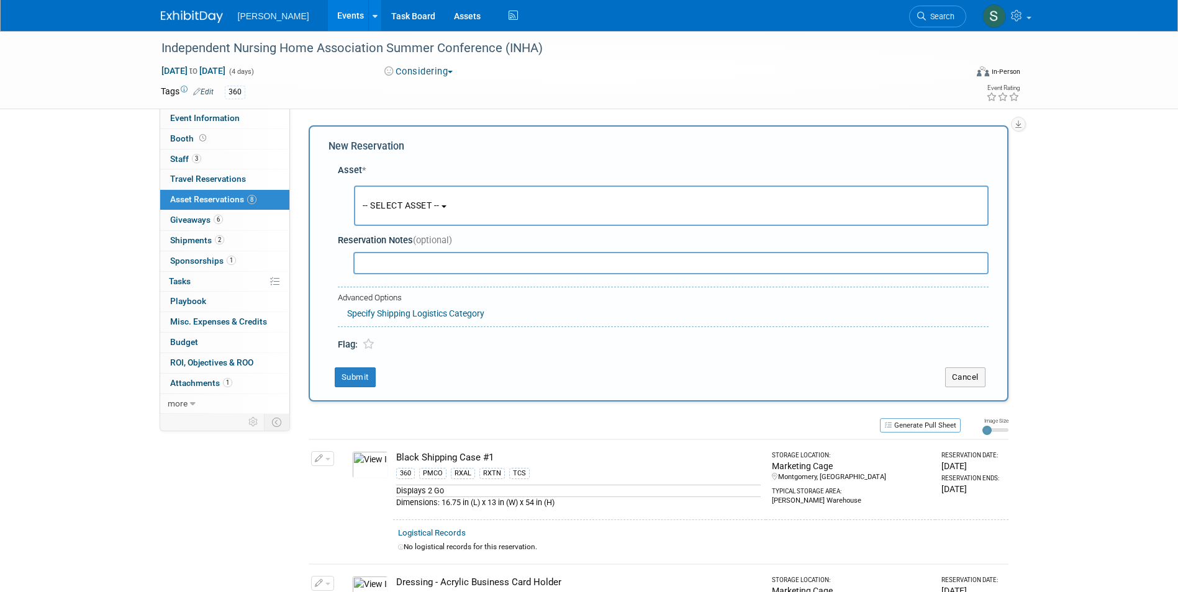
scroll to position [12, 0]
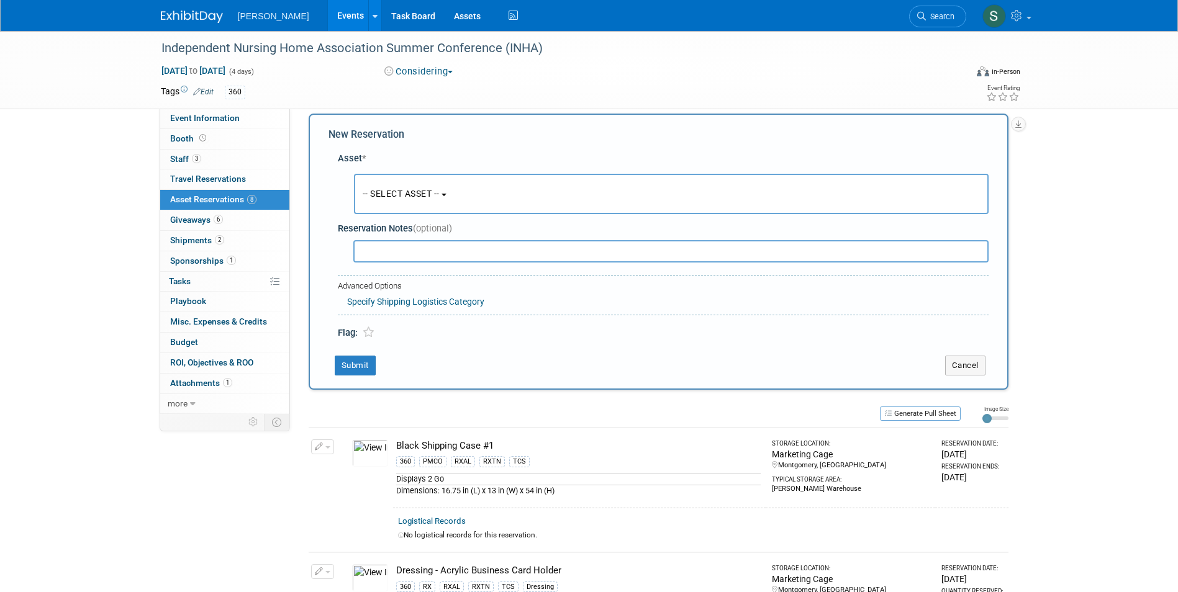
click at [398, 183] on button "-- SELECT ASSET --" at bounding box center [671, 194] width 635 height 40
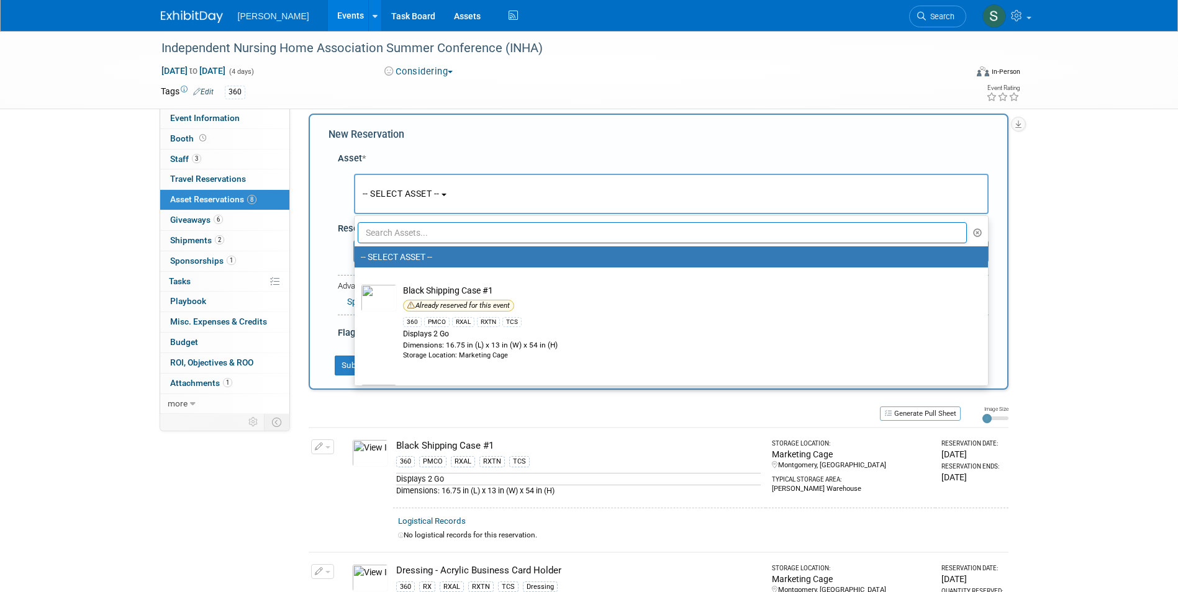
click at [432, 239] on input "text" at bounding box center [663, 232] width 610 height 21
click at [559, 235] on input "text" at bounding box center [663, 232] width 610 height 21
click at [477, 239] on input "text" at bounding box center [663, 232] width 610 height 21
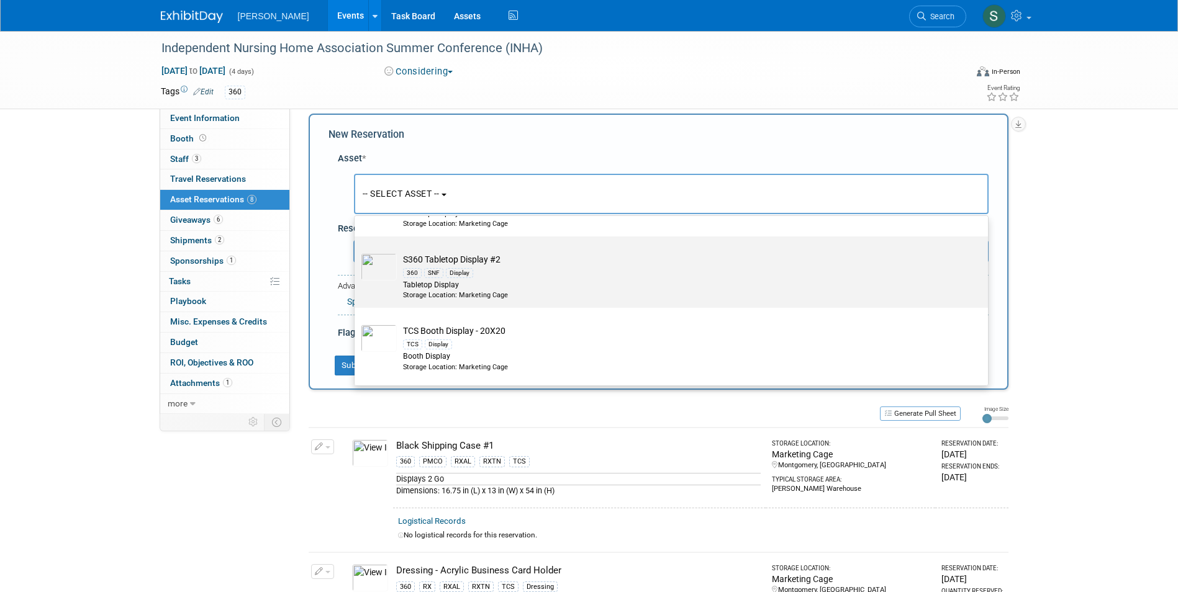
scroll to position [1738, 0]
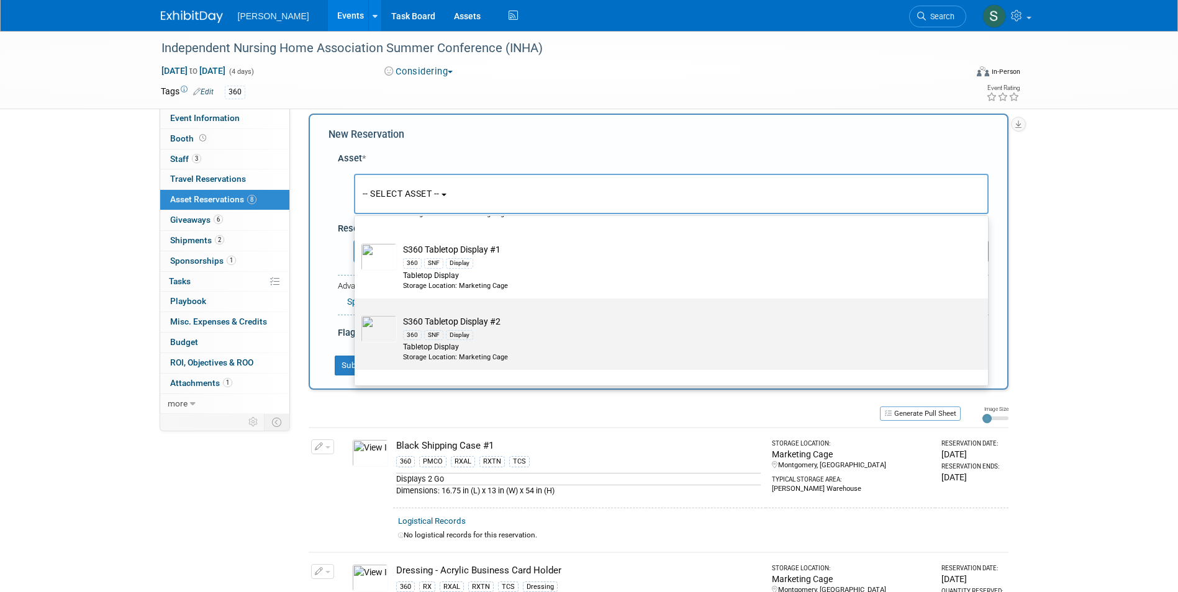
type input "display"
click at [540, 330] on td "S360 Tabletop Display #2 360 SNF Display Tabletop Display Storage Location: Mar…" at bounding box center [680, 338] width 566 height 47
click at [356, 314] on input "S360 Tabletop Display #2 360 SNF Display Tabletop Display Storage Location: Mar…" at bounding box center [352, 309] width 8 height 8
select select "10726518"
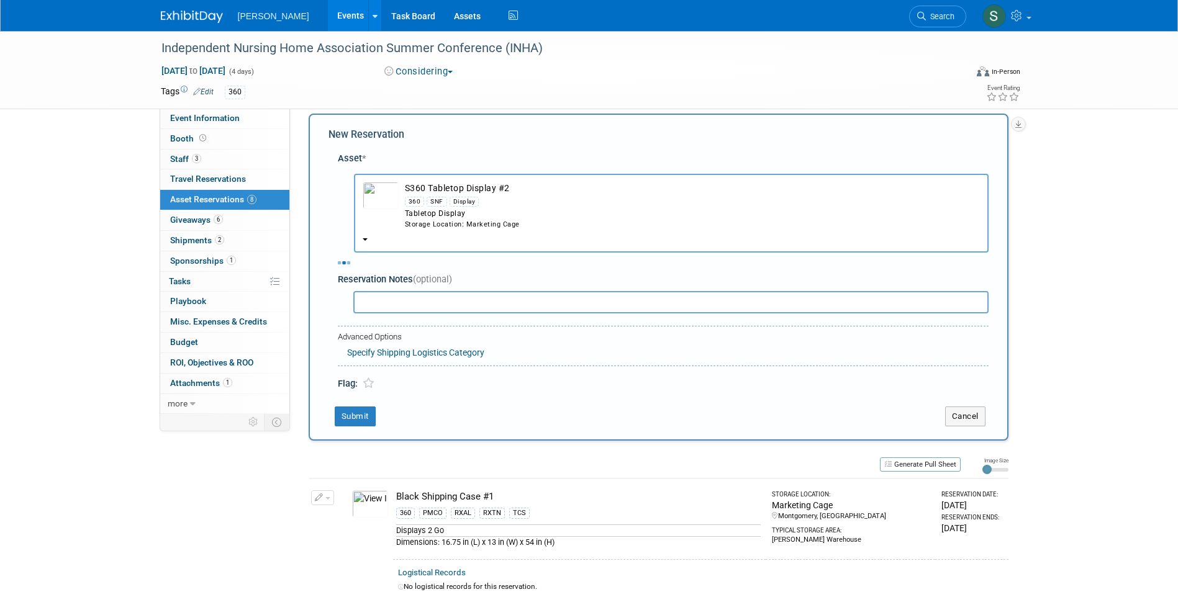
select select "5"
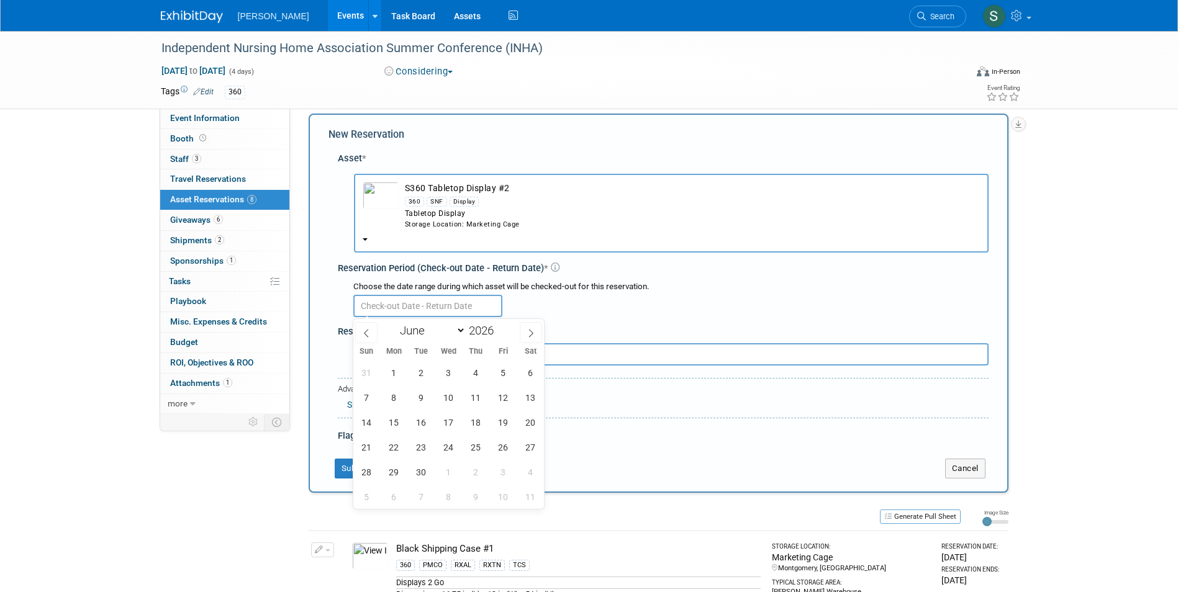
click at [382, 299] on input "text" at bounding box center [427, 306] width 149 height 22
click at [395, 370] on span "1" at bounding box center [394, 373] width 24 height 24
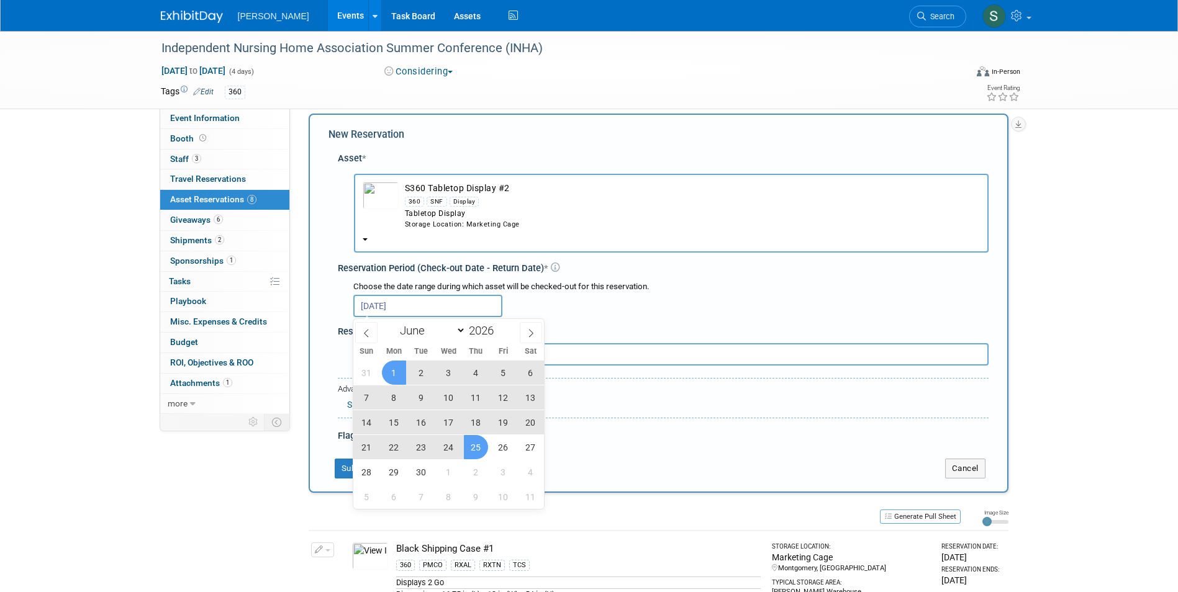
click at [468, 440] on span "25" at bounding box center [476, 447] width 24 height 24
type input "Jun 1, 2026 to Jun 25, 2026"
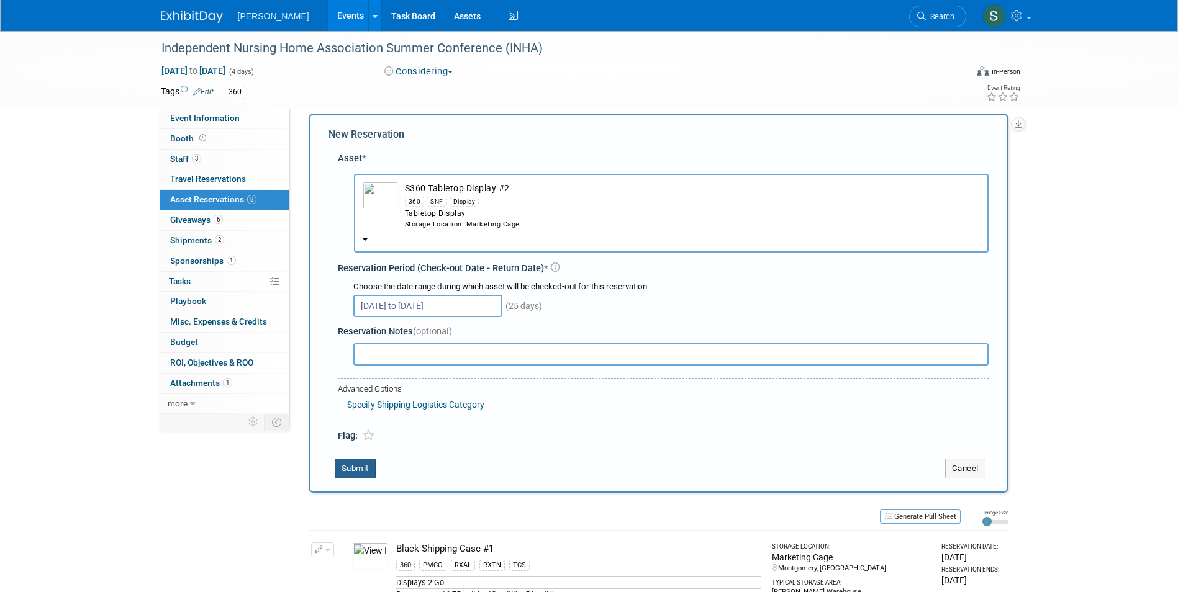
click at [359, 465] on button "Submit" at bounding box center [355, 469] width 41 height 20
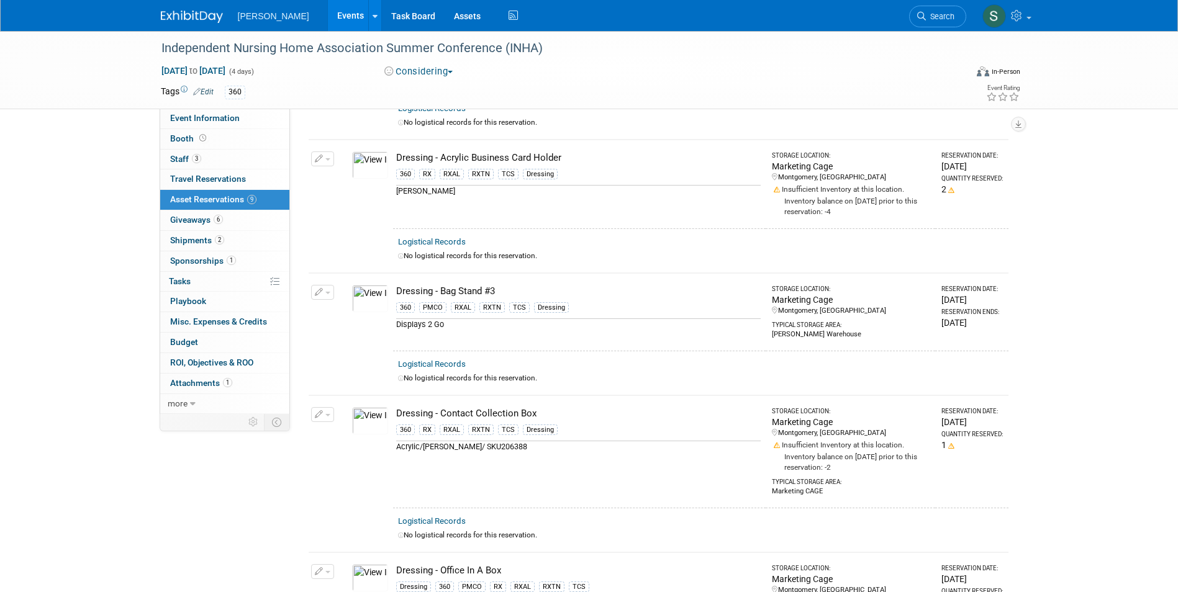
scroll to position [0, 0]
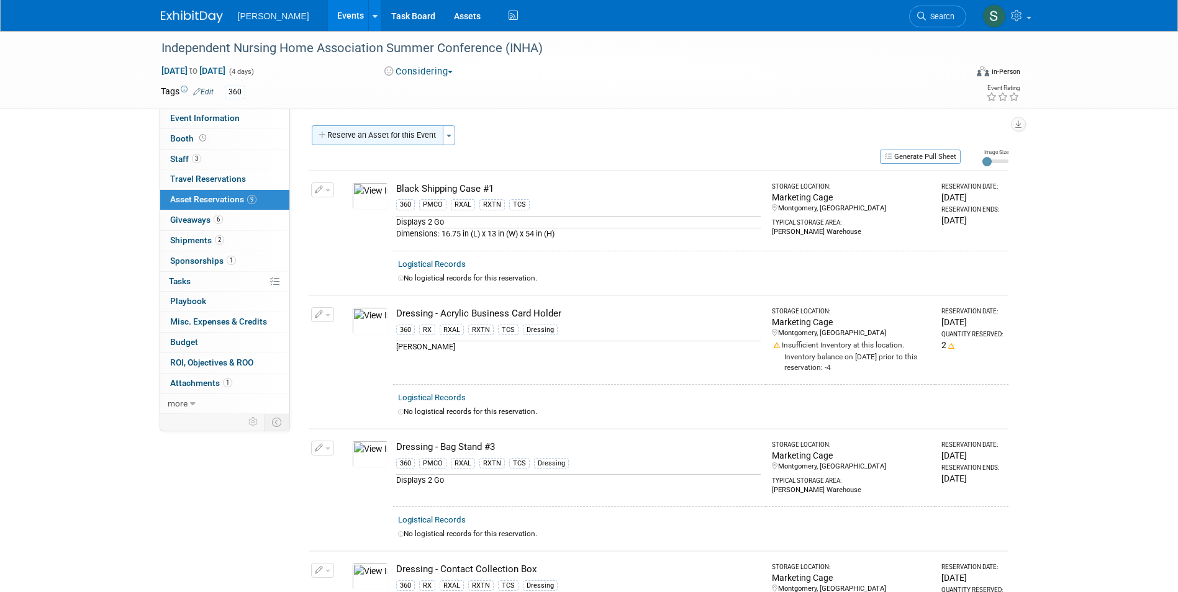
click at [378, 131] on button "Reserve an Asset for this Event" at bounding box center [378, 135] width 132 height 20
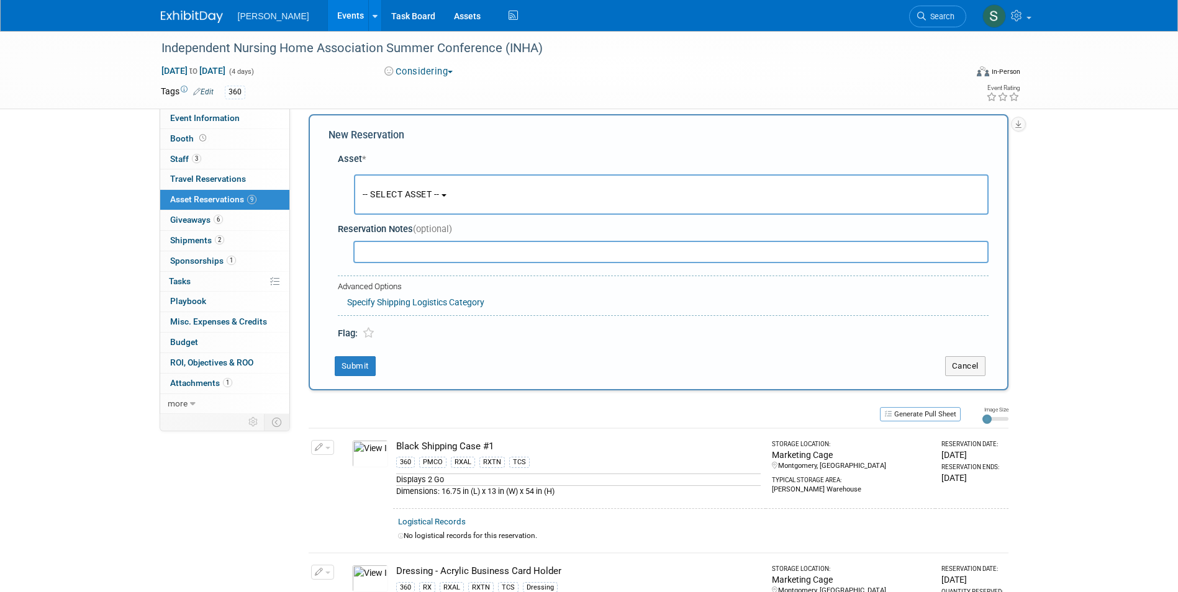
scroll to position [12, 0]
click at [384, 185] on button "-- SELECT ASSET --" at bounding box center [671, 194] width 635 height 40
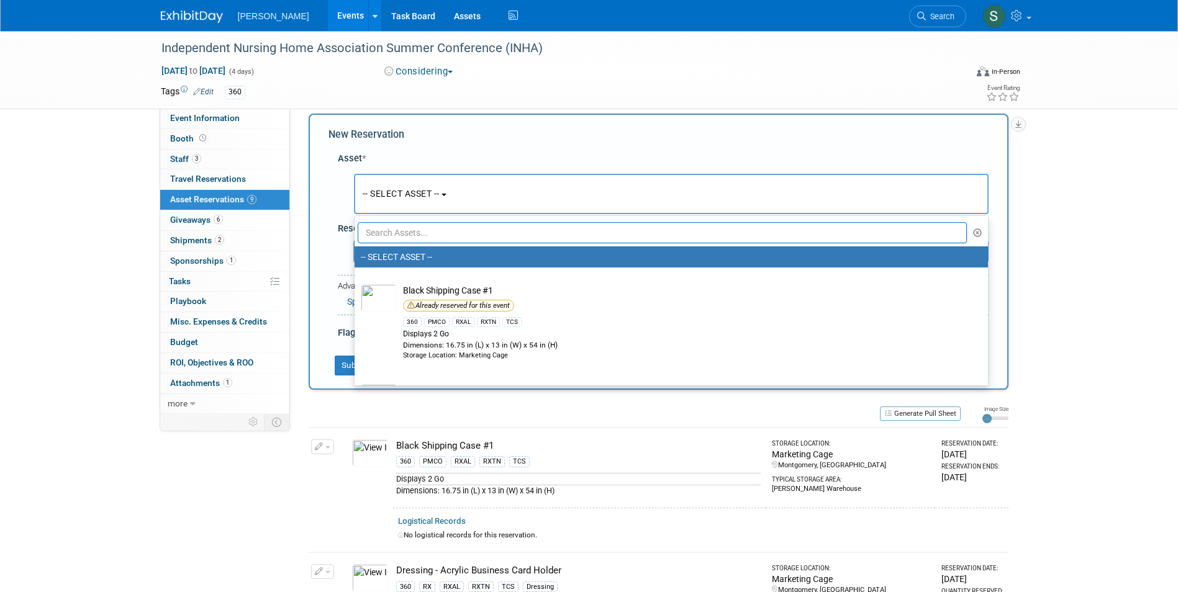
click at [405, 242] on input "text" at bounding box center [663, 232] width 610 height 21
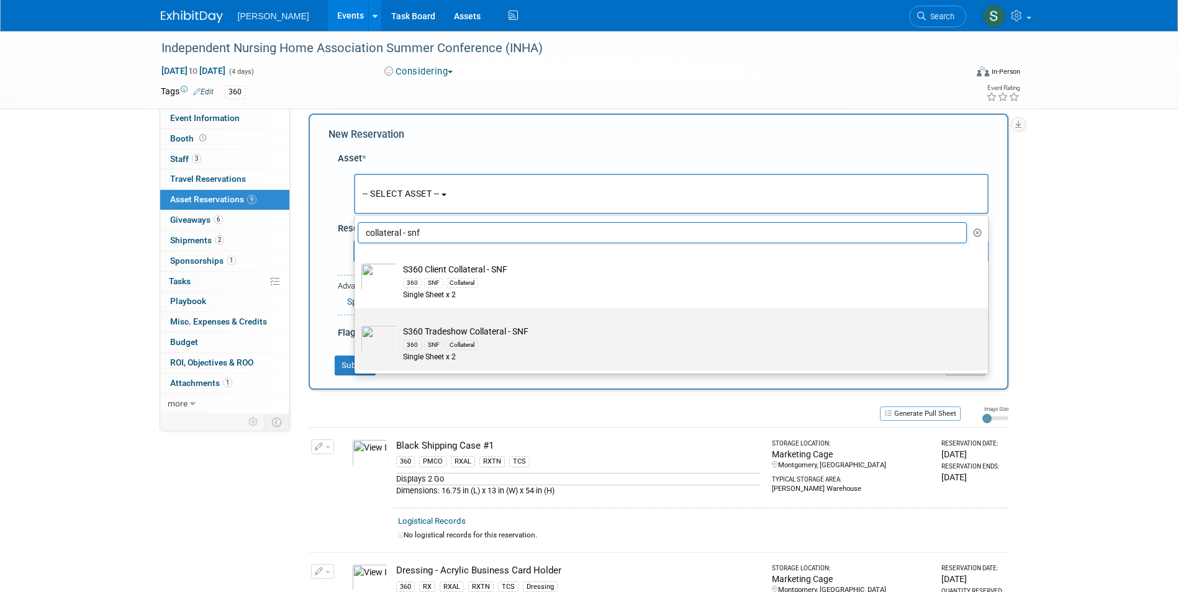
type input "collateral - snf"
click at [502, 341] on div "360 SNF Collateral" at bounding box center [683, 345] width 560 height 14
click at [356, 323] on input "S360 Tradeshow Collateral - SNF 360 SNF Collateral Single Sheet x 2" at bounding box center [352, 319] width 8 height 8
select select "10722320"
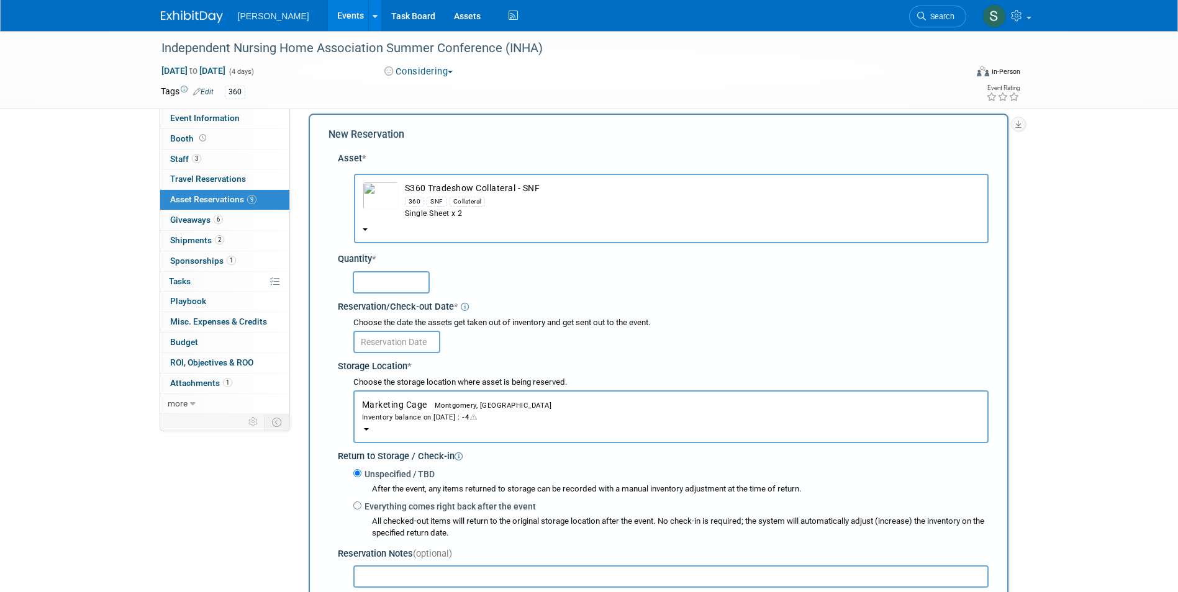
click at [380, 282] on input "text" at bounding box center [391, 282] width 77 height 22
type input "1"
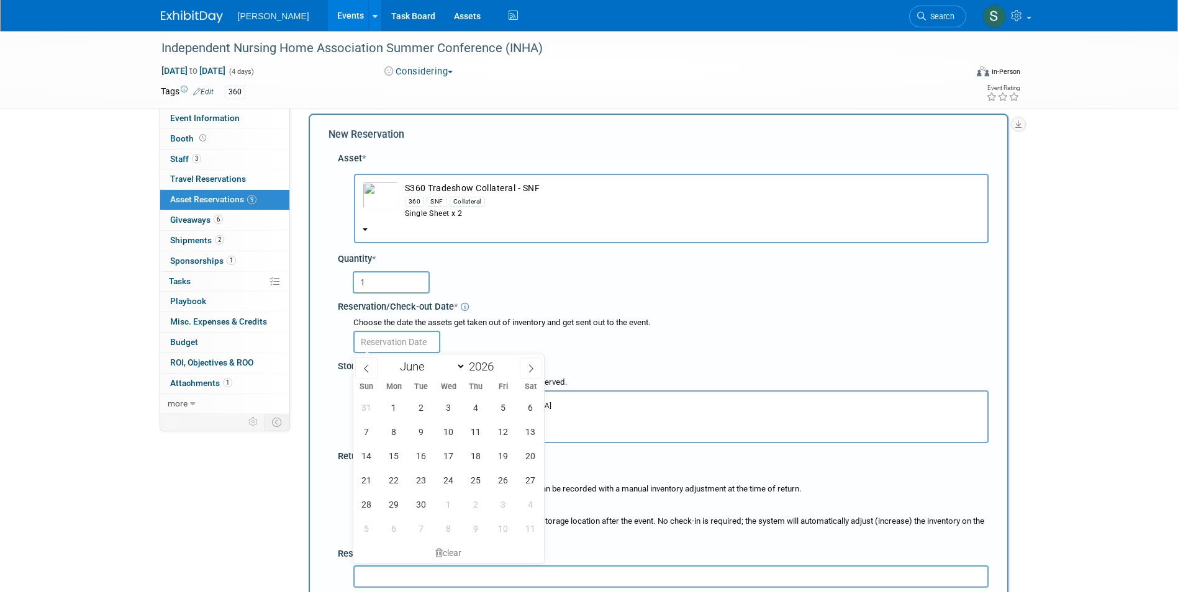
click at [374, 335] on input "text" at bounding box center [396, 342] width 87 height 22
click at [391, 402] on span "1" at bounding box center [394, 407] width 24 height 24
type input "Jun 1, 2026"
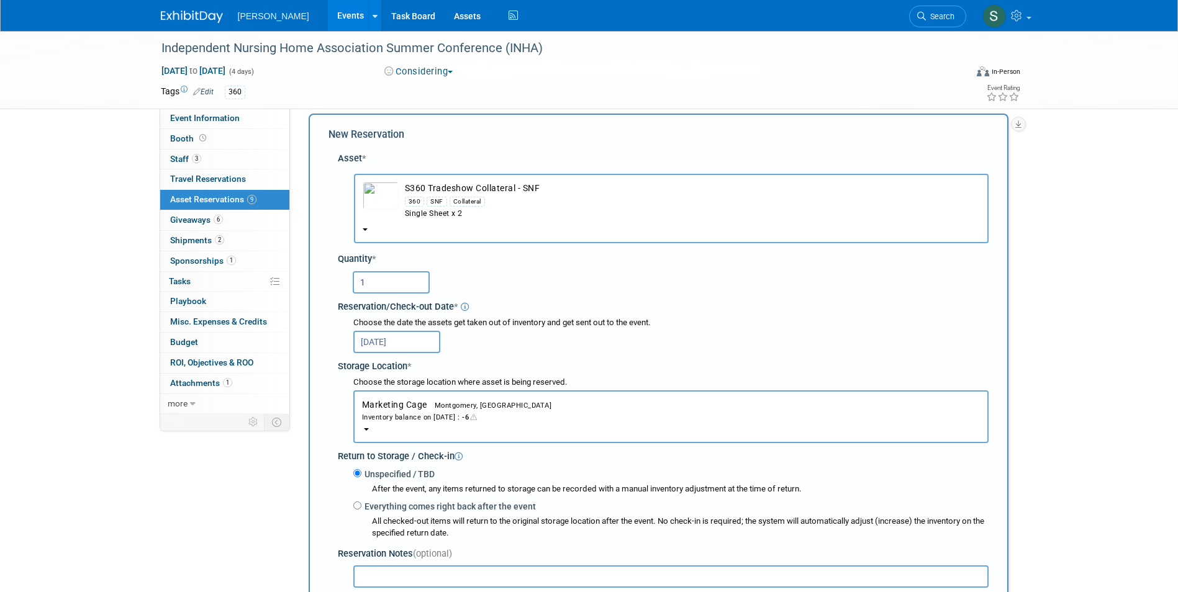
click at [372, 335] on input "Jun 1, 2026" at bounding box center [396, 342] width 87 height 22
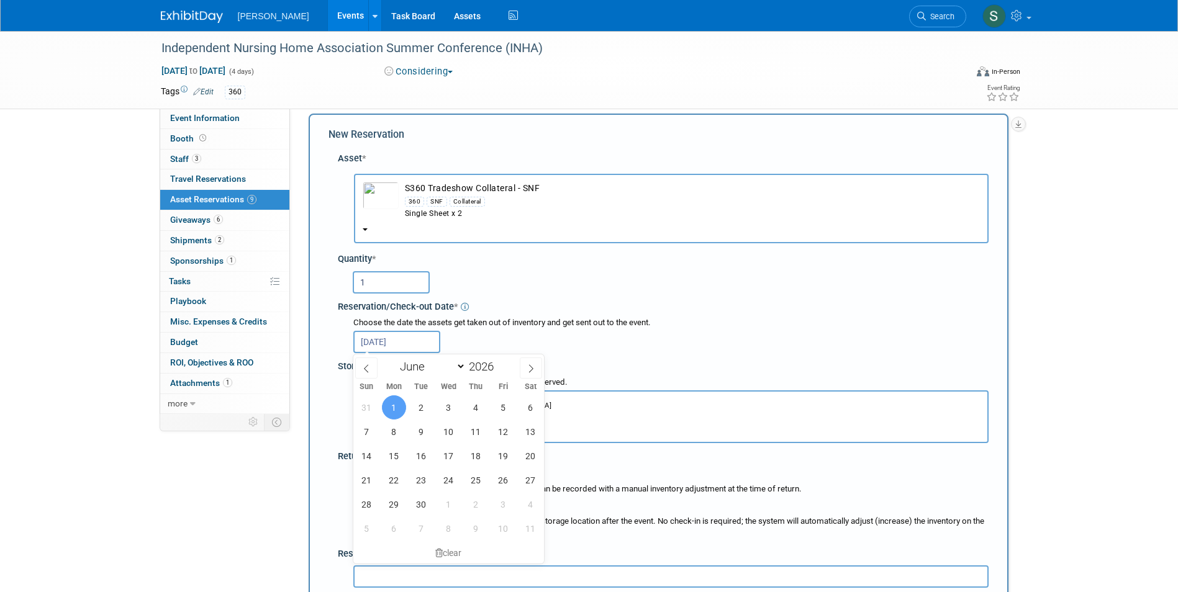
click at [372, 335] on input "Jun 1, 2026" at bounding box center [396, 342] width 87 height 22
click at [369, 342] on input "Jun 1, 2026" at bounding box center [396, 342] width 87 height 22
click at [351, 343] on div "Choose the date the assets get taken out of inventory and get sent out to the e…" at bounding box center [666, 335] width 646 height 36
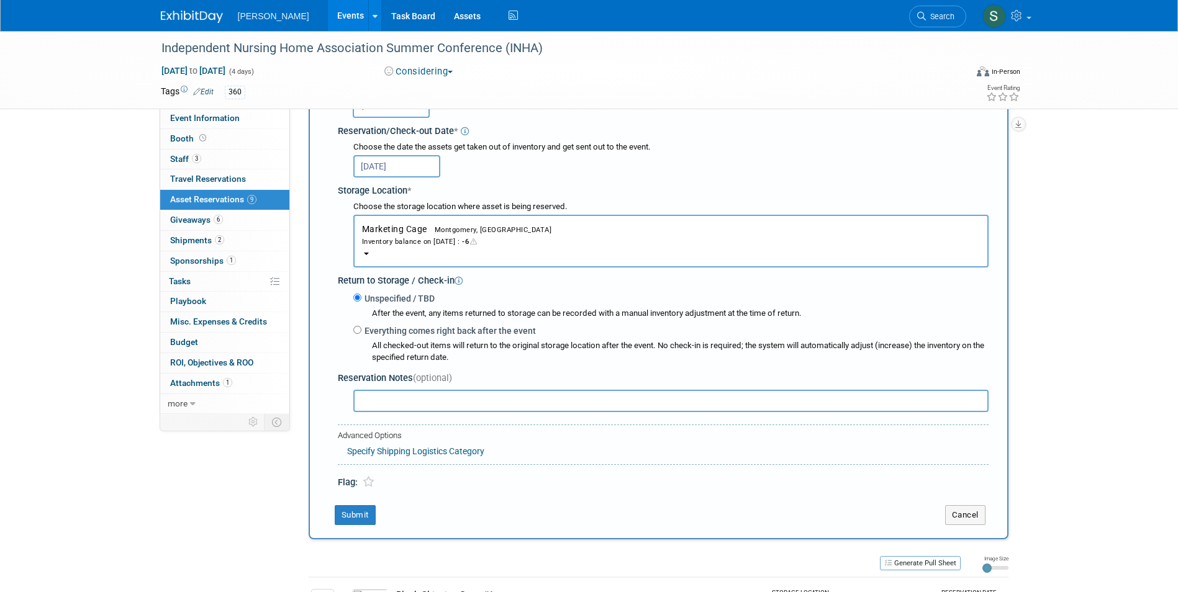
scroll to position [260, 0]
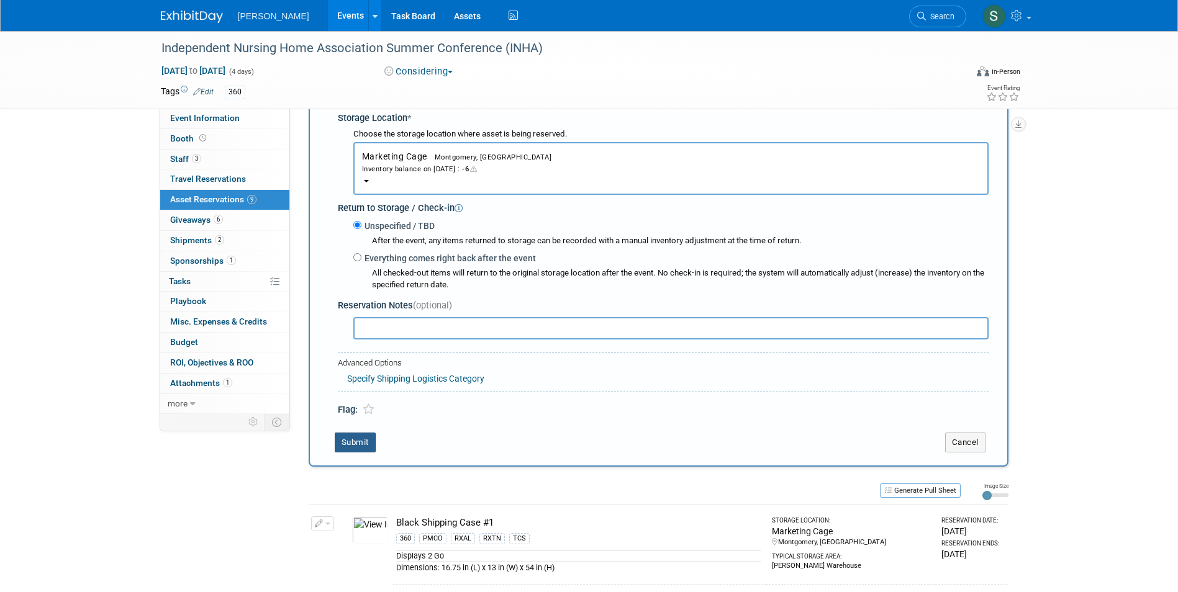
click at [359, 438] on button "Submit" at bounding box center [355, 443] width 41 height 20
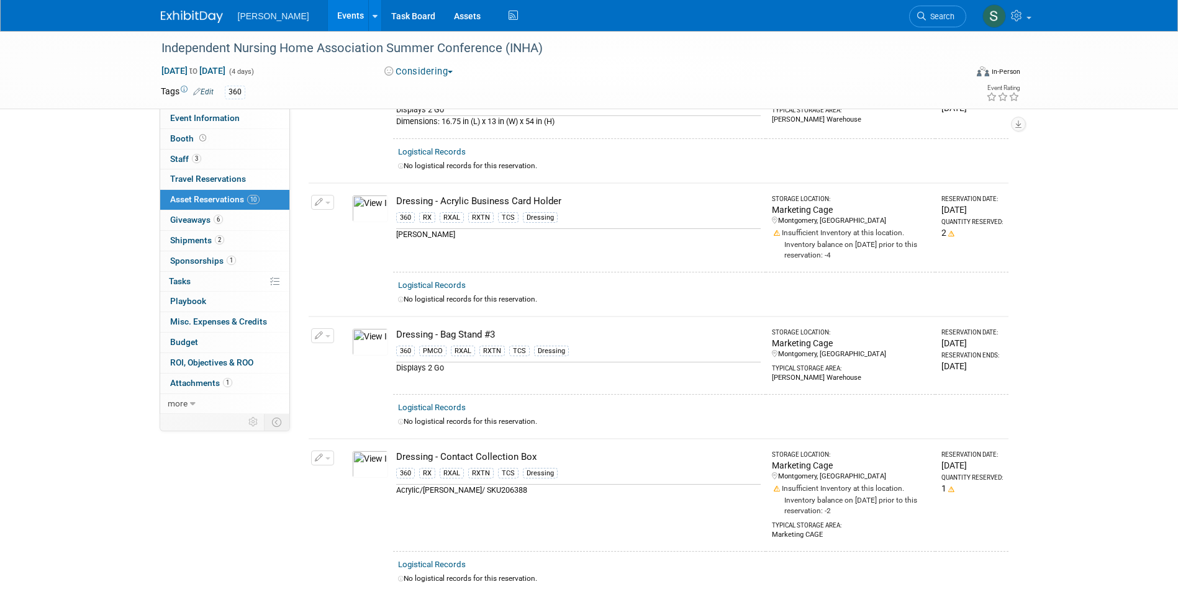
scroll to position [0, 0]
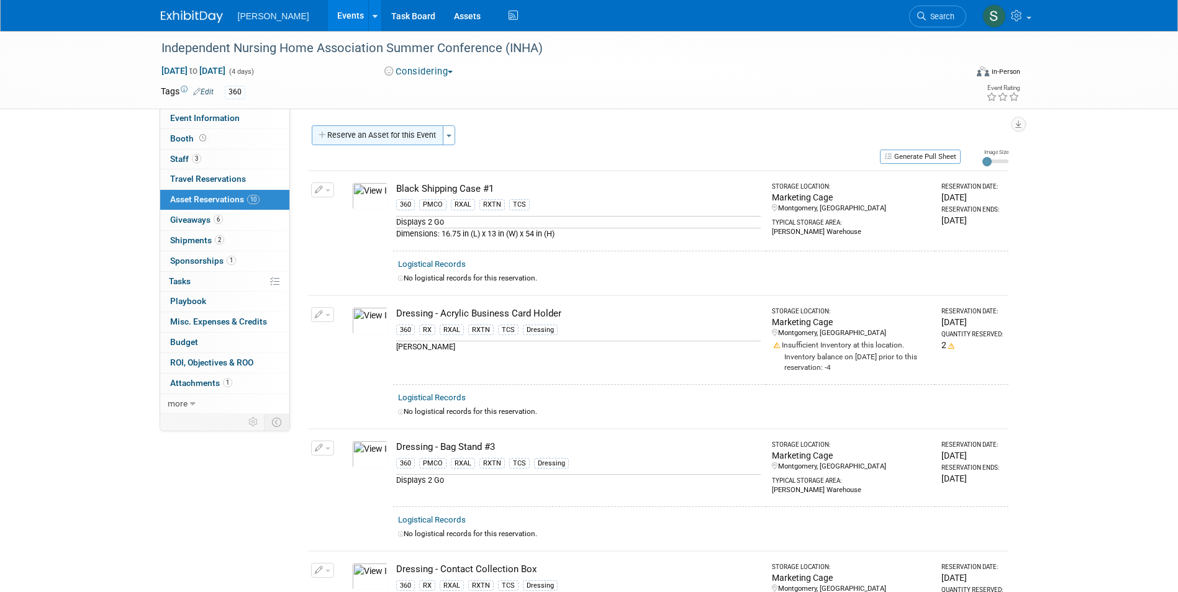
click at [392, 141] on button "Reserve an Asset for this Event" at bounding box center [378, 135] width 132 height 20
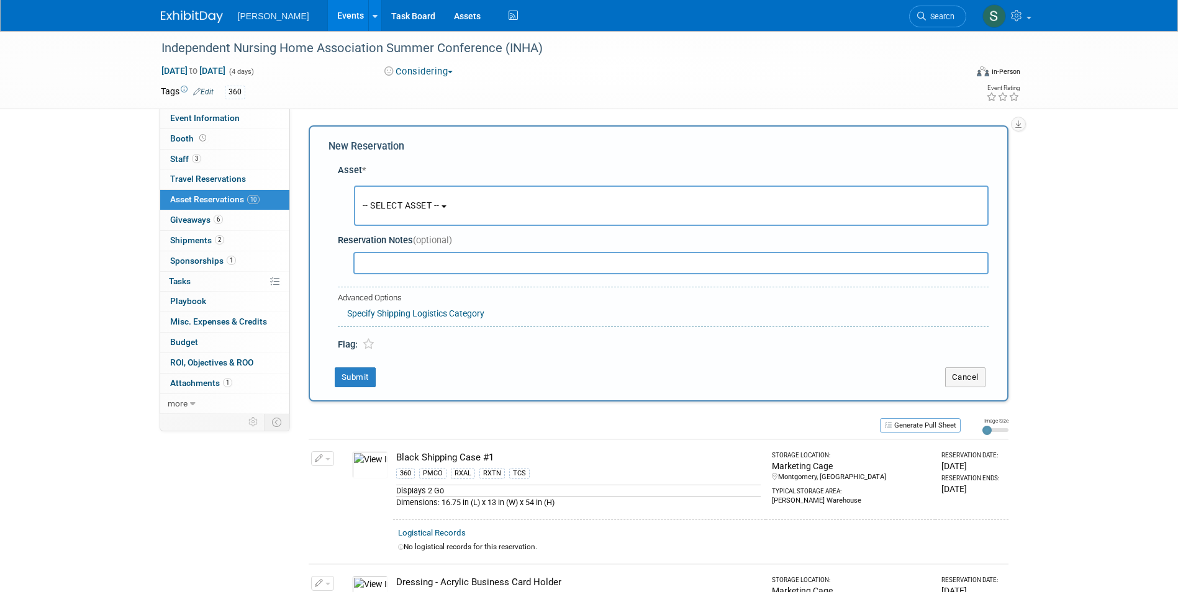
scroll to position [12, 0]
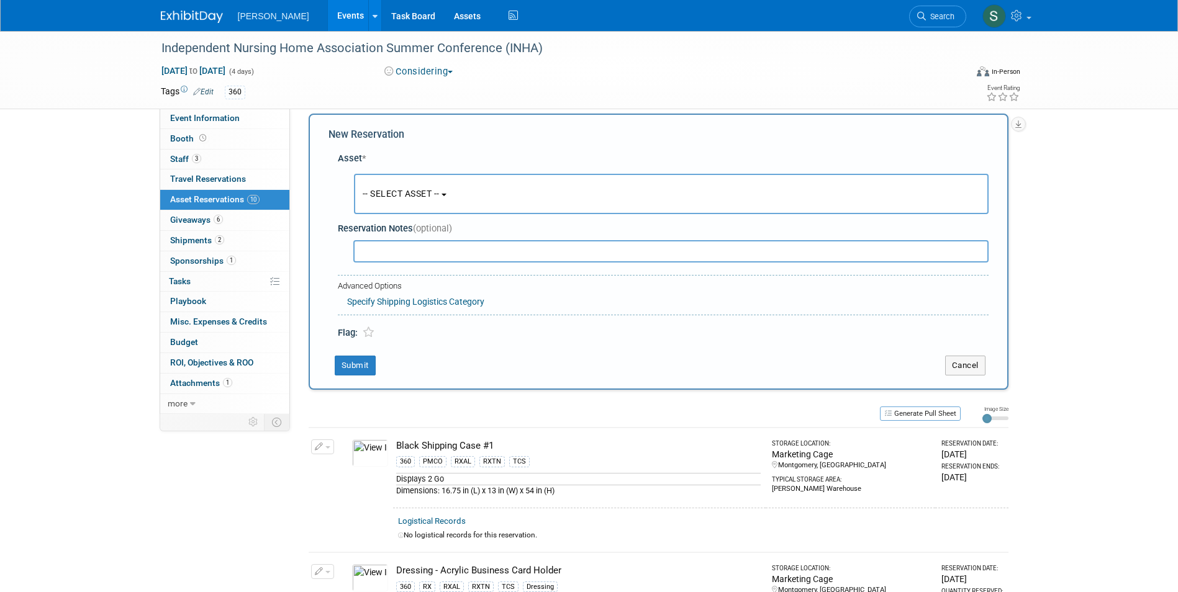
click at [395, 179] on button "-- SELECT ASSET --" at bounding box center [671, 194] width 635 height 40
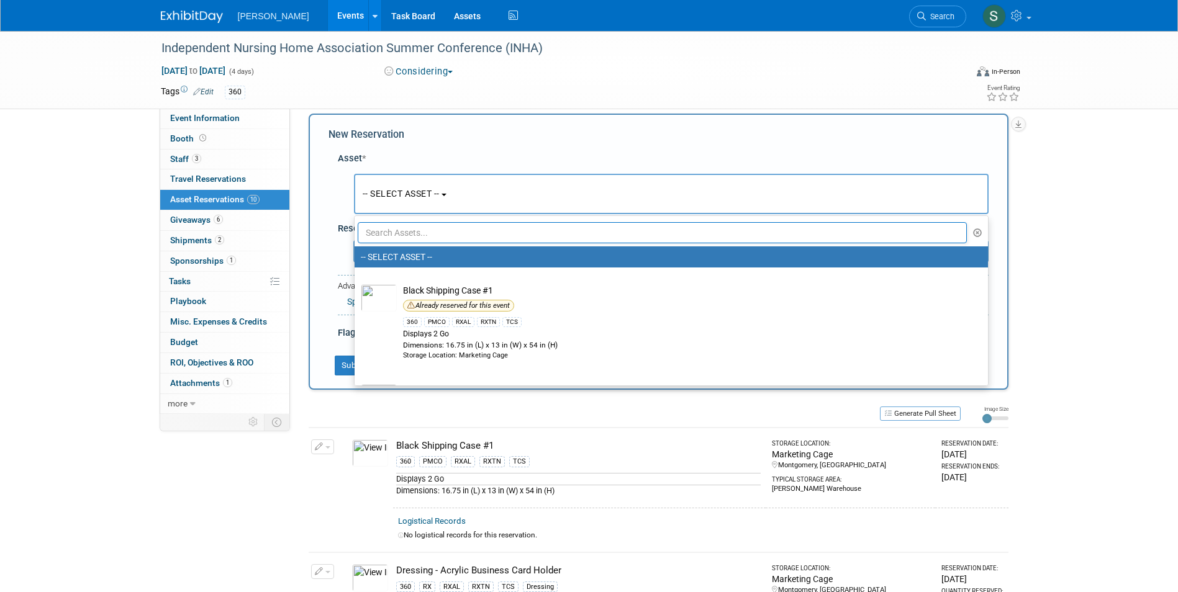
click at [415, 238] on input "text" at bounding box center [663, 232] width 610 height 21
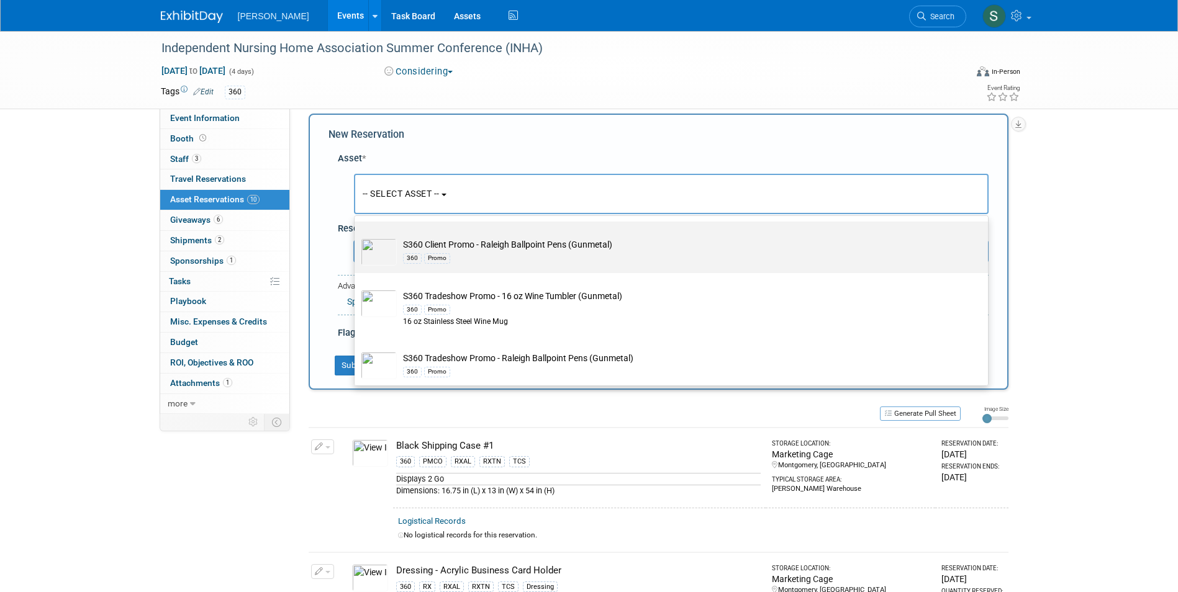
scroll to position [93, 0]
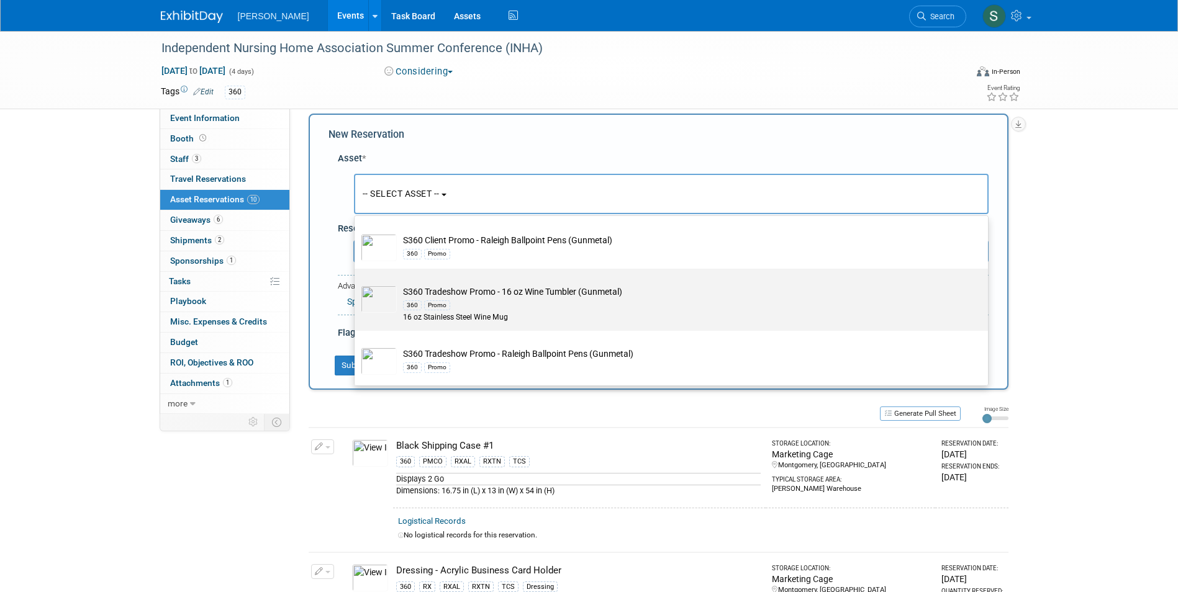
type input "gun"
click at [547, 304] on div "360 Promo" at bounding box center [683, 305] width 560 height 14
click at [356, 284] on input "S360 Tradeshow Promo - 16 oz Wine Tumbler (Gunmetal) 360 Promo 16 oz Stainless …" at bounding box center [352, 280] width 8 height 8
select select "10723927"
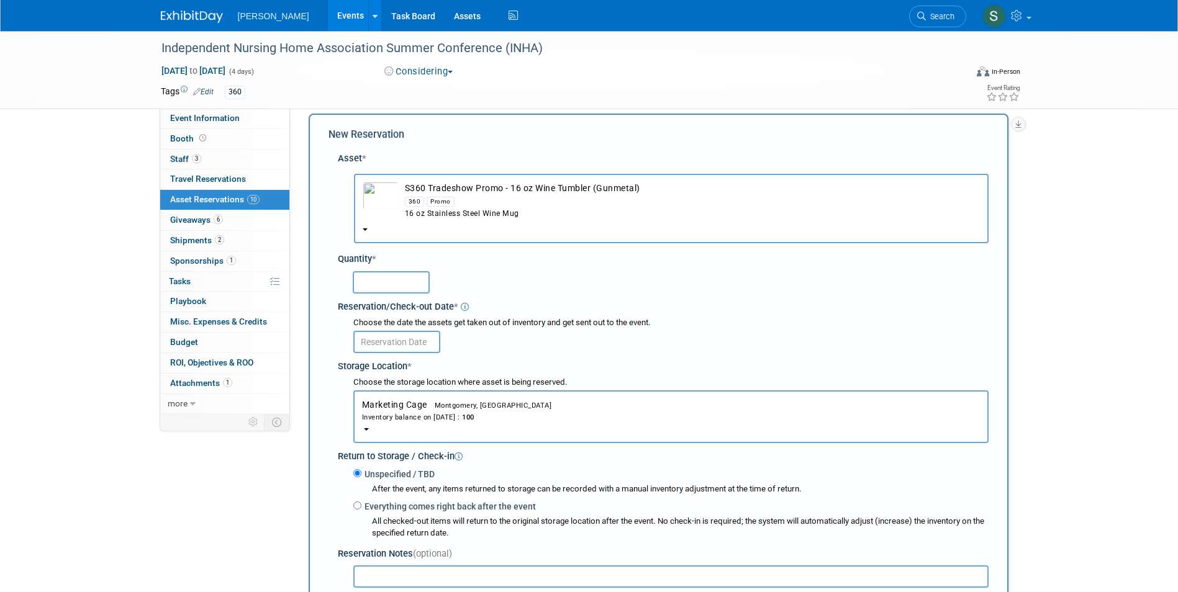
click at [395, 288] on input "text" at bounding box center [391, 282] width 77 height 22
type input "10"
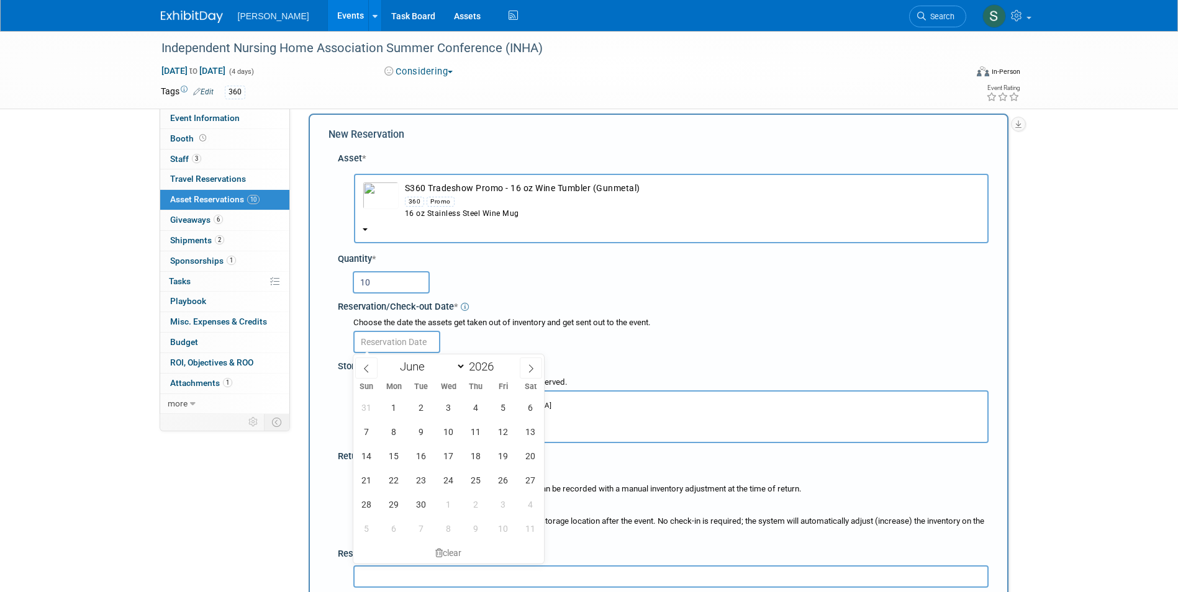
click at [404, 336] on input "text" at bounding box center [396, 342] width 87 height 22
click at [396, 398] on span "1" at bounding box center [394, 407] width 24 height 24
type input "Jun 1, 2026"
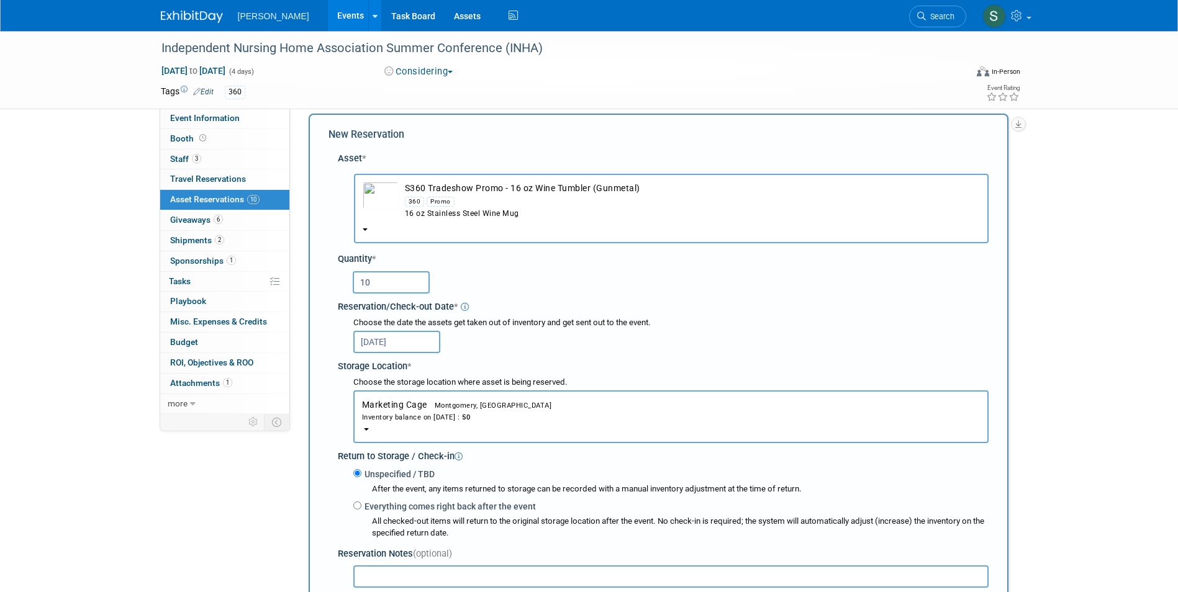
scroll to position [198, 0]
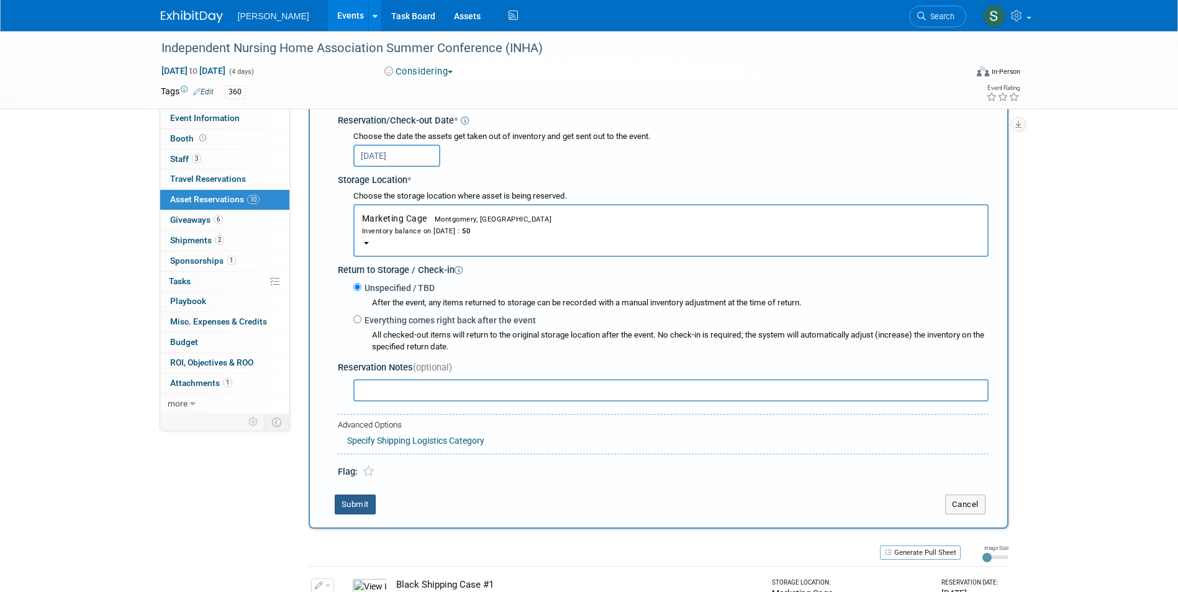
click at [361, 509] on button "Submit" at bounding box center [355, 505] width 41 height 20
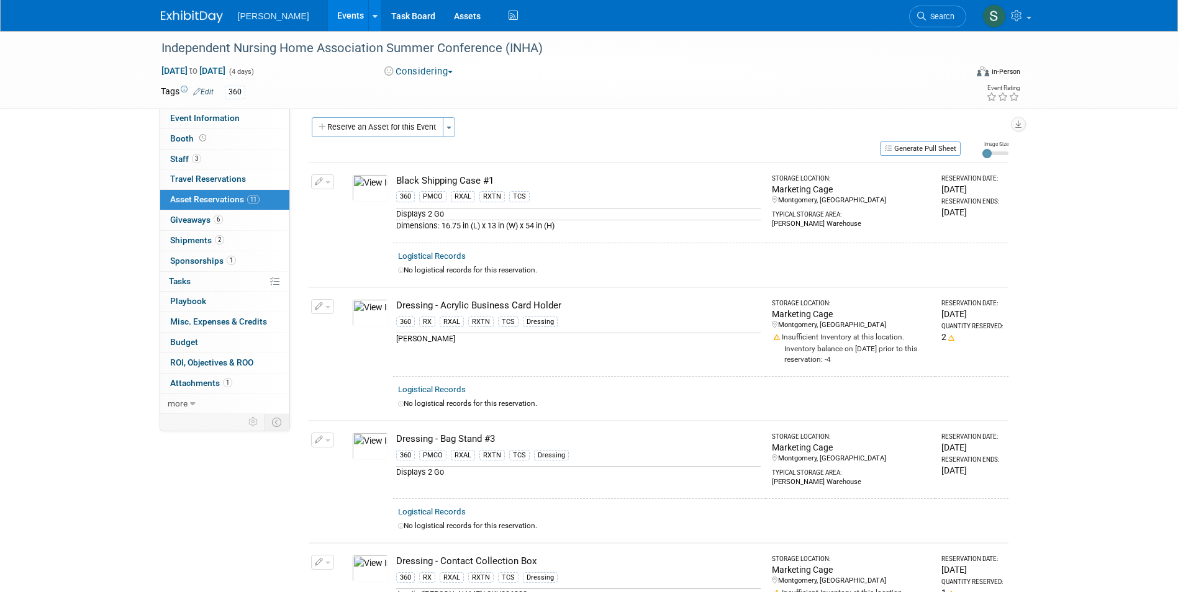
scroll to position [0, 0]
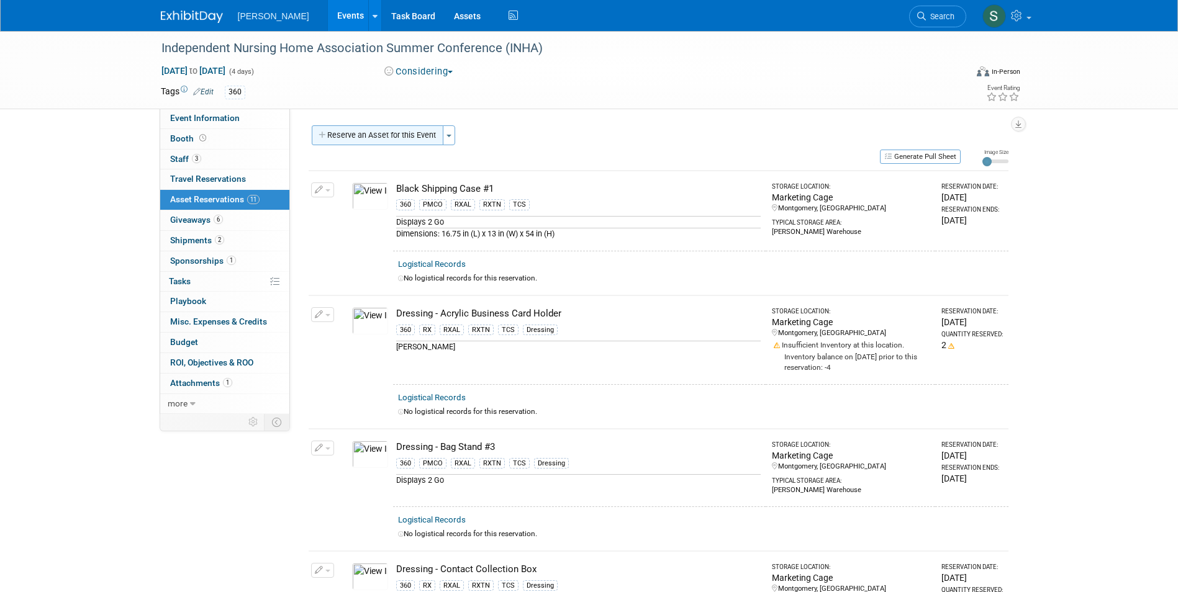
click at [376, 135] on button "Reserve an Asset for this Event" at bounding box center [378, 135] width 132 height 20
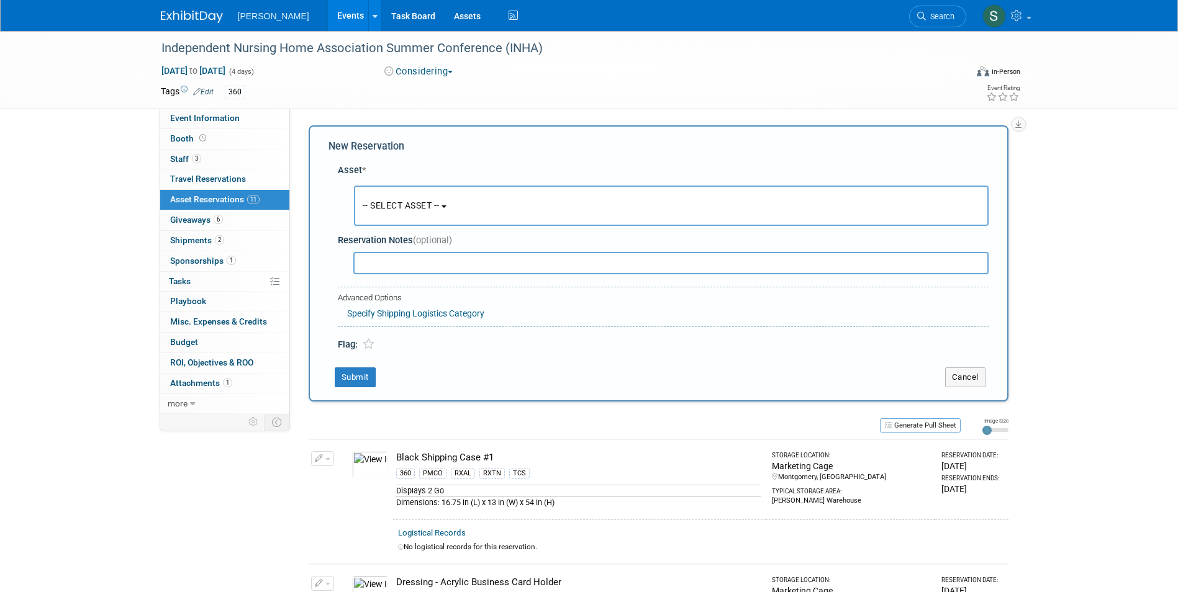
scroll to position [12, 0]
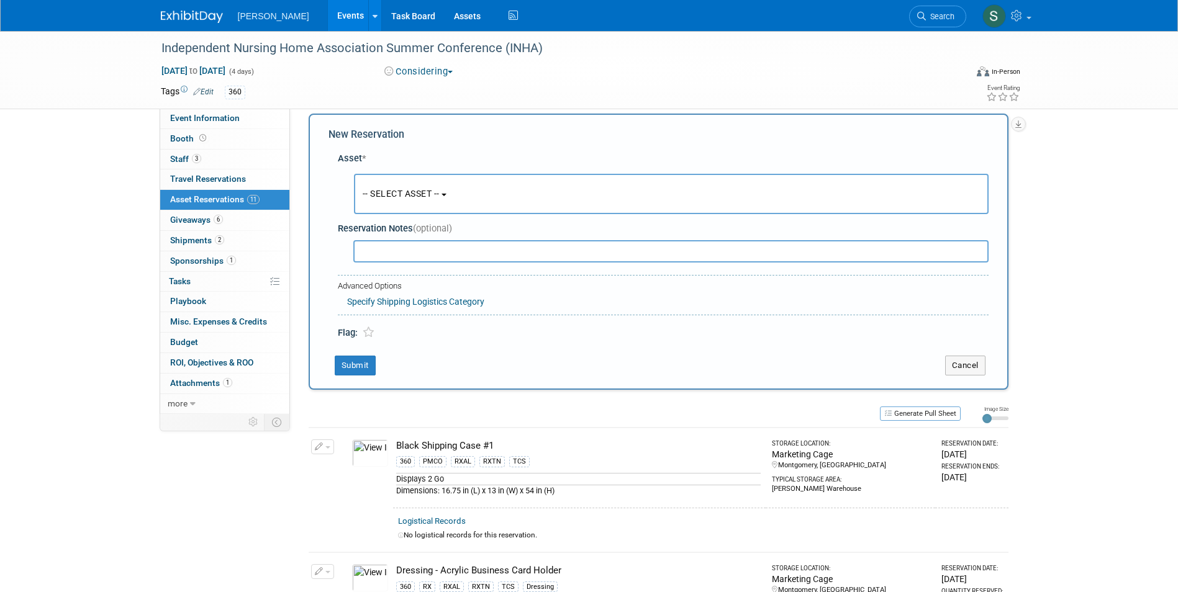
click at [396, 179] on button "-- SELECT ASSET --" at bounding box center [671, 194] width 635 height 40
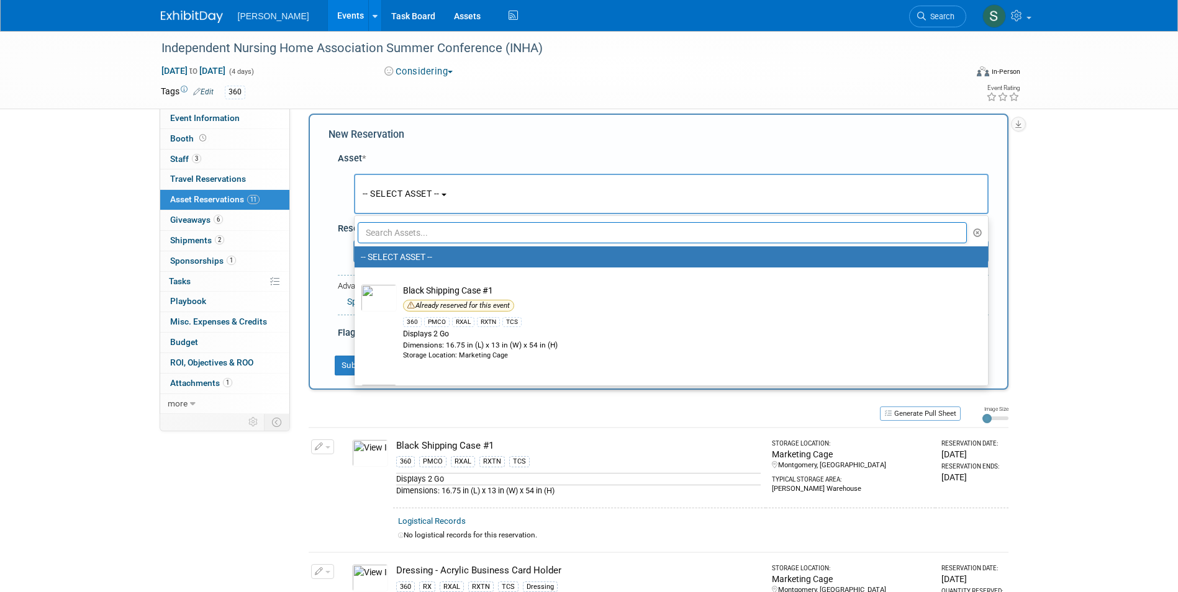
click at [392, 240] on input "text" at bounding box center [663, 232] width 610 height 21
click at [550, 233] on input "text" at bounding box center [663, 232] width 610 height 21
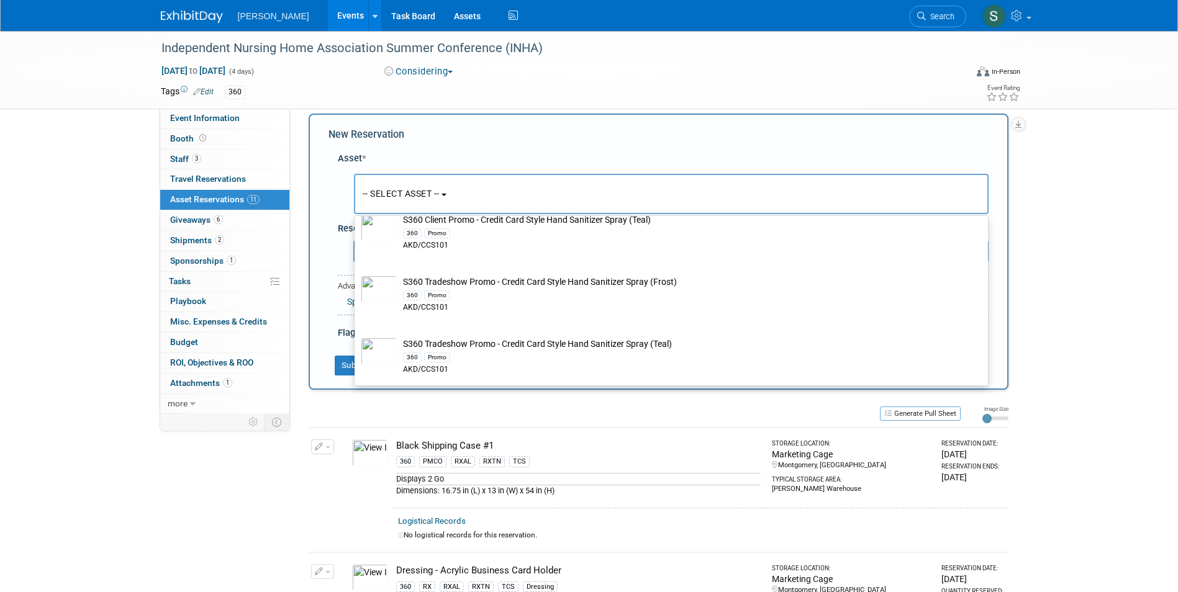
scroll to position [114, 0]
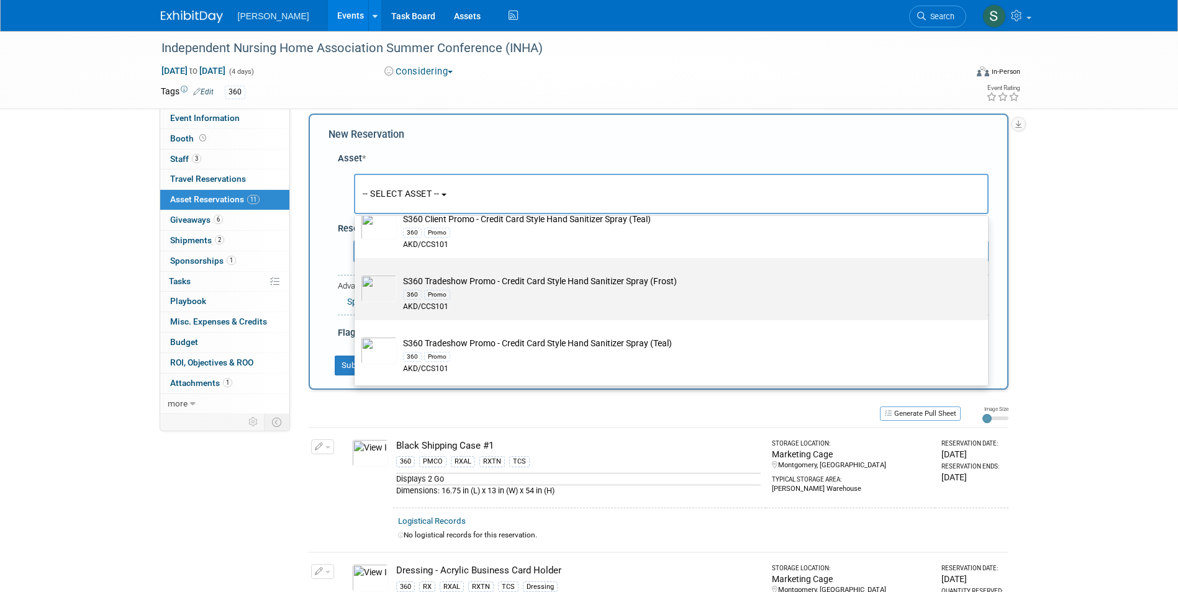
type input "hand"
click at [530, 304] on div "AKD/CCS101" at bounding box center [683, 307] width 560 height 11
click at [356, 273] on input "S360 Tradeshow Promo - Credit Card Style Hand Sanitizer Spray (Frost) 360 Promo…" at bounding box center [352, 269] width 8 height 8
select select "10724004"
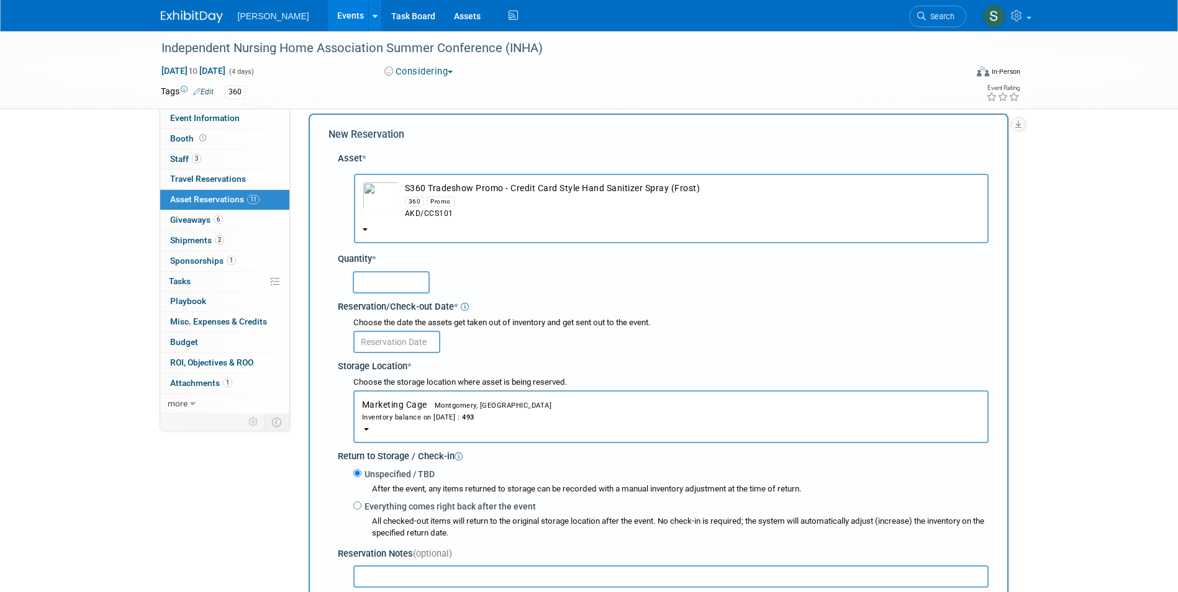
click at [402, 281] on input "text" at bounding box center [391, 282] width 77 height 22
type input "50"
click at [381, 343] on input "text" at bounding box center [396, 342] width 87 height 22
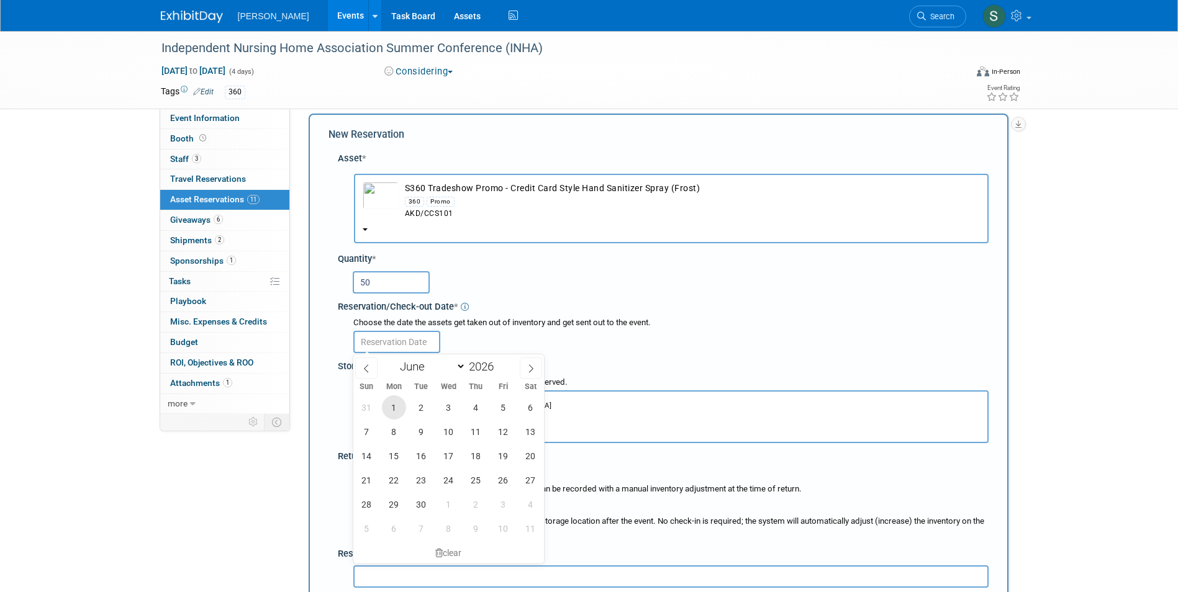
click at [394, 405] on span "1" at bounding box center [394, 407] width 24 height 24
type input "Jun 1, 2026"
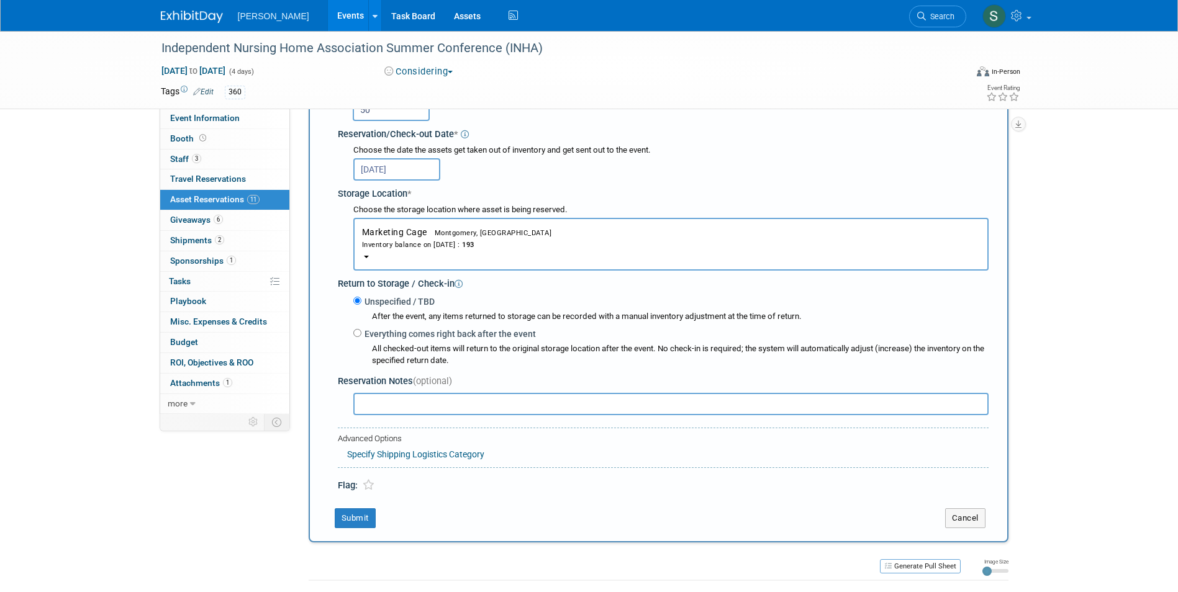
scroll to position [198, 0]
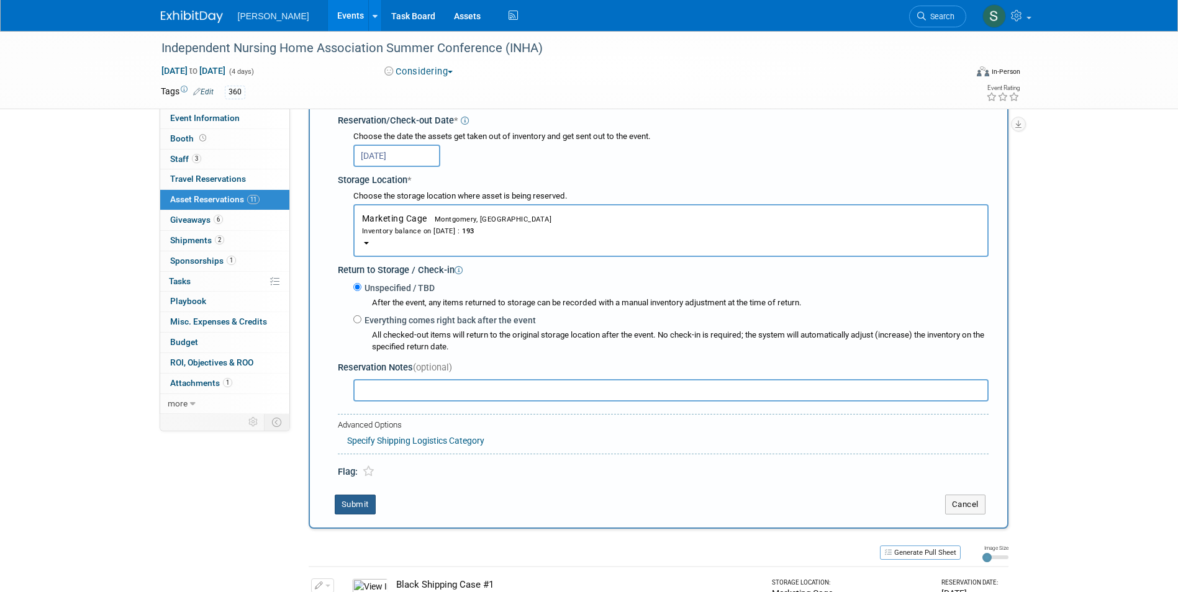
click at [350, 508] on button "Submit" at bounding box center [355, 505] width 41 height 20
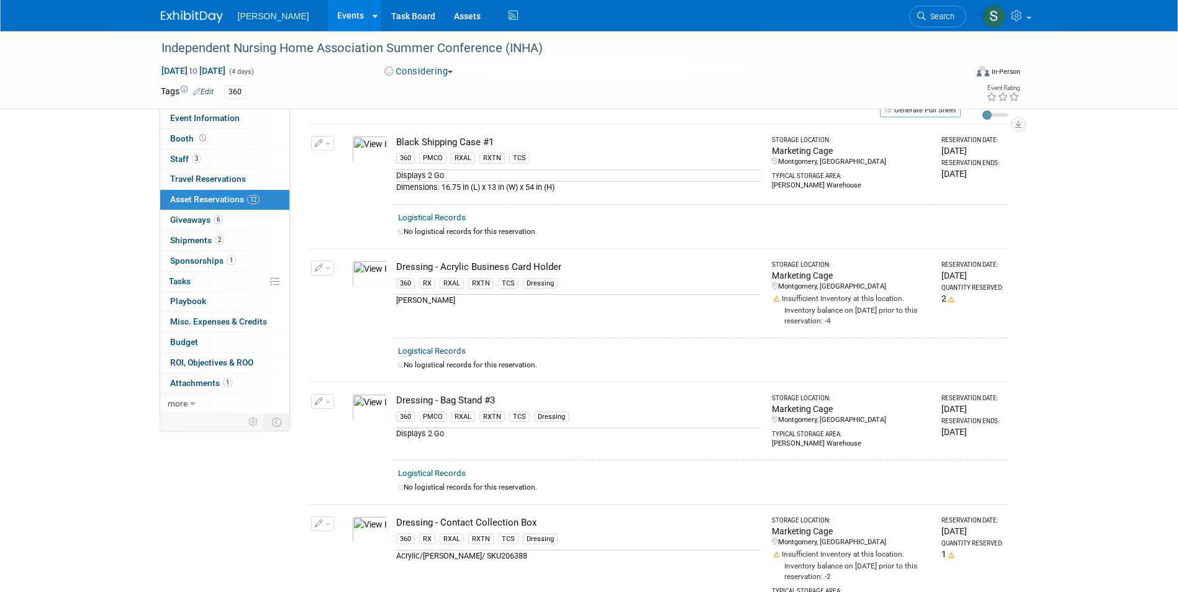
scroll to position [0, 0]
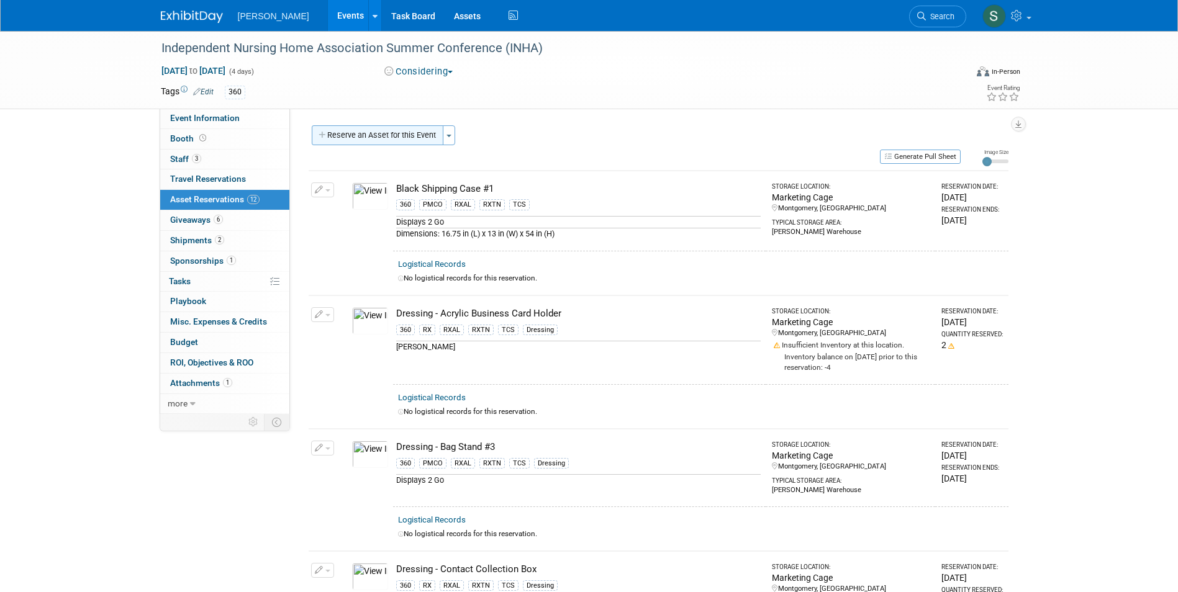
click at [376, 135] on button "Reserve an Asset for this Event" at bounding box center [378, 135] width 132 height 20
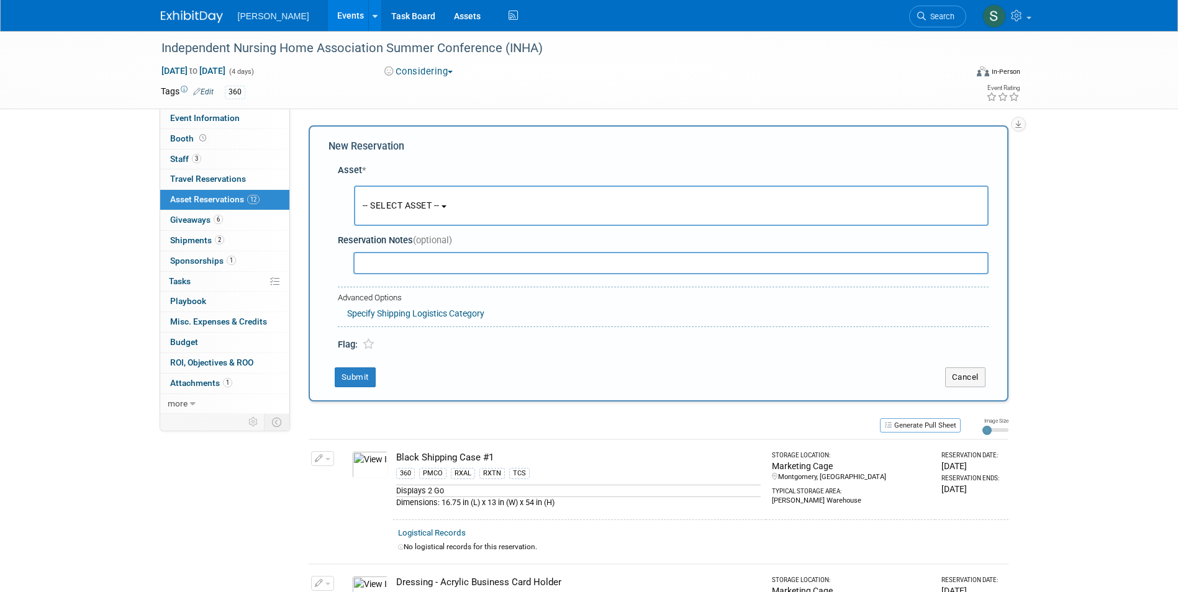
scroll to position [12, 0]
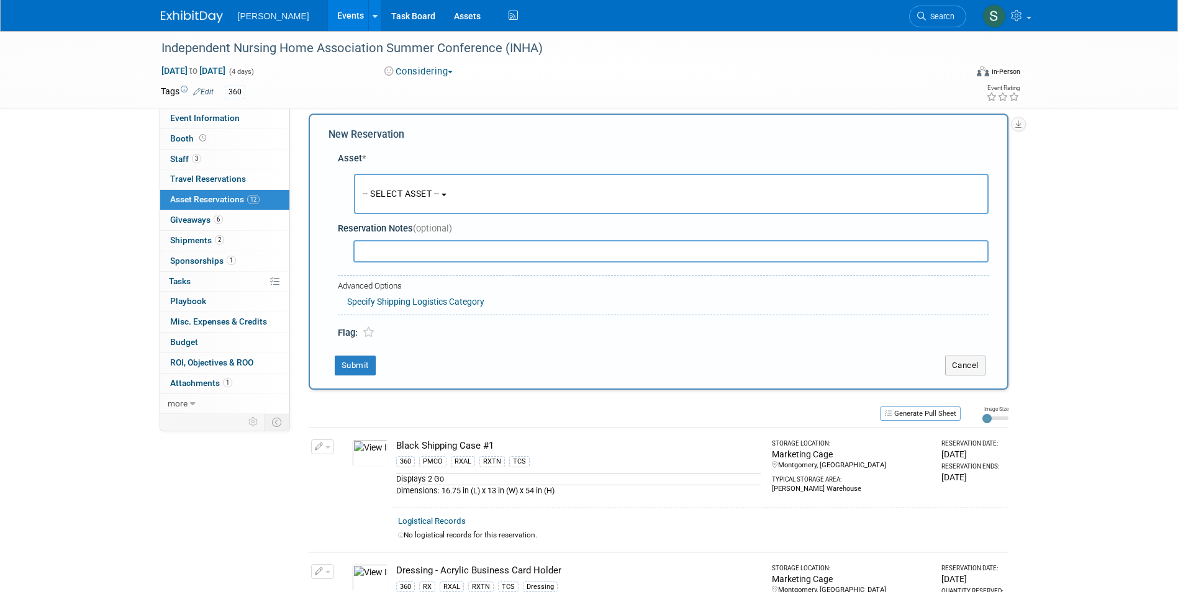
click at [394, 186] on button "-- SELECT ASSET --" at bounding box center [671, 194] width 635 height 40
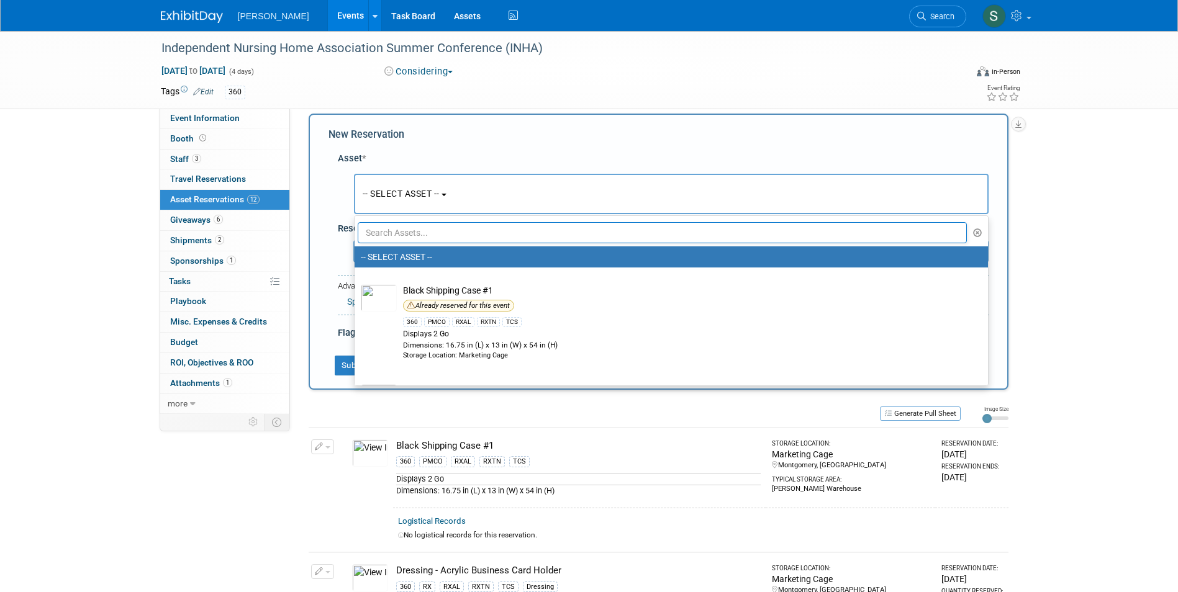
click at [406, 235] on input "text" at bounding box center [663, 232] width 610 height 21
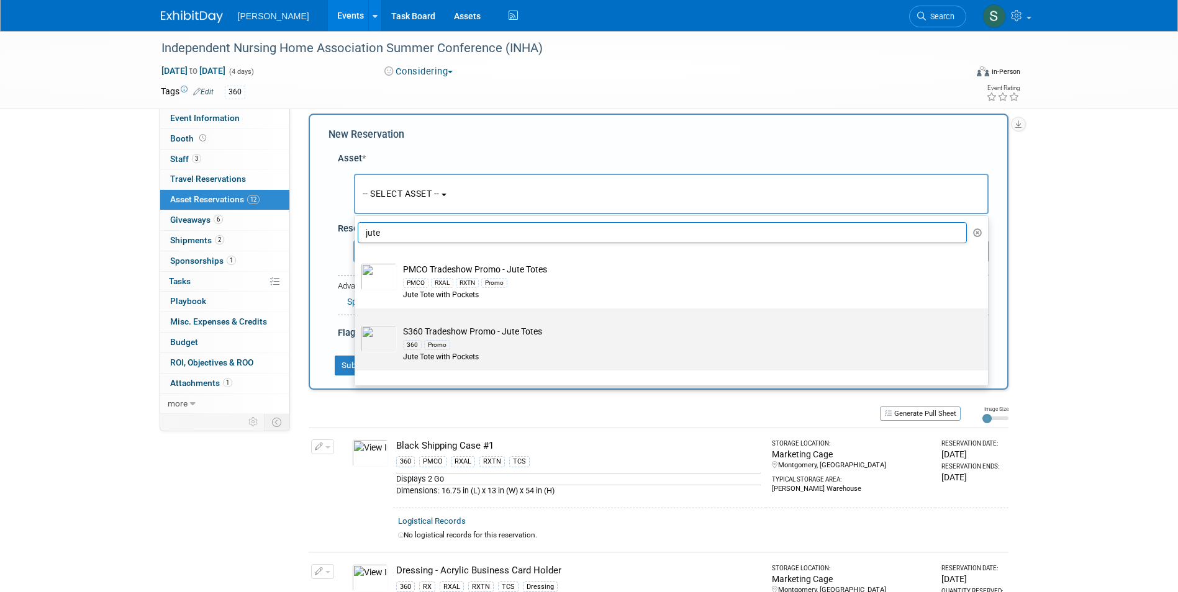
type input "jute"
click at [538, 333] on td "S360 Tradeshow Promo - Jute Totes 360 Promo Jute Tote with Pockets" at bounding box center [680, 344] width 566 height 38
click at [356, 323] on input "S360 Tradeshow Promo - Jute Totes 360 Promo Jute Tote with Pockets" at bounding box center [352, 319] width 8 height 8
select select "10722327"
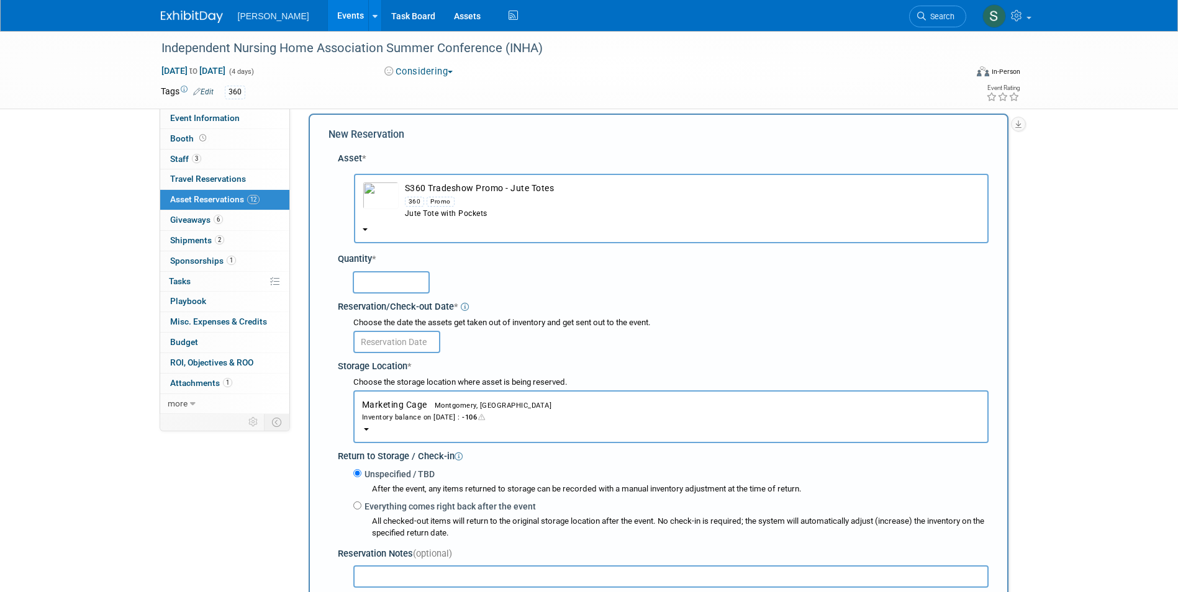
click at [384, 281] on input "text" at bounding box center [391, 282] width 77 height 22
type input "100"
click at [395, 344] on input "text" at bounding box center [396, 342] width 87 height 22
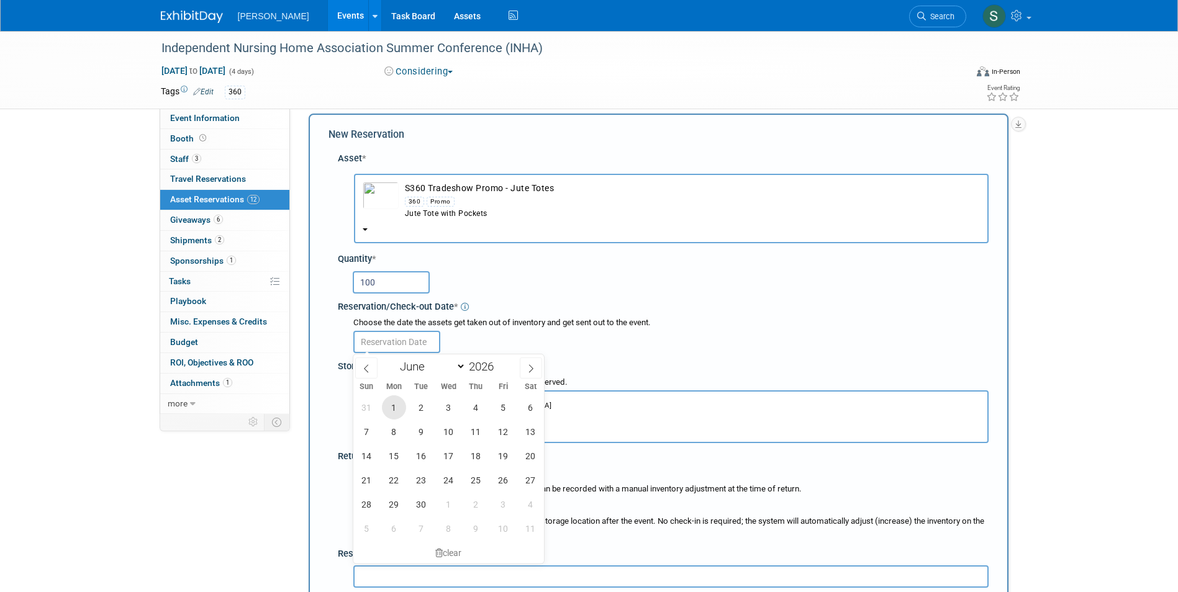
click at [398, 402] on span "1" at bounding box center [394, 407] width 24 height 24
type input "Jun 1, 2026"
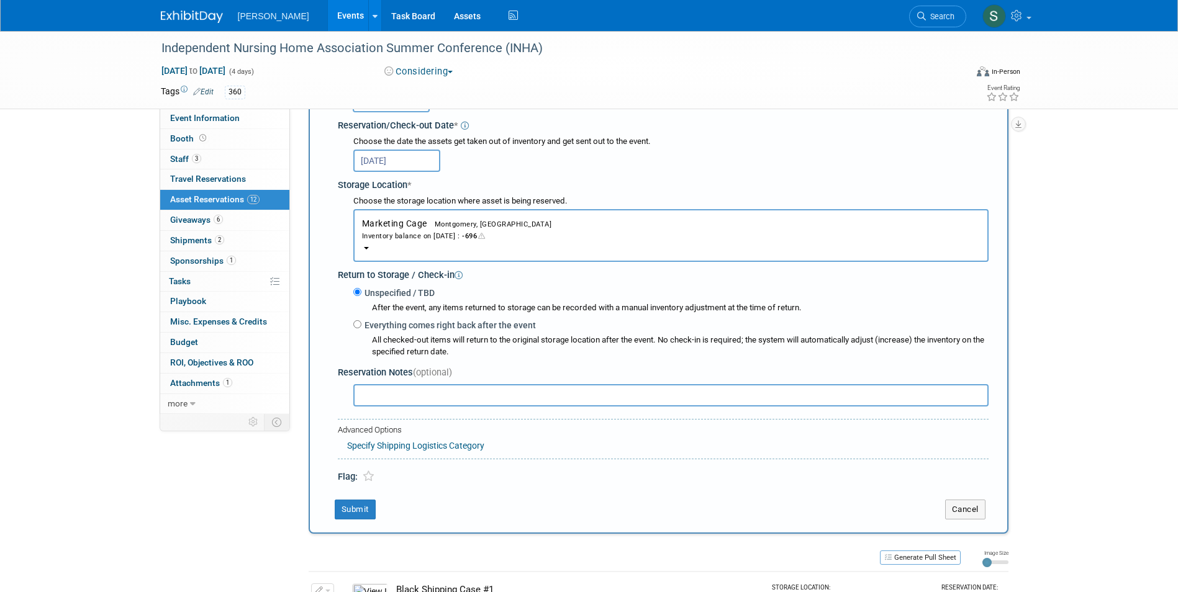
scroll to position [198, 0]
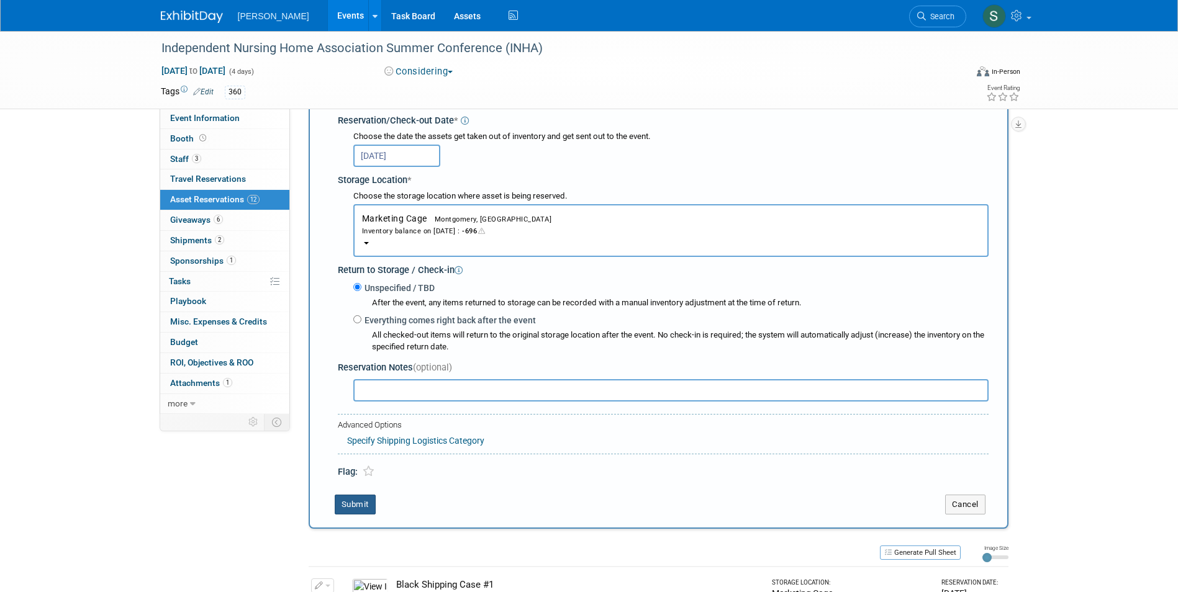
click at [352, 503] on button "Submit" at bounding box center [355, 505] width 41 height 20
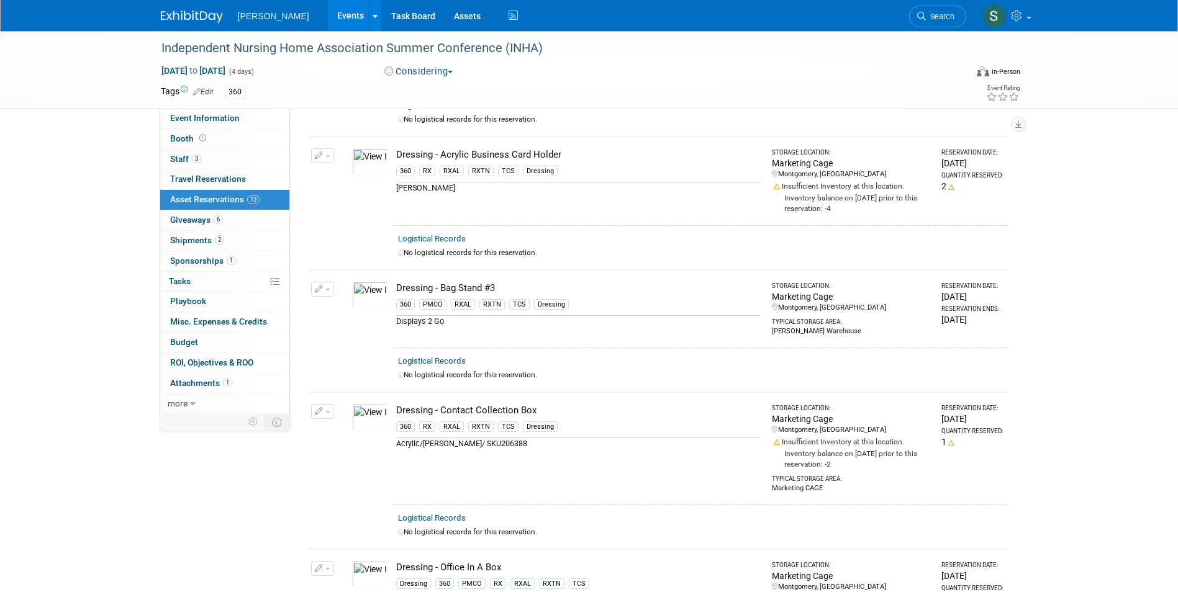
scroll to position [0, 0]
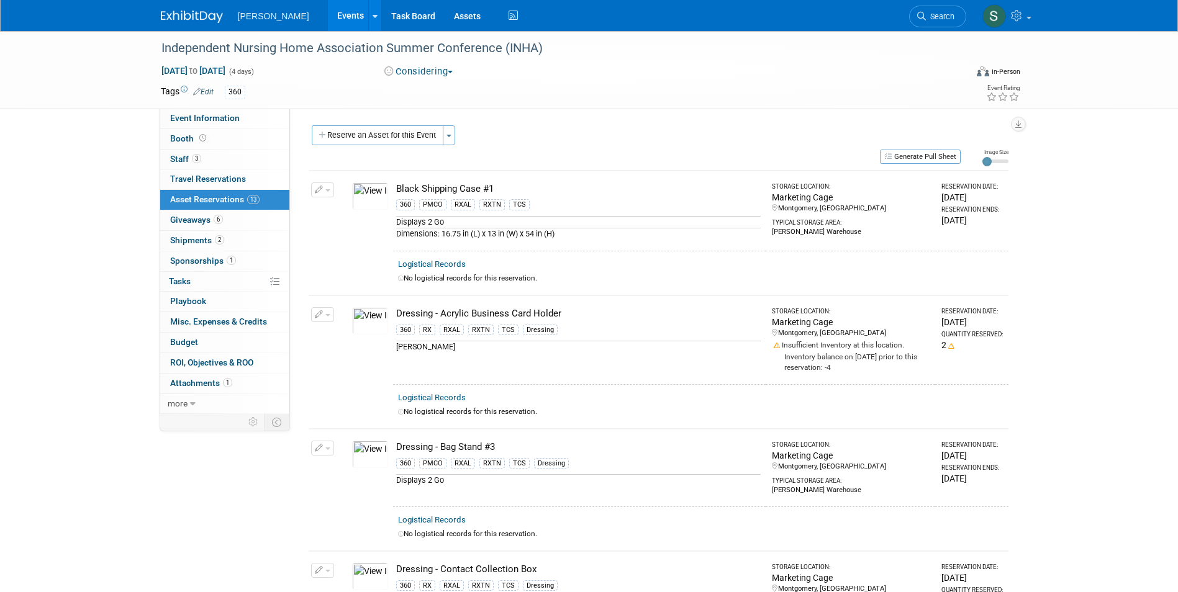
click at [400, 136] on button "Reserve an Asset for this Event" at bounding box center [378, 135] width 132 height 20
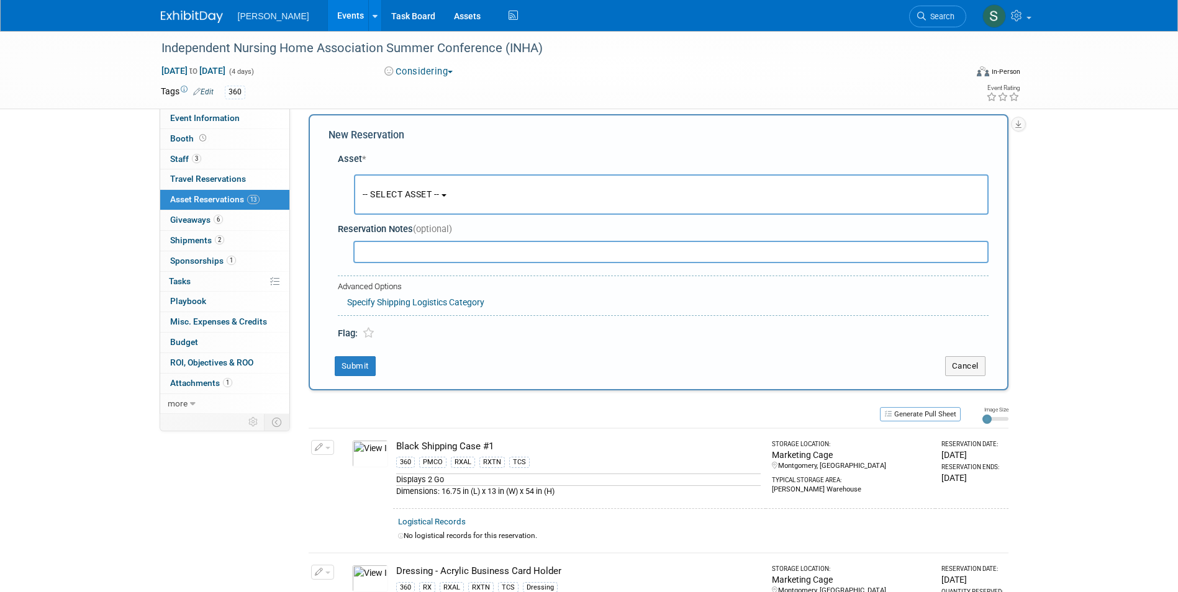
scroll to position [12, 0]
click at [394, 189] on span "-- SELECT ASSET --" at bounding box center [401, 194] width 77 height 10
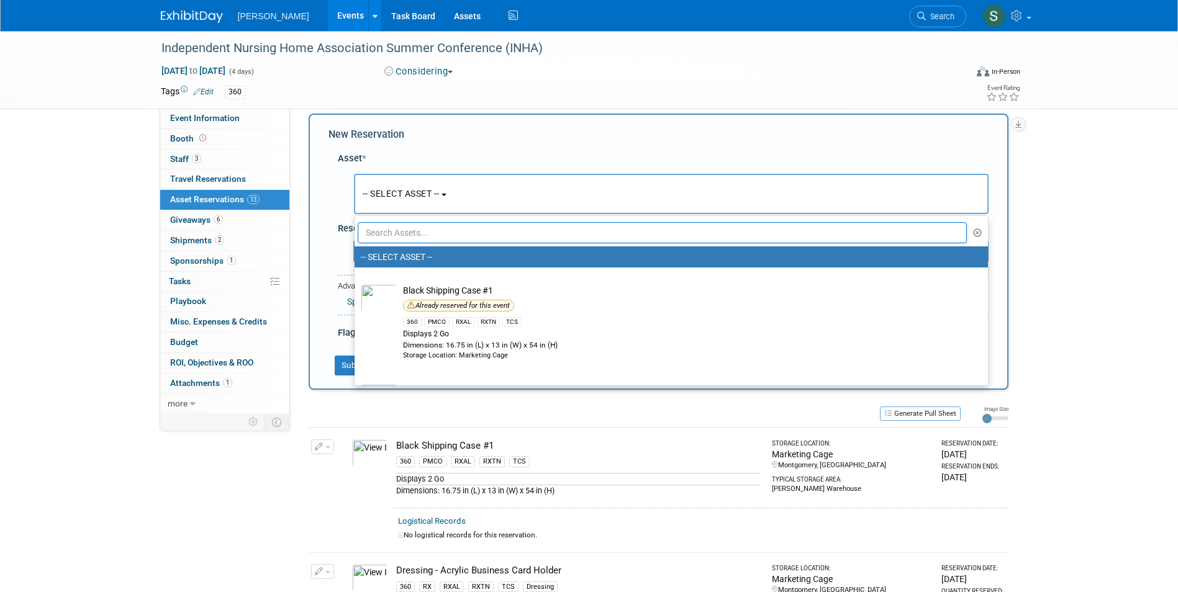
click at [392, 236] on input "text" at bounding box center [663, 232] width 610 height 21
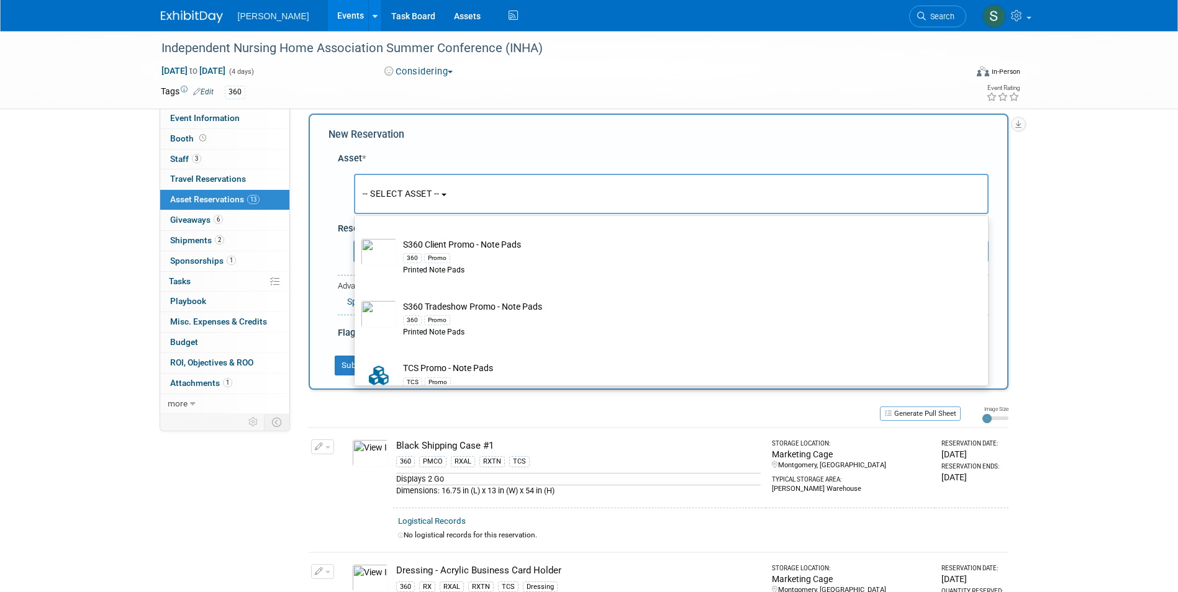
scroll to position [248, 0]
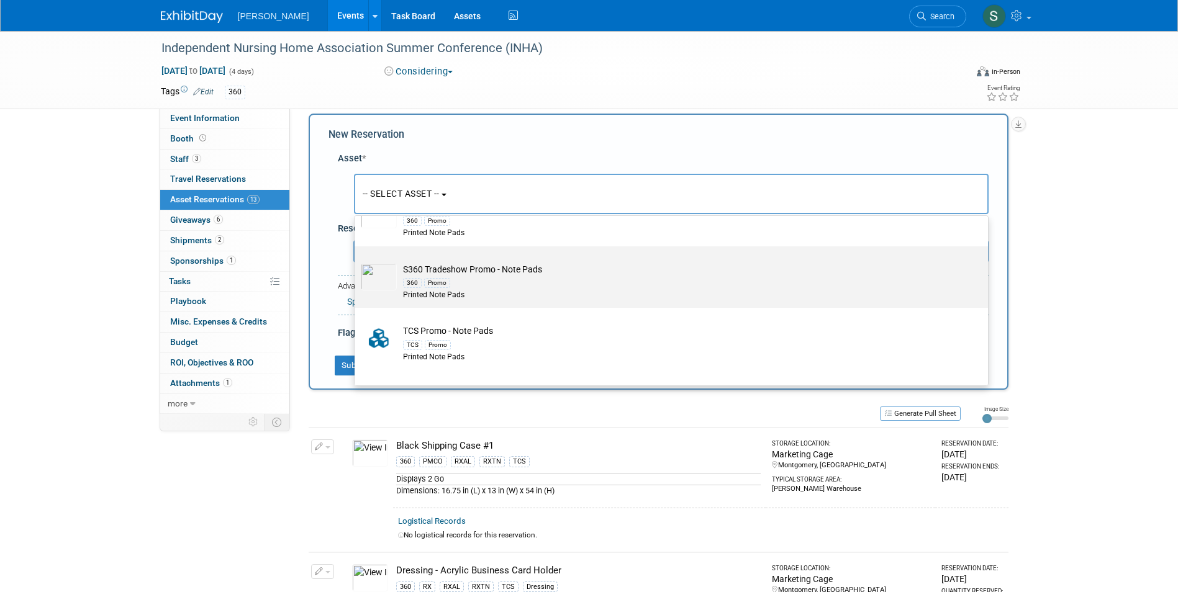
type input "note pad"
click at [523, 281] on div "360 Promo" at bounding box center [683, 283] width 560 height 14
click at [356, 261] on input "S360 Tradeshow Promo - Note Pads 360 Promo Printed Note Pads" at bounding box center [352, 257] width 8 height 8
select select "10722330"
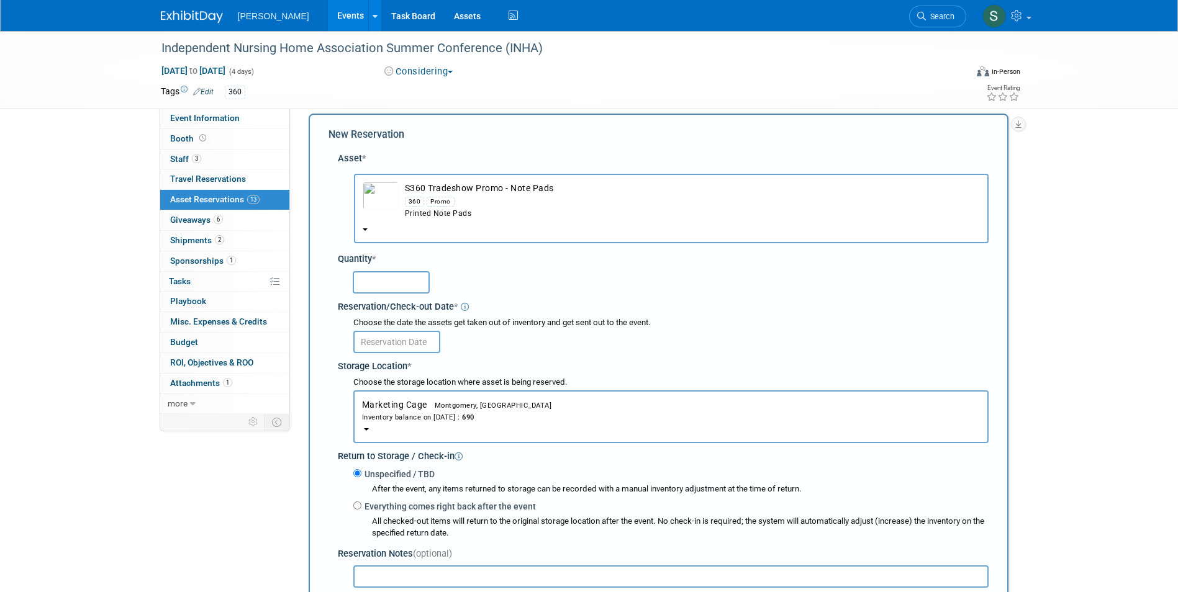
click at [381, 278] on input "text" at bounding box center [391, 282] width 77 height 22
type input "50"
click at [379, 344] on input "text" at bounding box center [396, 342] width 87 height 22
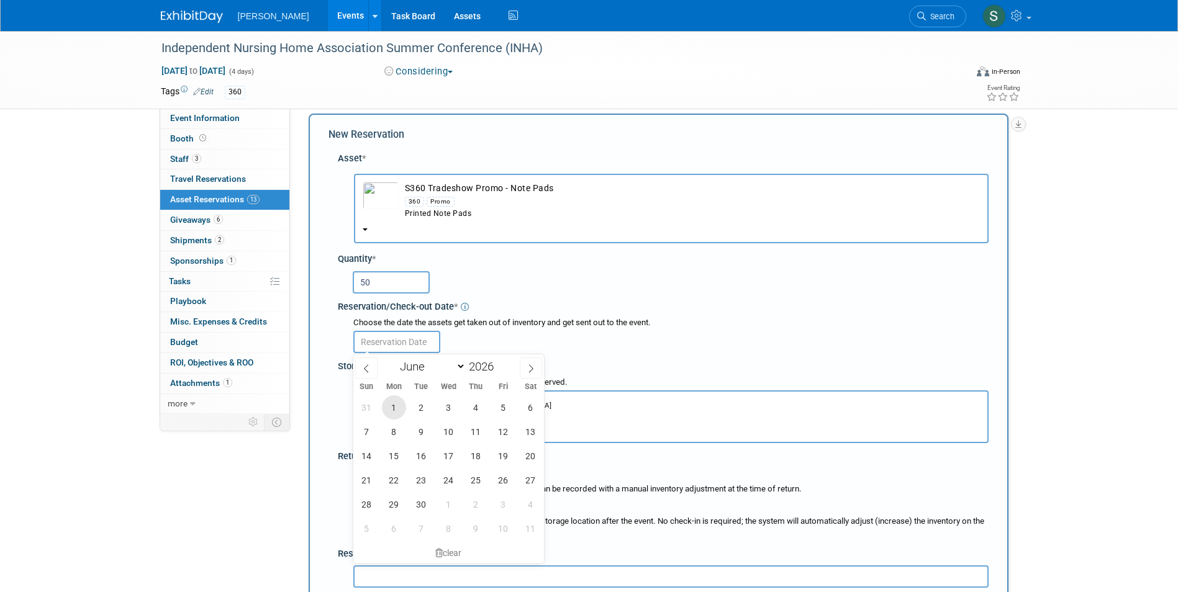
click at [400, 407] on span "1" at bounding box center [394, 407] width 24 height 24
type input "Jun 1, 2026"
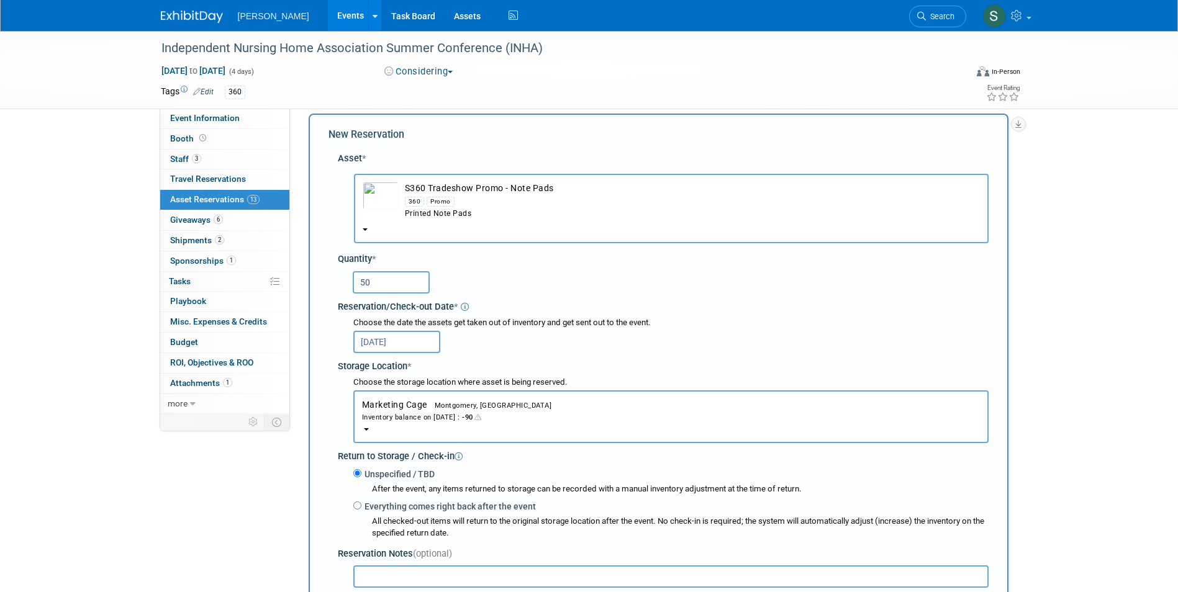
click at [326, 356] on div "New Reservation Asset * -- SELECT ASSET --" at bounding box center [659, 415] width 700 height 602
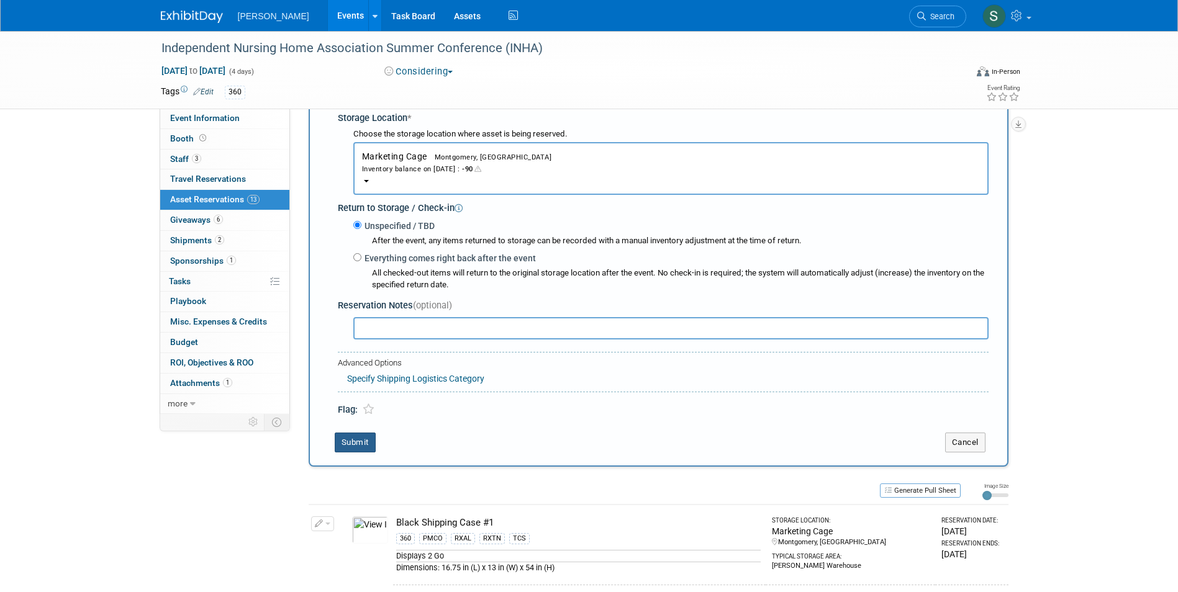
click at [358, 442] on button "Submit" at bounding box center [355, 443] width 41 height 20
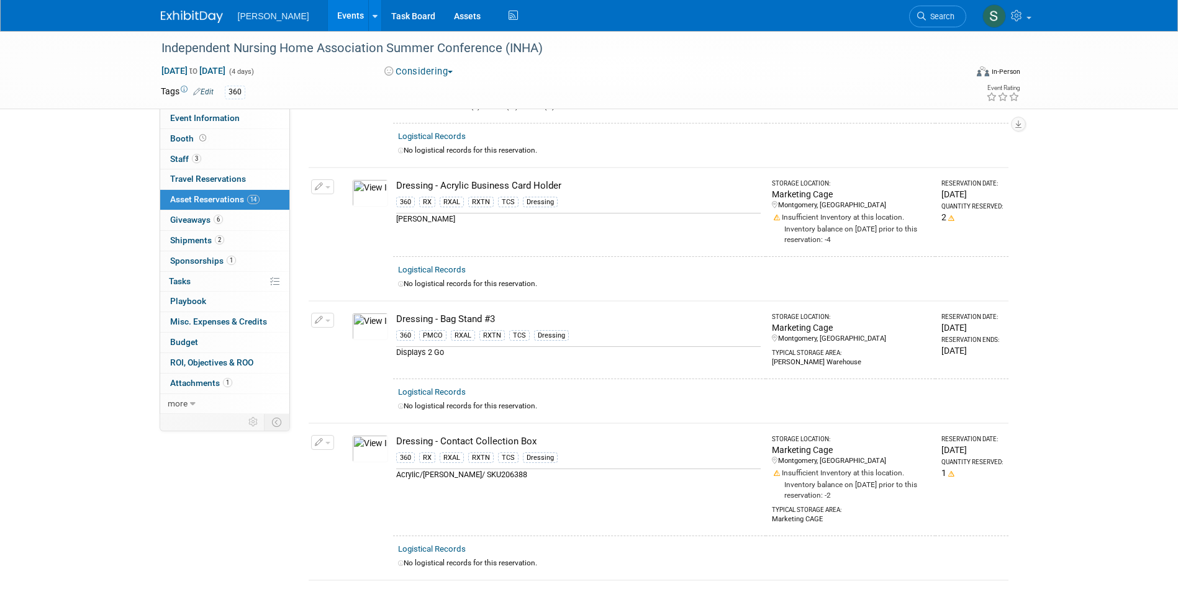
scroll to position [0, 0]
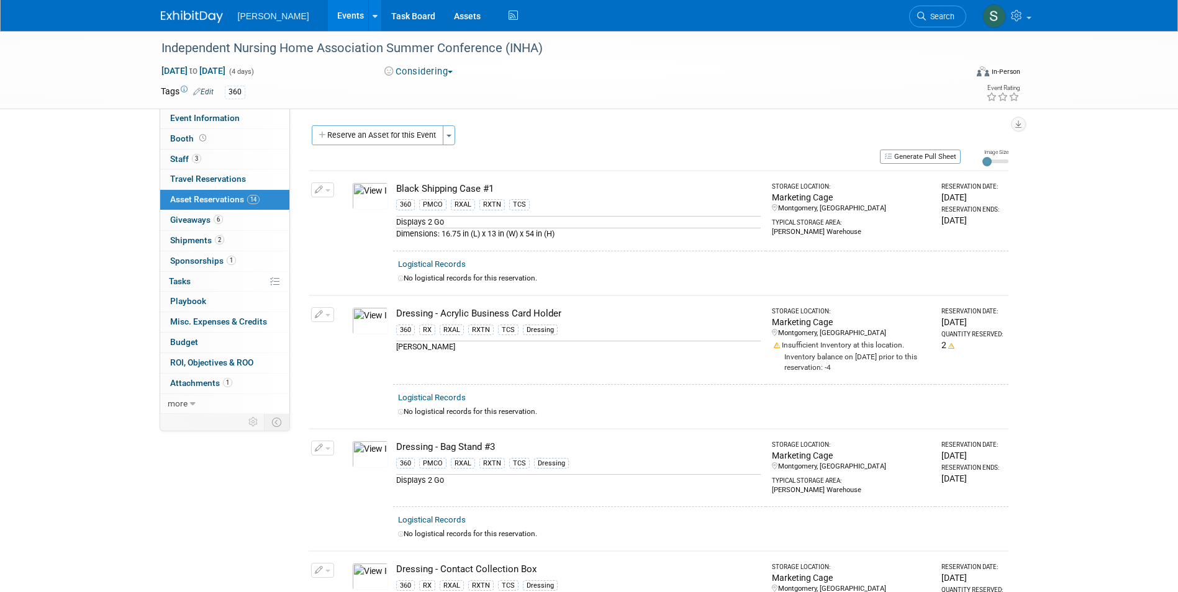
click at [364, 123] on div "Participation Level: Exhibitor Exhibitor/Sponsor Projected Attendance: Specify …" at bounding box center [654, 261] width 728 height 305
click at [359, 129] on button "Reserve an Asset for this Event" at bounding box center [378, 135] width 132 height 20
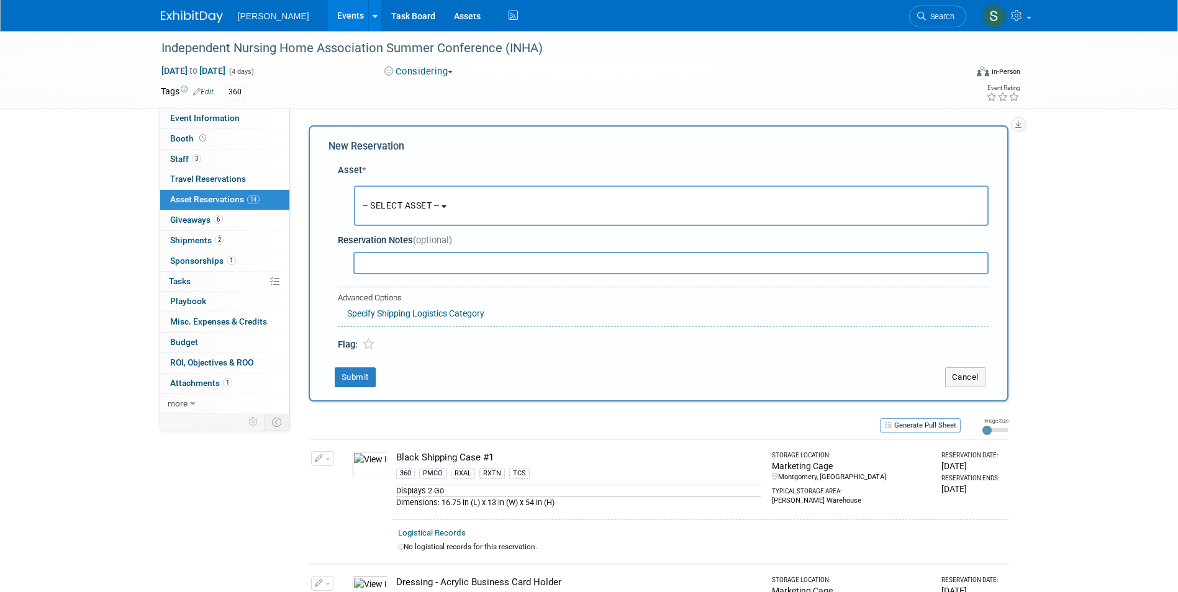
scroll to position [12, 0]
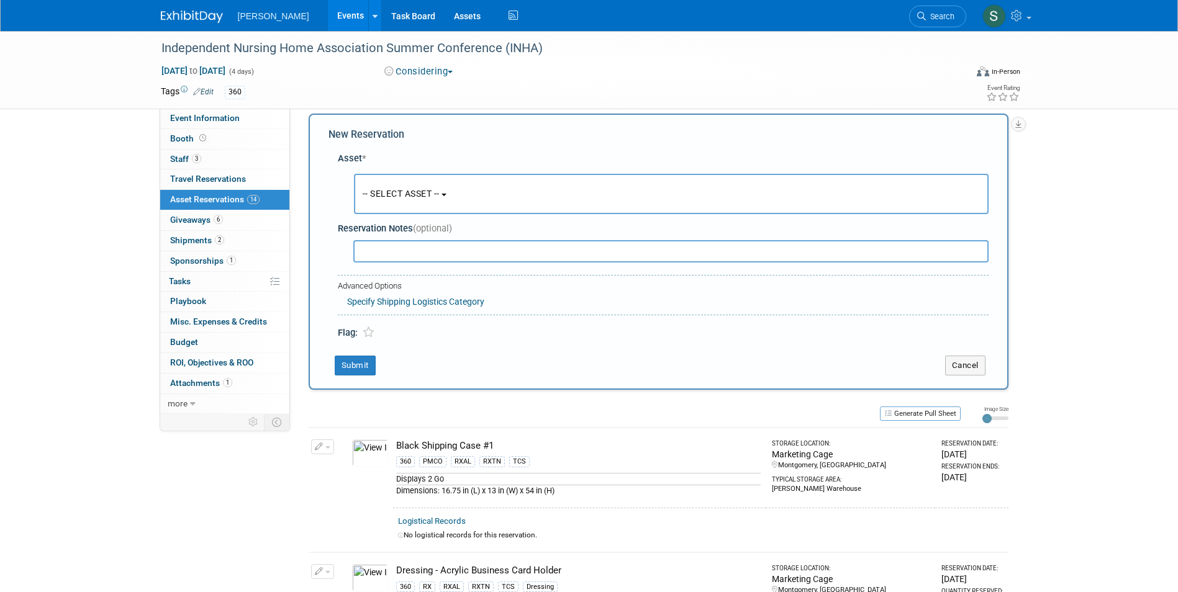
click at [371, 183] on button "-- SELECT ASSET --" at bounding box center [671, 194] width 635 height 40
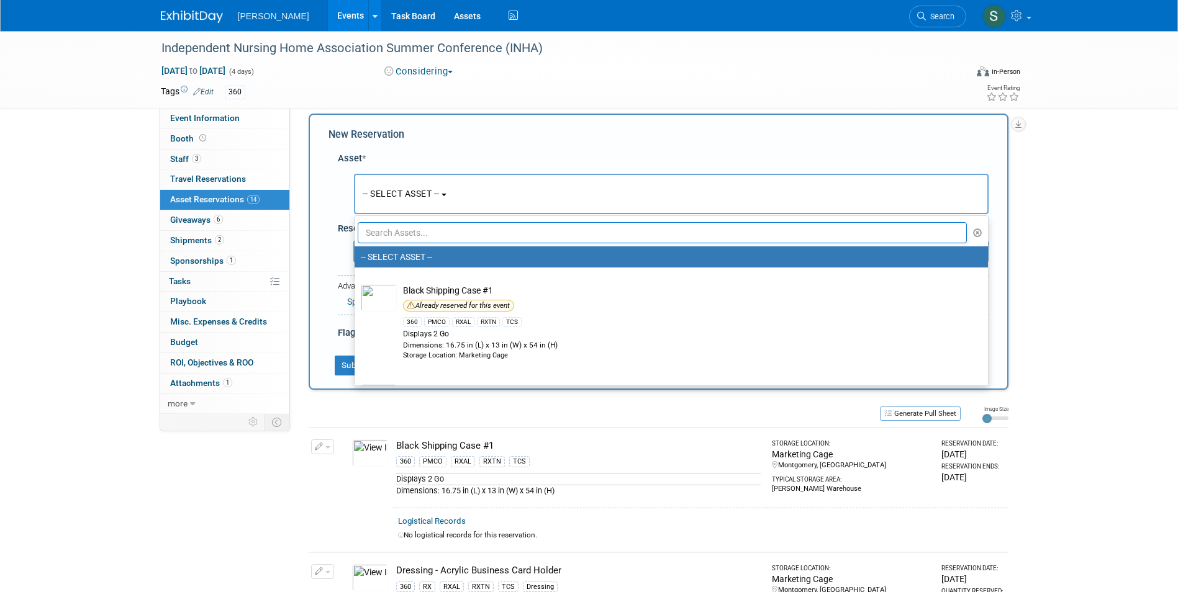
click at [401, 236] on input "text" at bounding box center [663, 232] width 610 height 21
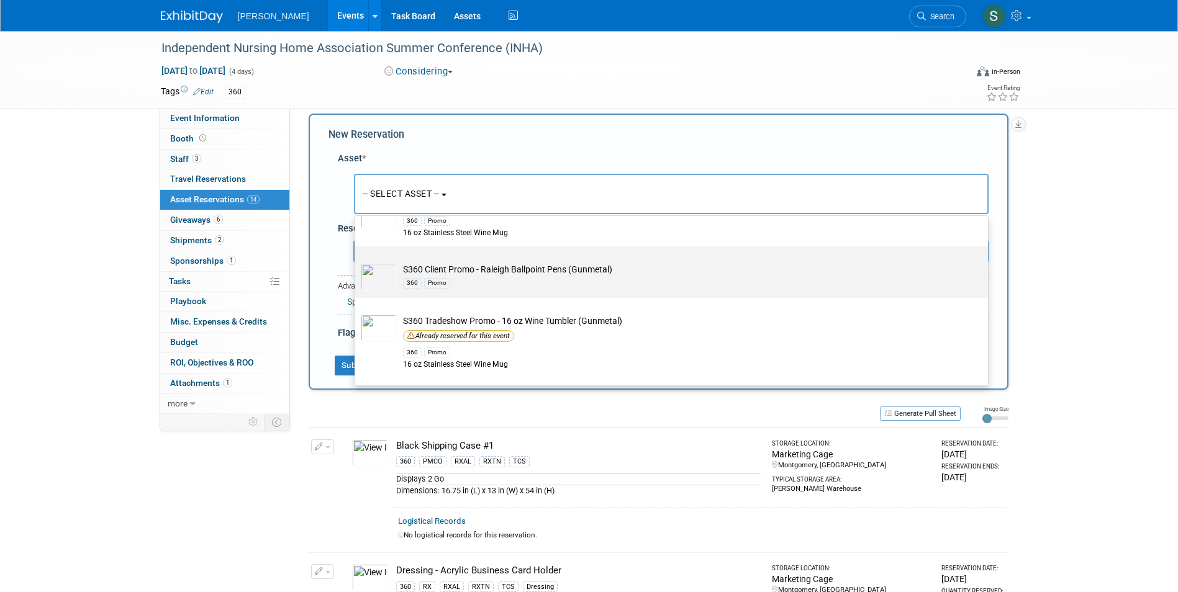
scroll to position [111, 0]
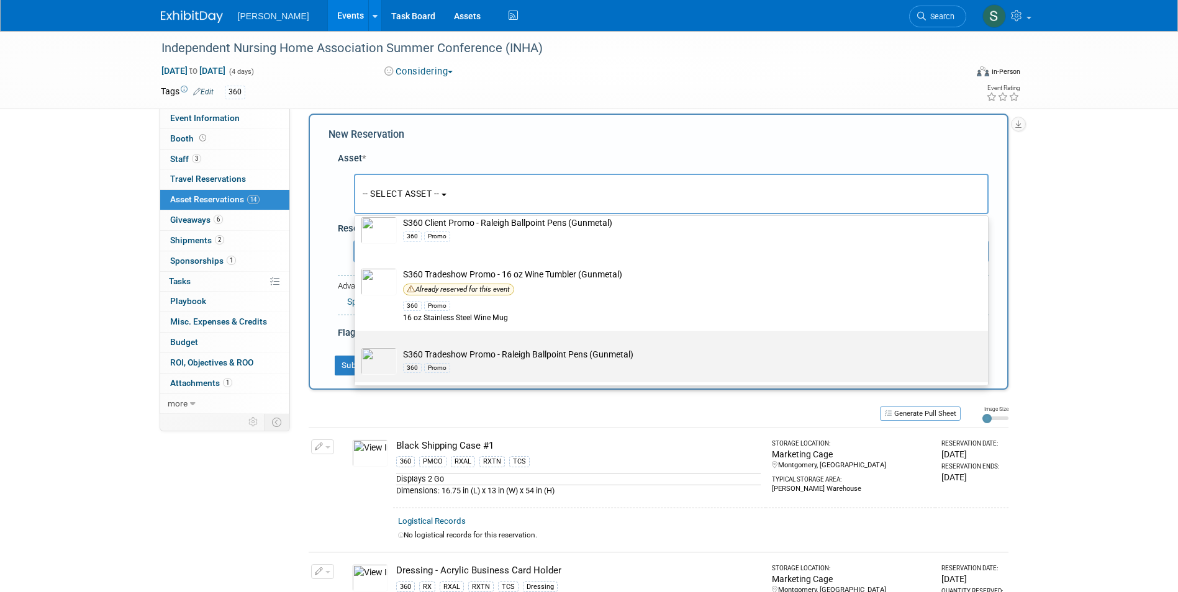
type input "gun"
click at [542, 341] on label "S360 Tradeshow Promo - Raleigh Ballpoint Pens (Gunmetal) 360 Promo" at bounding box center [668, 356] width 615 height 47
click at [356, 341] on input "S360 Tradeshow Promo - Raleigh Ballpoint Pens (Gunmetal) 360 Promo" at bounding box center [352, 342] width 8 height 8
select select "10722331"
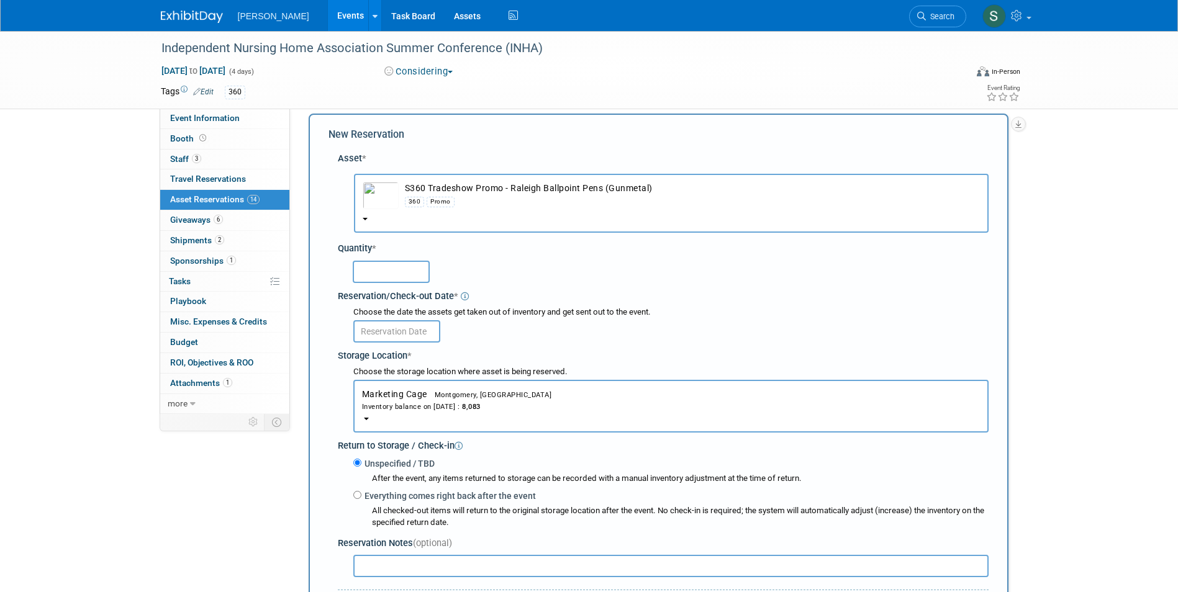
click at [383, 269] on input "text" at bounding box center [391, 272] width 77 height 22
type input "100"
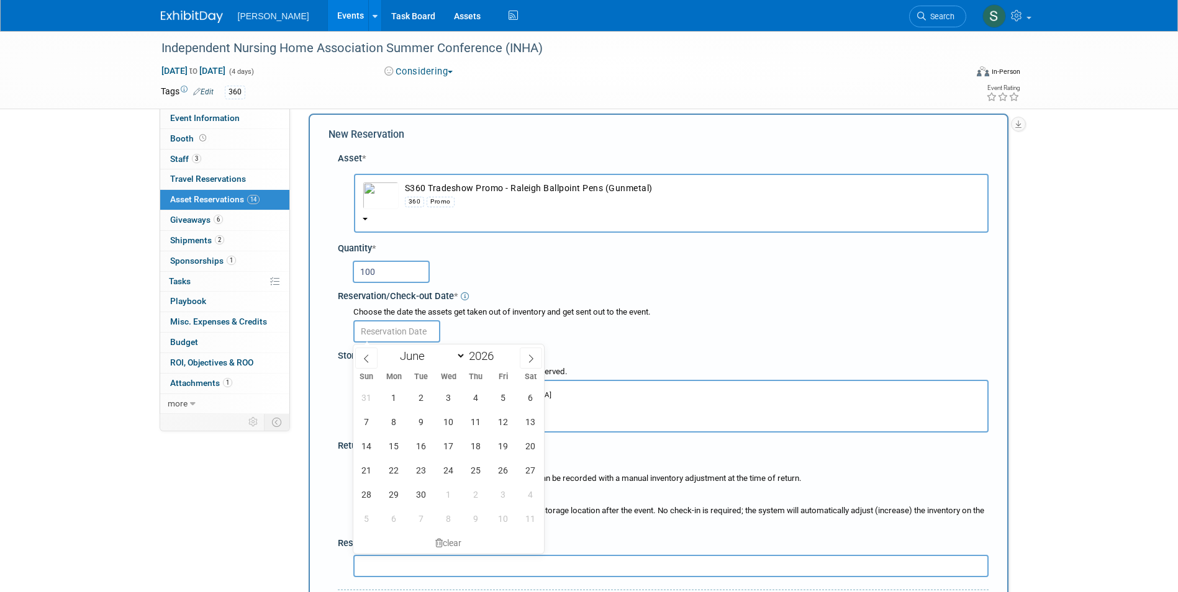
click at [395, 335] on input "text" at bounding box center [396, 331] width 87 height 22
click at [392, 392] on span "1" at bounding box center [394, 398] width 24 height 24
type input "Jun 1, 2026"
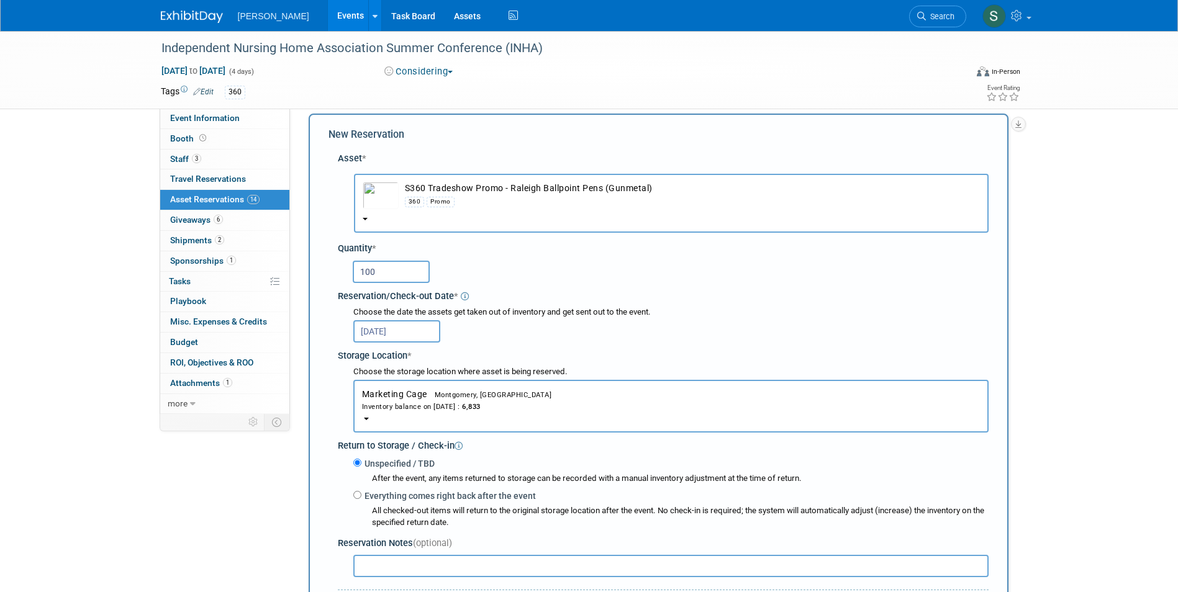
scroll to position [260, 0]
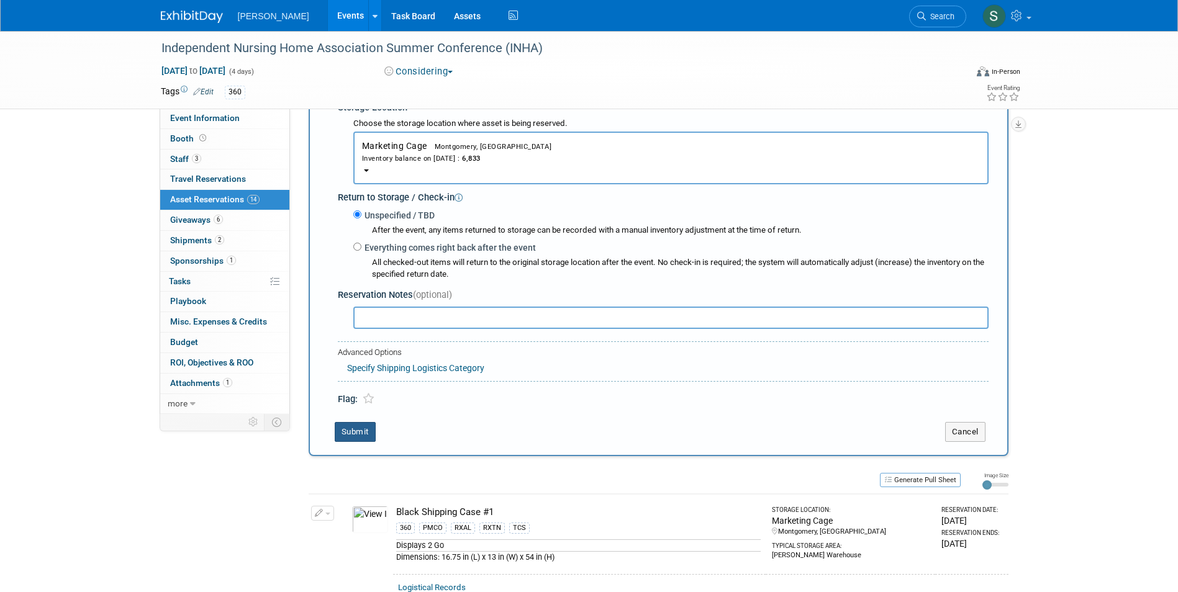
click at [355, 432] on button "Submit" at bounding box center [355, 432] width 41 height 20
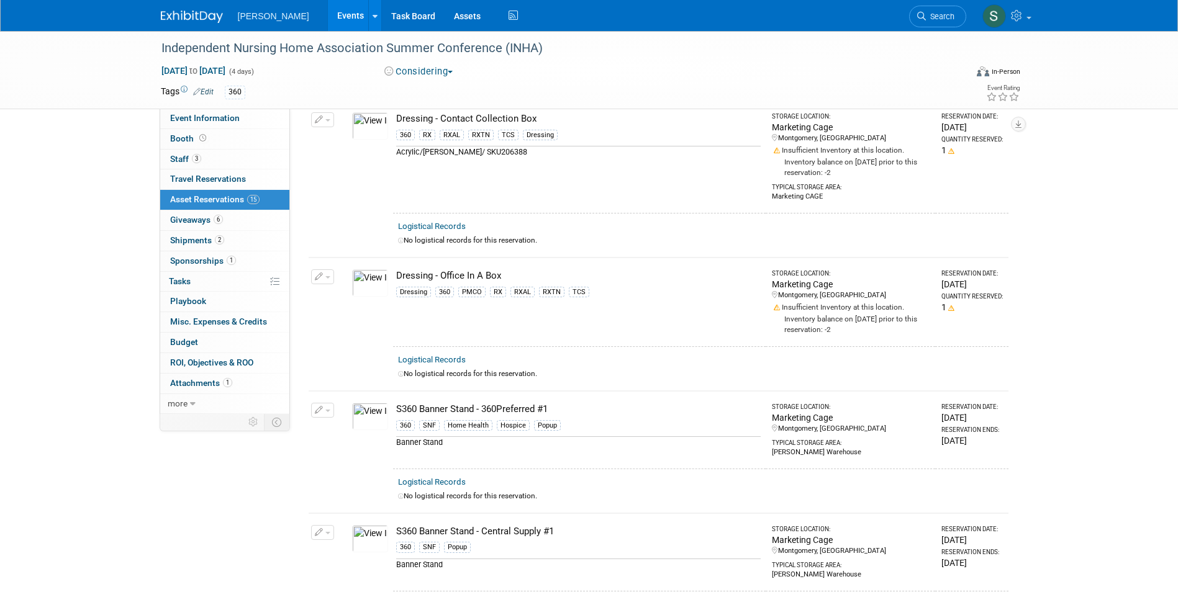
scroll to position [255, 0]
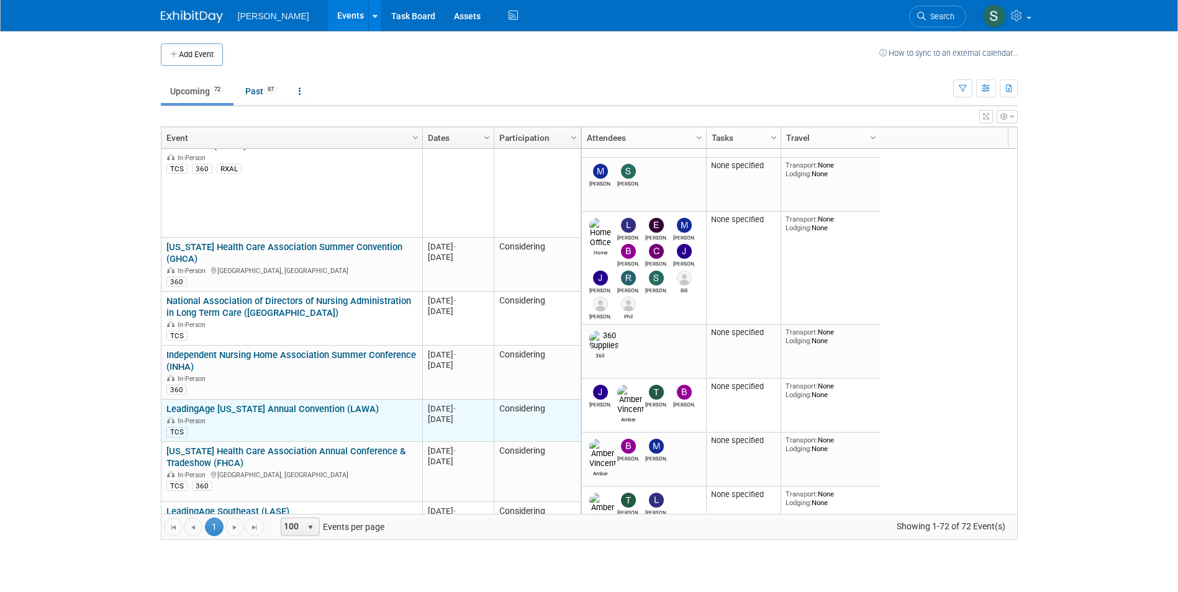
click at [330, 404] on link "LeadingAge [US_STATE] Annual Convention (LAWA)" at bounding box center [272, 409] width 212 height 11
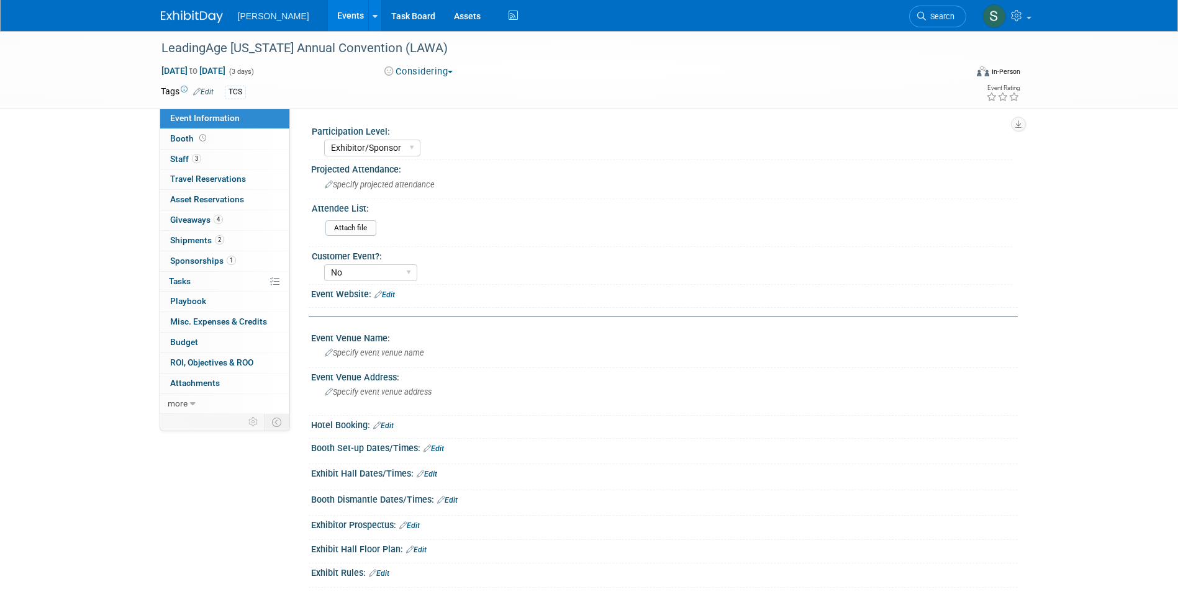
select select "Exhibitor/Sponsor"
select select "No"
click at [202, 197] on span "Asset Reservations 0" at bounding box center [207, 199] width 74 height 10
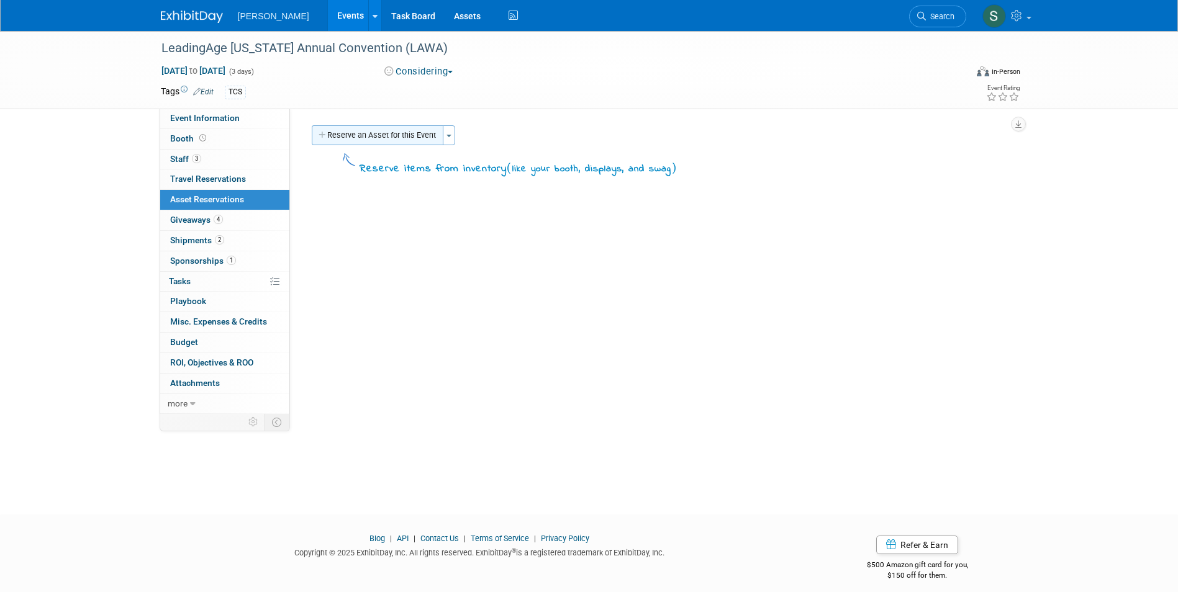
click at [362, 131] on button "Reserve an Asset for this Event" at bounding box center [378, 135] width 132 height 20
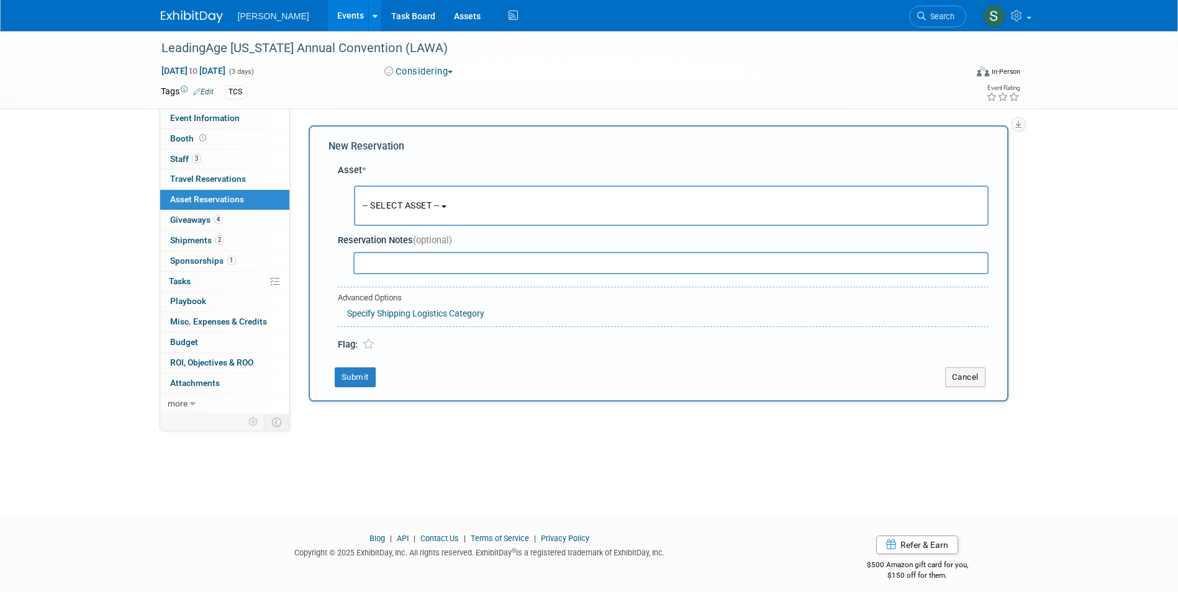
scroll to position [9, 0]
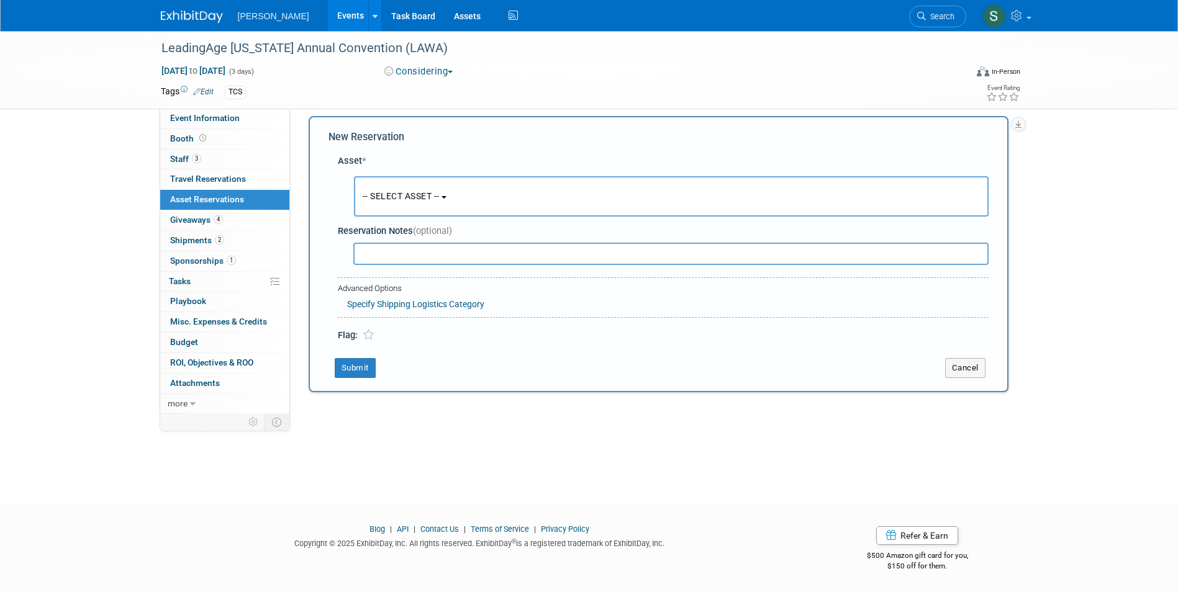
click at [407, 190] on button "-- SELECT ASSET --" at bounding box center [671, 196] width 635 height 40
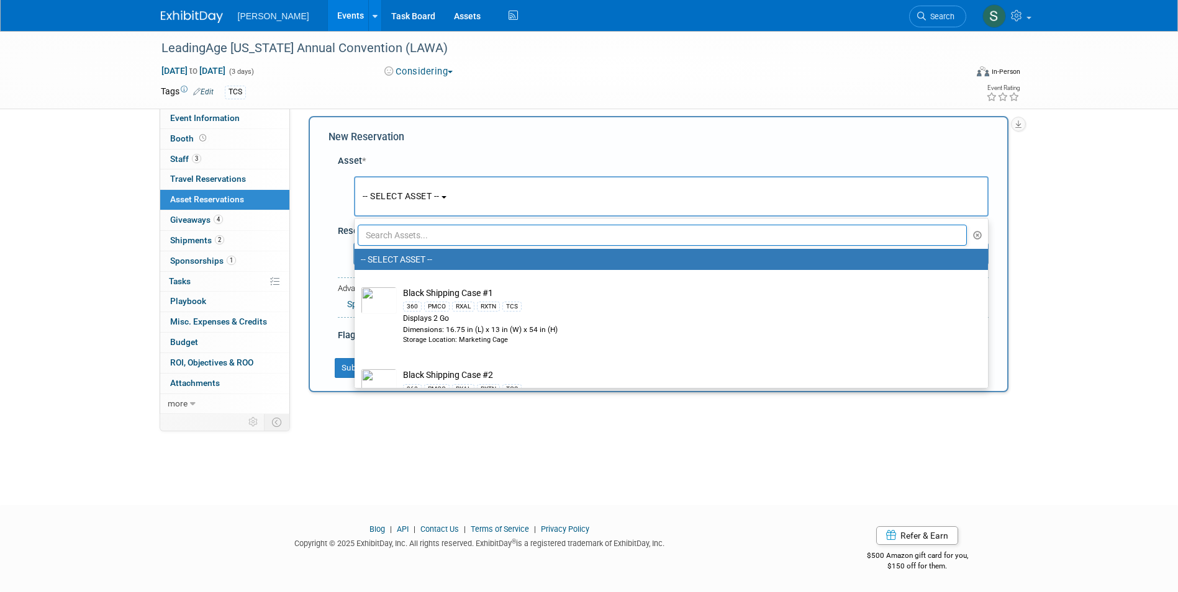
click at [423, 230] on input "text" at bounding box center [663, 235] width 610 height 21
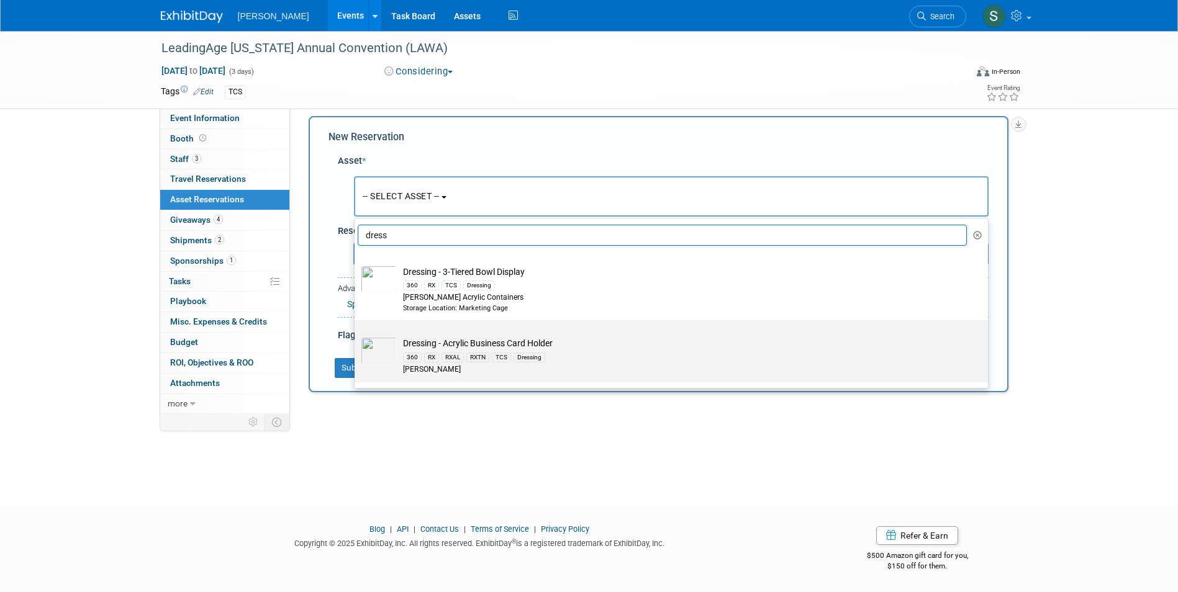
type input "dress"
click at [593, 349] on td "Dressing - Acrylic Business Card Holder 360 RX RXAL RXTN TCS Dressing [PERSON_N…" at bounding box center [680, 356] width 566 height 38
click at [356, 335] on input "Dressing - Acrylic Business Card Holder 360 RX RXAL RXTN TCS Dressing [PERSON_N…" at bounding box center [352, 331] width 8 height 8
select select "10723995"
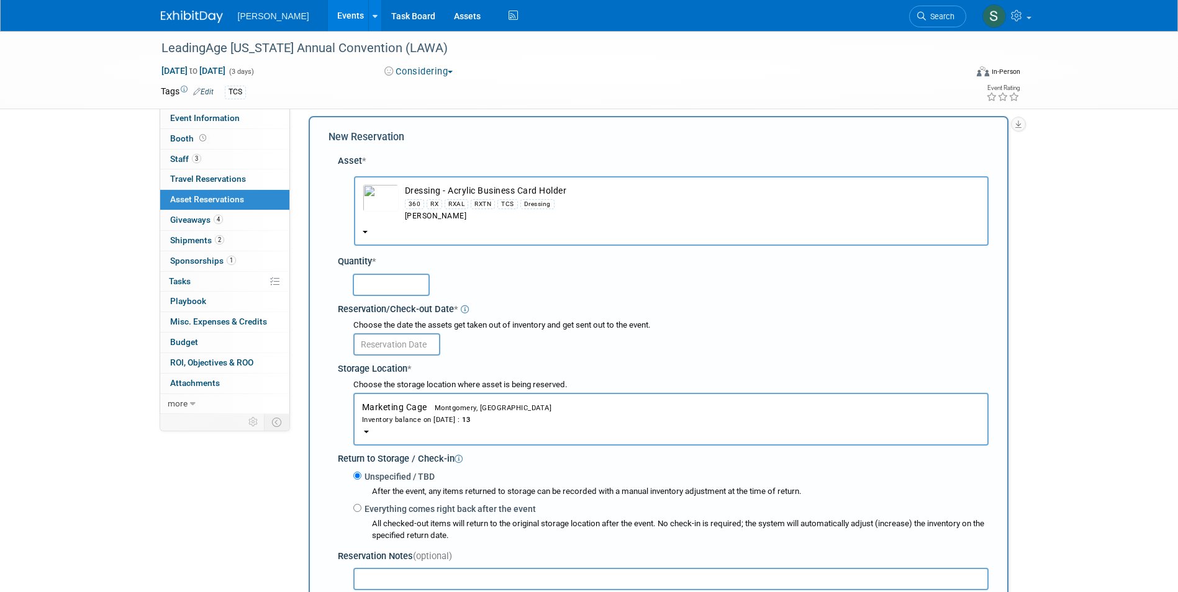
click at [382, 282] on input "text" at bounding box center [391, 285] width 77 height 22
type input "1"
click at [375, 350] on input "text" at bounding box center [396, 344] width 87 height 22
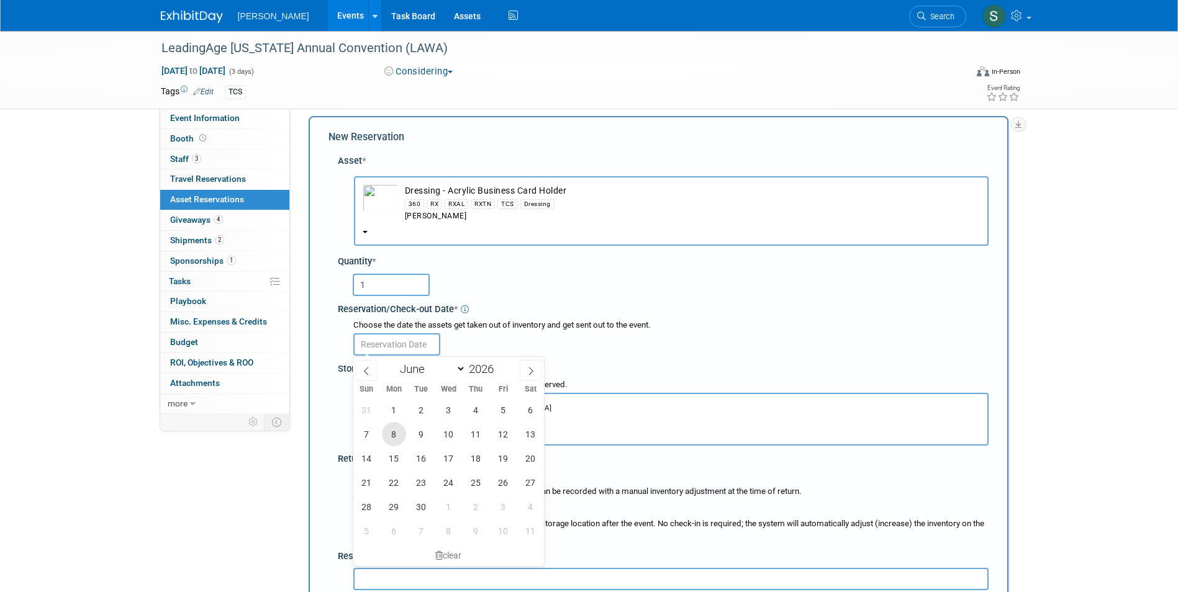
click at [393, 436] on span "8" at bounding box center [394, 434] width 24 height 24
type input "[DATE]"
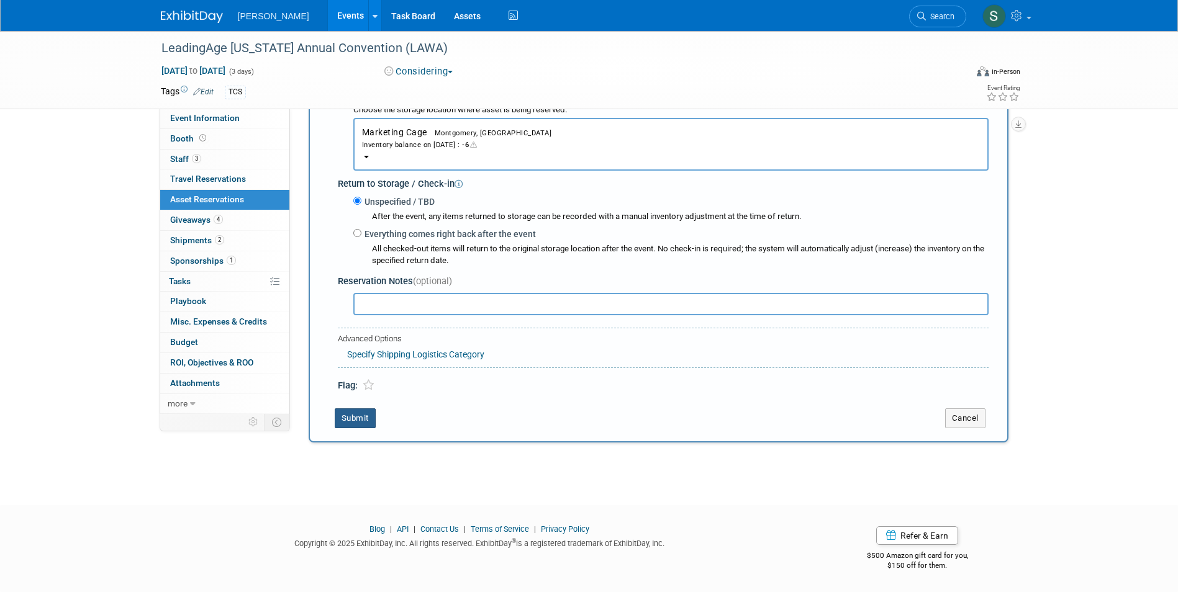
click at [340, 418] on button "Submit" at bounding box center [355, 419] width 41 height 20
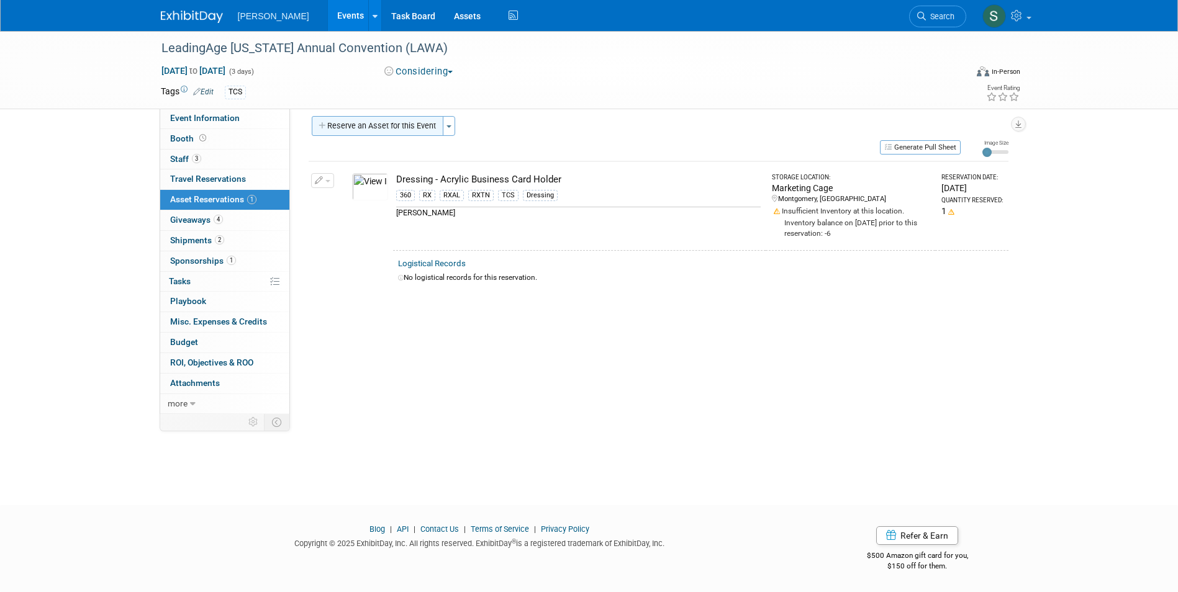
click at [401, 135] on button "Reserve an Asset for this Event" at bounding box center [378, 126] width 132 height 20
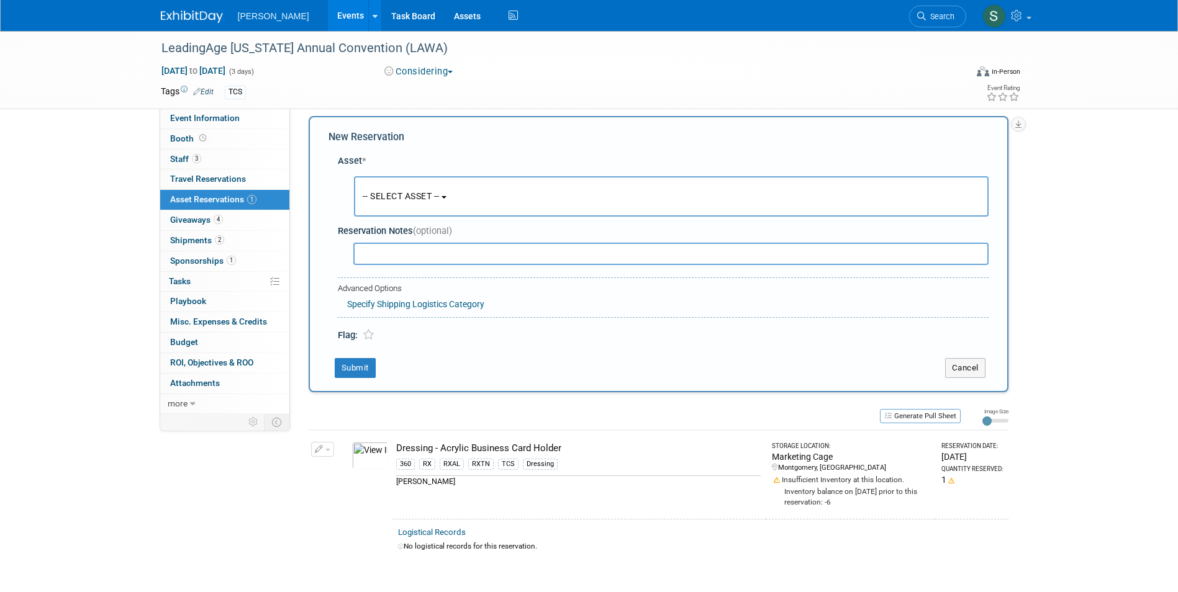
scroll to position [12, 0]
click at [404, 185] on button "-- SELECT ASSET --" at bounding box center [671, 194] width 635 height 40
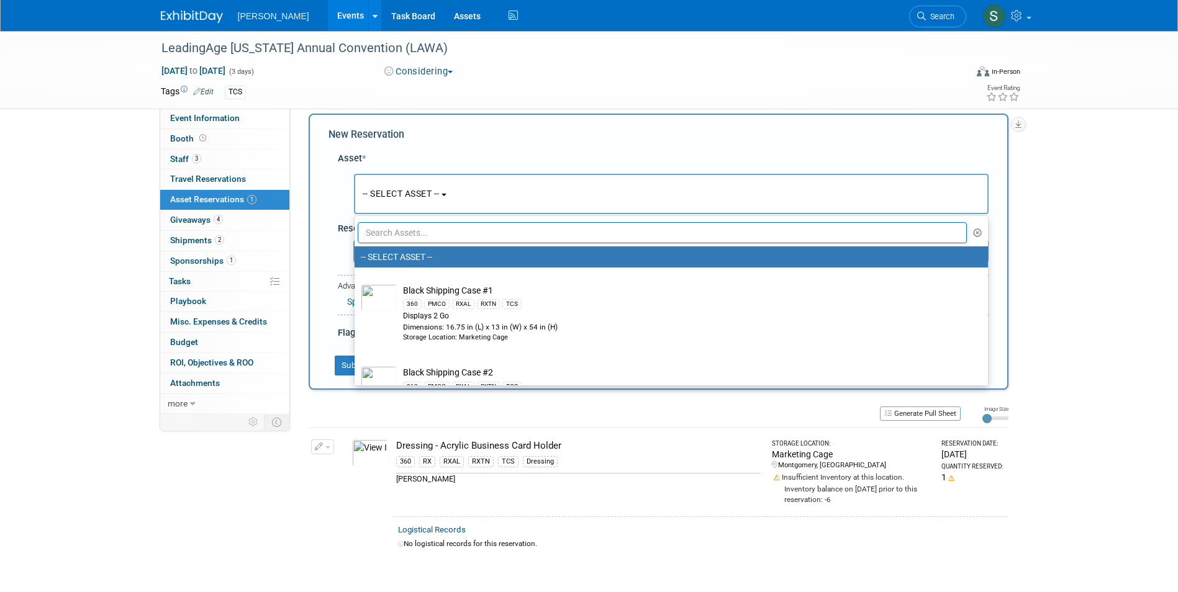
click at [426, 237] on input "text" at bounding box center [663, 232] width 610 height 21
type input "dressing"
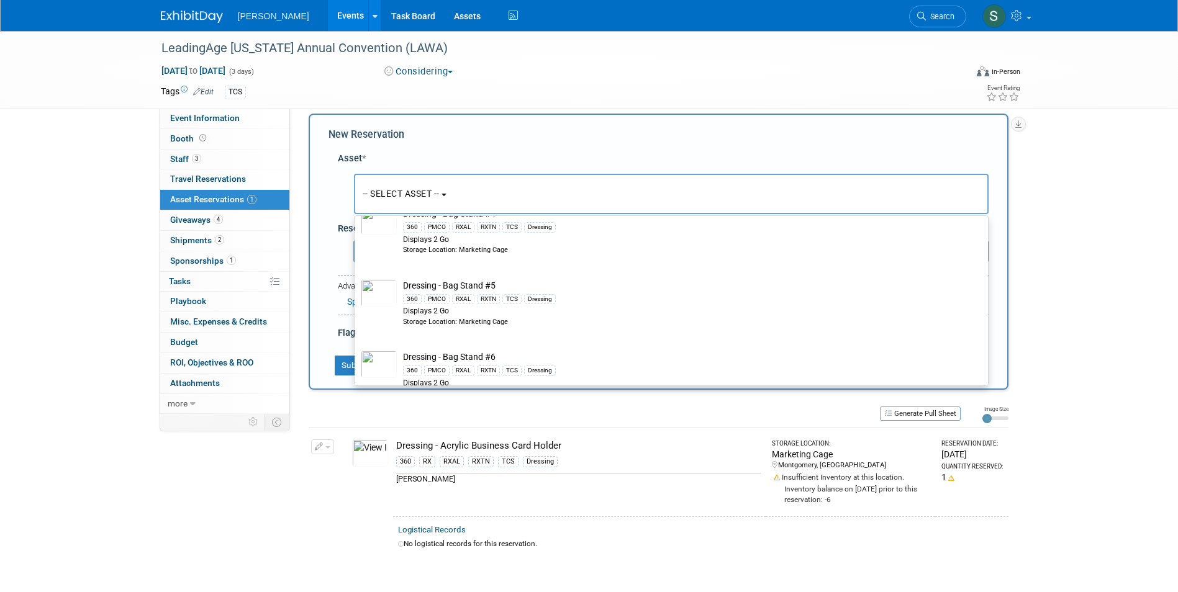
scroll to position [559, 0]
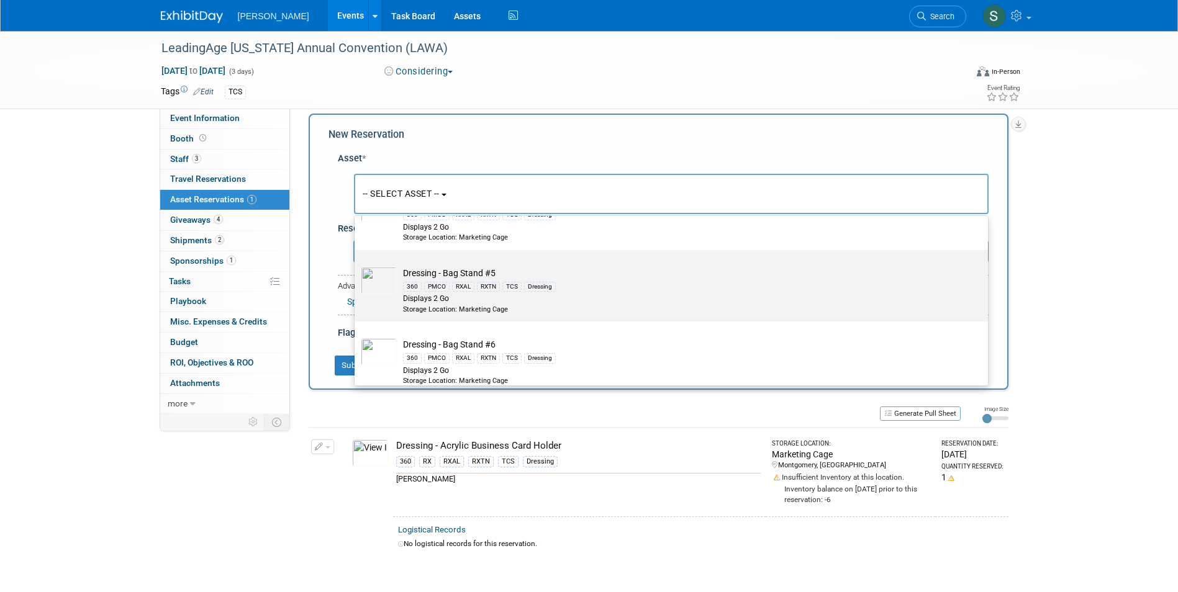
click at [466, 271] on td "Dressing - Bag Stand #5 360 PMCO RXAL RXTN TCS Dressing Displays 2 Go Storage L…" at bounding box center [680, 290] width 566 height 47
click at [356, 265] on input "Dressing - Bag Stand #5 360 PMCO RXAL RXTN TCS Dressing Displays 2 Go Storage L…" at bounding box center [352, 261] width 8 height 8
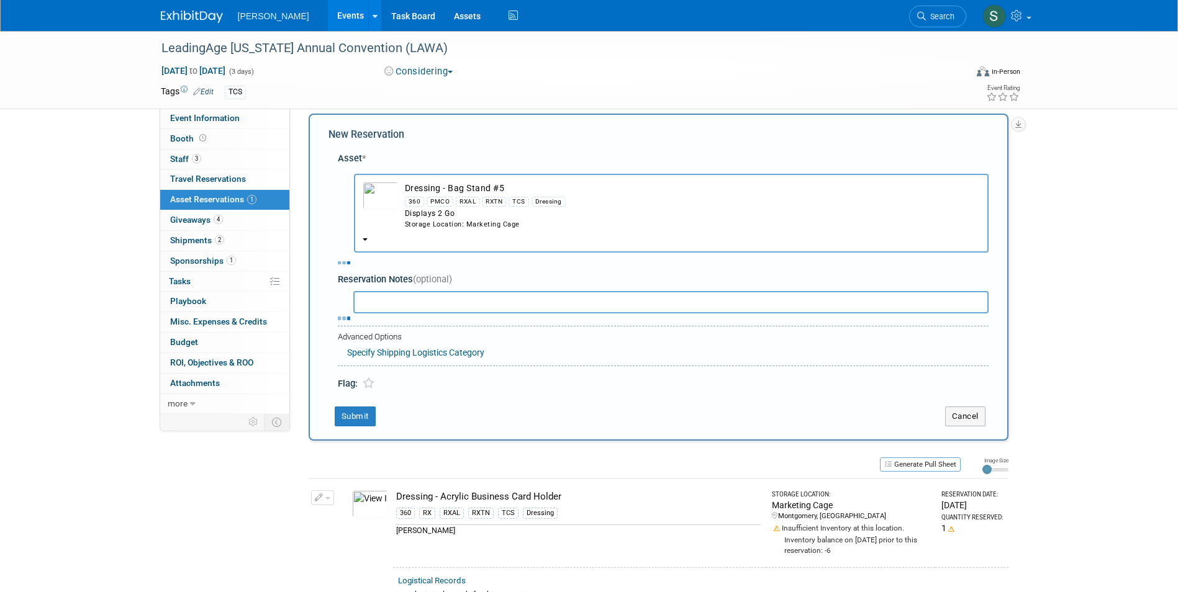
select select "10725917"
select select "5"
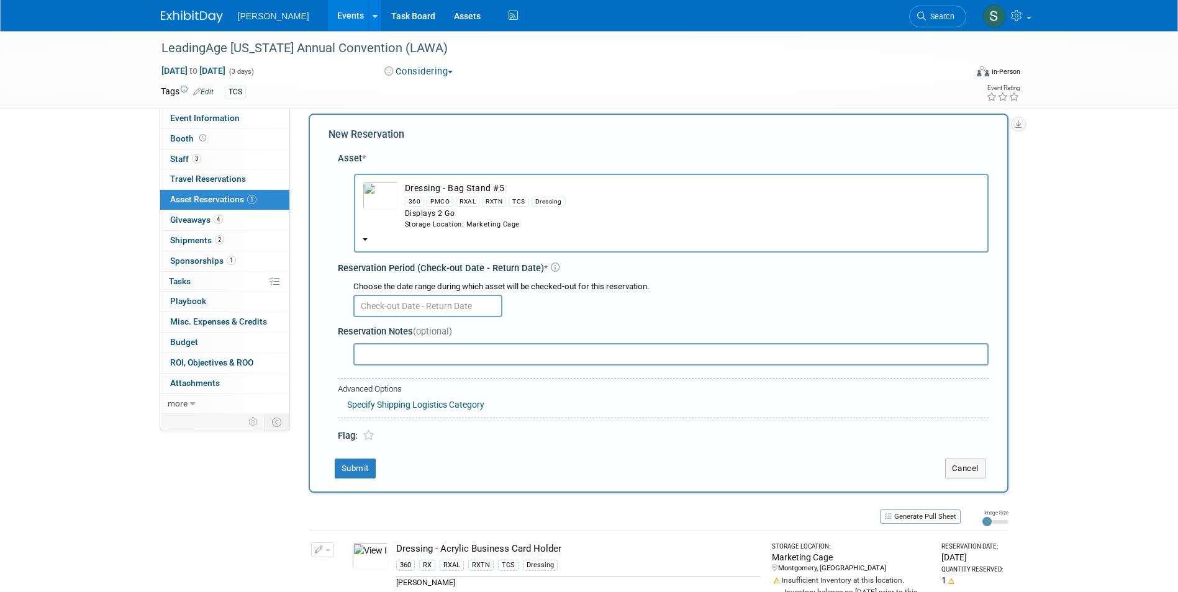
click at [382, 298] on input "text" at bounding box center [427, 306] width 149 height 22
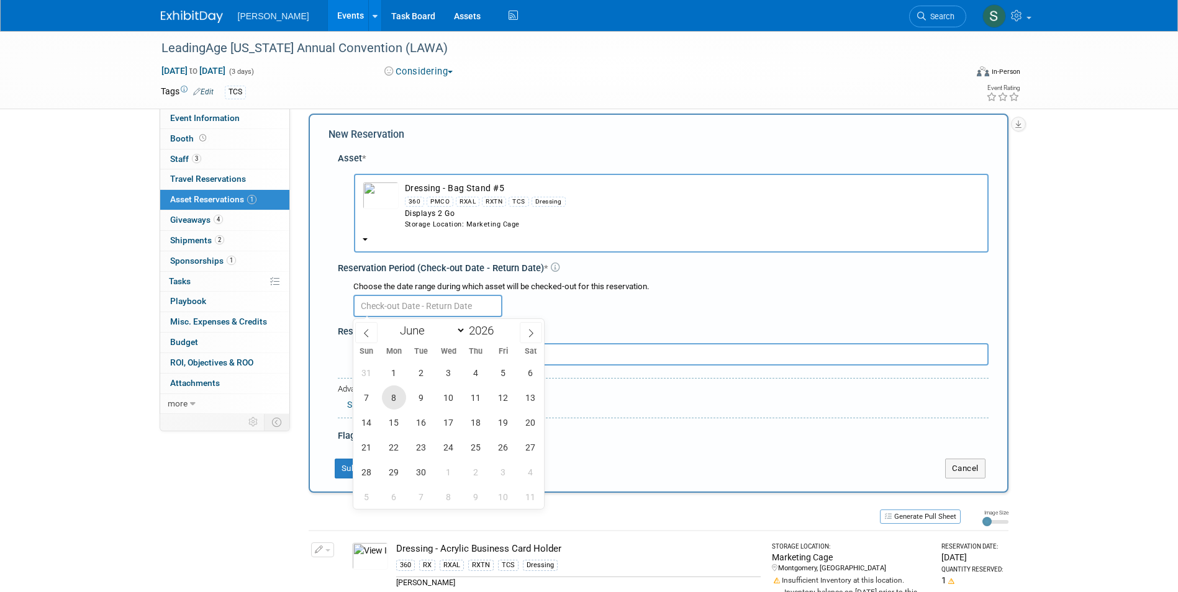
click at [391, 392] on span "8" at bounding box center [394, 398] width 24 height 24
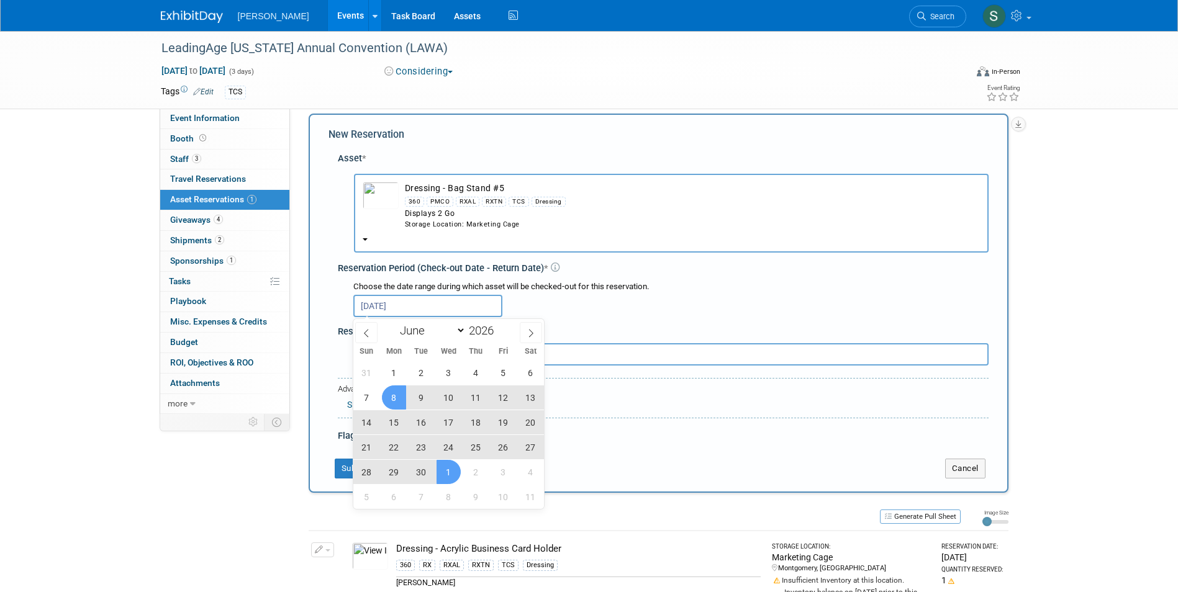
click at [436, 468] on span "1" at bounding box center [448, 472] width 24 height 24
type input "[DATE] to [DATE]"
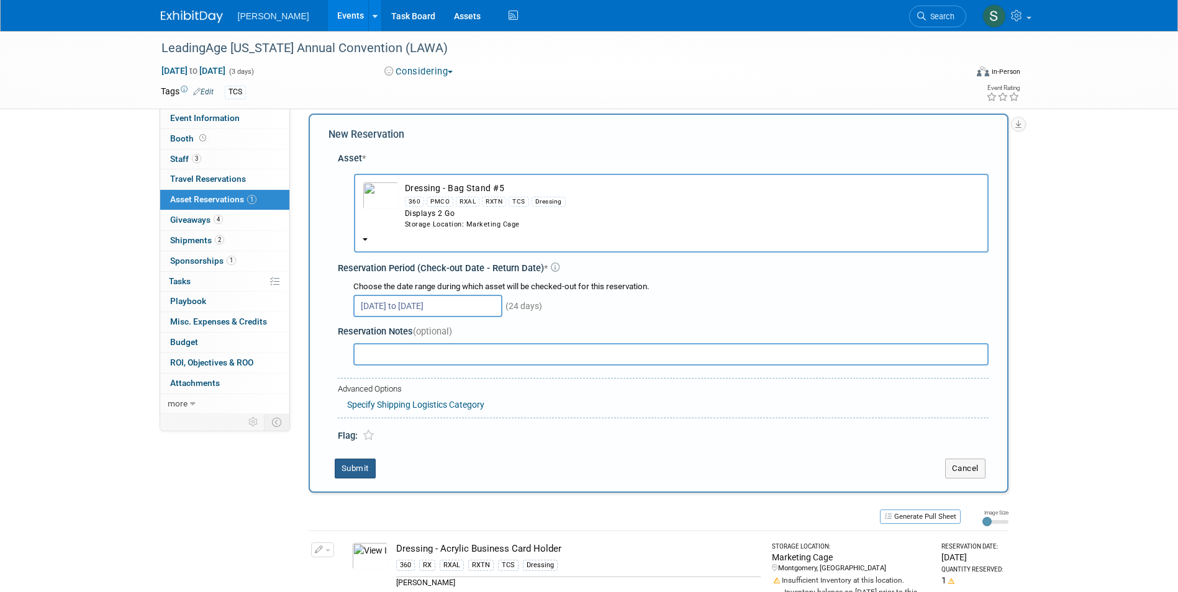
click at [356, 467] on button "Submit" at bounding box center [355, 469] width 41 height 20
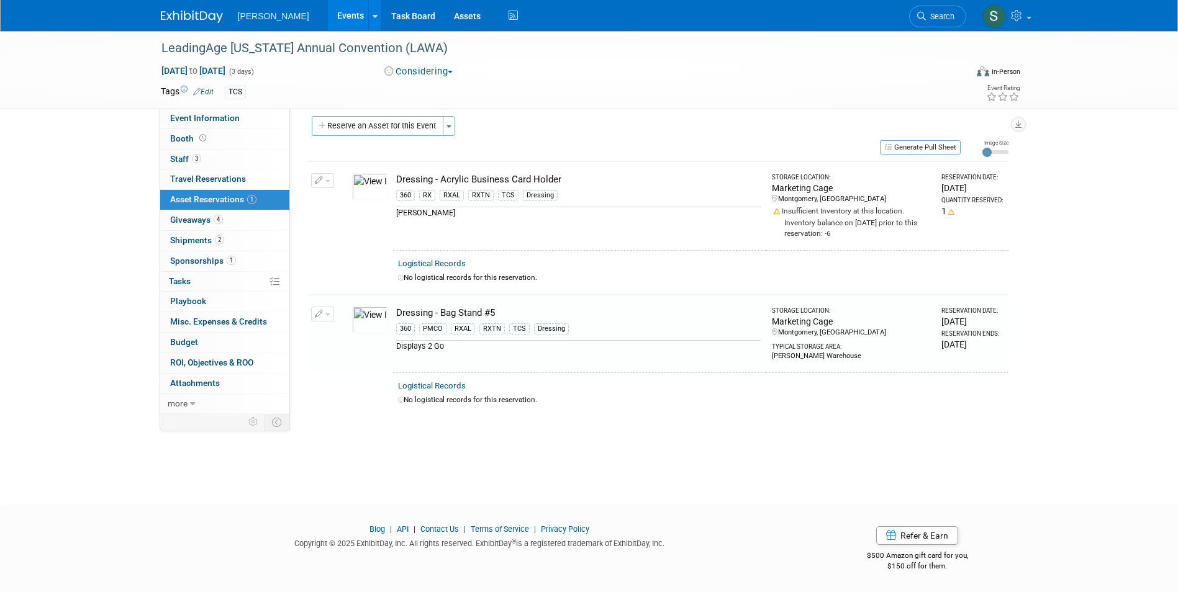
scroll to position [9, 0]
click at [378, 127] on button "Reserve an Asset for this Event" at bounding box center [378, 126] width 132 height 20
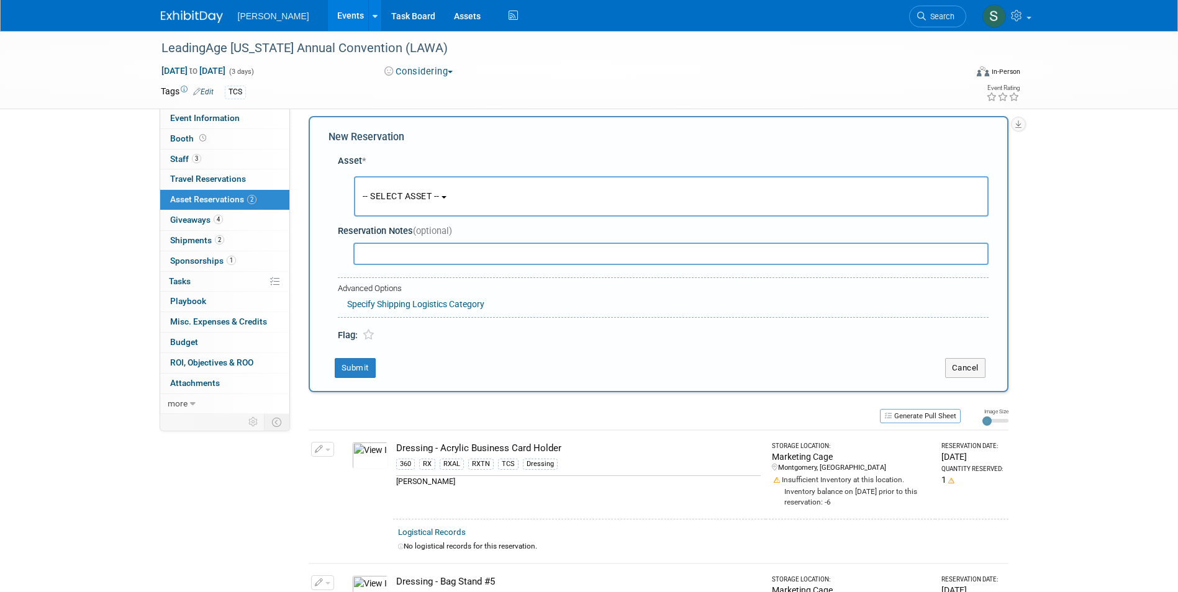
scroll to position [12, 0]
click at [390, 186] on button "-- SELECT ASSET --" at bounding box center [671, 194] width 635 height 40
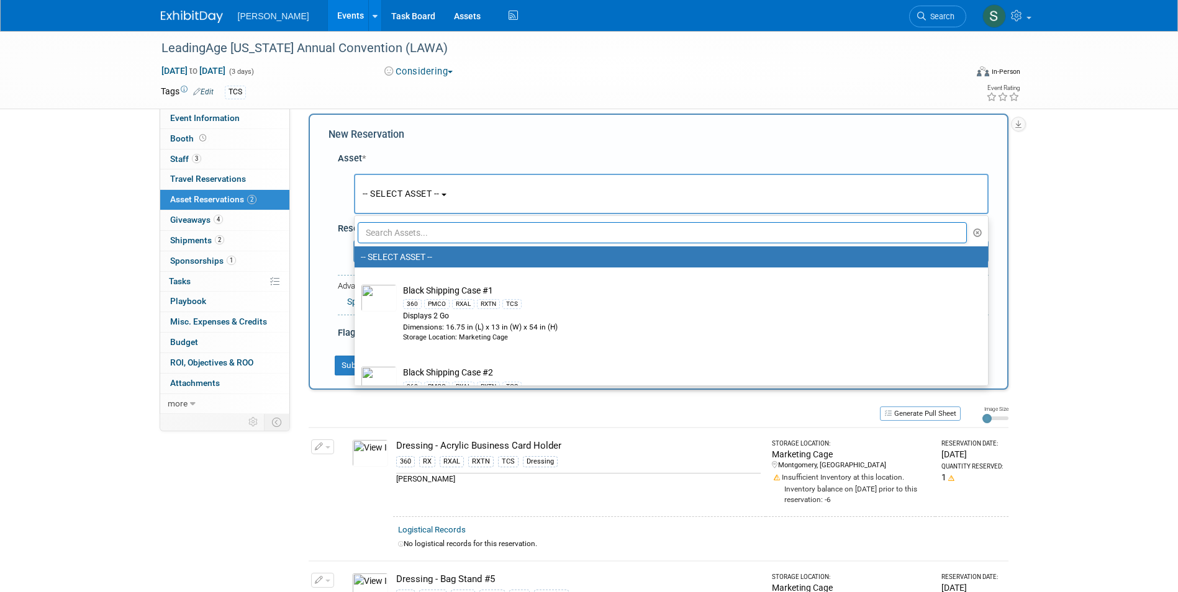
click at [402, 227] on input "text" at bounding box center [663, 232] width 610 height 21
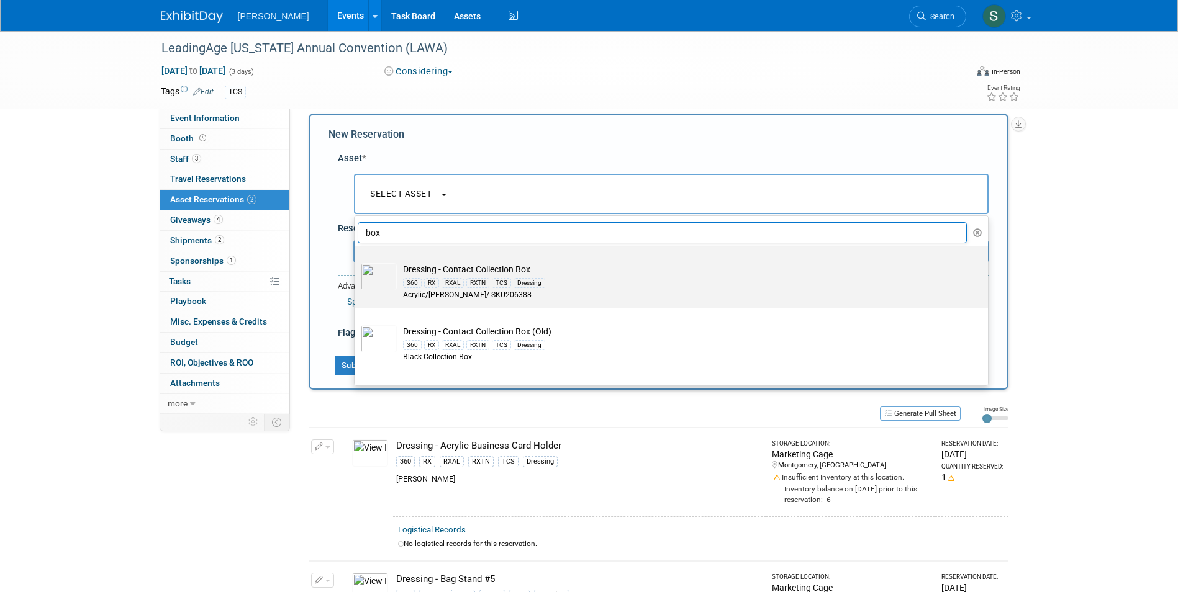
type input "box"
click at [624, 295] on div "Acrylic/[PERSON_NAME]/ SKU206388" at bounding box center [683, 295] width 560 height 11
click at [356, 261] on input "Dressing - Contact Collection Box 360 RX RXAL RXTN TCS Dressing Acrylic/[PERSON…" at bounding box center [352, 257] width 8 height 8
type input "2026"
select select "10724623"
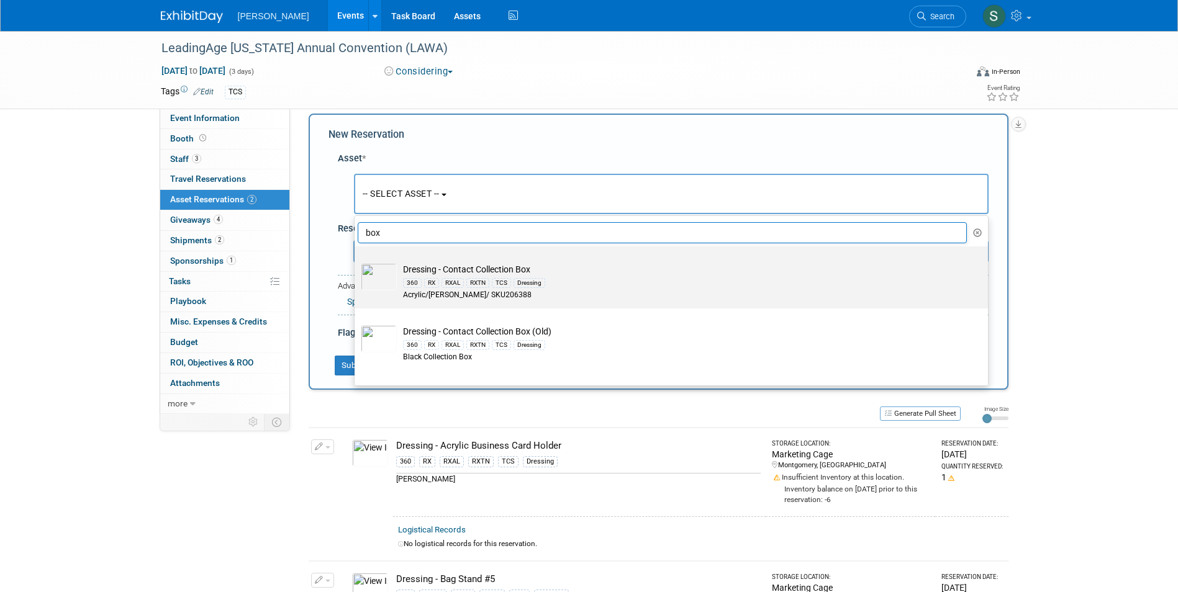
select select "5"
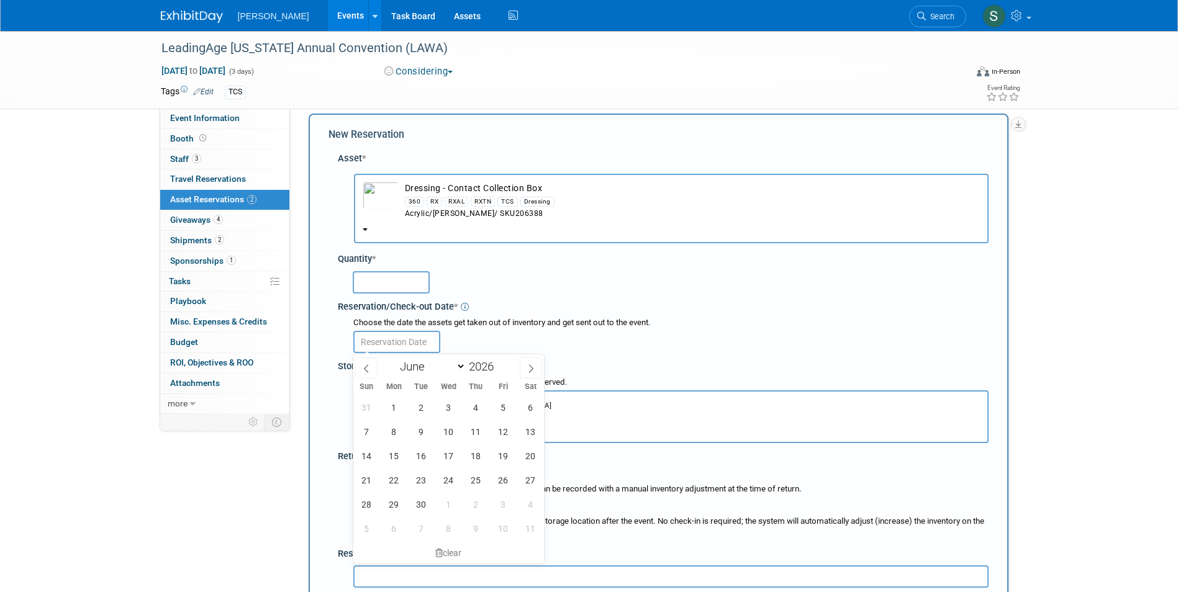
click at [382, 338] on input "text" at bounding box center [396, 342] width 87 height 22
click at [393, 437] on span "8" at bounding box center [394, 432] width 24 height 24
type input "[DATE]"
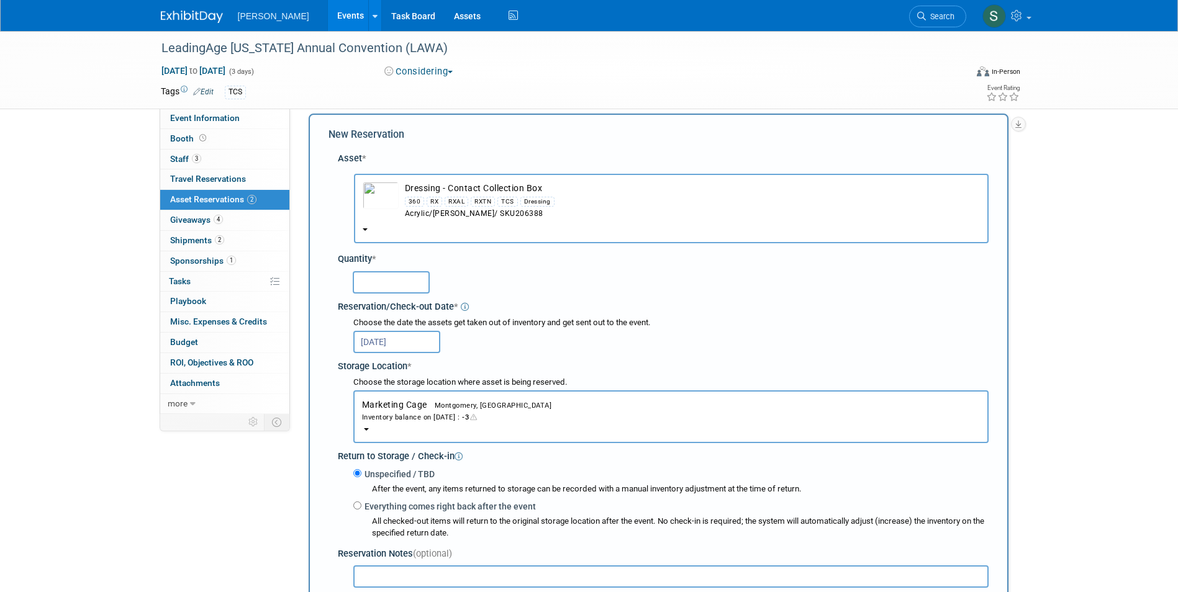
click at [389, 278] on input "text" at bounding box center [391, 282] width 77 height 22
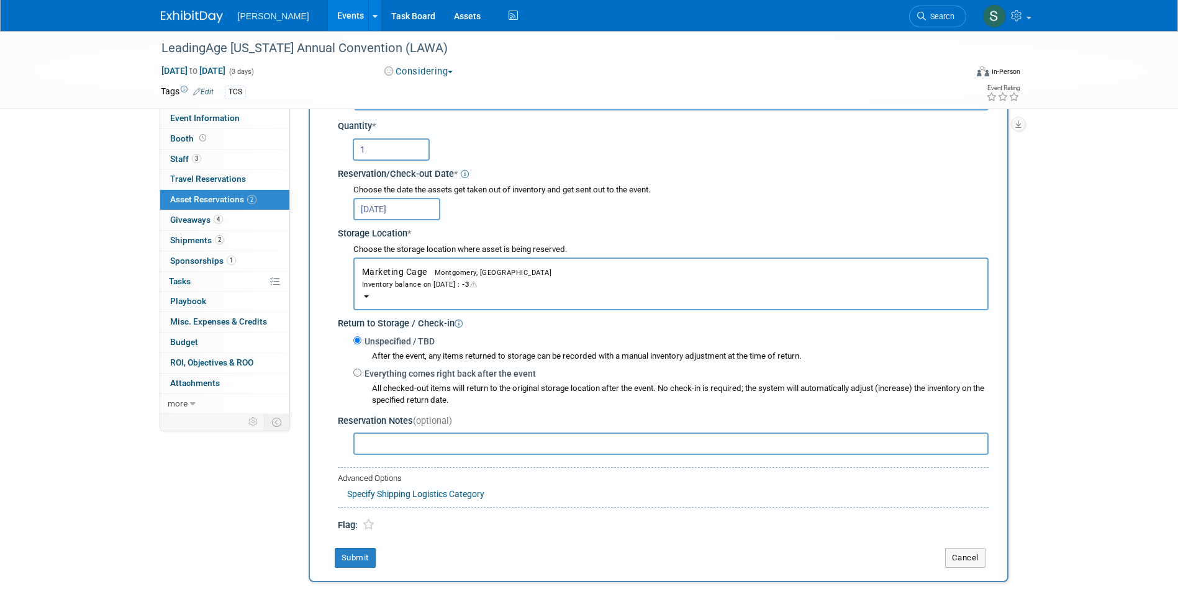
scroll to position [198, 0]
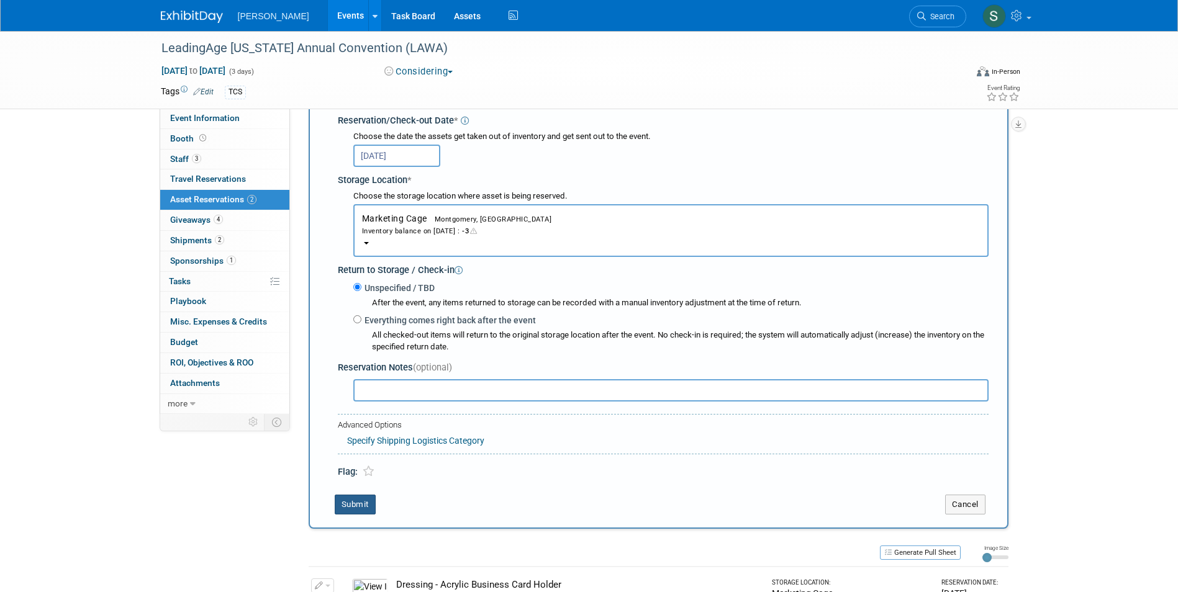
type input "1"
click at [347, 501] on button "Submit" at bounding box center [355, 505] width 41 height 20
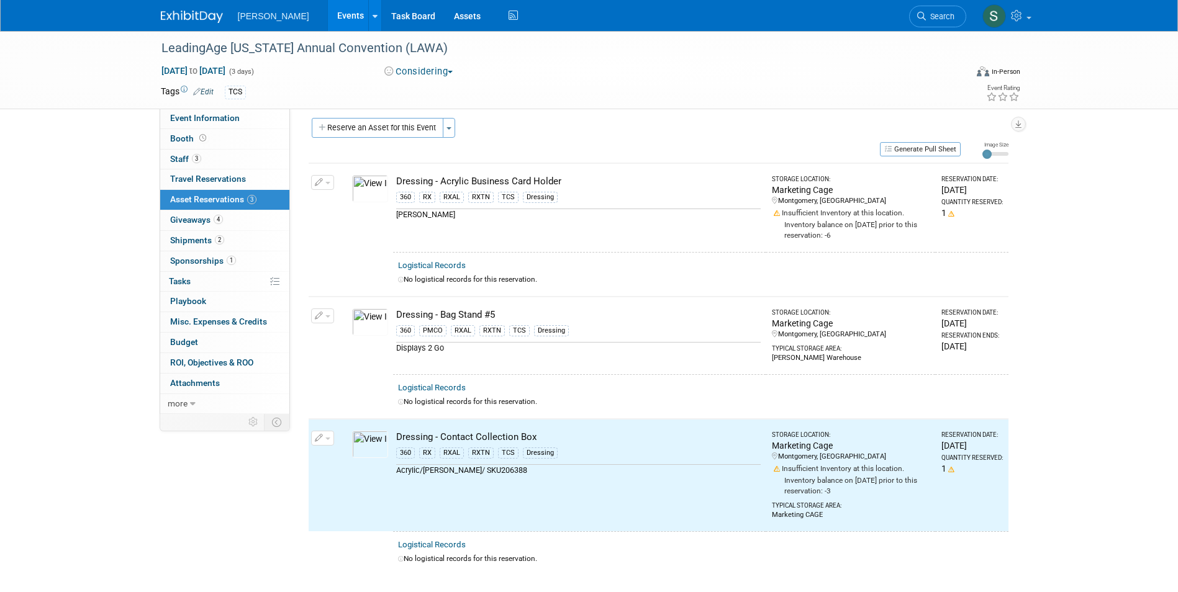
scroll to position [0, 0]
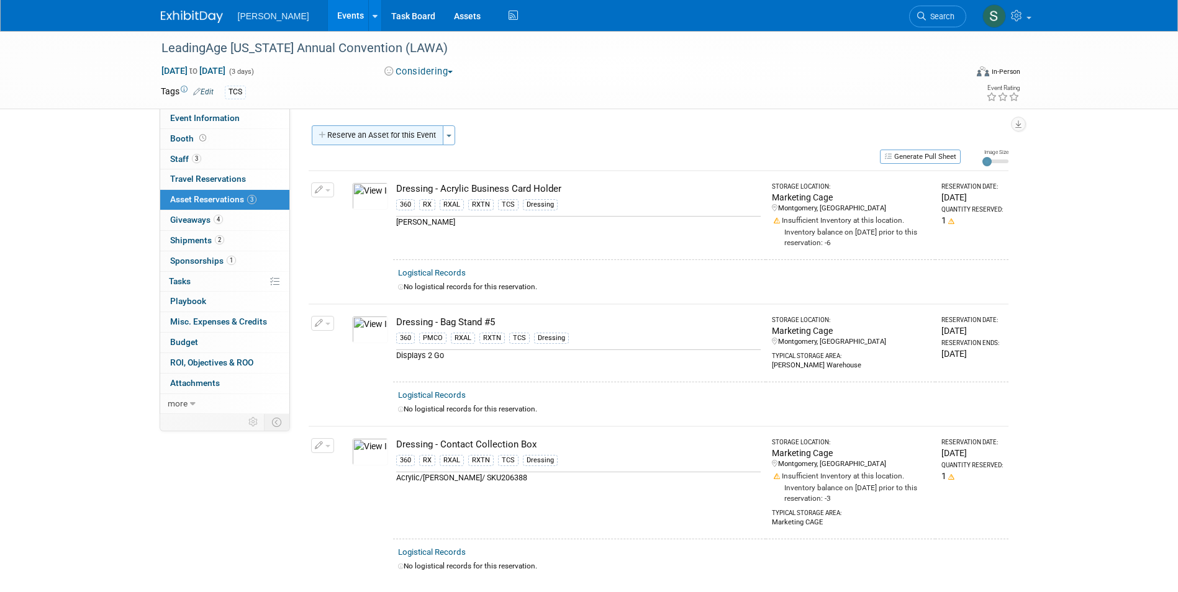
click at [402, 137] on button "Reserve an Asset for this Event" at bounding box center [378, 135] width 132 height 20
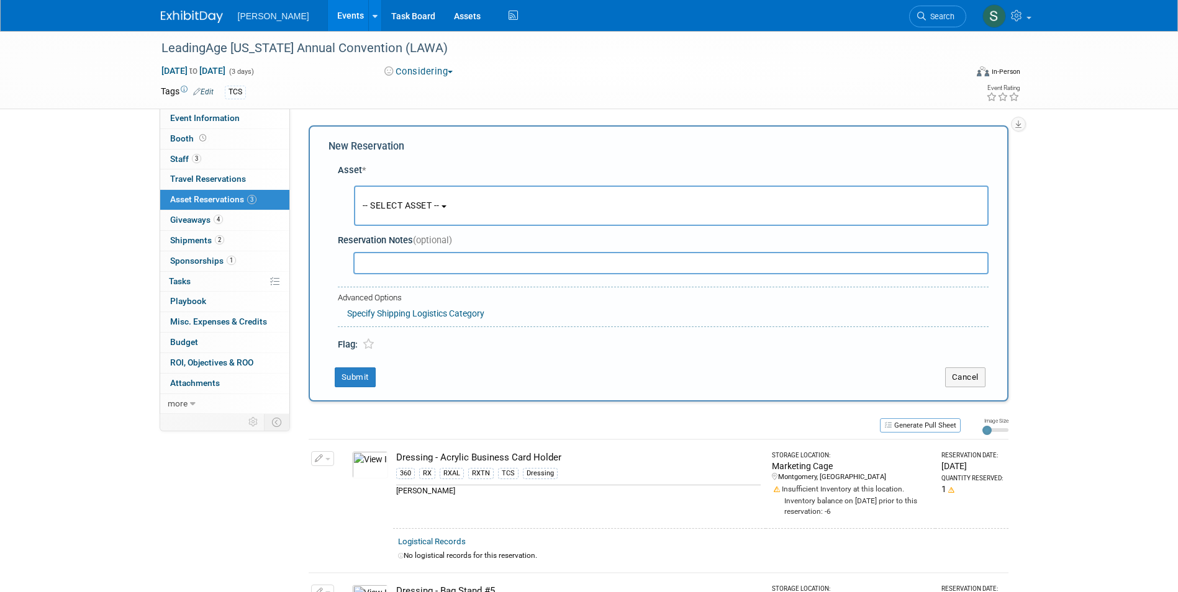
scroll to position [12, 0]
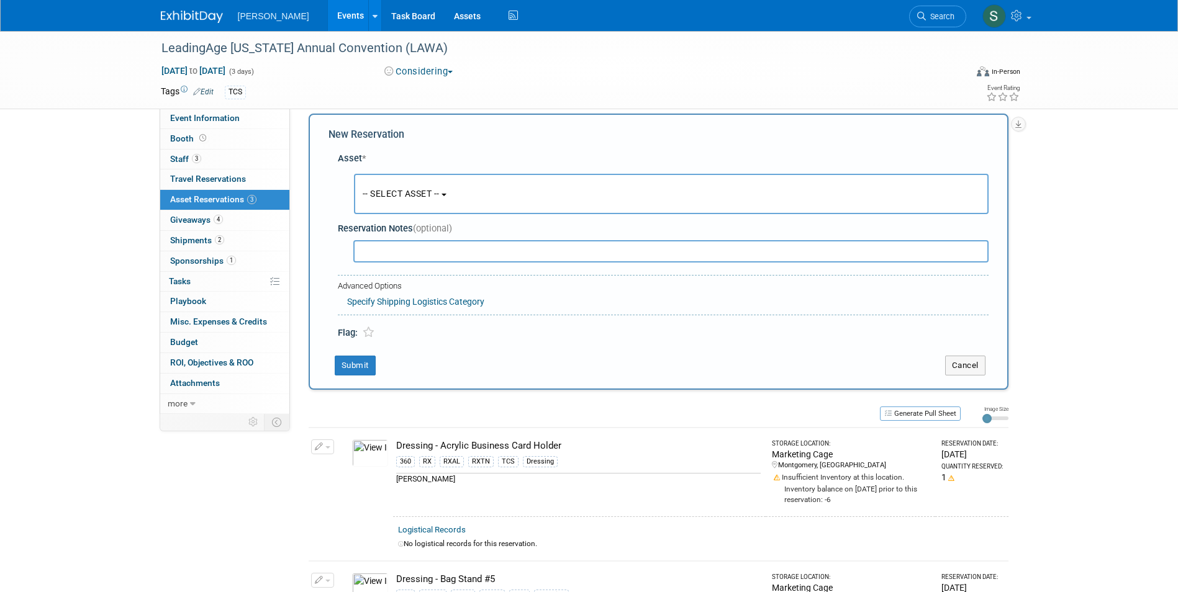
click at [399, 179] on button "-- SELECT ASSET --" at bounding box center [671, 194] width 635 height 40
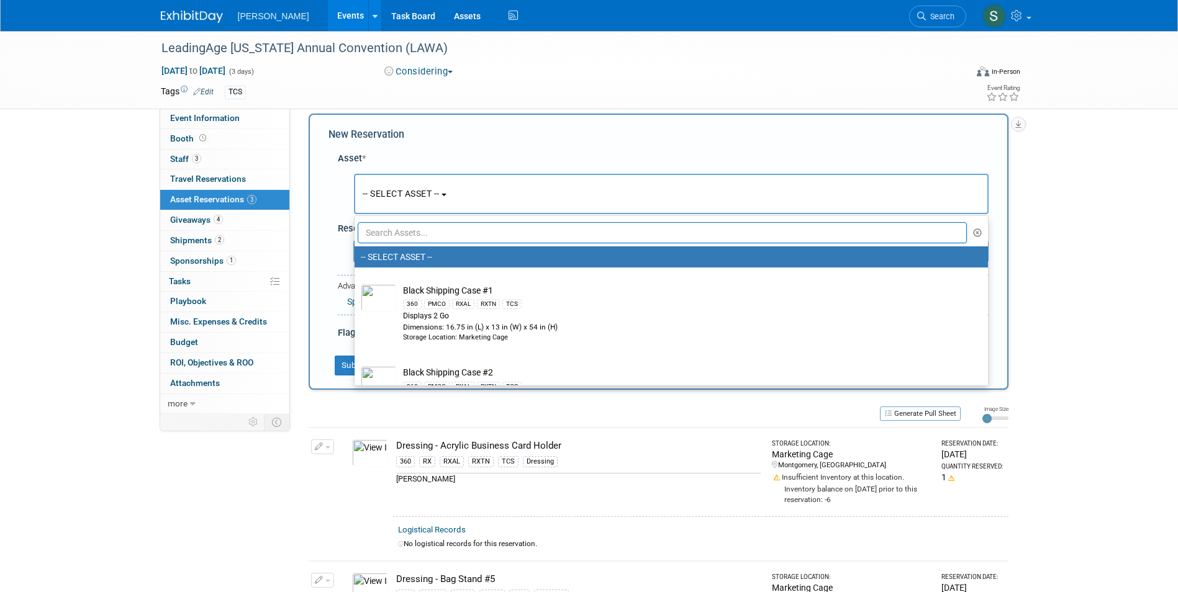
click at [423, 230] on input "text" at bounding box center [663, 232] width 610 height 21
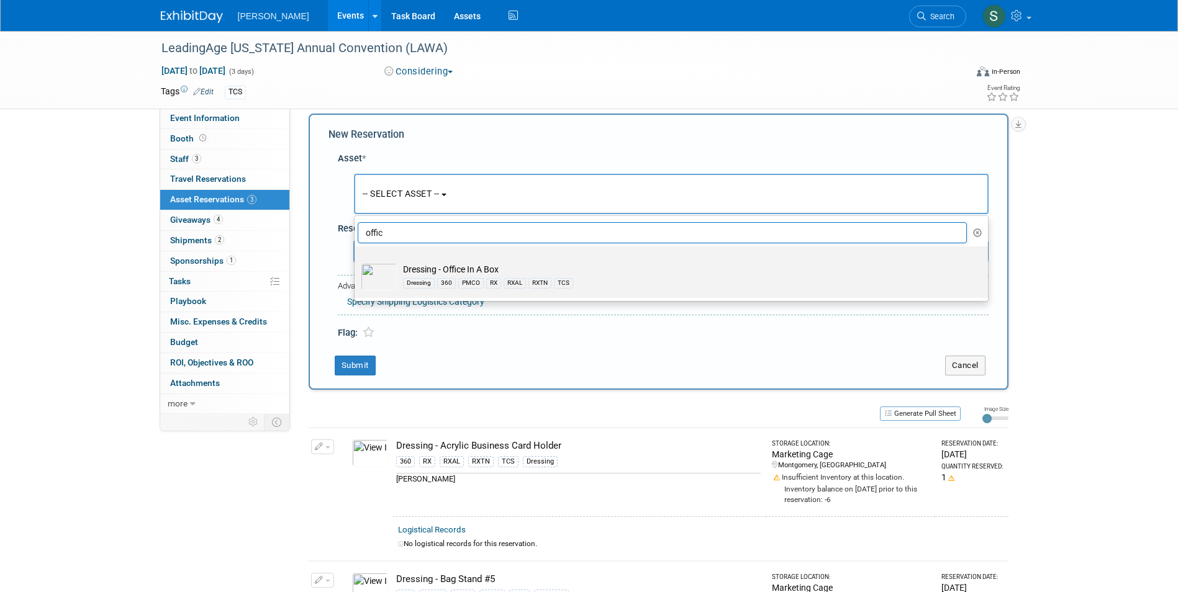
type input "offic"
click at [518, 265] on td "Dressing - Office In A Box Dressing 360 PMCO RX RXAL RXTN TCS" at bounding box center [680, 276] width 566 height 27
click at [356, 261] on input "Dressing - Office In A Box Dressing 360 PMCO RX RXAL RXTN TCS" at bounding box center [352, 257] width 8 height 8
select select "10724056"
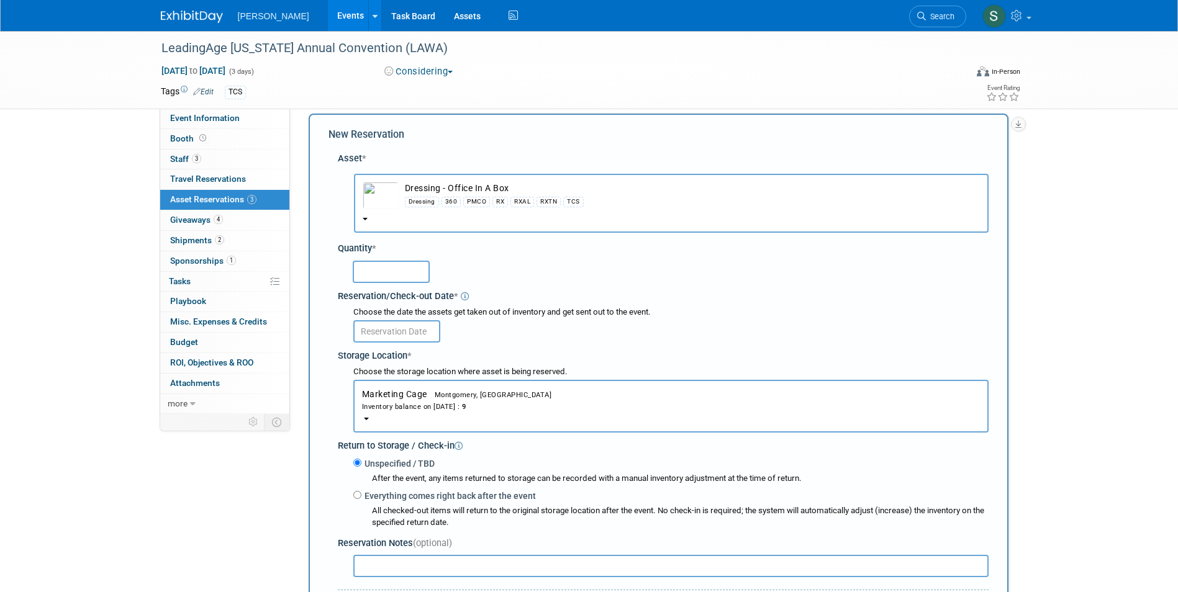
click at [407, 276] on input "text" at bounding box center [391, 272] width 77 height 22
type input "1"
click at [402, 328] on input "text" at bounding box center [396, 331] width 87 height 22
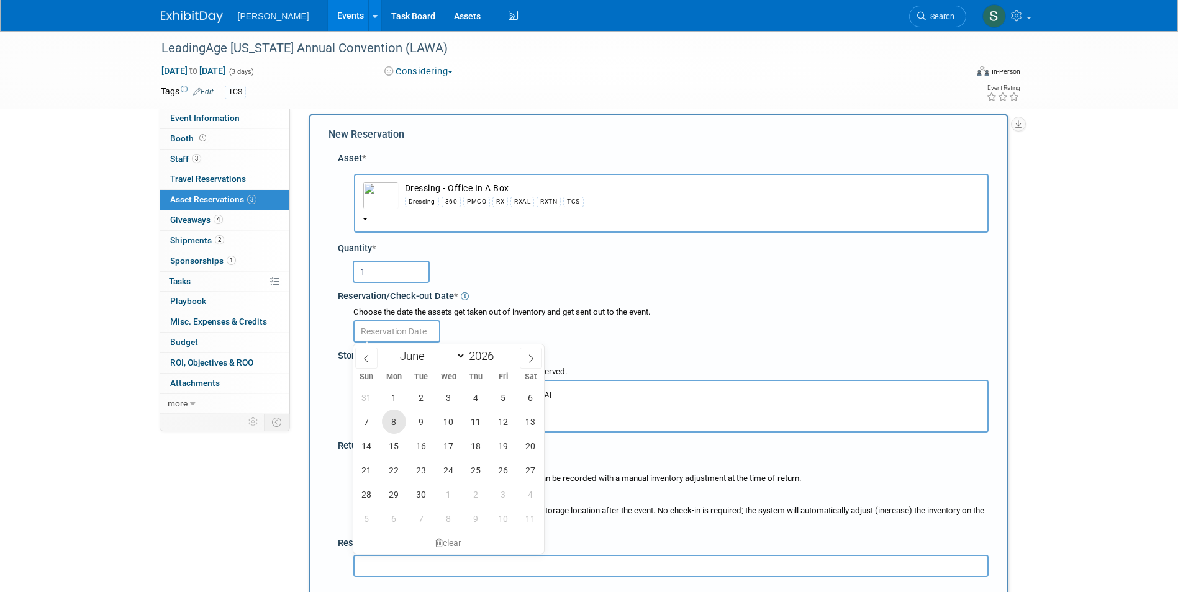
click at [398, 423] on span "8" at bounding box center [394, 422] width 24 height 24
type input "Jun 8, 2026"
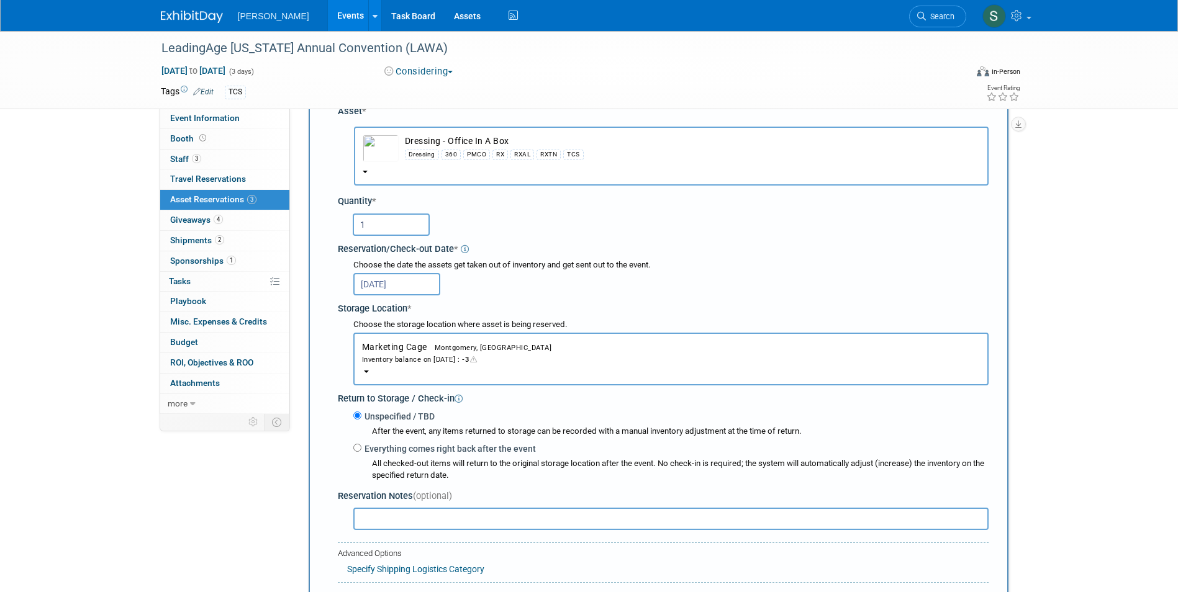
scroll to position [136, 0]
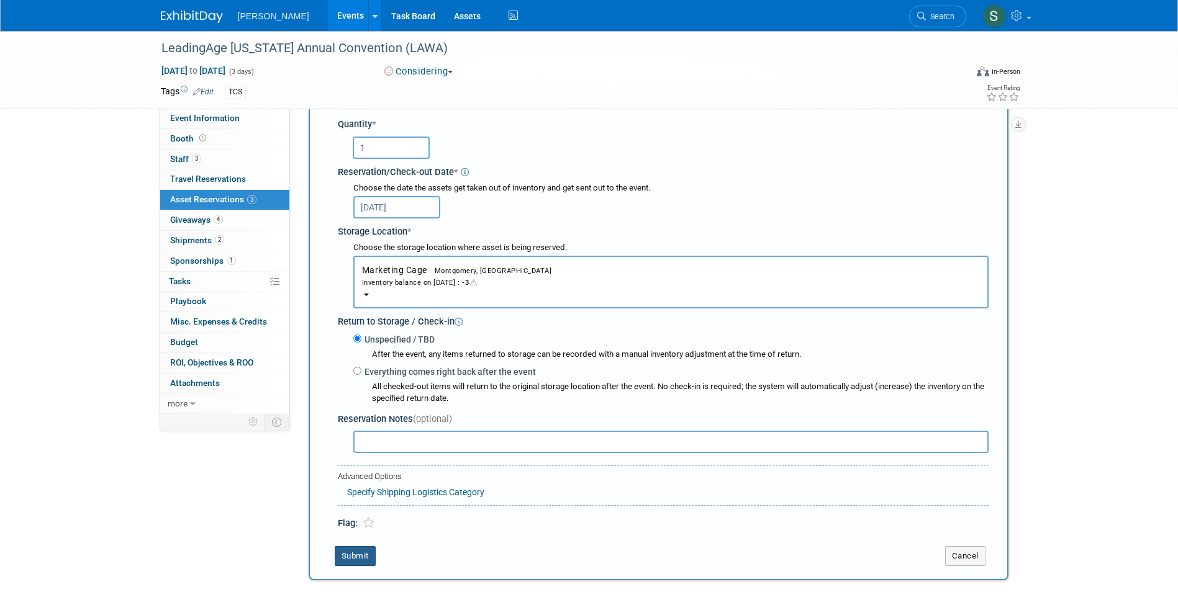
click at [350, 558] on button "Submit" at bounding box center [355, 556] width 41 height 20
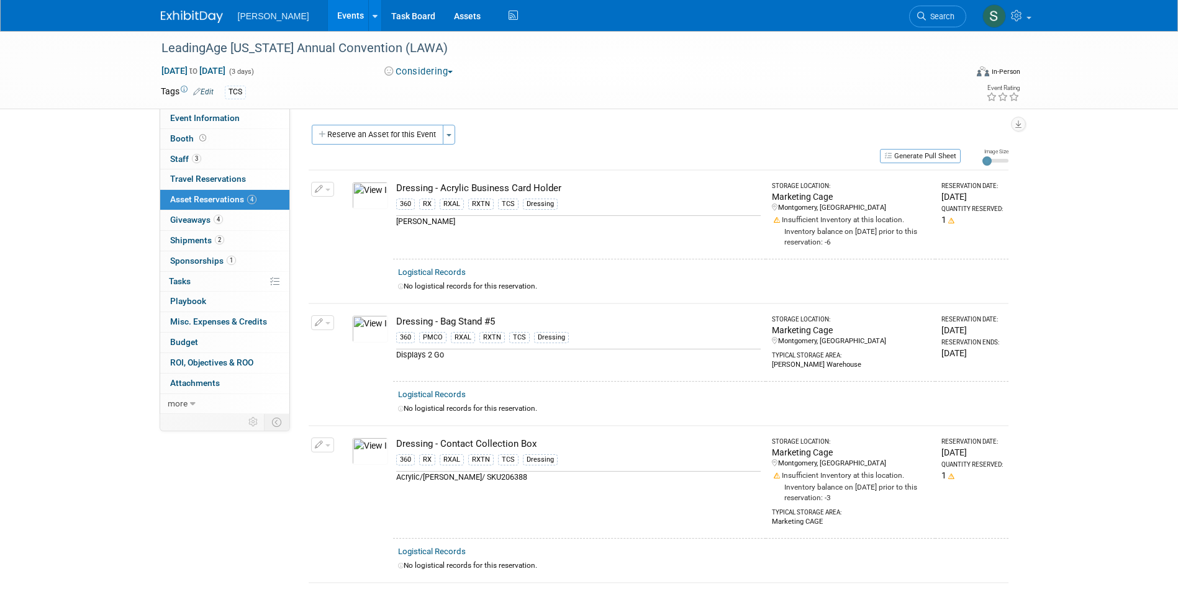
scroll to position [0, 0]
click at [388, 130] on button "Reserve an Asset for this Event" at bounding box center [378, 135] width 132 height 20
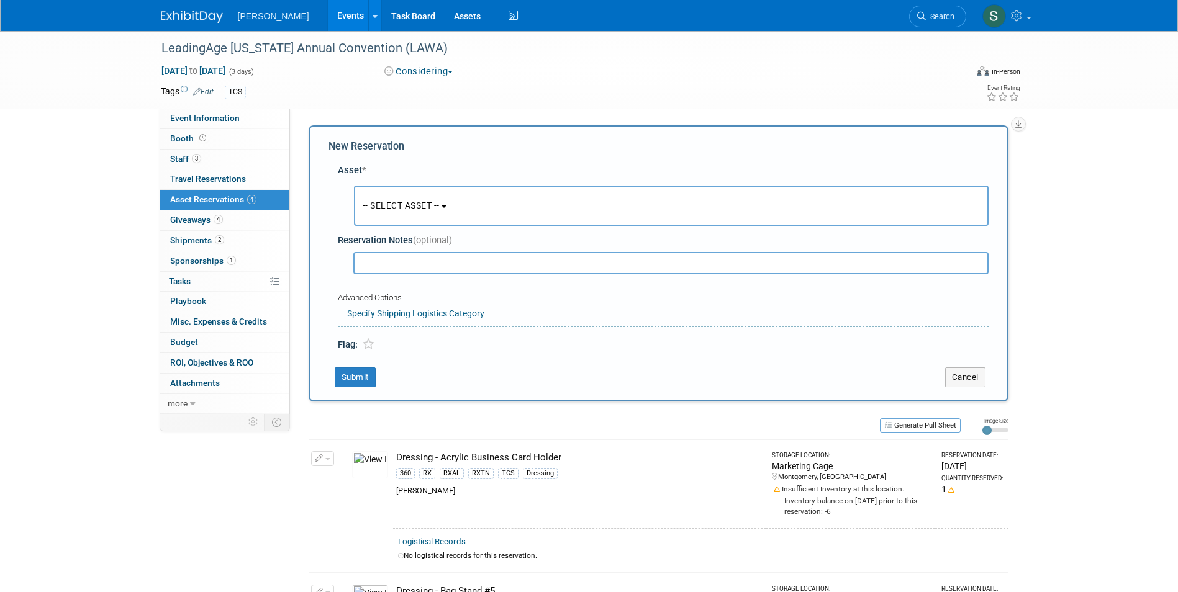
scroll to position [12, 0]
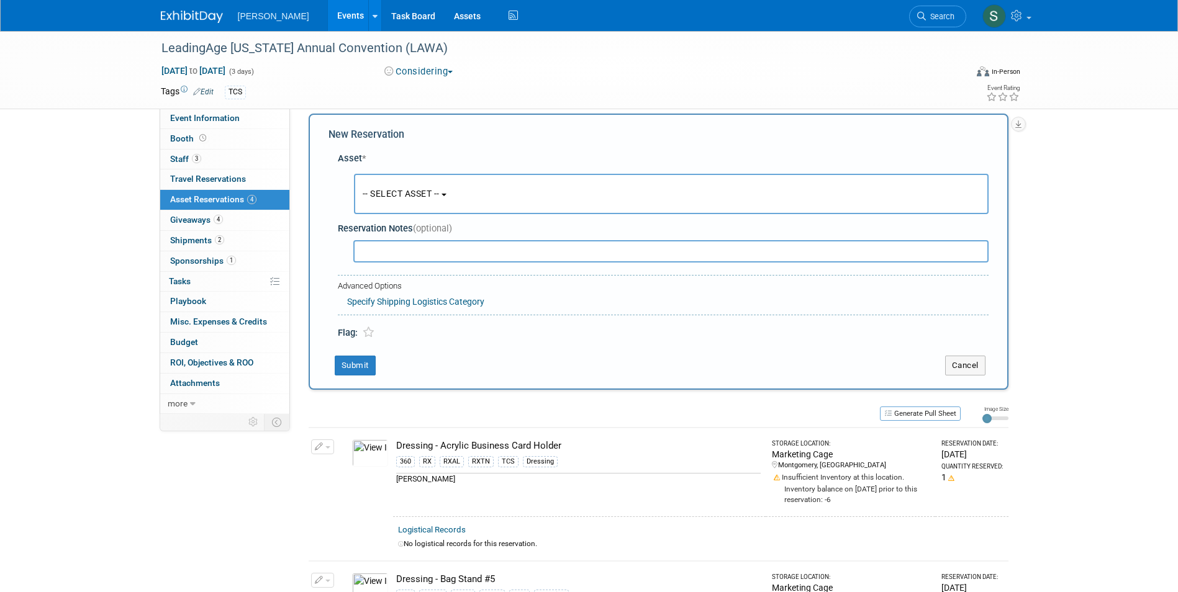
click at [380, 189] on span "-- SELECT ASSET --" at bounding box center [401, 194] width 77 height 10
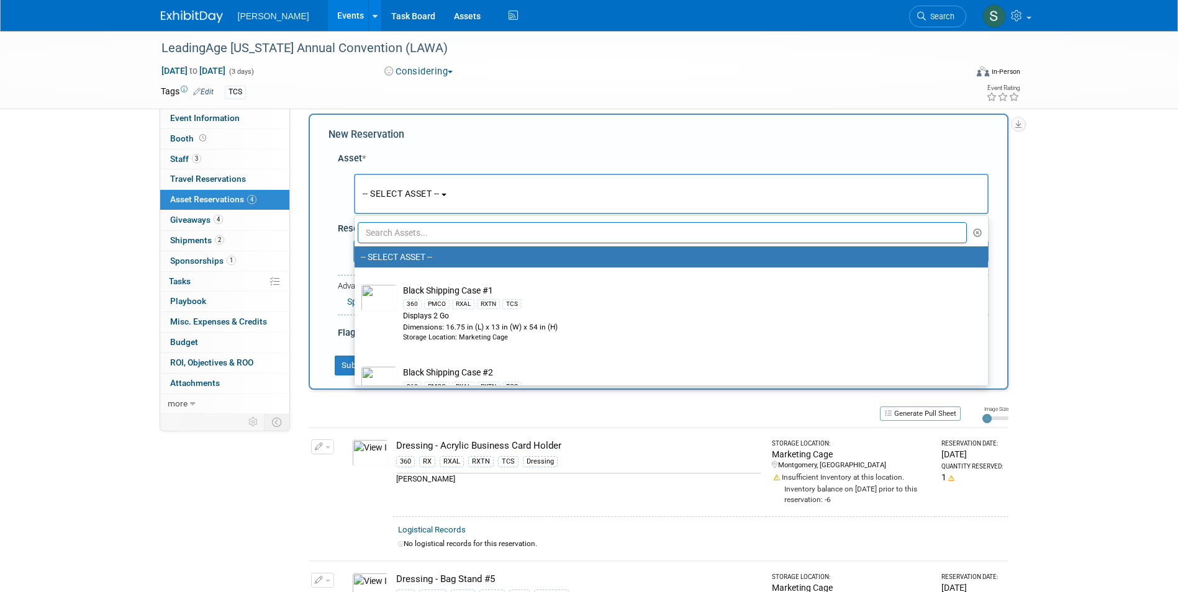
click at [401, 235] on input "text" at bounding box center [663, 232] width 610 height 21
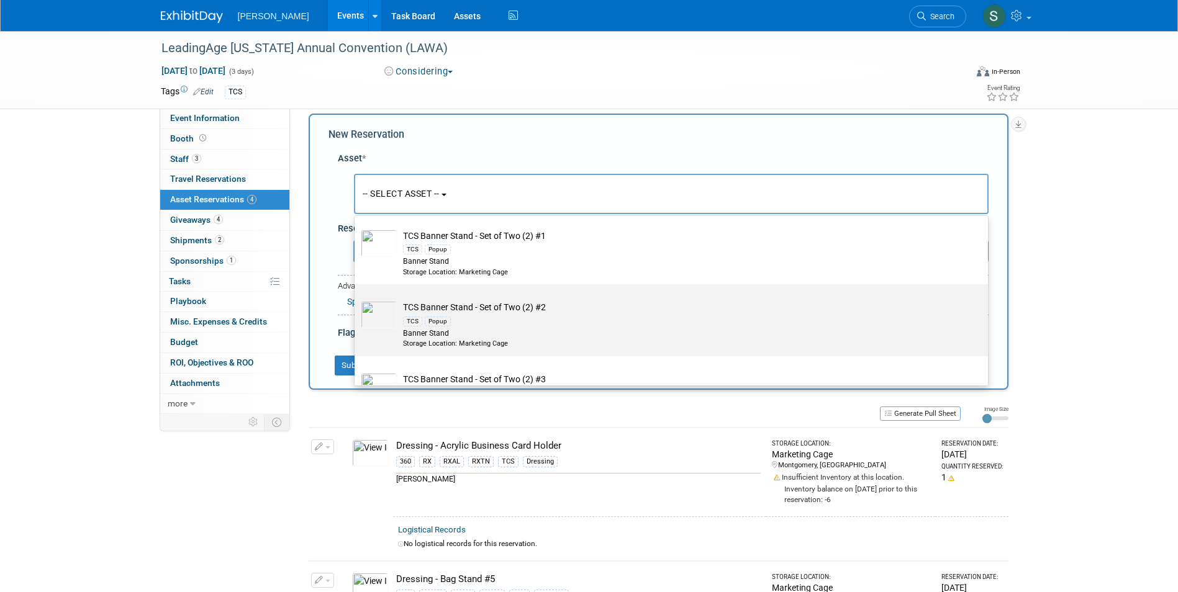
scroll to position [62, 0]
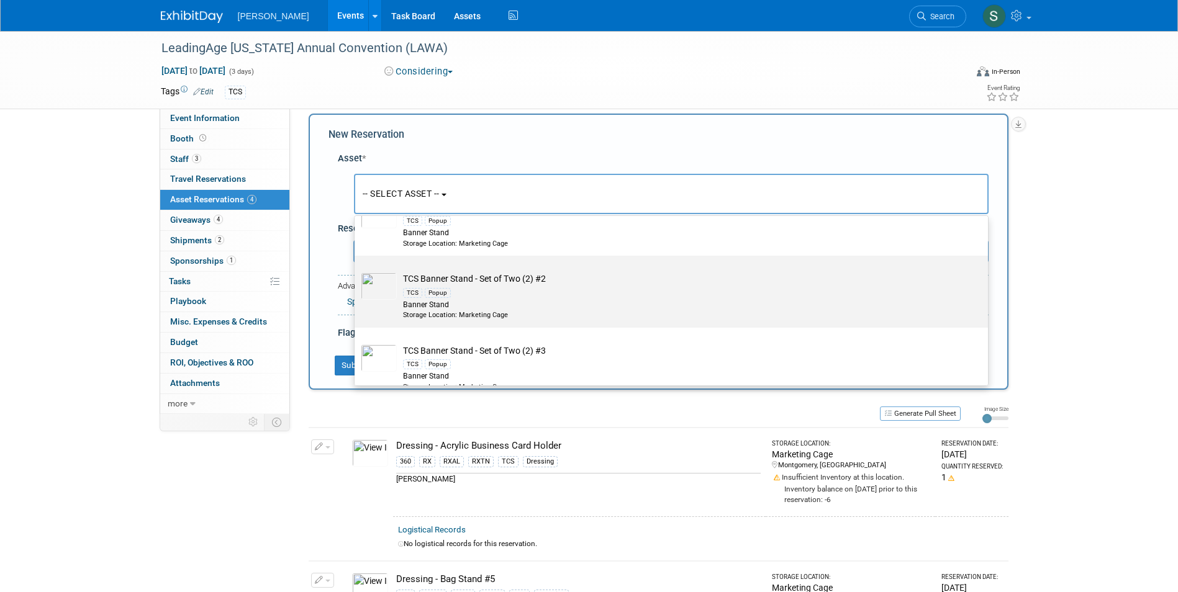
type input "set of two"
click at [556, 302] on div "Banner Stand" at bounding box center [683, 305] width 560 height 11
click at [356, 271] on input "TCS Banner Stand - Set of Two (2) #2 TCS Popup Banner Stand Storage Location: M…" at bounding box center [352, 267] width 8 height 8
select select "10723294"
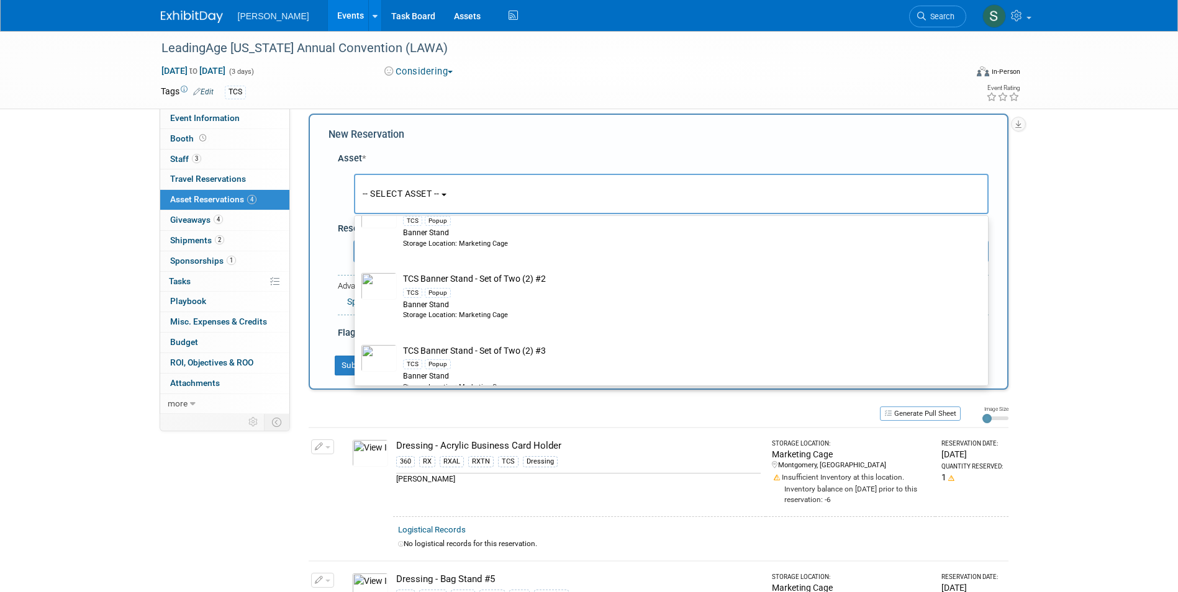
select select "5"
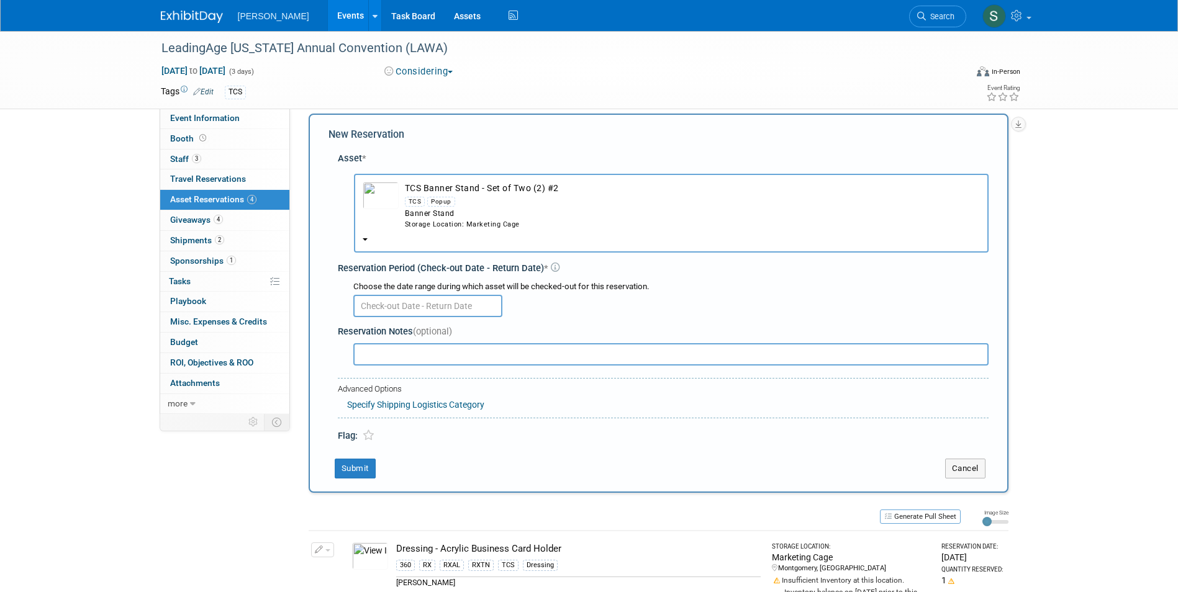
click at [363, 309] on input "text" at bounding box center [427, 306] width 149 height 22
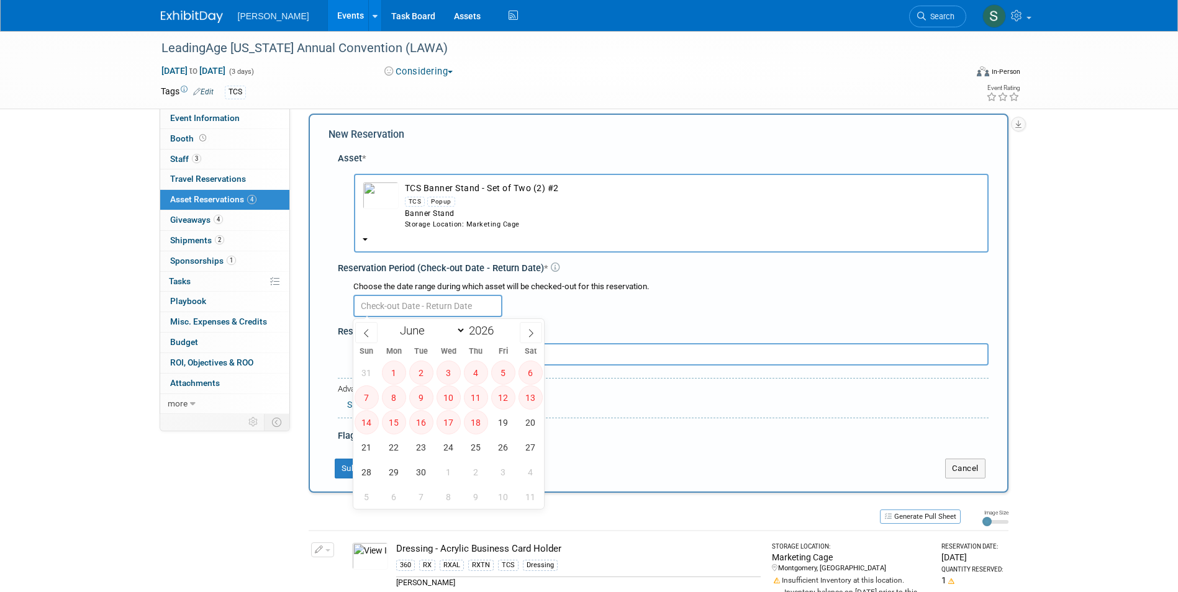
click at [374, 309] on input "text" at bounding box center [427, 306] width 149 height 22
click at [480, 201] on div "TCS Popup" at bounding box center [692, 201] width 575 height 14
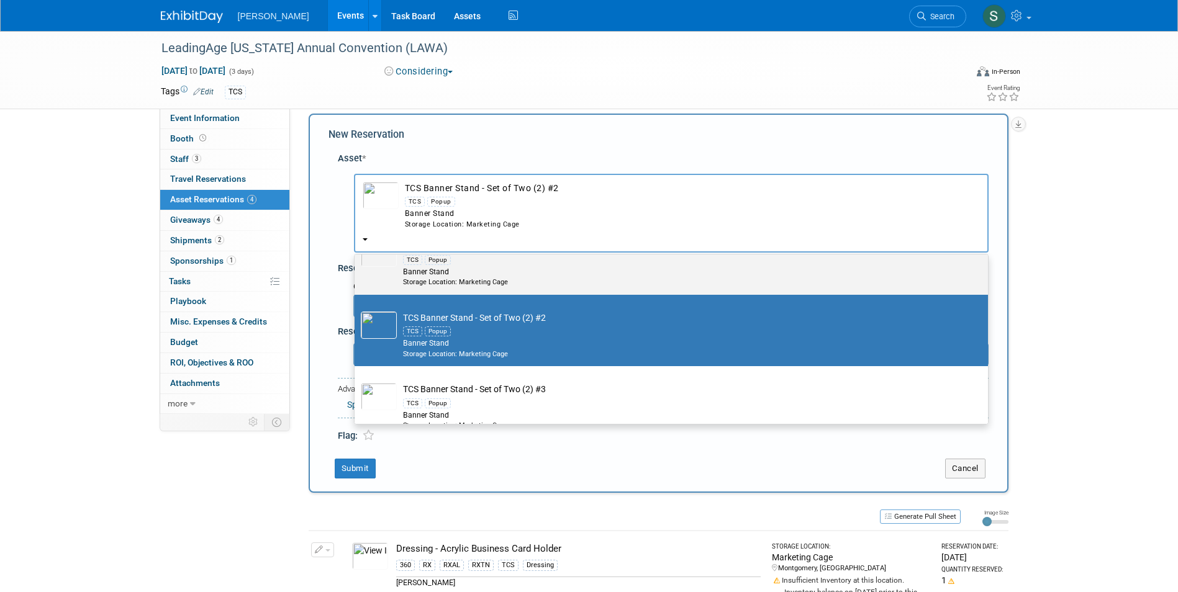
click at [480, 279] on div "Storage Location: Marketing Cage" at bounding box center [683, 283] width 560 height 10
click at [356, 238] on input "TCS Banner Stand - Set of Two (2) #1 TCS Popup Banner Stand Storage Location: M…" at bounding box center [352, 234] width 8 height 8
radio input "true"
select select "10722523"
type input "set of two"
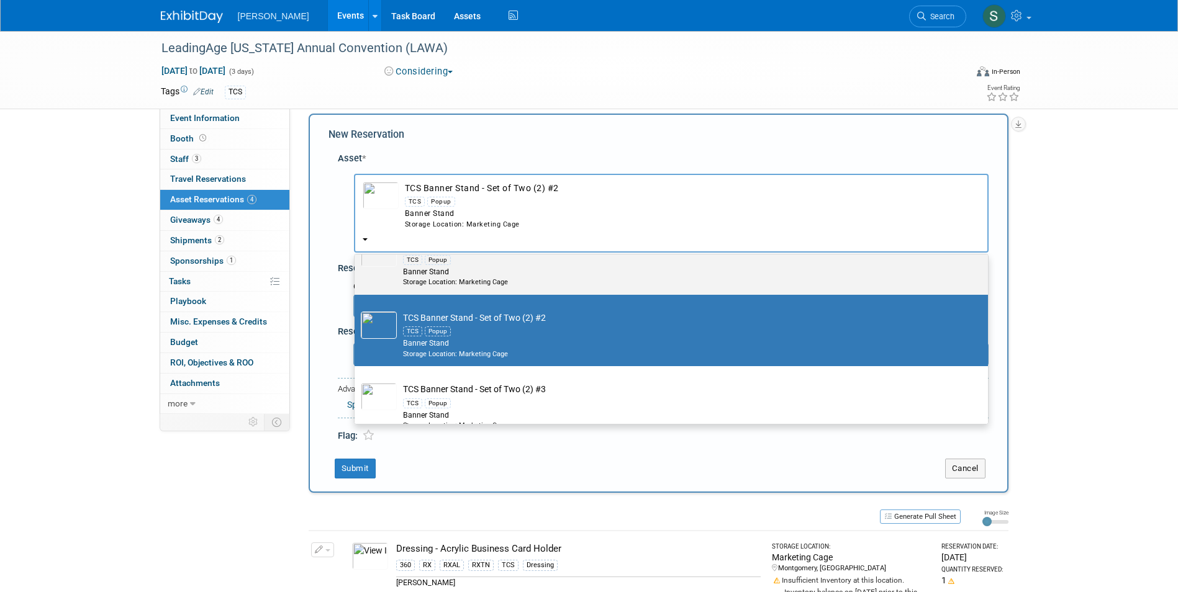
radio input "false"
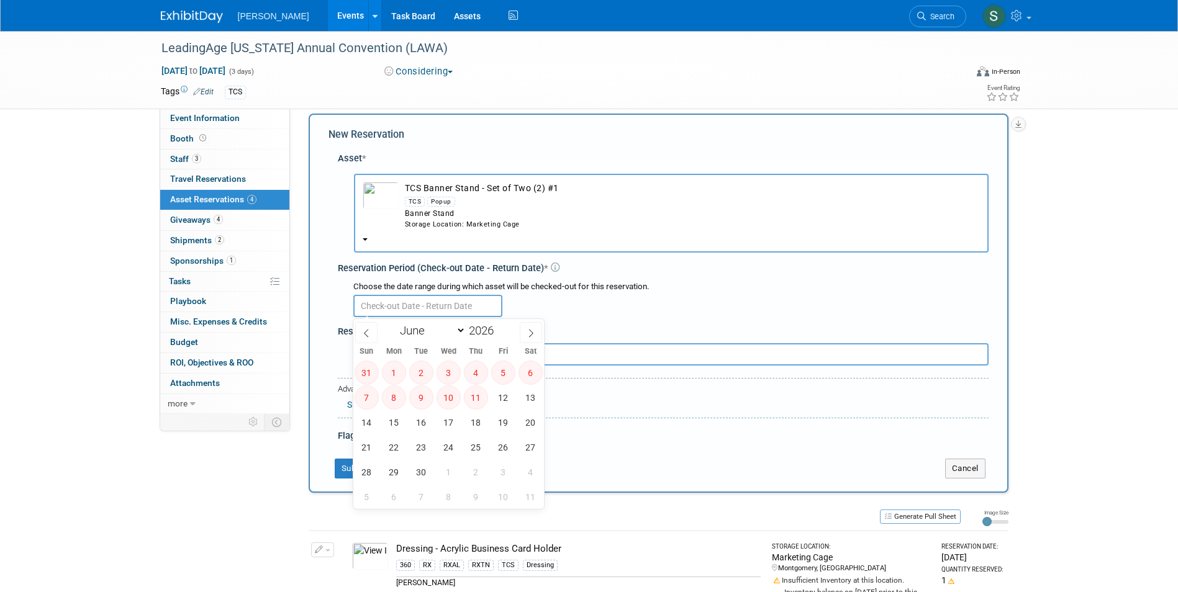
click at [408, 309] on input "text" at bounding box center [427, 306] width 149 height 22
click at [505, 216] on div "Banner Stand" at bounding box center [692, 214] width 575 height 11
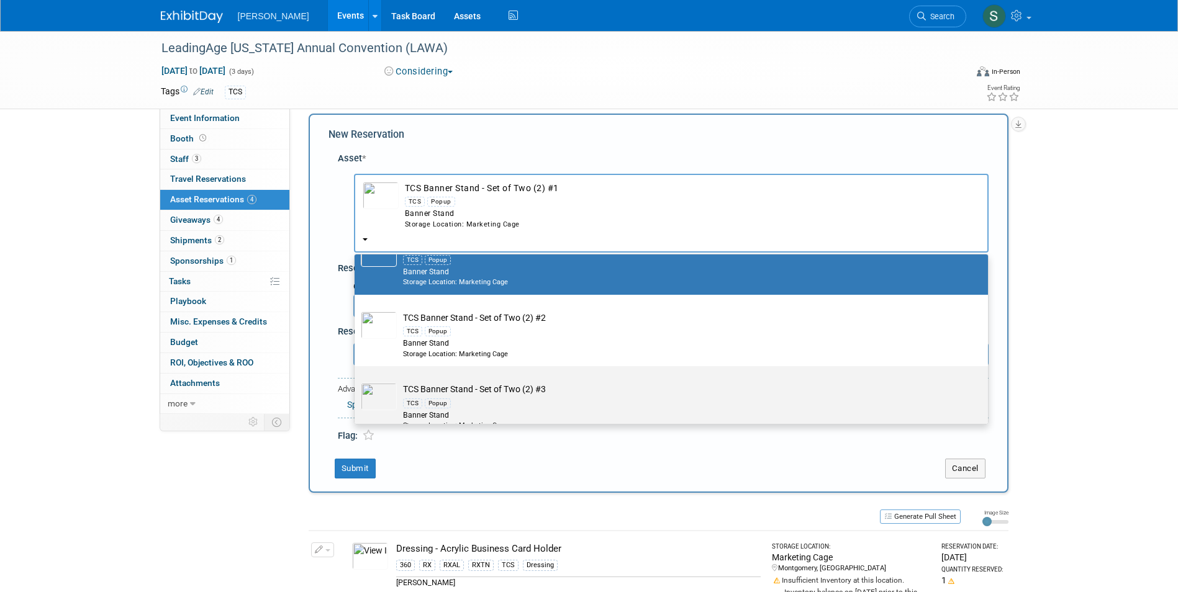
click at [473, 399] on div "TCS Popup" at bounding box center [683, 402] width 560 height 14
click at [356, 381] on input "TCS Banner Stand - Set of Two (2) #3 TCS Popup Banner Stand Storage Location: M…" at bounding box center [352, 377] width 8 height 8
select select "10723295"
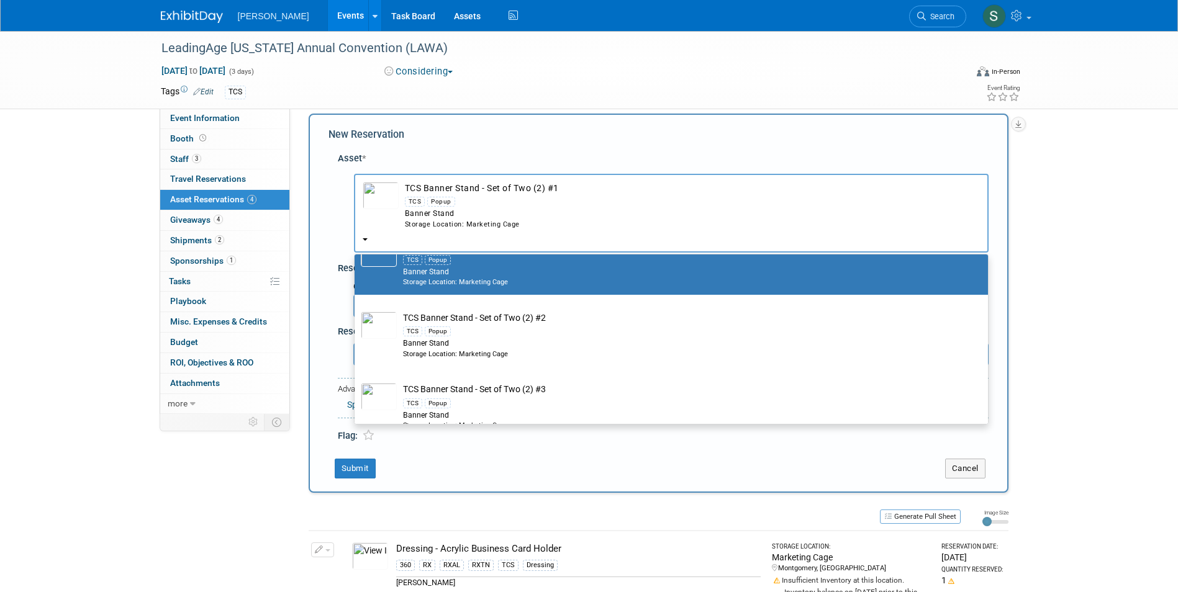
select select "5"
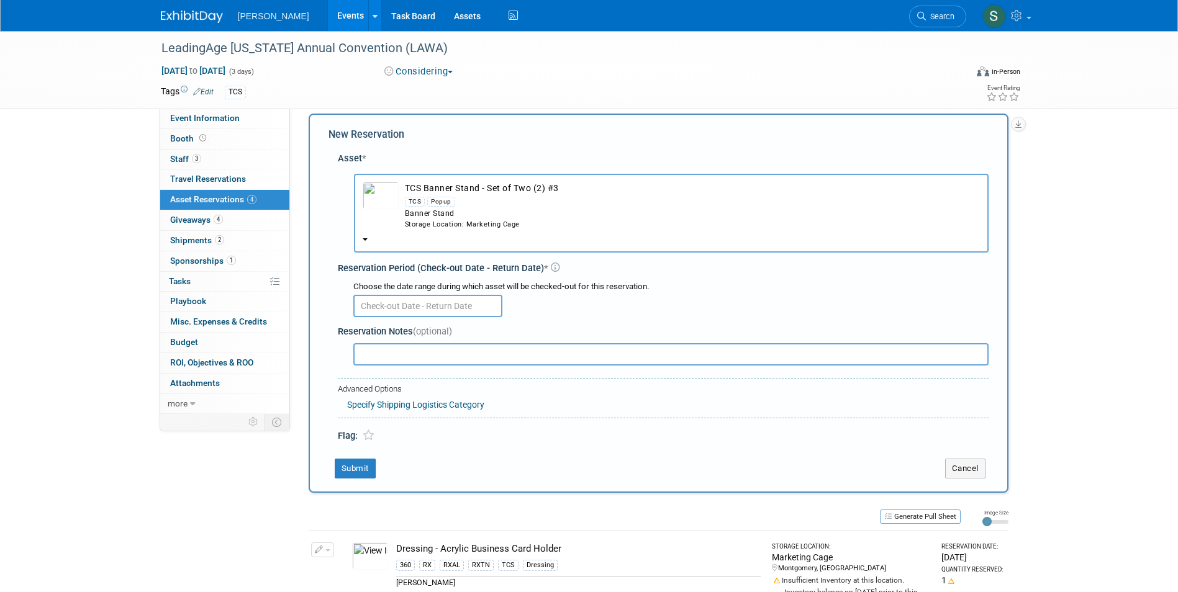
click at [408, 307] on input "text" at bounding box center [427, 306] width 149 height 22
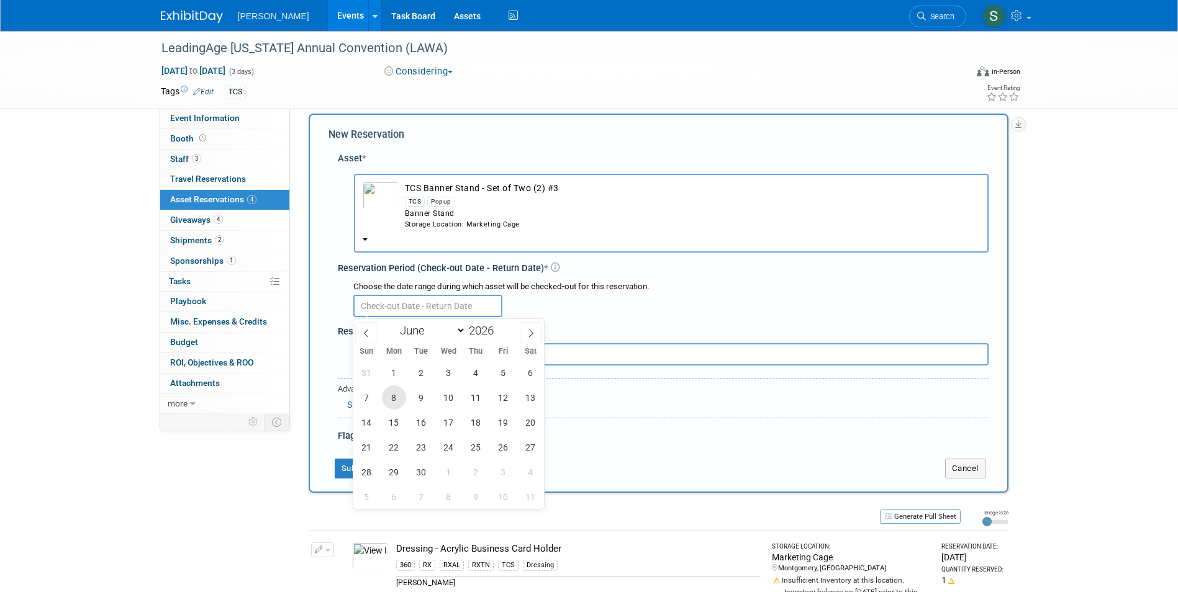
click at [397, 402] on span "8" at bounding box center [394, 398] width 24 height 24
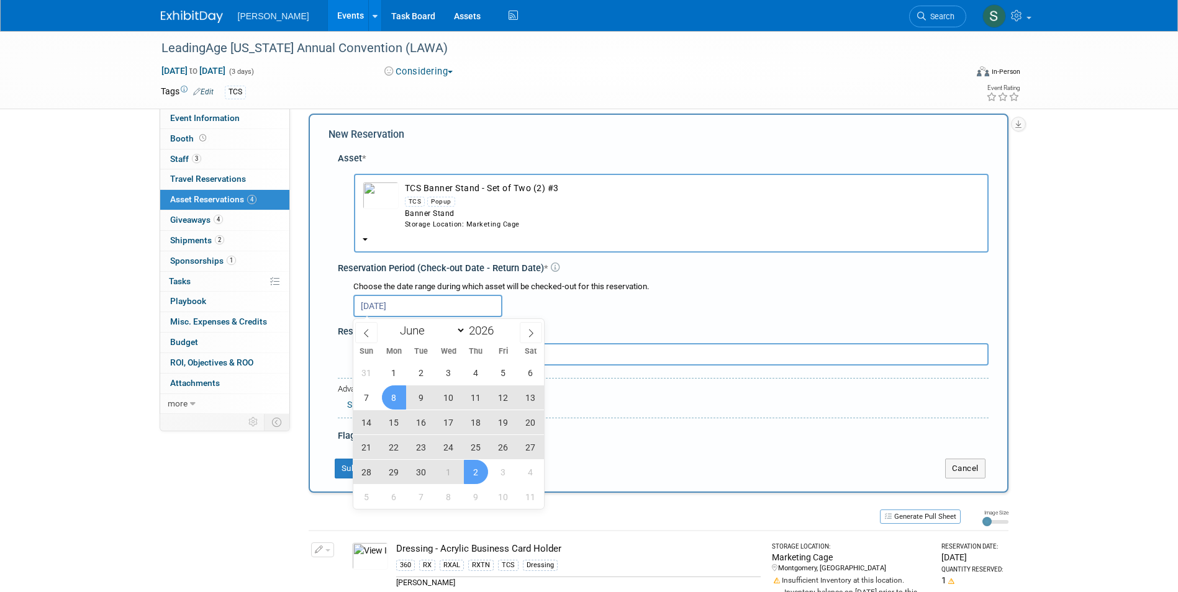
click at [470, 474] on span "2" at bounding box center [476, 472] width 24 height 24
type input "Jun 8, 2026 to Jul 2, 2026"
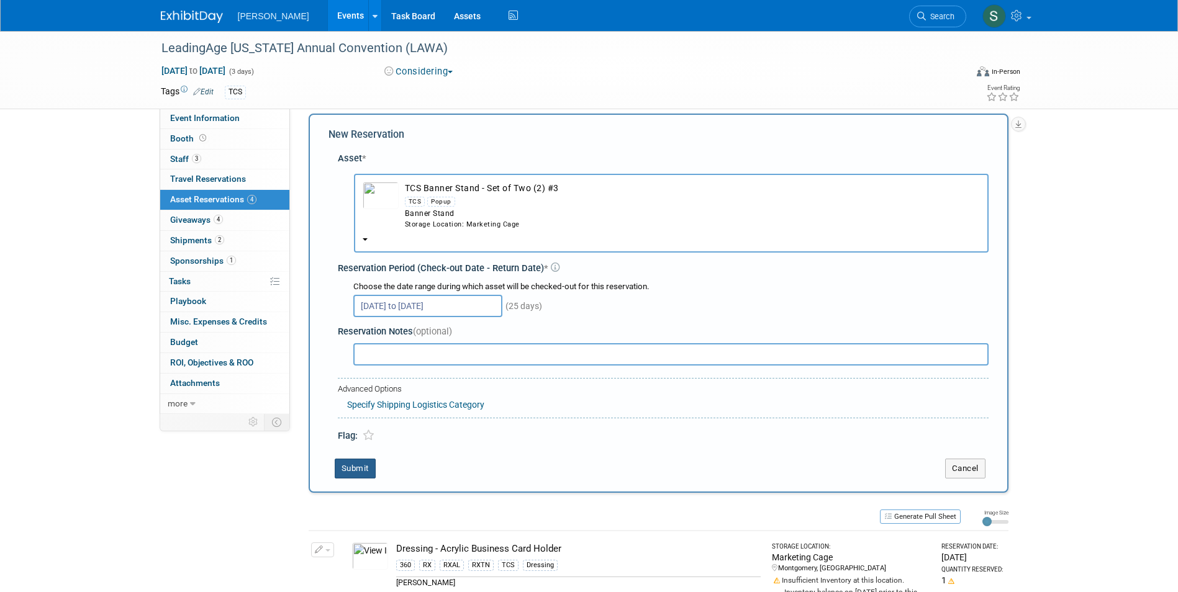
click at [363, 460] on button "Submit" at bounding box center [355, 469] width 41 height 20
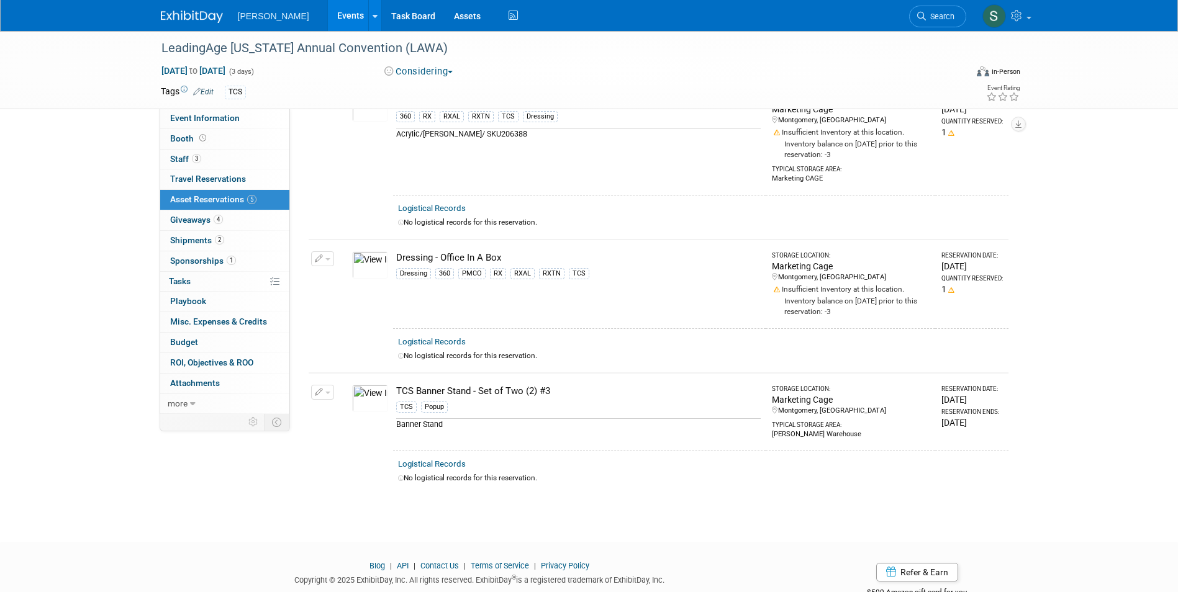
scroll to position [377, 0]
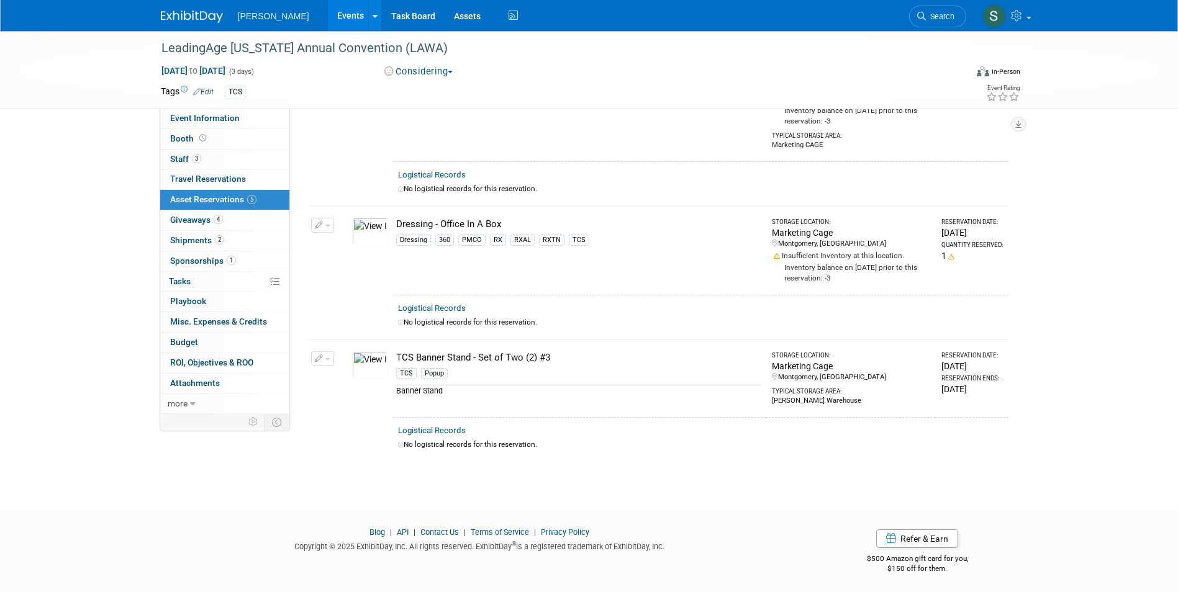
click at [311, 359] on button "button" at bounding box center [322, 358] width 23 height 15
click at [333, 373] on button "Change Reservation" at bounding box center [370, 379] width 105 height 17
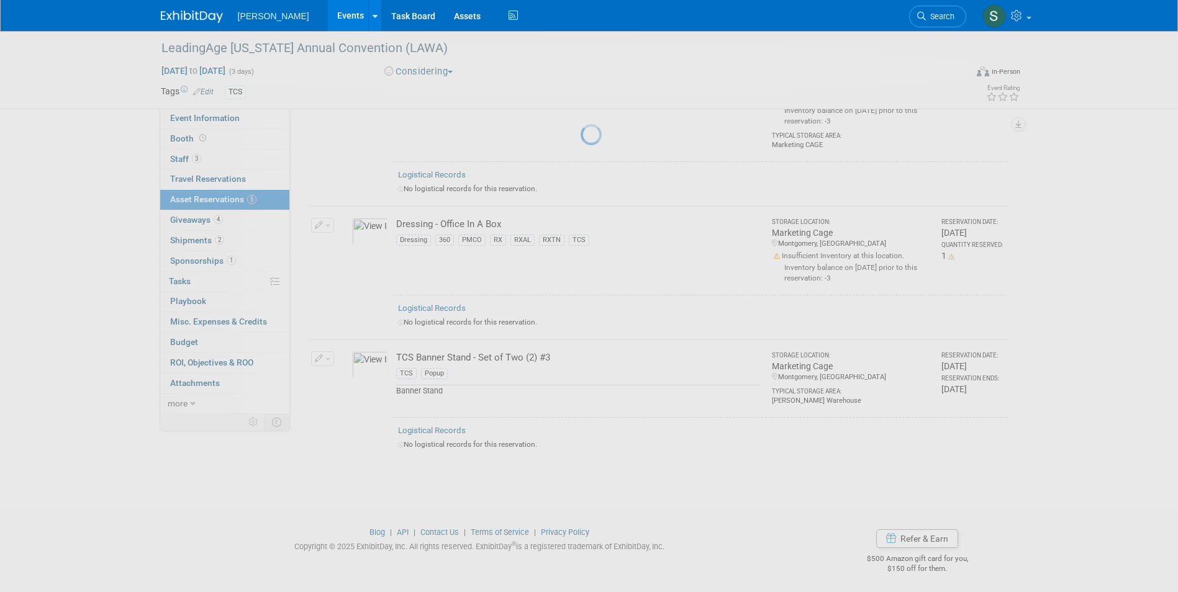
select select "5"
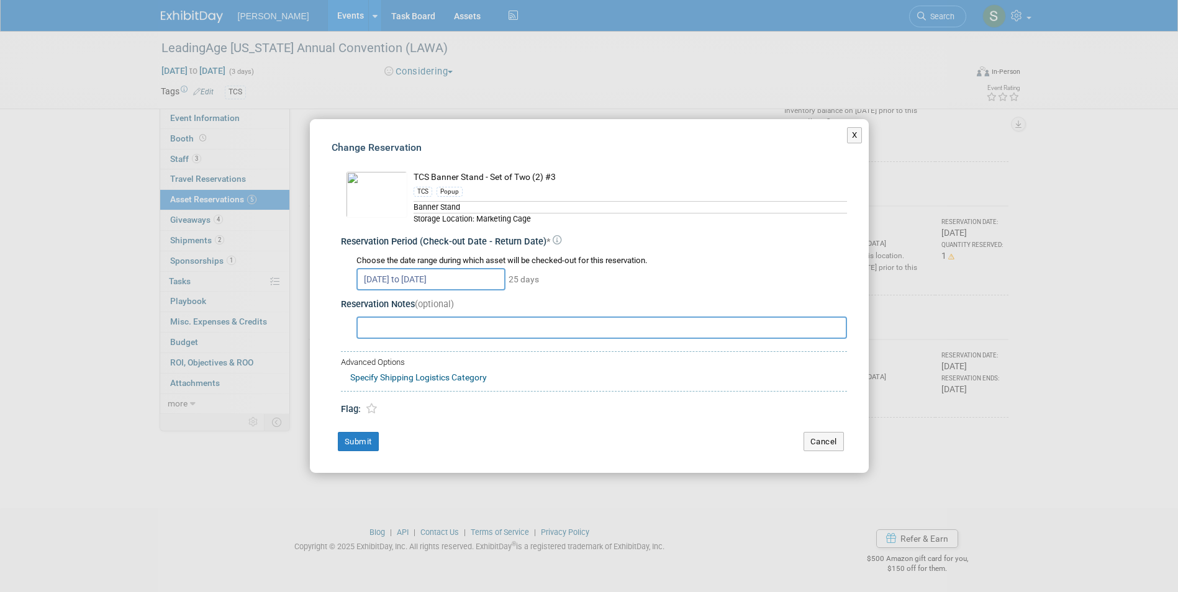
click at [435, 282] on input "Jun 8, 2026 to Jul 2, 2026" at bounding box center [430, 279] width 149 height 22
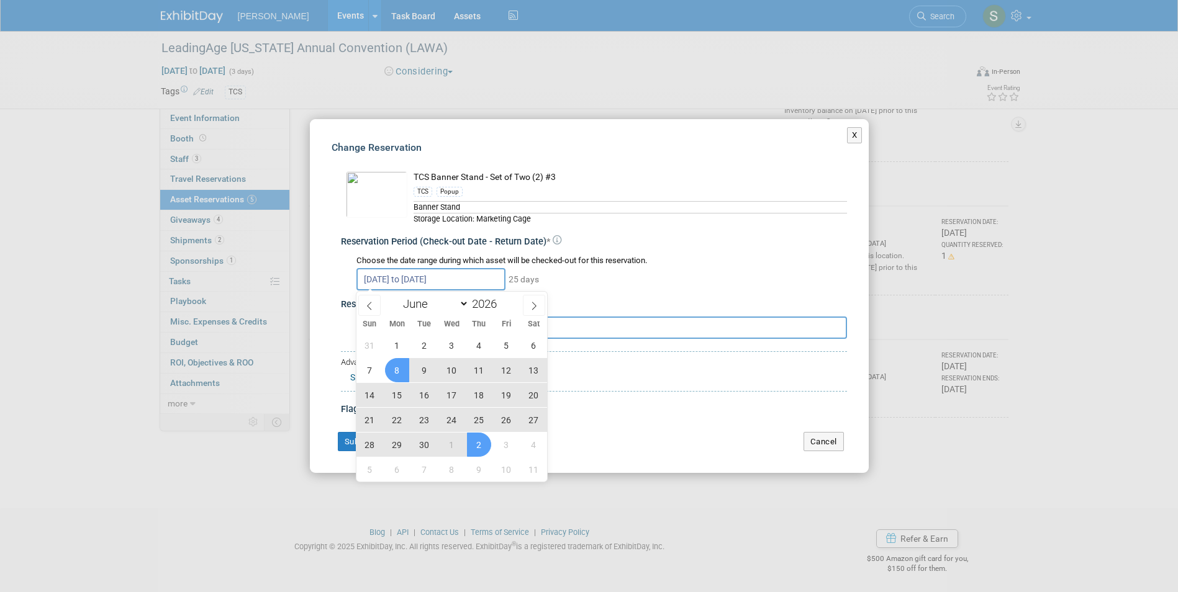
click at [395, 379] on span "8" at bounding box center [397, 370] width 24 height 24
click at [454, 451] on span "1" at bounding box center [452, 445] width 24 height 24
type input "Jun 8, 2026 to Jul 1, 2026"
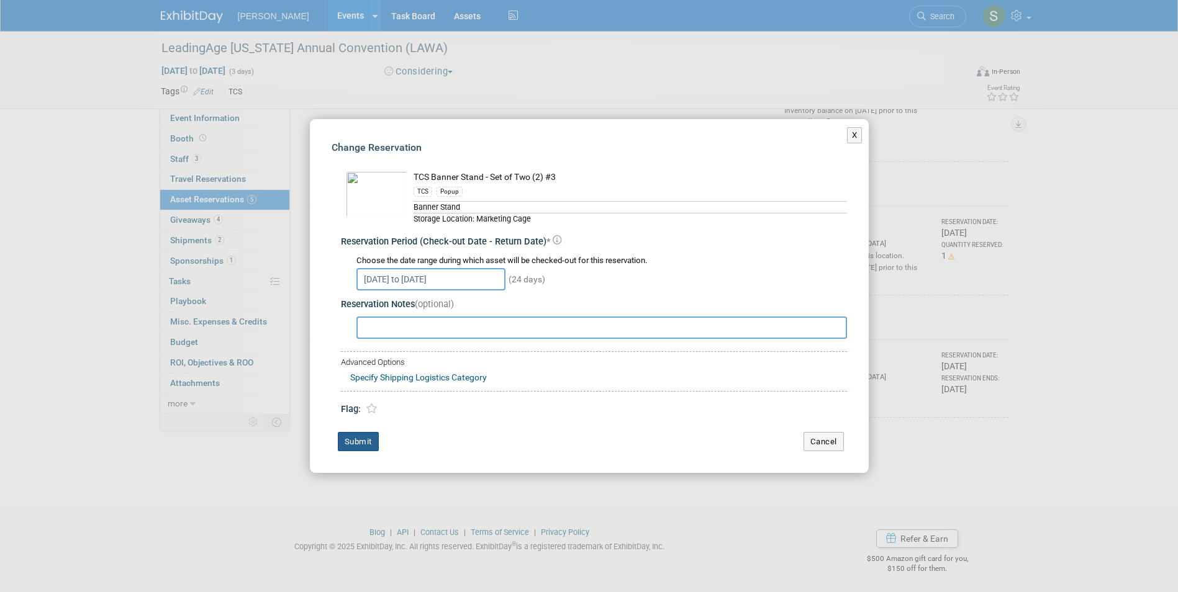
click at [359, 441] on button "Submit" at bounding box center [358, 442] width 41 height 20
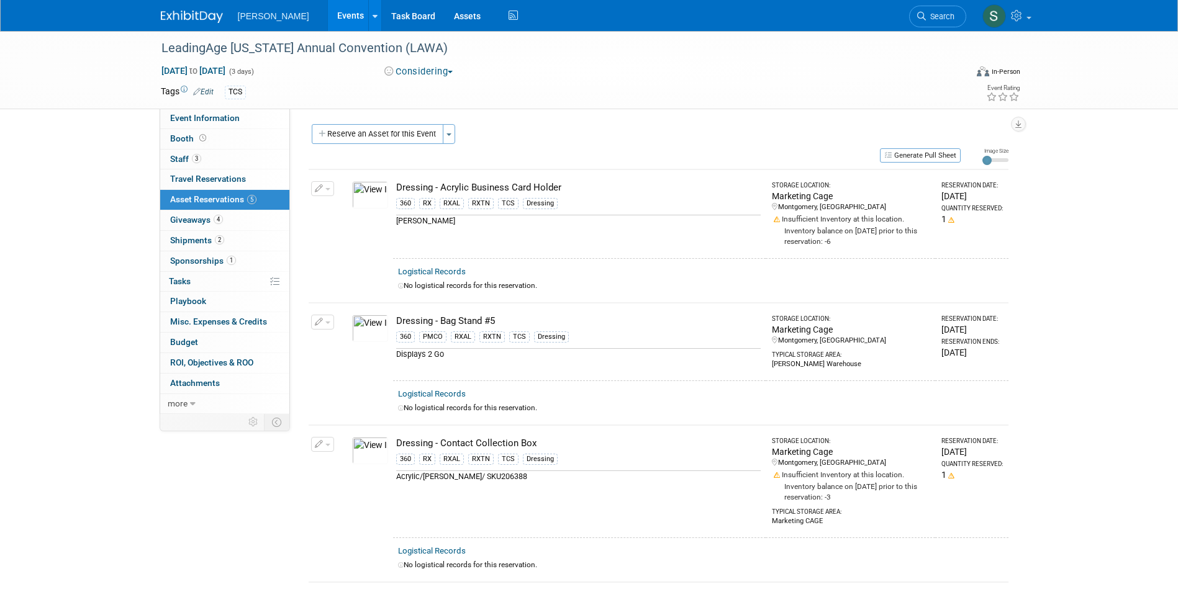
scroll to position [0, 0]
click at [402, 142] on button "Reserve an Asset for this Event" at bounding box center [378, 135] width 132 height 20
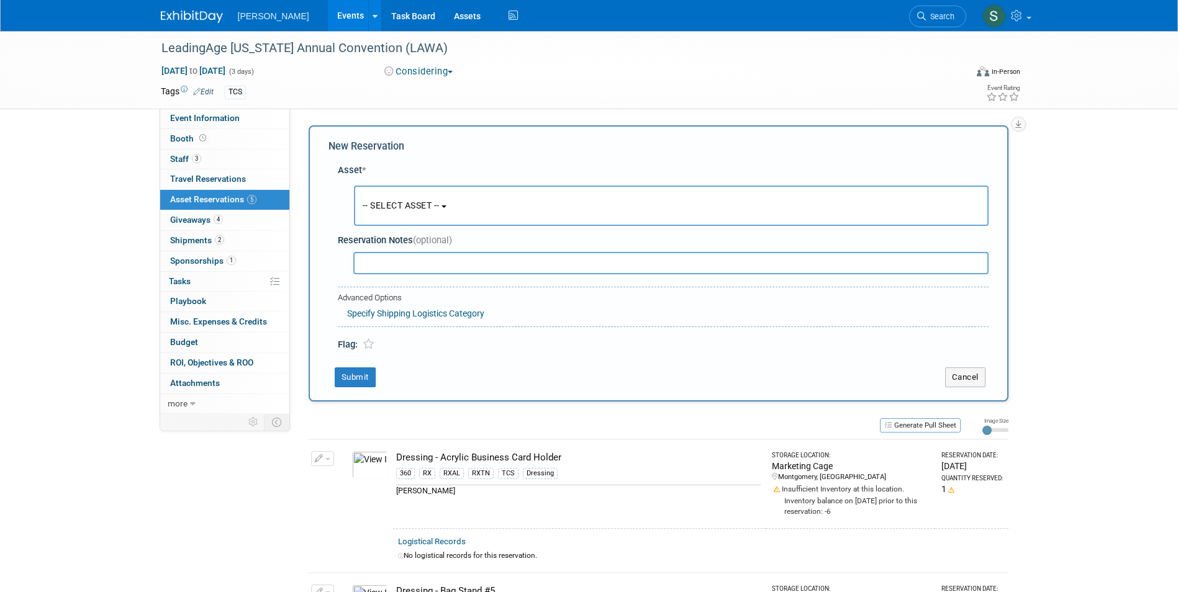
scroll to position [12, 0]
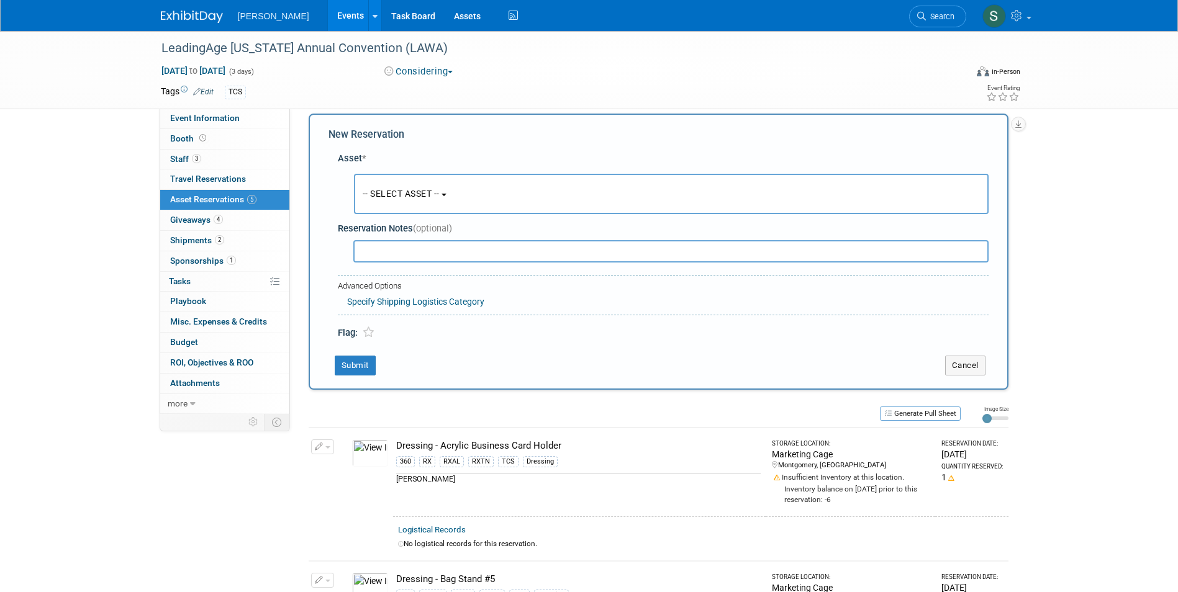
click at [415, 211] on button "-- SELECT ASSET --" at bounding box center [671, 194] width 635 height 40
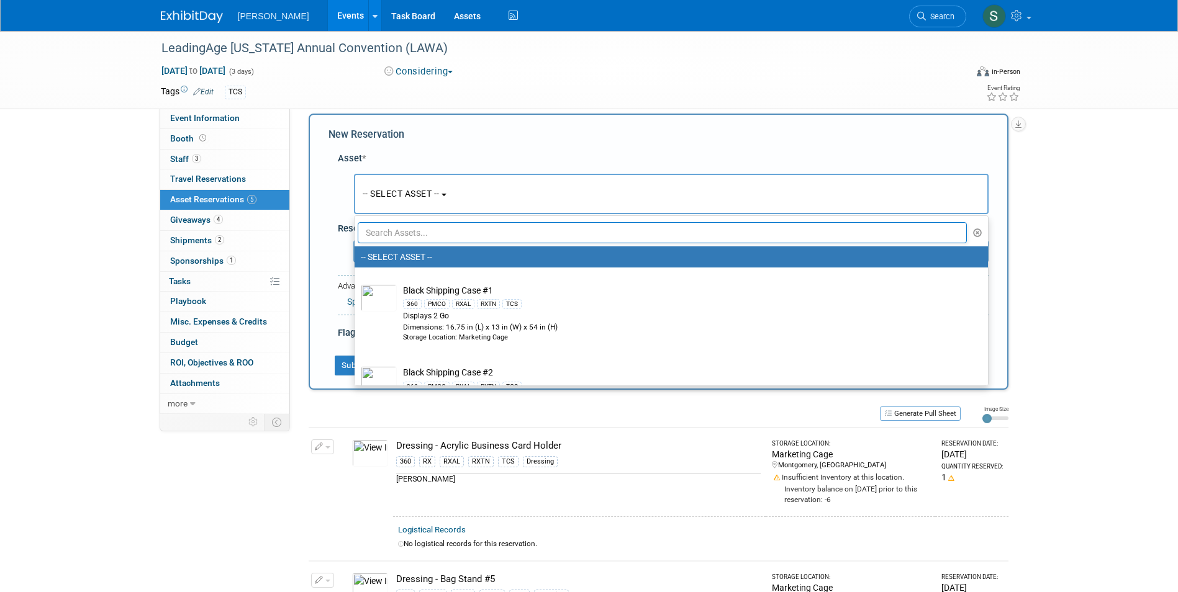
click at [412, 228] on input "text" at bounding box center [663, 232] width 610 height 21
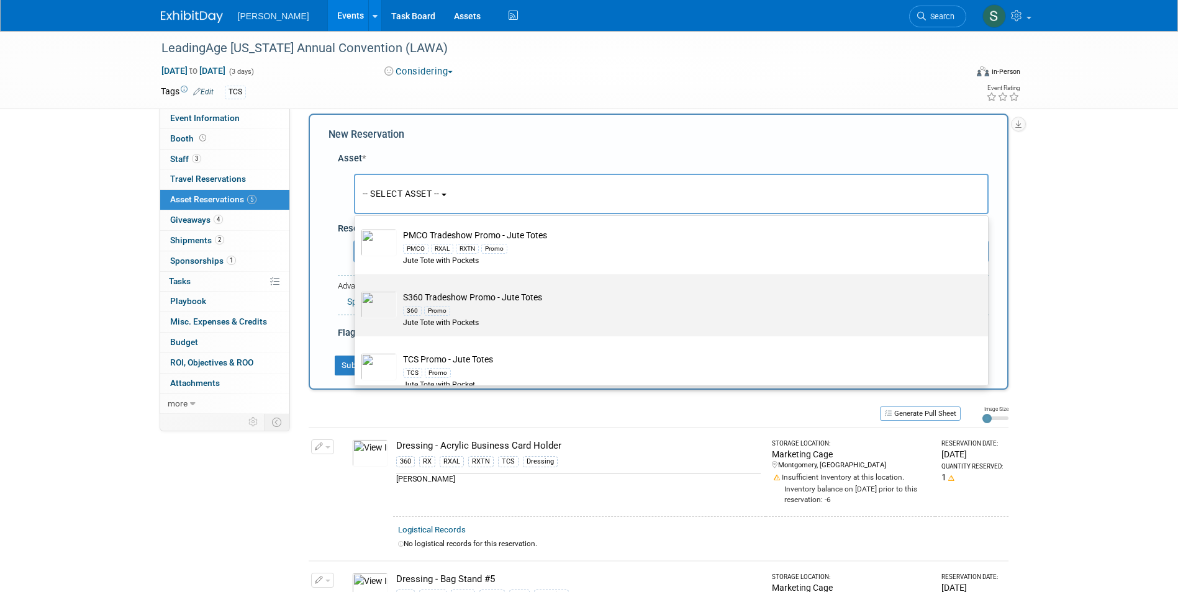
scroll to position [51, 0]
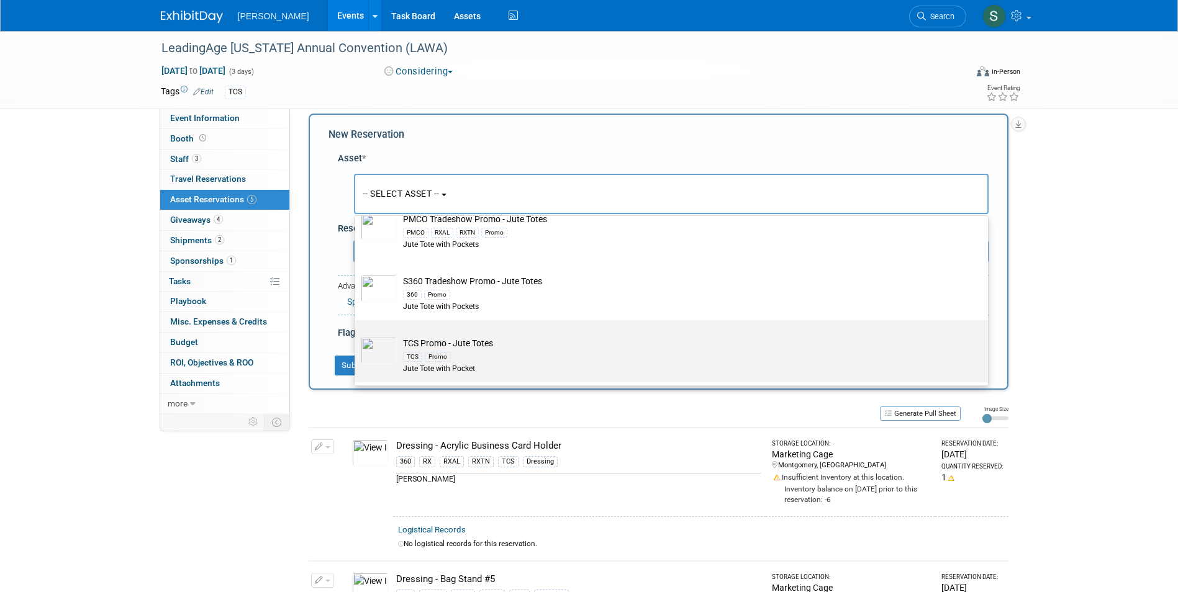
type input "jute"
click at [444, 339] on td "TCS Promo - Jute Totes TCS Promo Jute Tote with Pocket" at bounding box center [680, 356] width 566 height 38
click at [356, 335] on input "TCS Promo - Jute Totes TCS Promo Jute Tote with Pocket" at bounding box center [352, 331] width 8 height 8
select select "10722526"
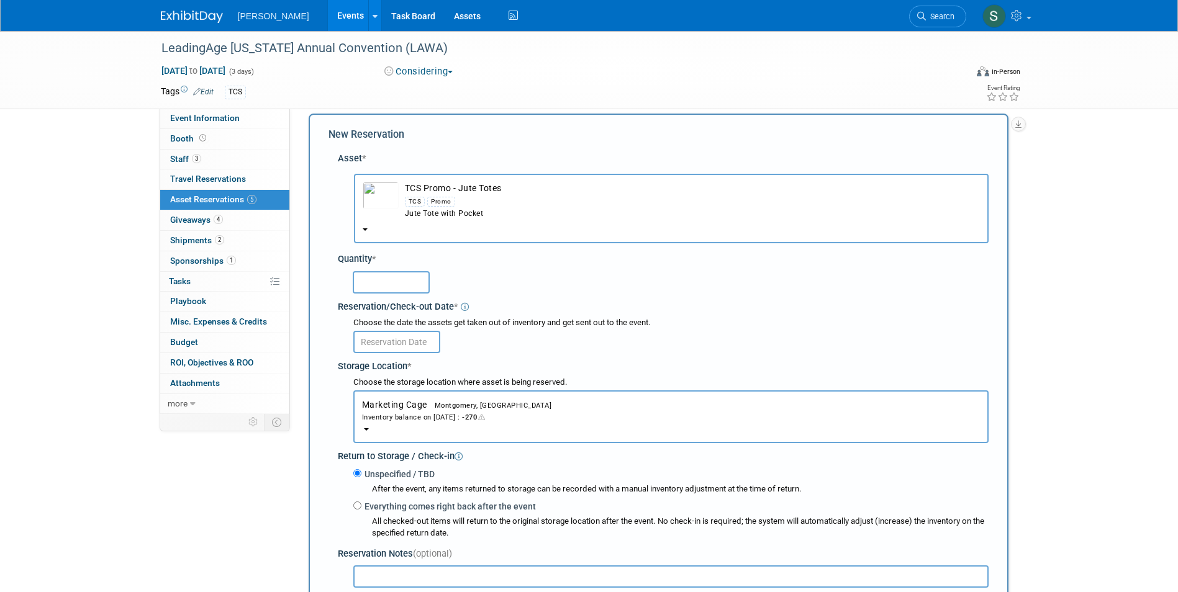
click at [374, 273] on input "text" at bounding box center [391, 282] width 77 height 22
type input "200"
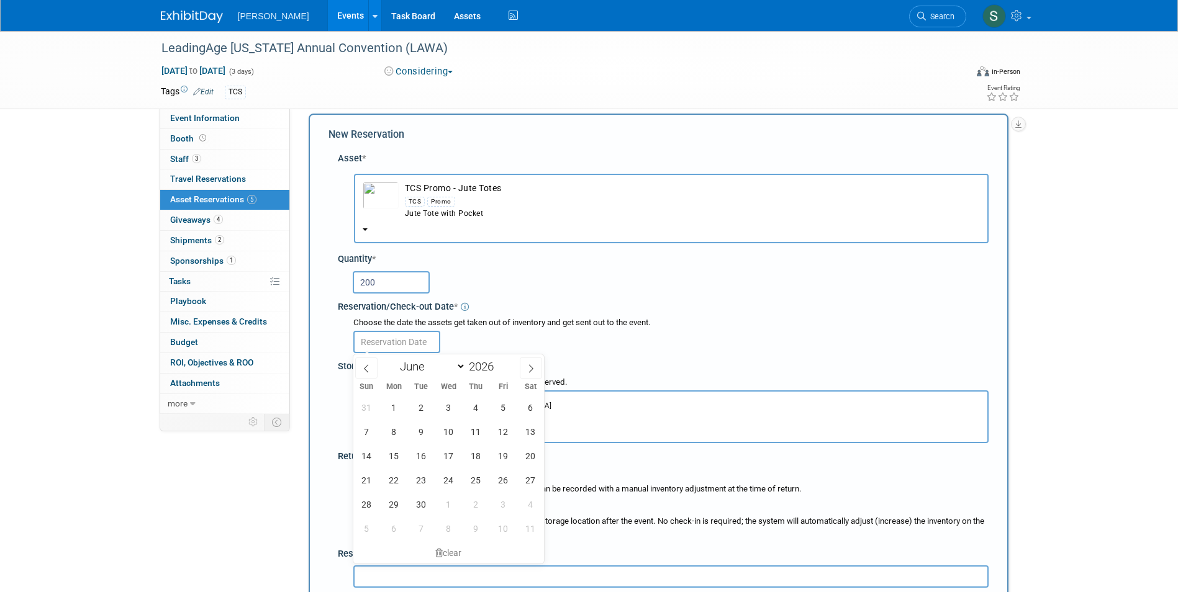
click at [399, 343] on input "text" at bounding box center [396, 342] width 87 height 22
click at [394, 423] on span "8" at bounding box center [394, 432] width 24 height 24
type input "Jun 8, 2026"
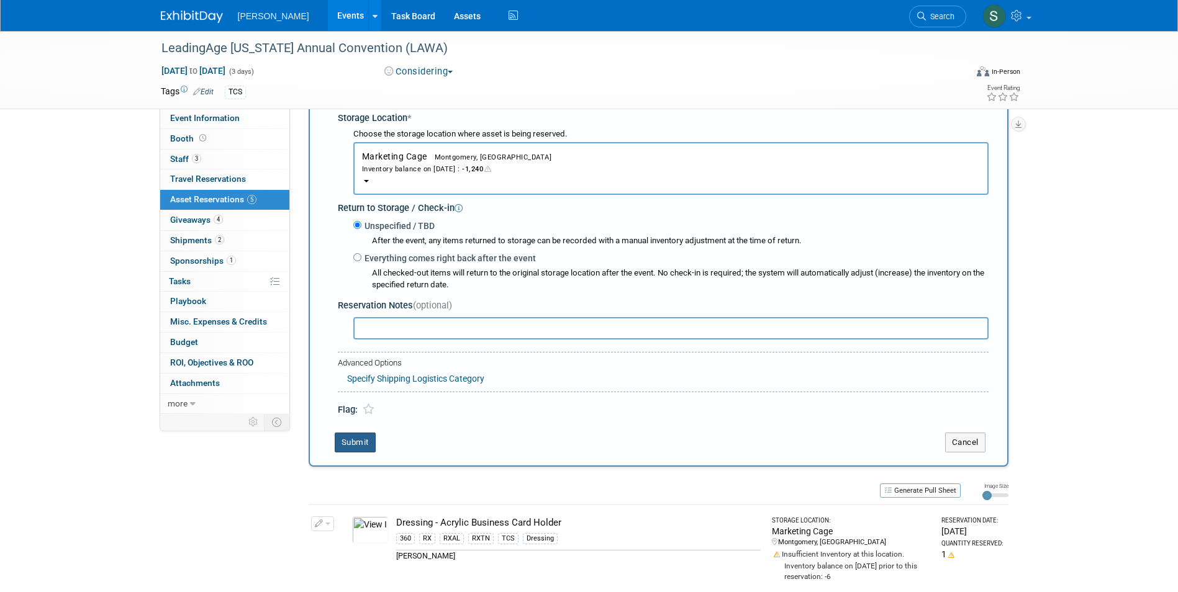
click at [345, 448] on button "Submit" at bounding box center [355, 443] width 41 height 20
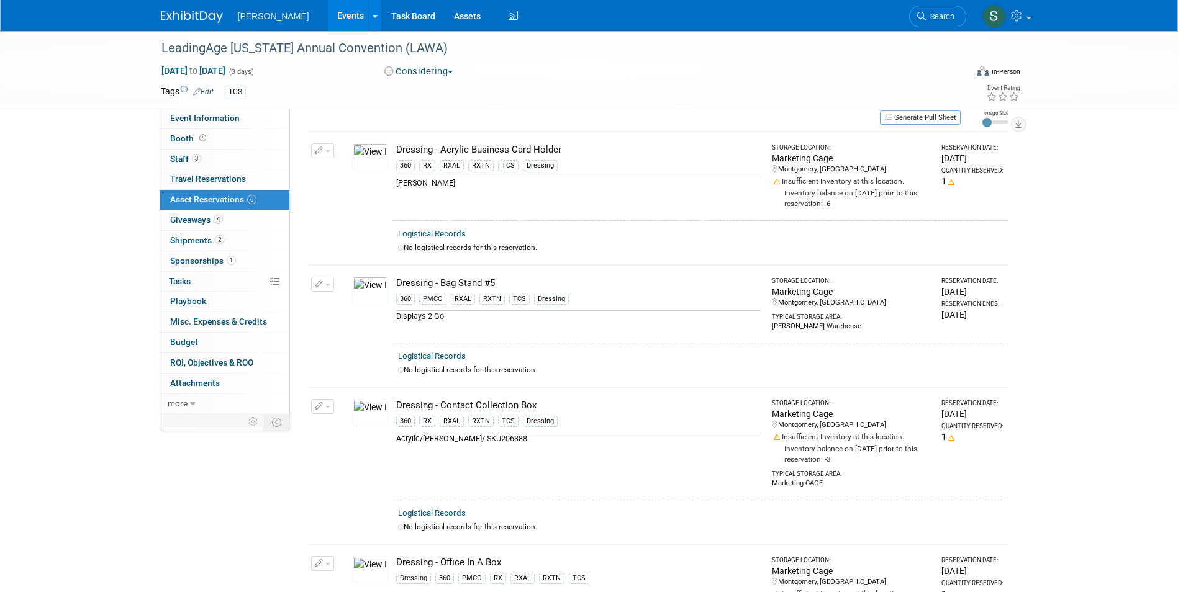
scroll to position [0, 0]
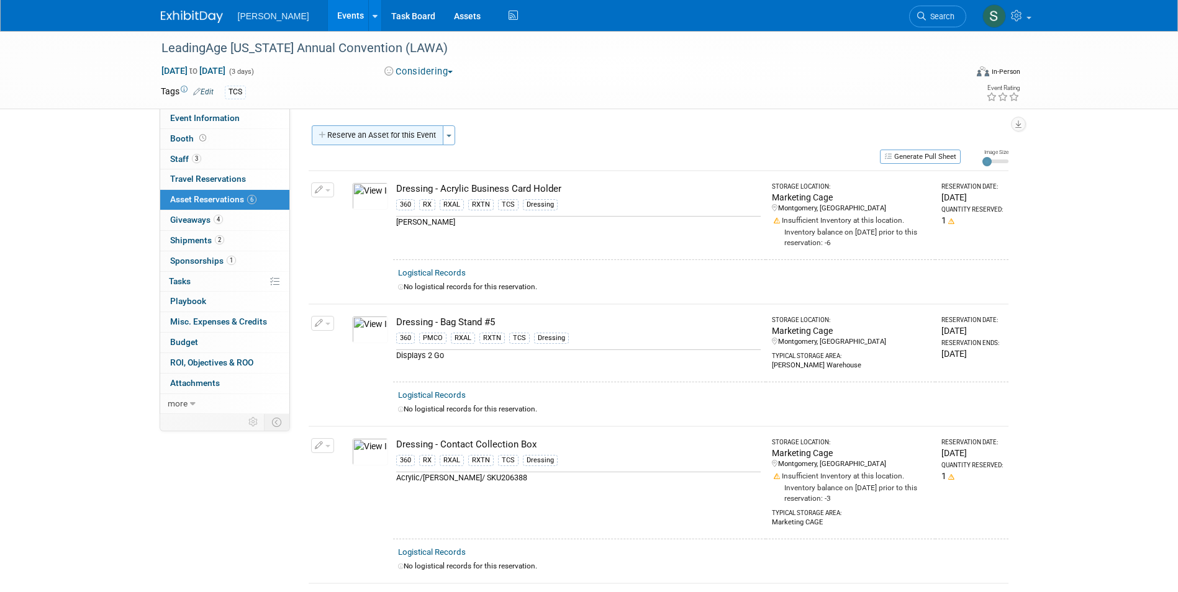
click at [373, 143] on button "Reserve an Asset for this Event" at bounding box center [378, 135] width 132 height 20
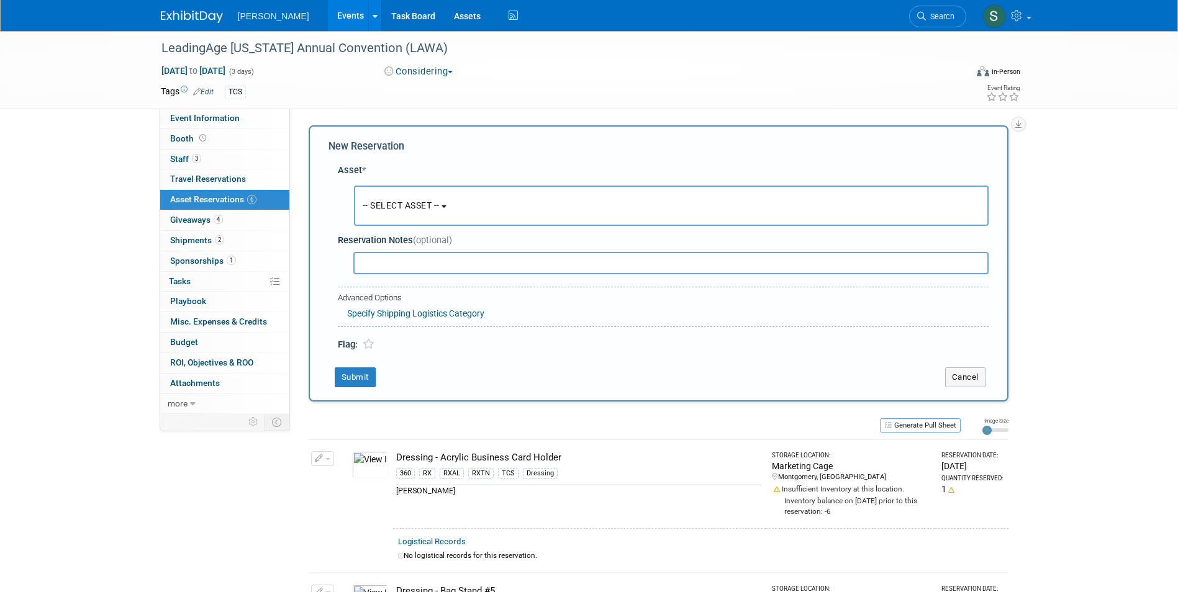
scroll to position [12, 0]
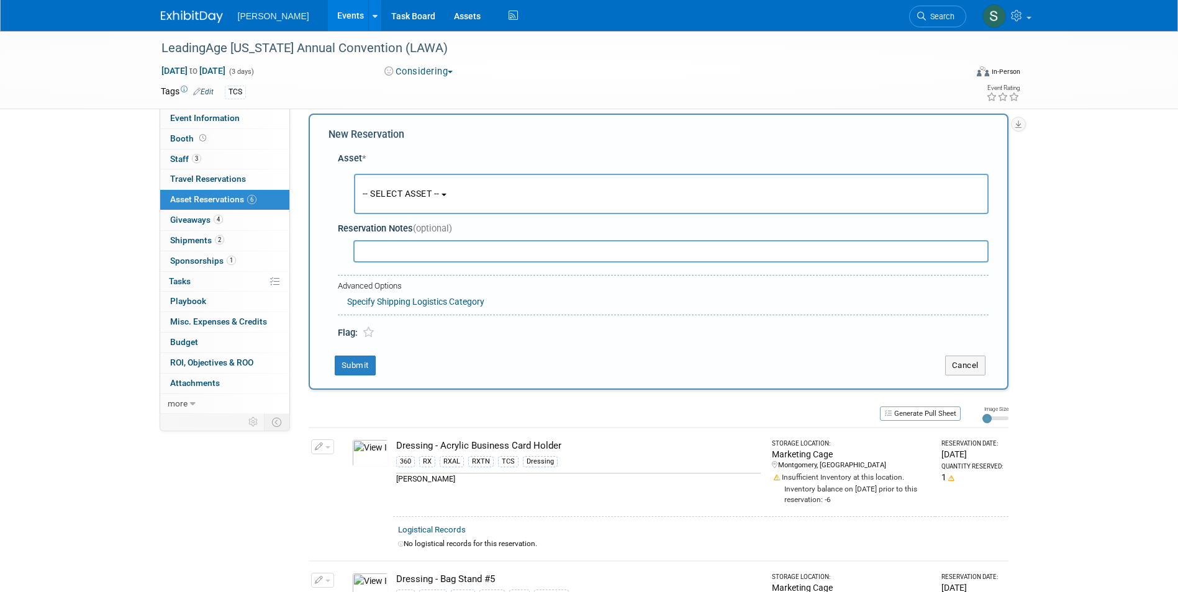
click at [389, 196] on span "-- SELECT ASSET --" at bounding box center [401, 194] width 77 height 10
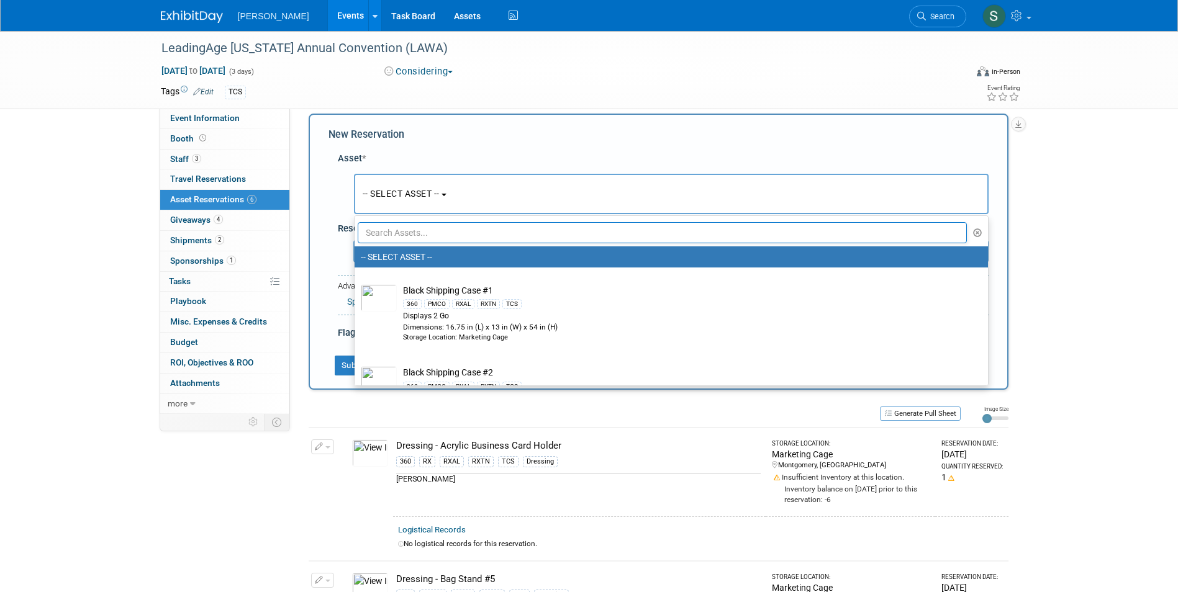
click at [394, 235] on input "text" at bounding box center [663, 232] width 610 height 21
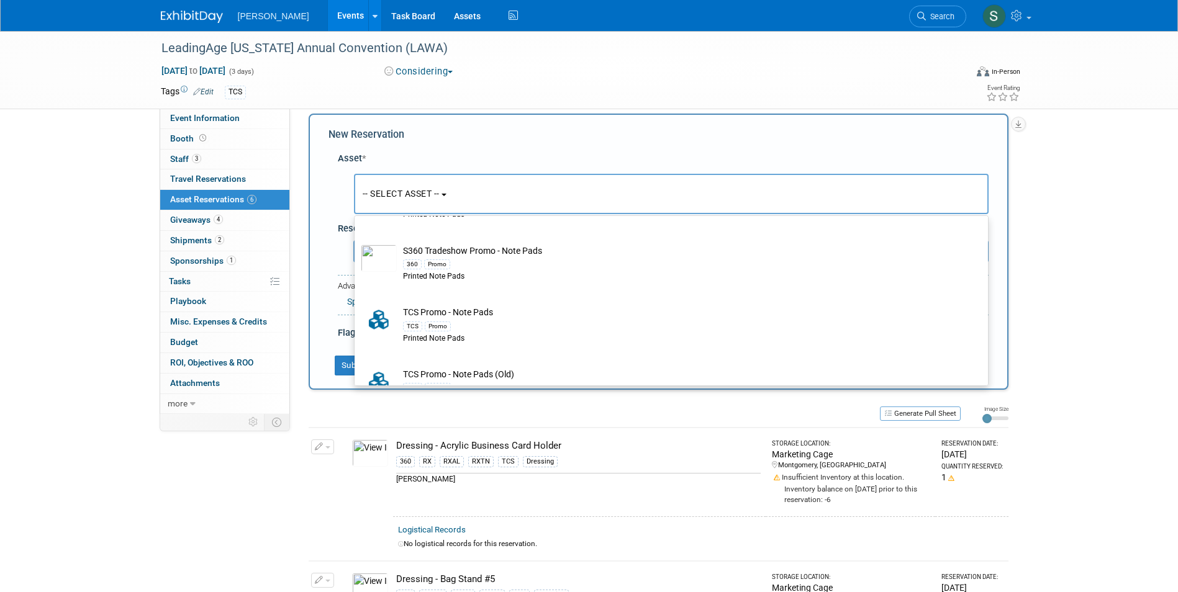
scroll to position [310, 0]
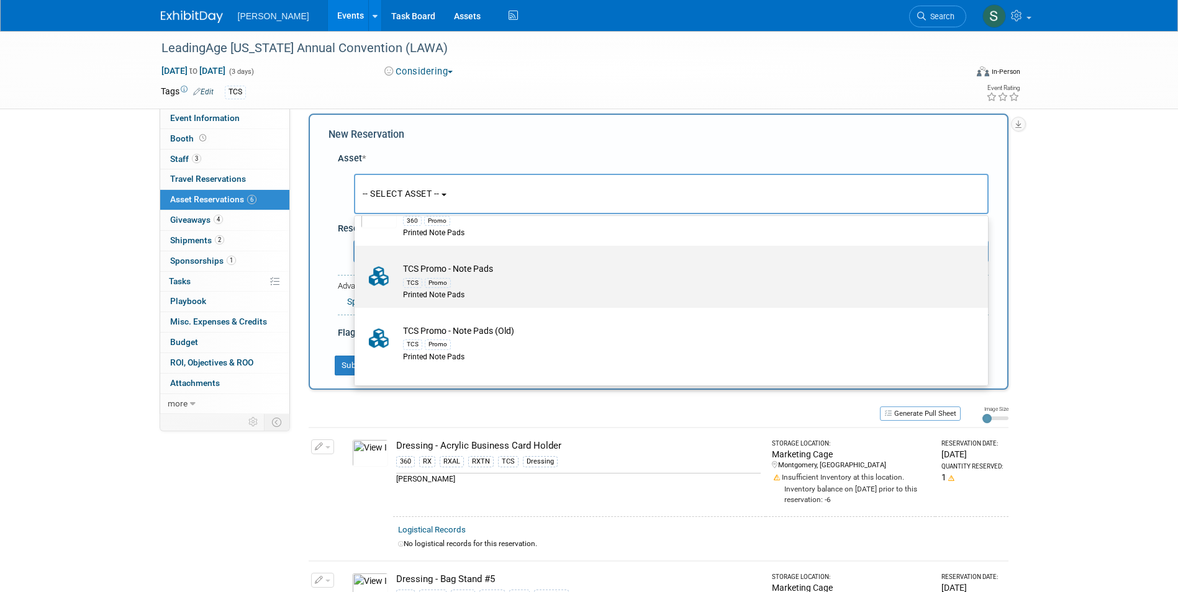
type input "note pads"
click at [500, 285] on div "TCS Promo" at bounding box center [683, 282] width 560 height 14
click at [356, 261] on input "TCS Promo - Note Pads TCS Promo Printed Note Pads" at bounding box center [352, 257] width 8 height 8
select select "10725944"
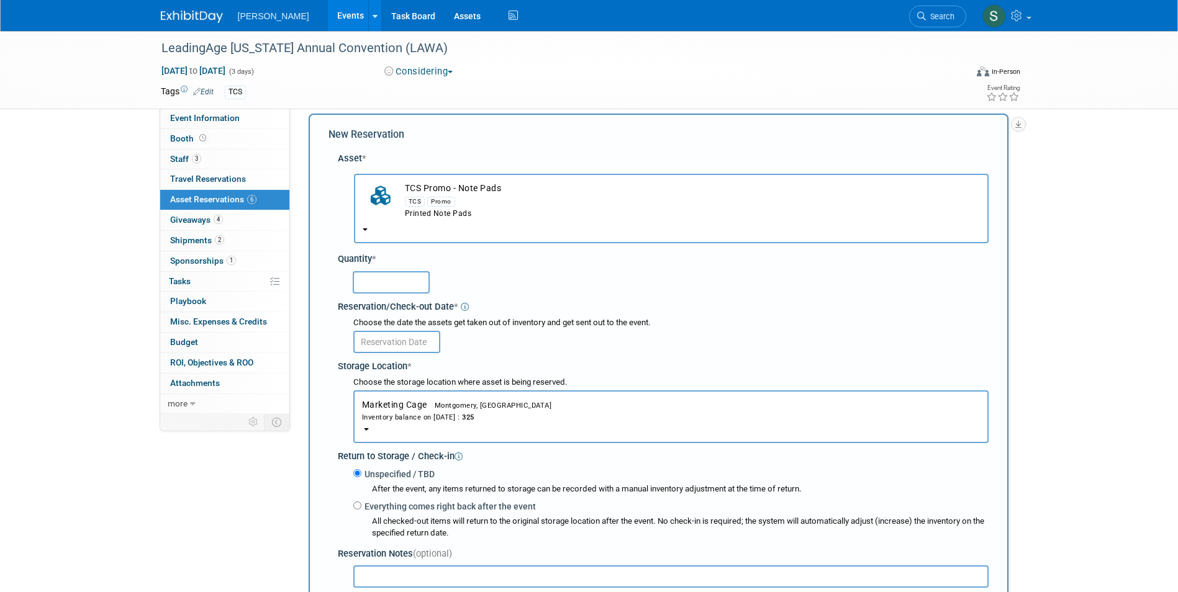
click at [379, 284] on input "text" at bounding box center [391, 282] width 77 height 22
type input "200"
click at [369, 343] on input "text" at bounding box center [396, 342] width 87 height 22
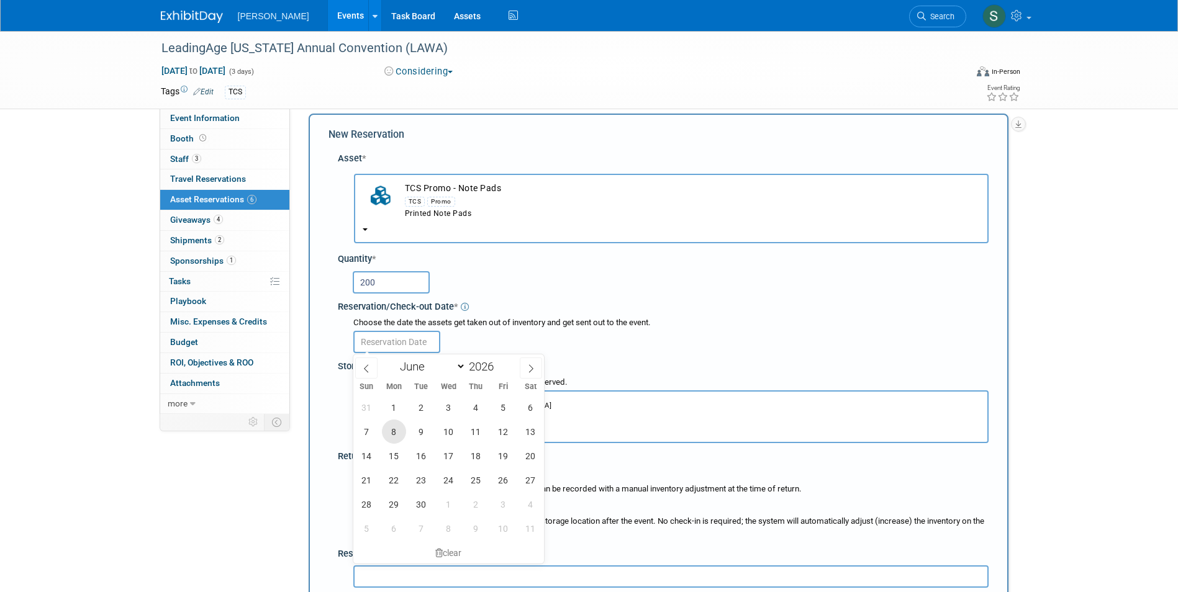
click at [390, 433] on span "8" at bounding box center [394, 432] width 24 height 24
type input "Jun 8, 2026"
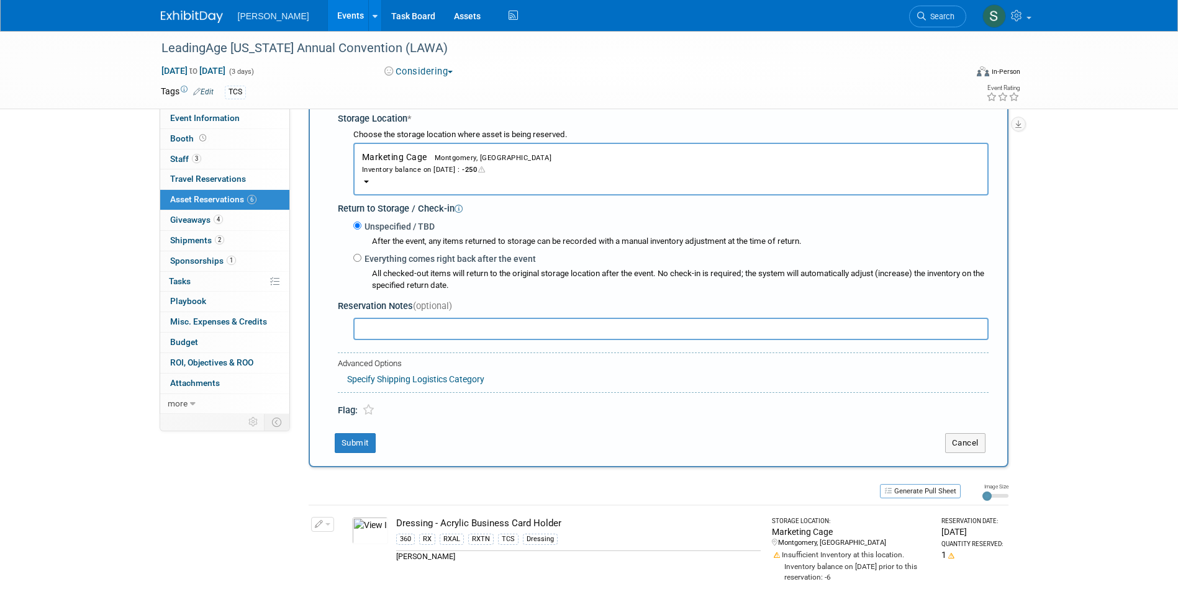
scroll to position [260, 0]
click at [358, 439] on button "Submit" at bounding box center [355, 443] width 41 height 20
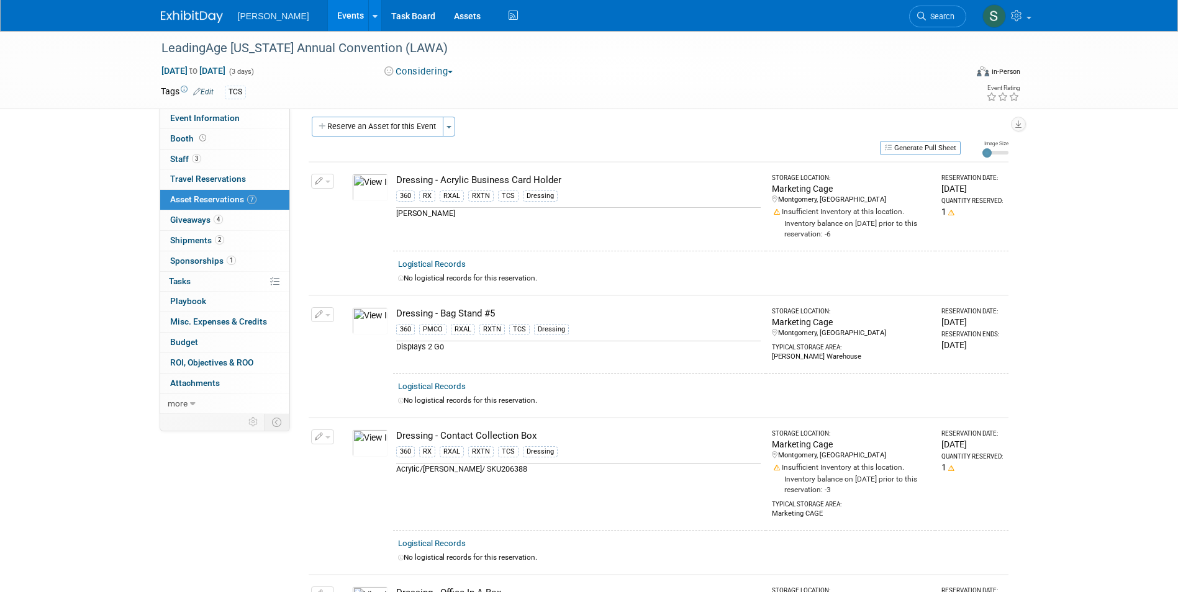
scroll to position [0, 0]
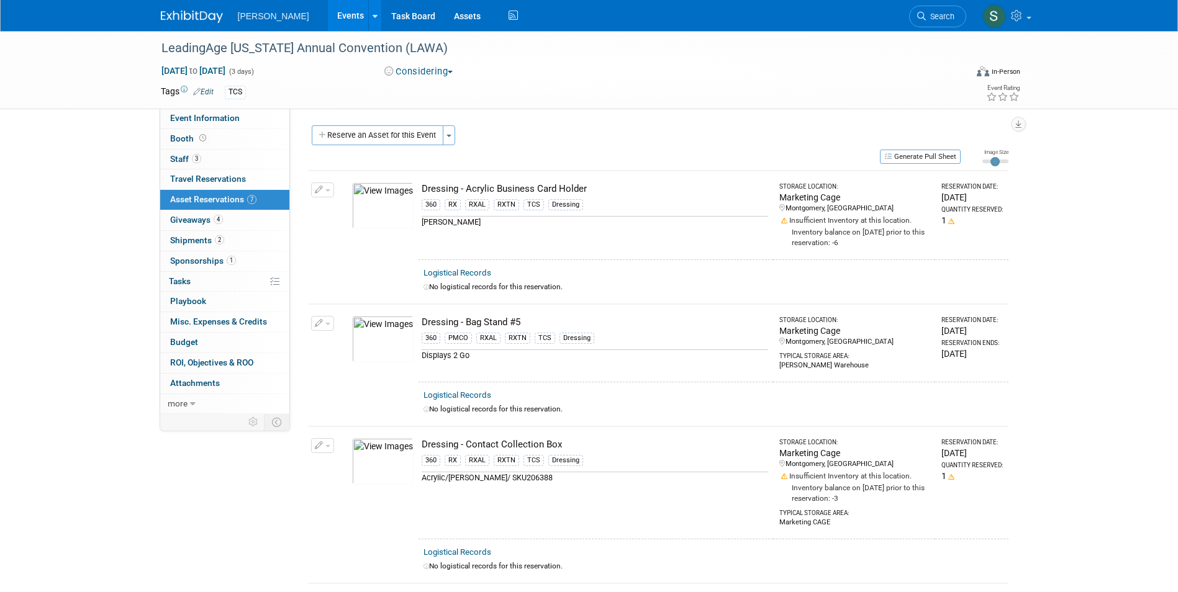
type input "2"
click at [991, 160] on input "range" at bounding box center [995, 162] width 26 height 4
click at [784, 149] on div "Generate Pull Sheet" at bounding box center [635, 156] width 652 height 16
click at [714, 66] on div at bounding box center [773, 66] width 201 height 2
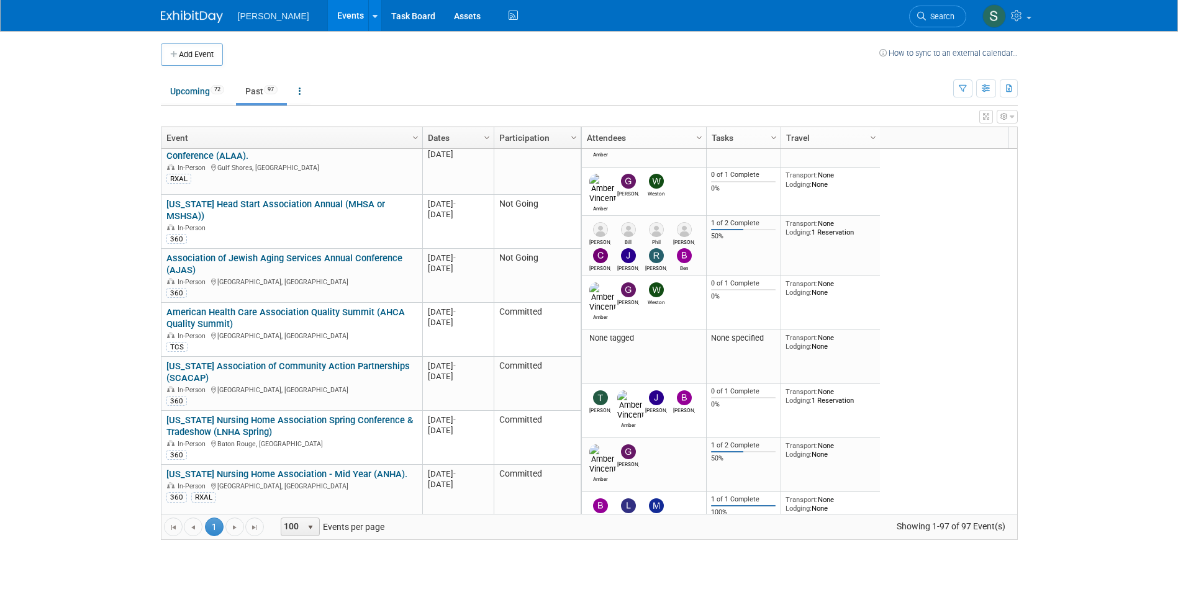
scroll to position [2757, 0]
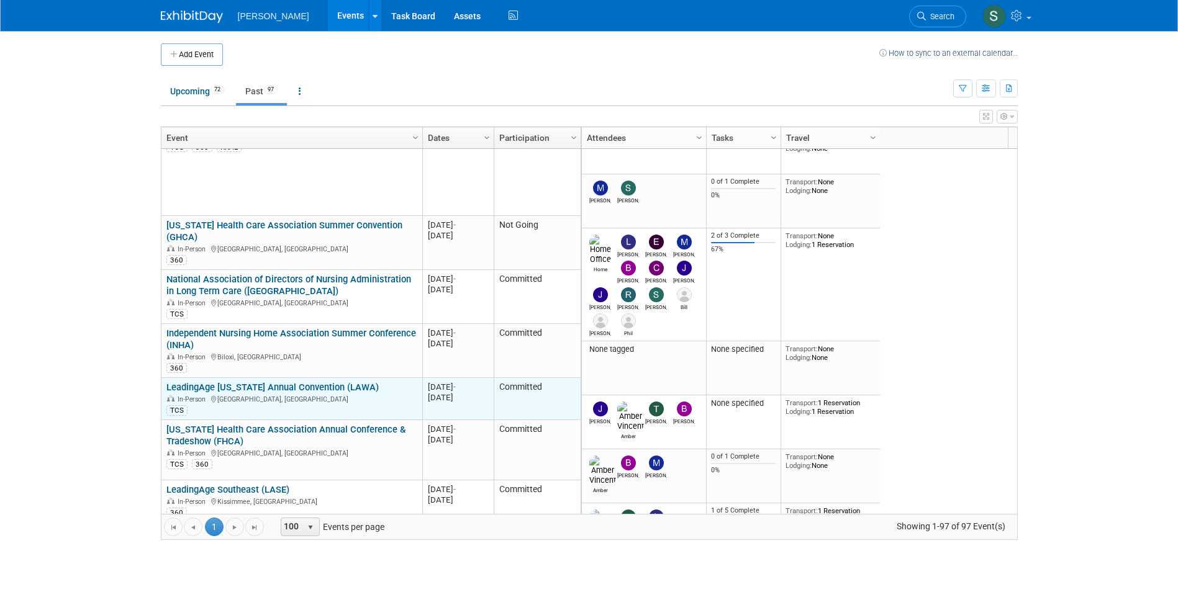
click at [330, 382] on link "LeadingAge [US_STATE] Annual Convention (LAWA)" at bounding box center [272, 387] width 212 height 11
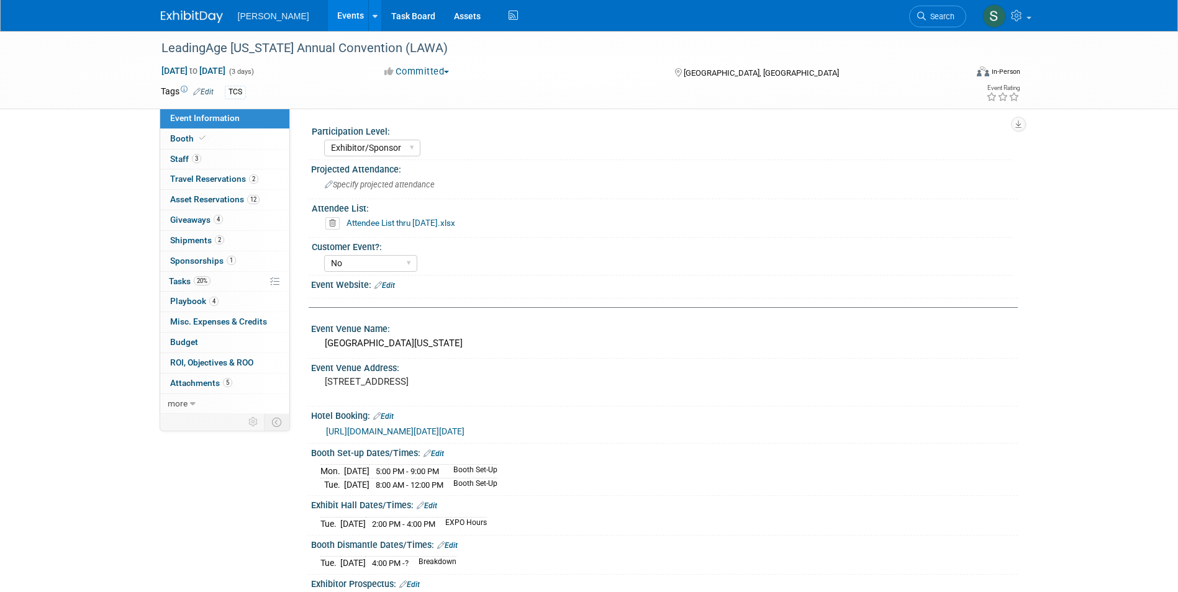
select select "Exhibitor/Sponsor"
select select "No"
click at [205, 194] on span "Asset Reservations 12" at bounding box center [214, 199] width 89 height 10
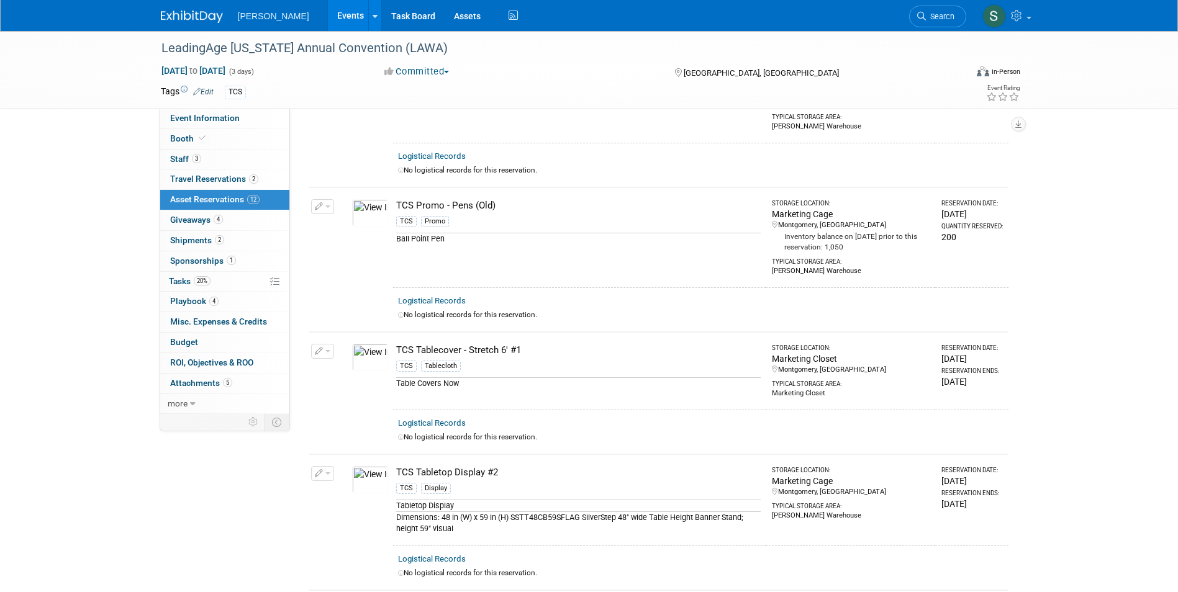
scroll to position [993, 0]
